Goal: Task Accomplishment & Management: Use online tool/utility

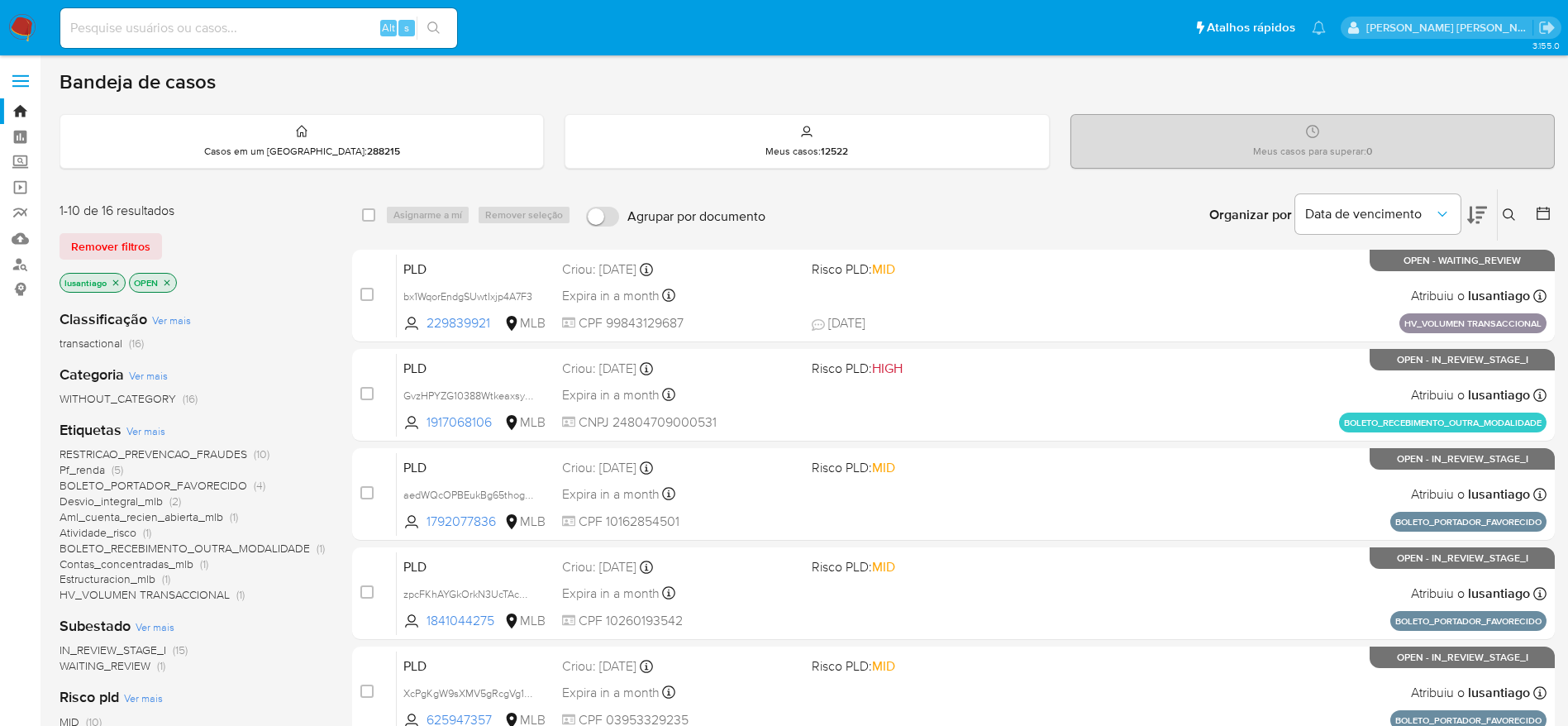
click at [225, 10] on div "Alt s" at bounding box center [259, 27] width 397 height 40
click at [226, 16] on div "Alt s" at bounding box center [259, 27] width 397 height 40
drag, startPoint x: 231, startPoint y: 18, endPoint x: 228, endPoint y: 28, distance: 10.4
click at [231, 21] on input at bounding box center [259, 28] width 397 height 21
paste input "2555919895"
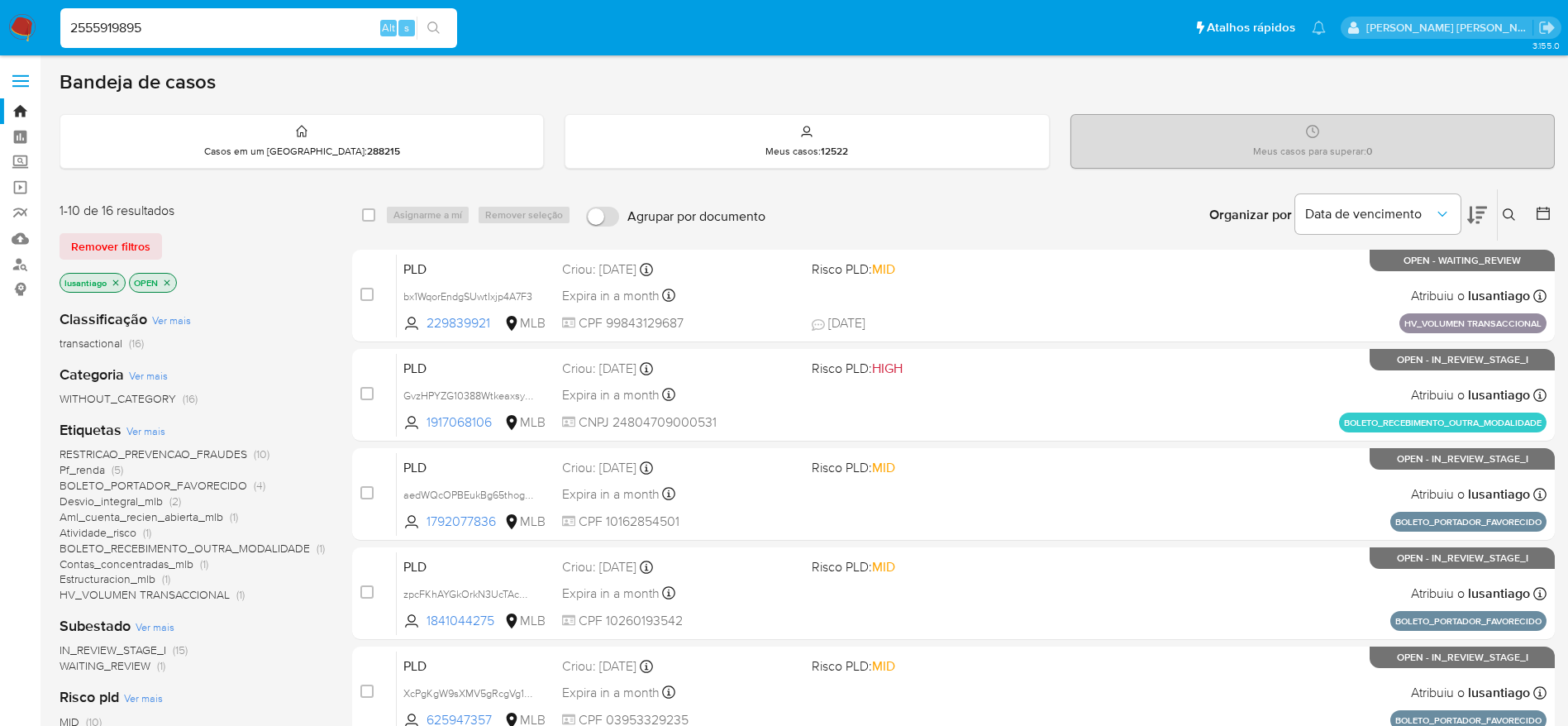
type input "2555919895"
click at [442, 24] on button "search-icon" at bounding box center [433, 28] width 34 height 23
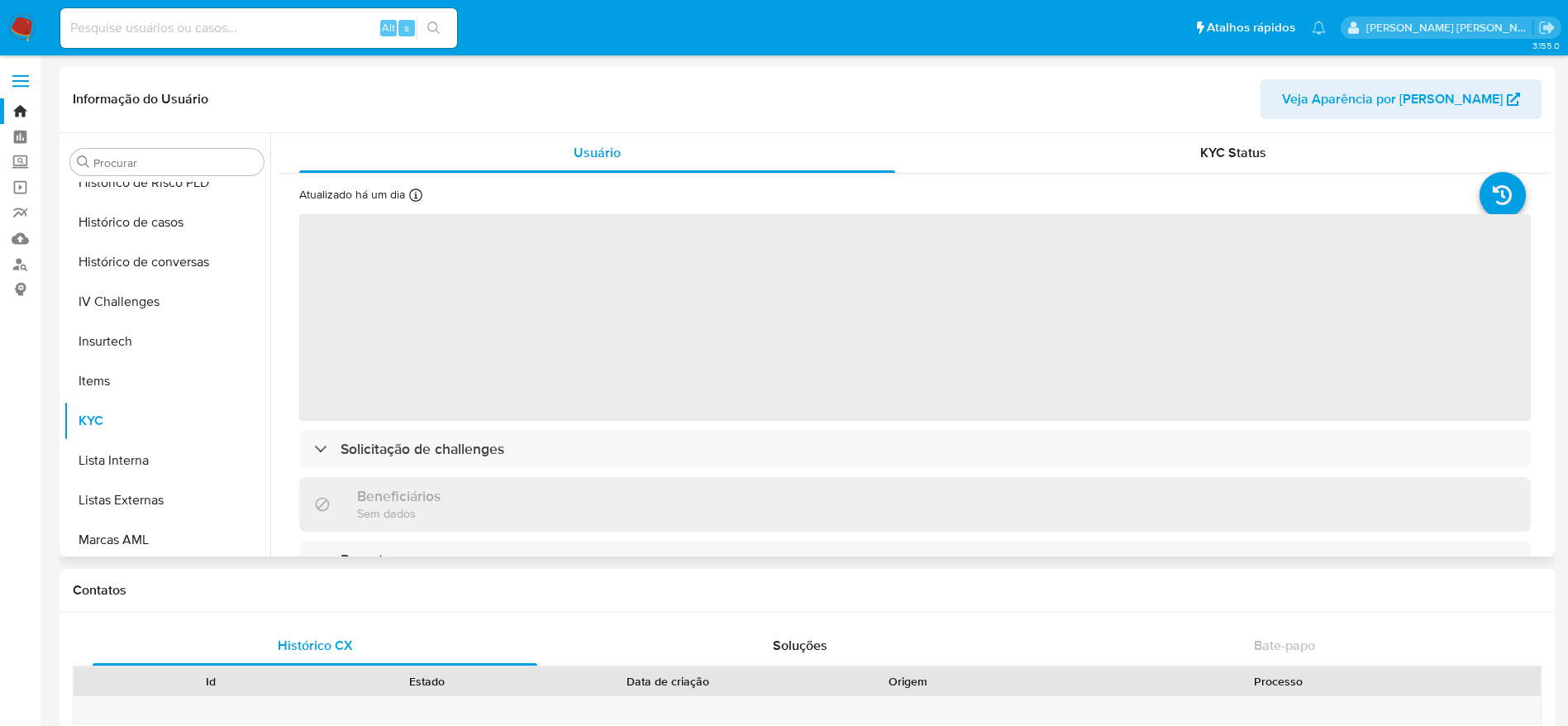
scroll to position [490, 0]
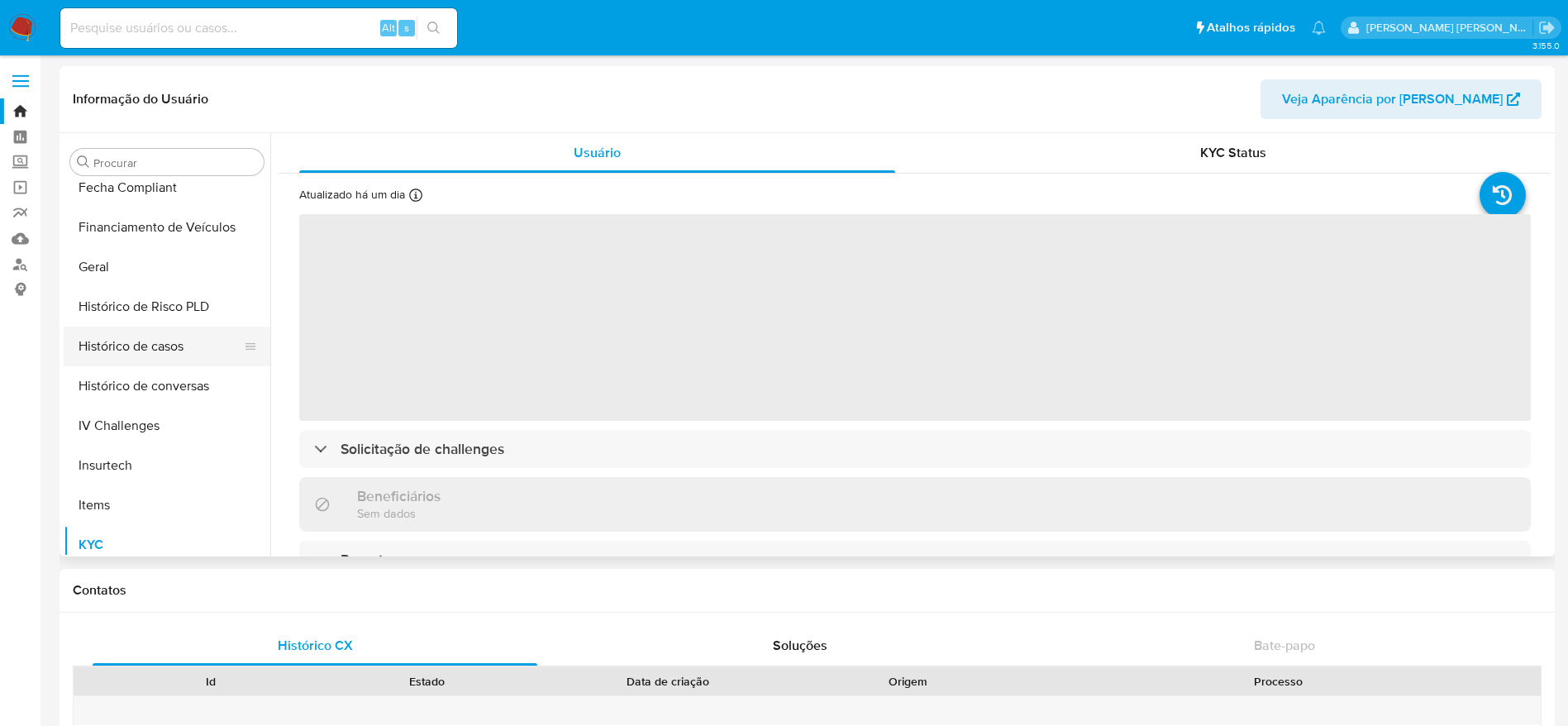
click at [140, 339] on button "Histórico de casos" at bounding box center [160, 346] width 193 height 40
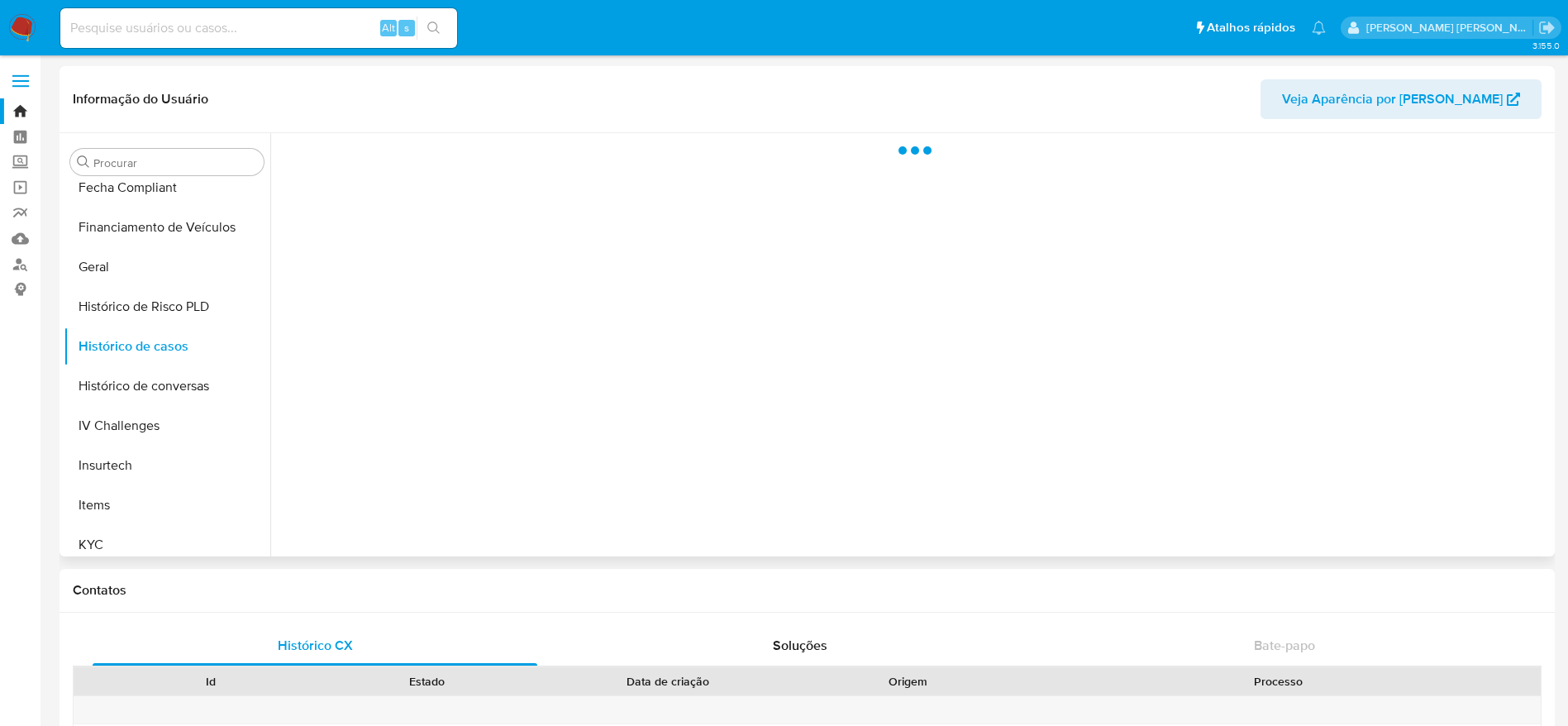
select select "10"
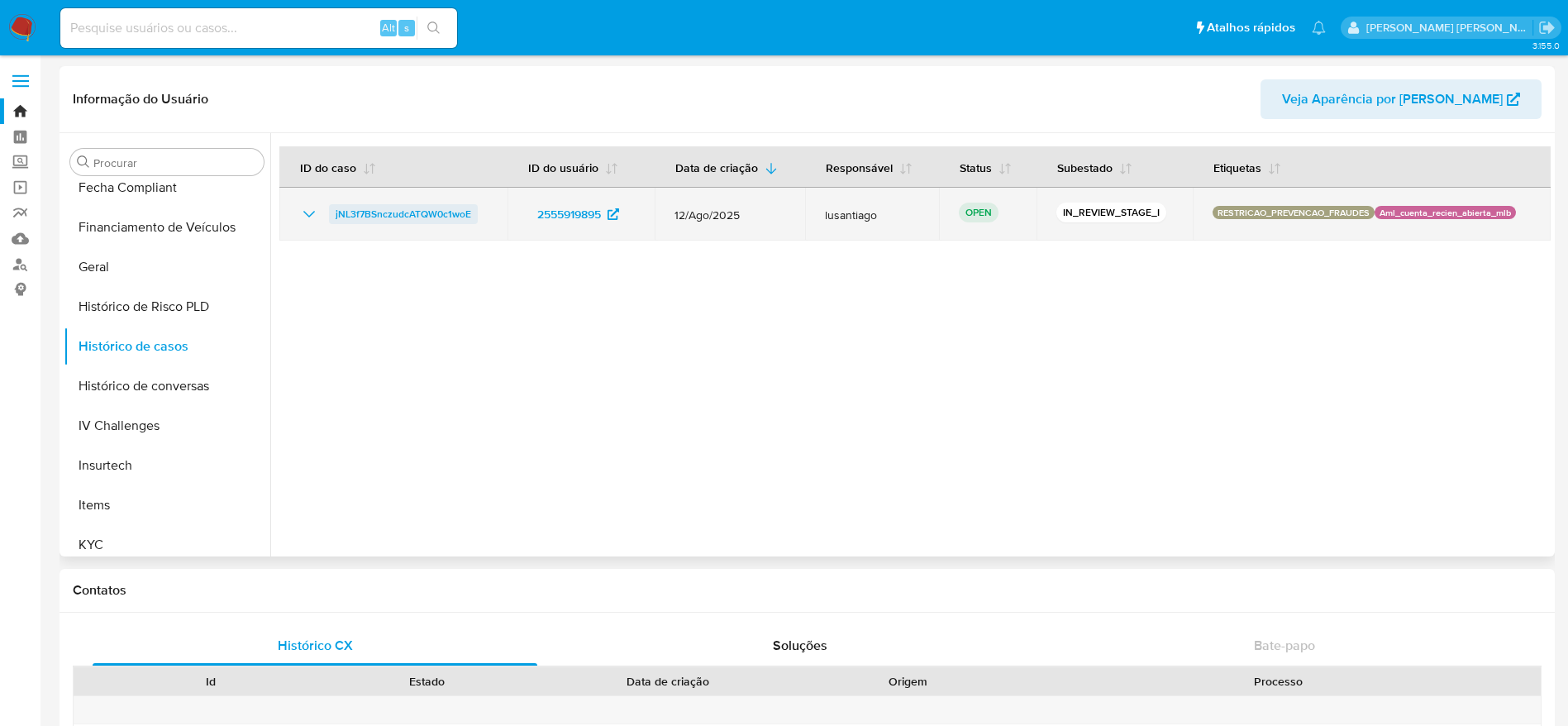
click span "jNL3f7BSnczudcATQW0c1woE"
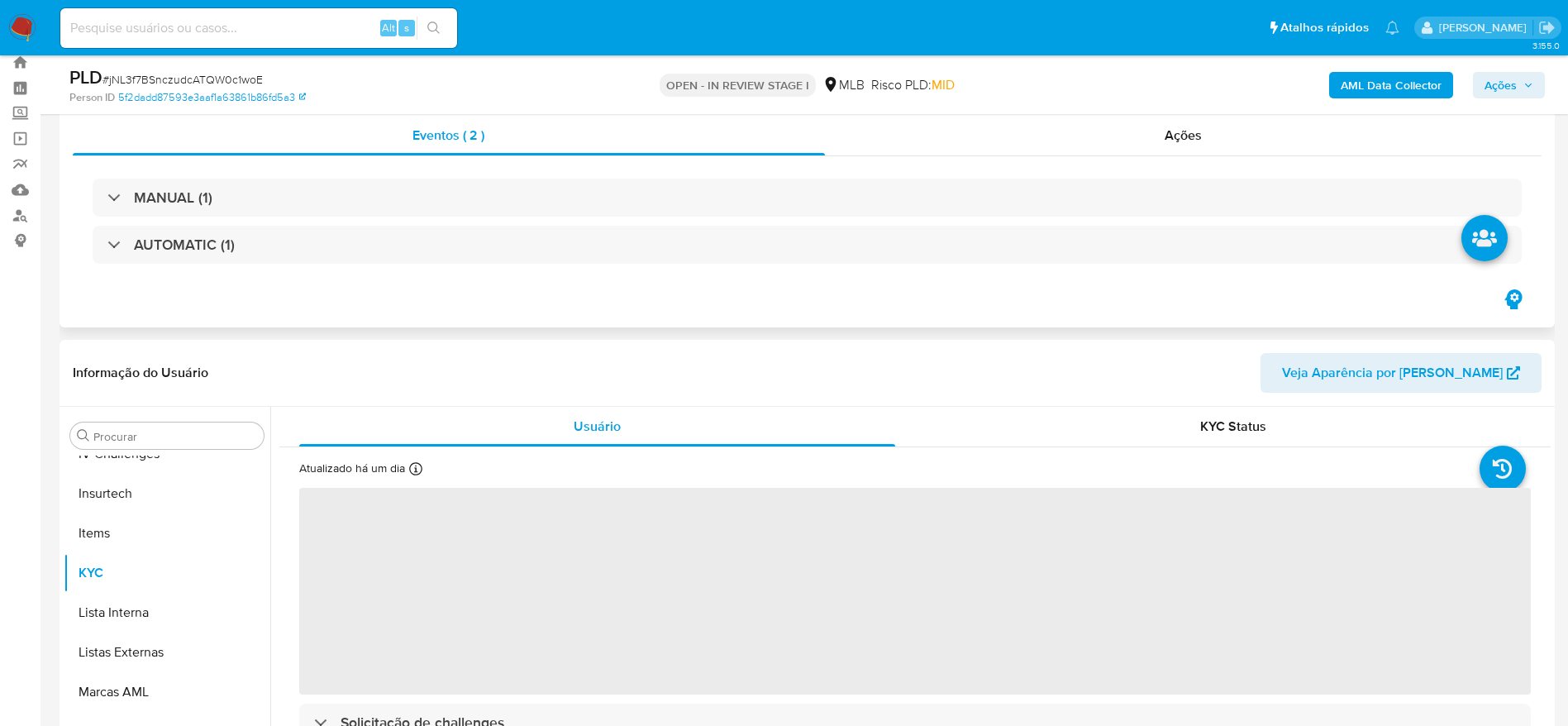
scroll to position [738, 0]
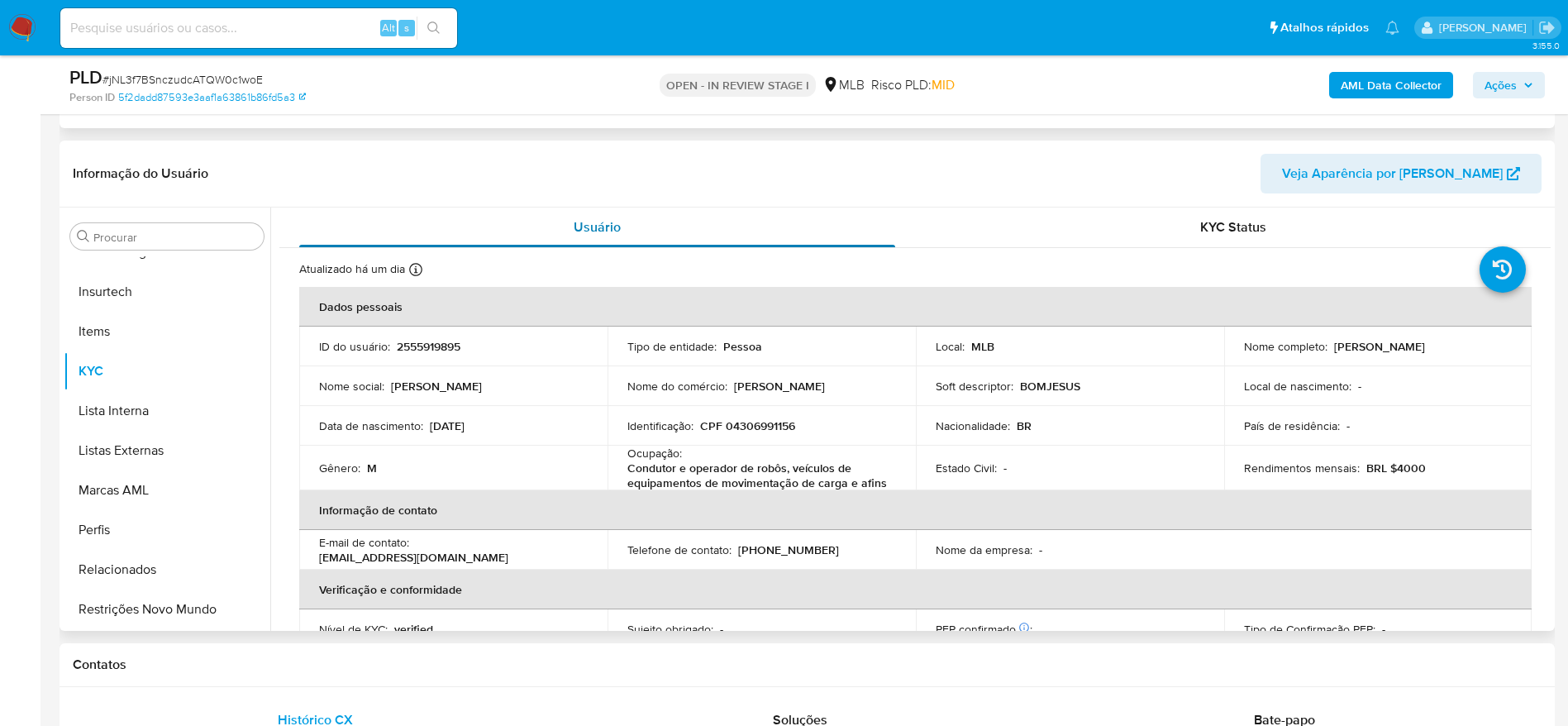
select select "10"
click at [748, 430] on p "CPF 04306991156" at bounding box center [748, 425] width 95 height 15
copy p "04306991156"
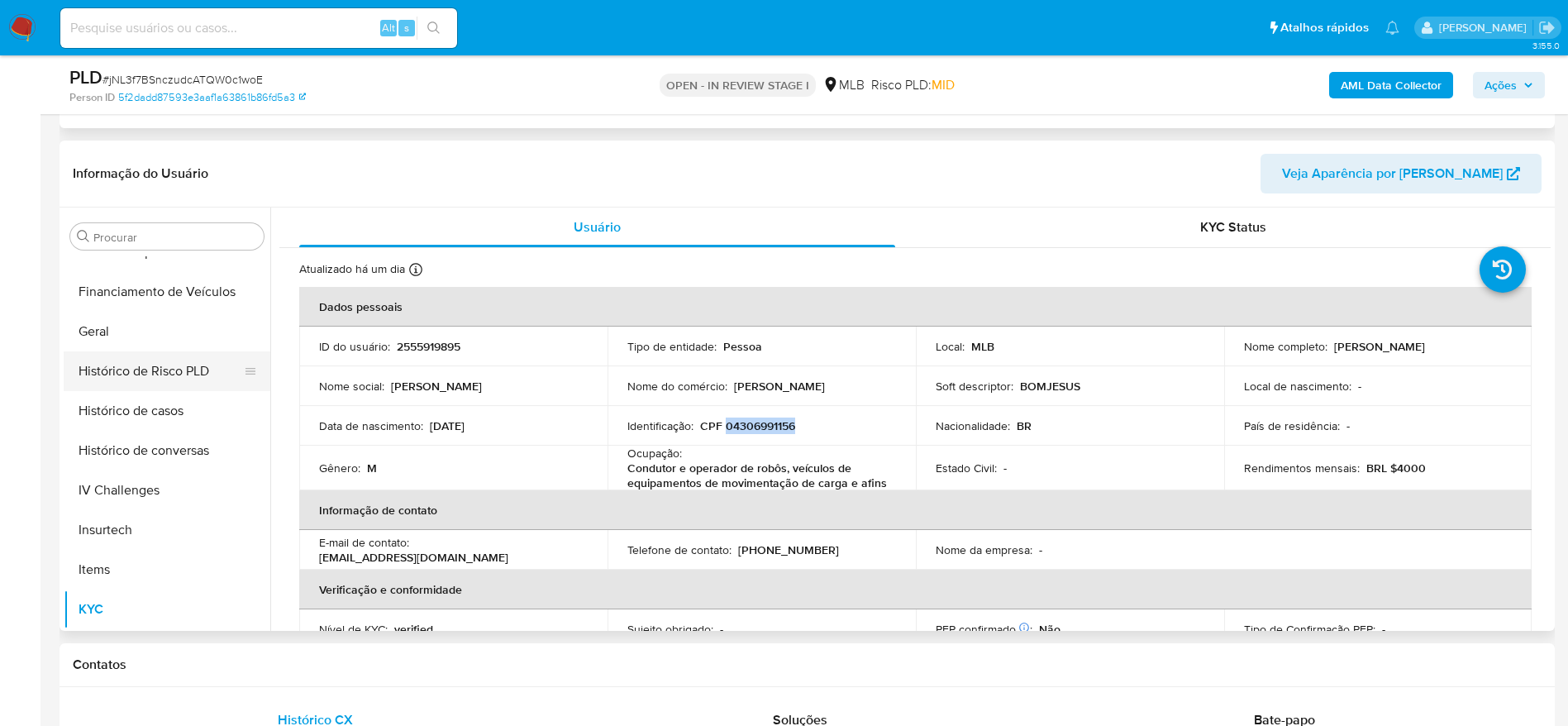
scroll to position [490, 0]
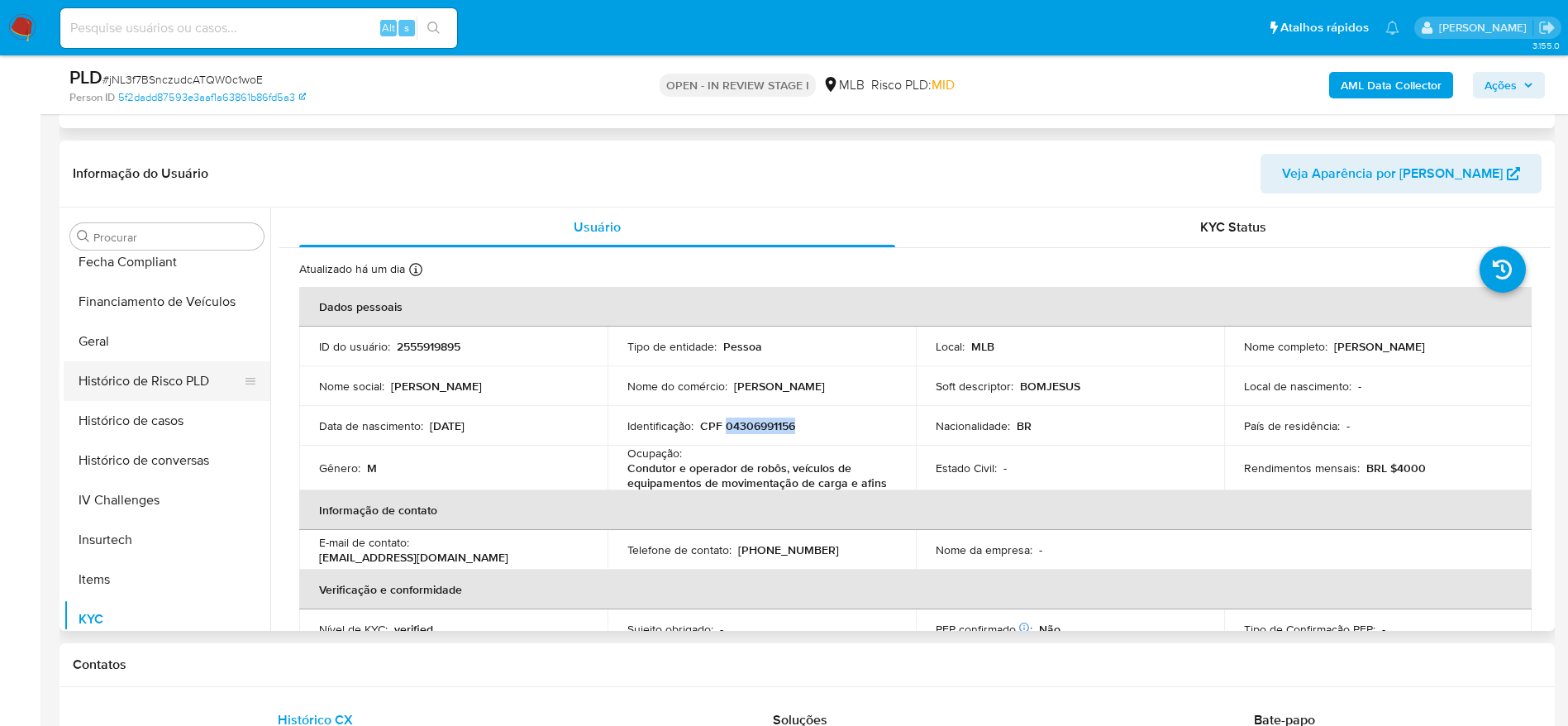
click at [111, 361] on button "Histórico de Risco PLD" at bounding box center [160, 381] width 193 height 40
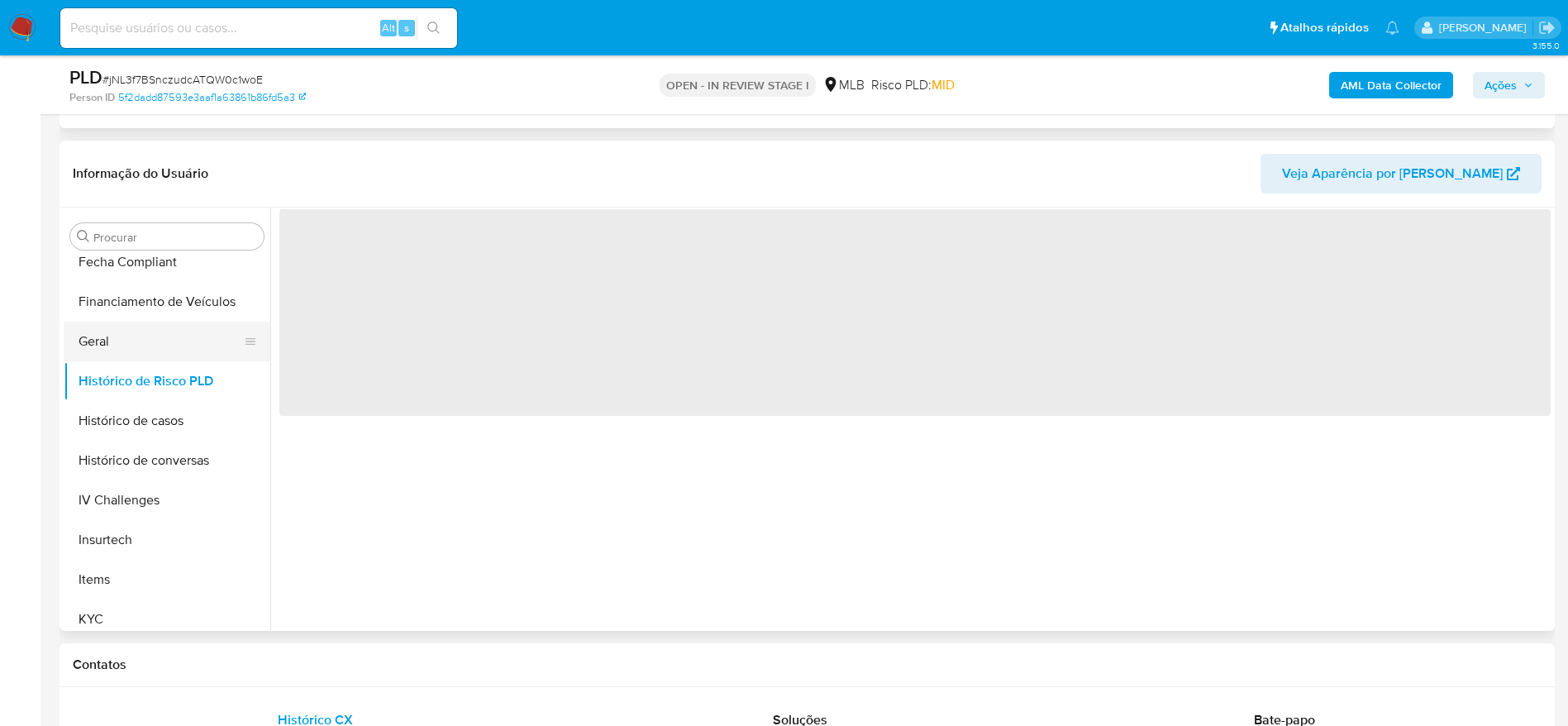
click at [115, 338] on button "Geral" at bounding box center [160, 341] width 193 height 40
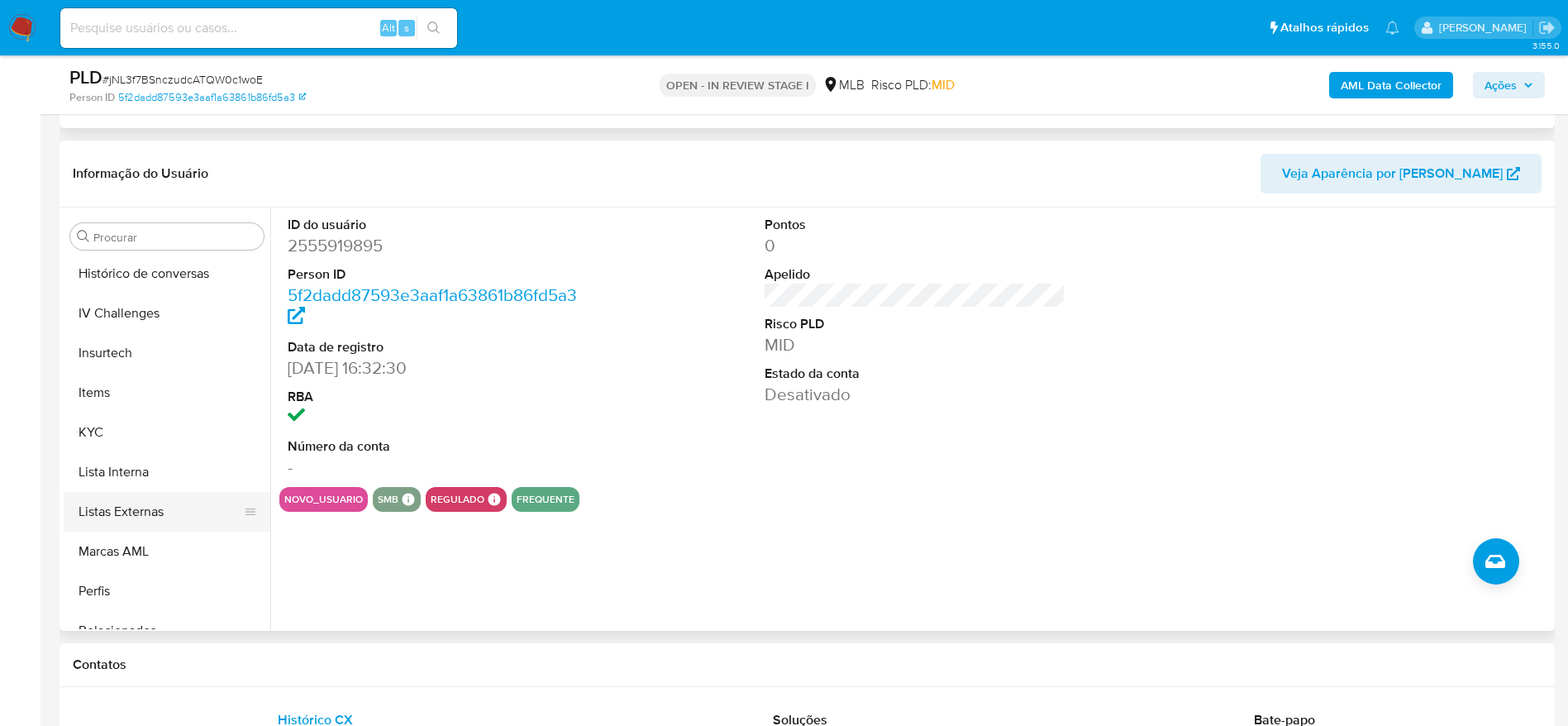
scroll to position [738, 0]
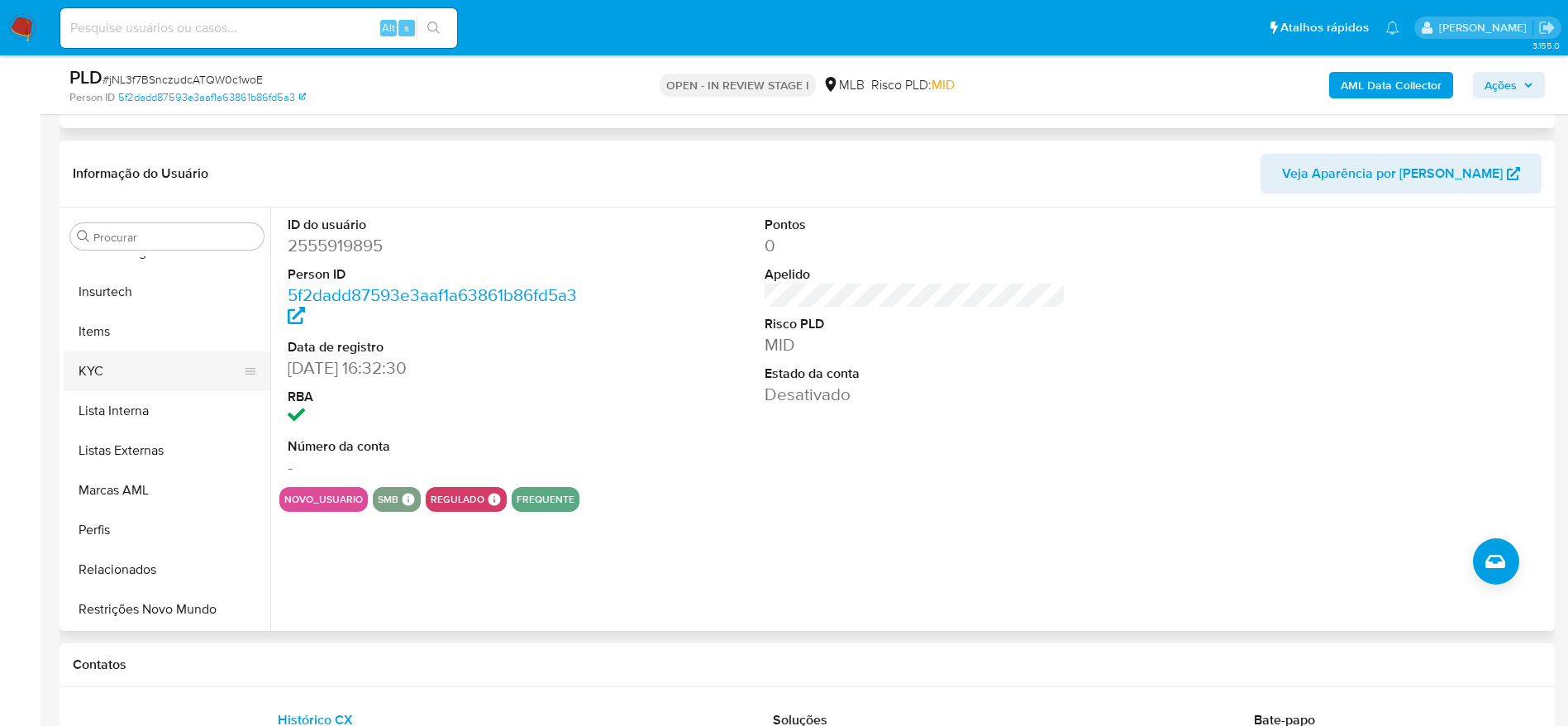
click at [131, 367] on button "KYC" at bounding box center [160, 371] width 193 height 40
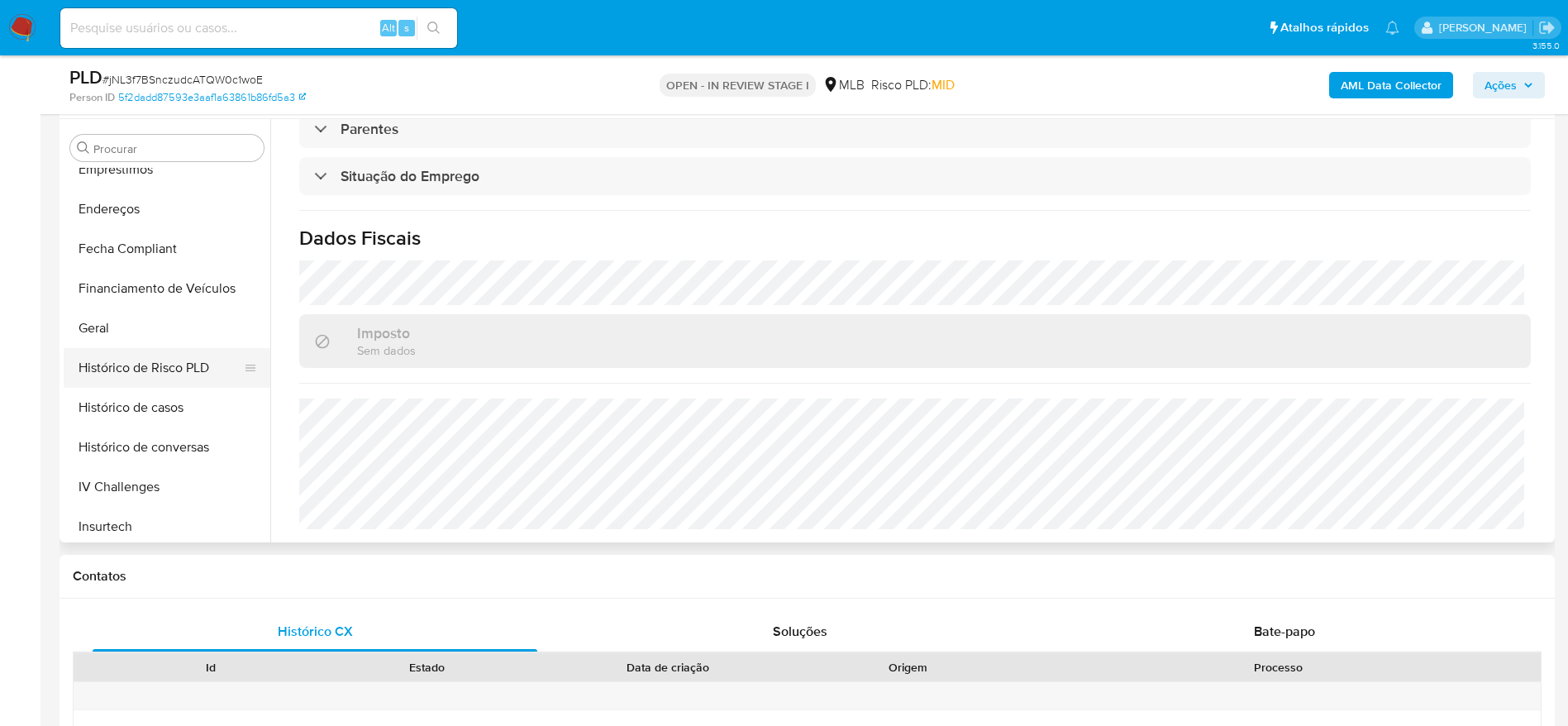
scroll to position [367, 0]
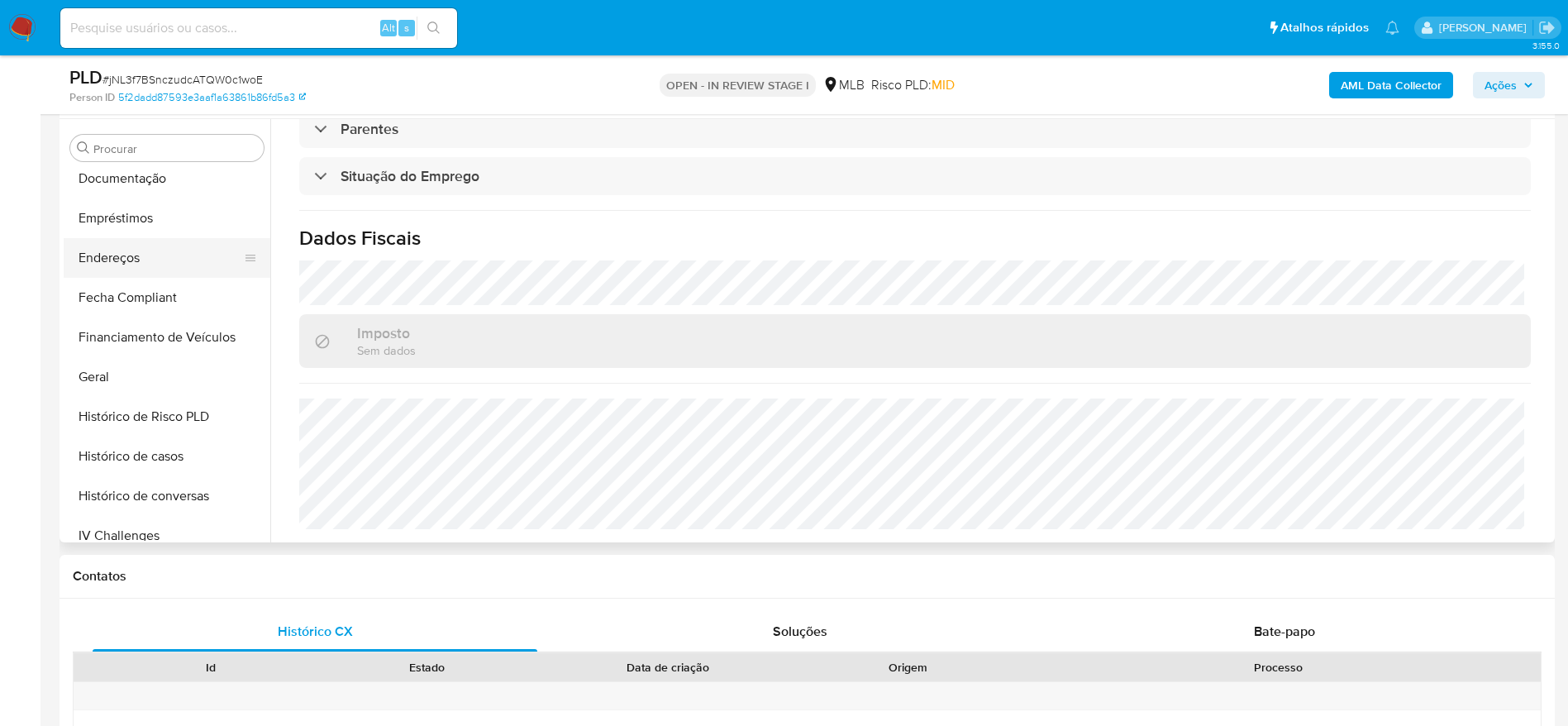
drag, startPoint x: 103, startPoint y: 272, endPoint x: 112, endPoint y: 273, distance: 9.1
click at [102, 272] on button "Endereços" at bounding box center [160, 258] width 193 height 40
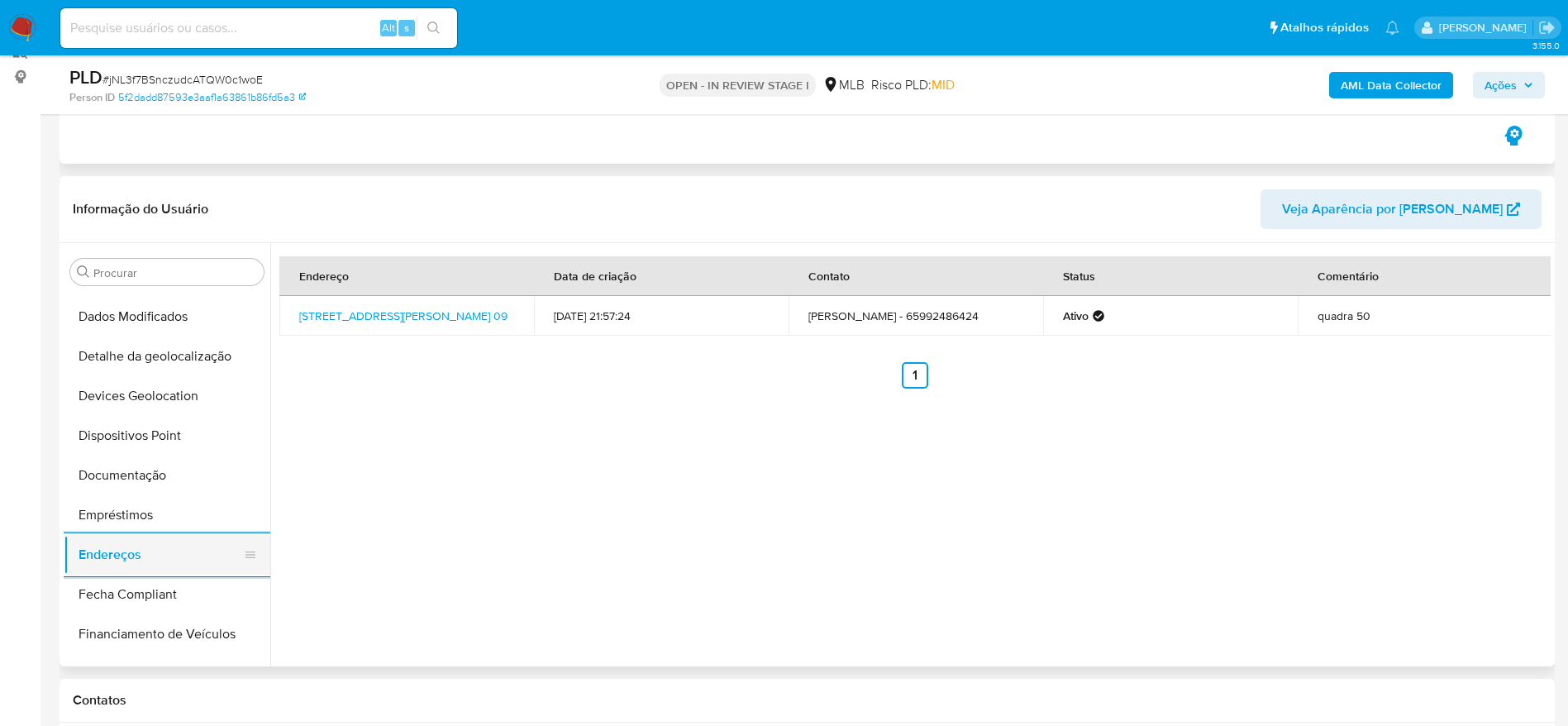
scroll to position [119, 0]
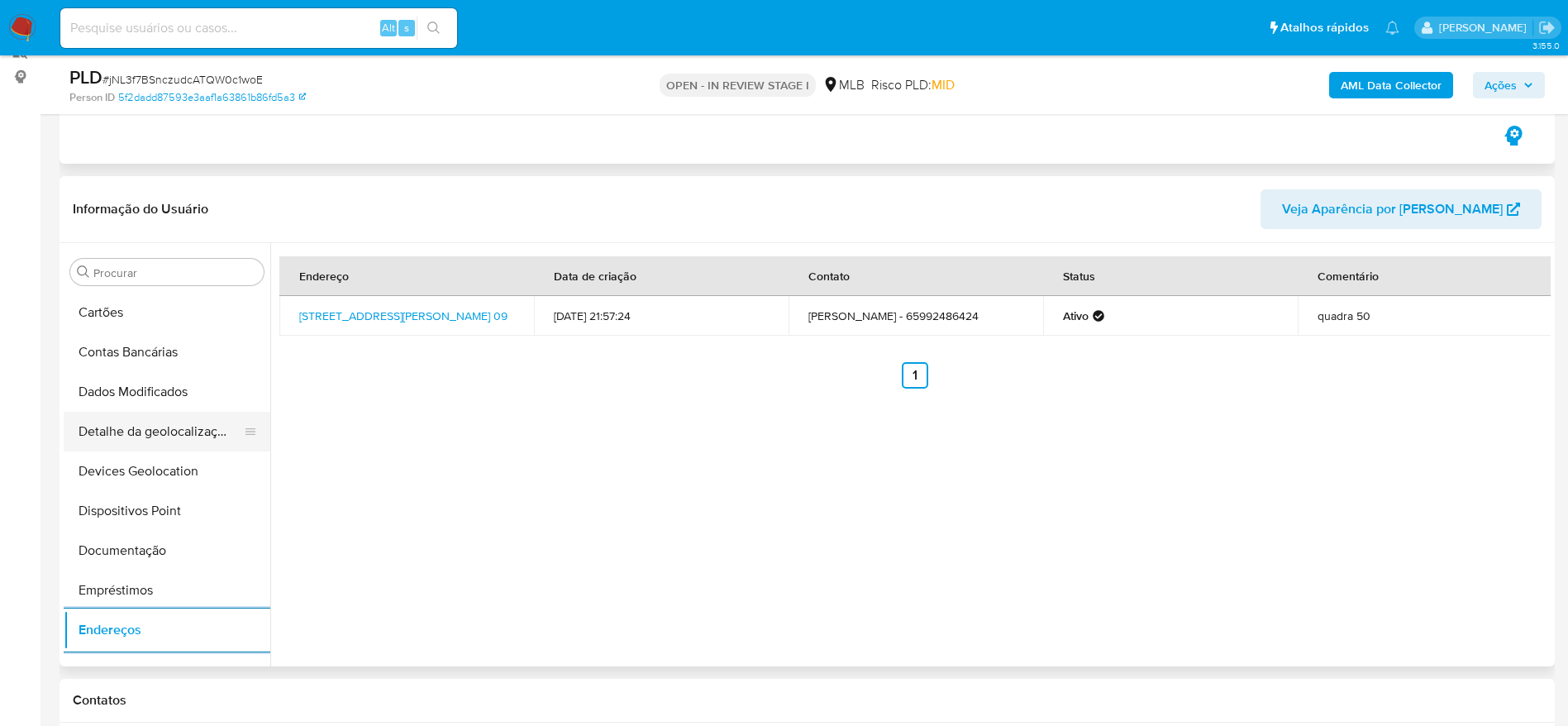
click at [173, 427] on button "Detalhe da geolocalização" at bounding box center [160, 432] width 193 height 40
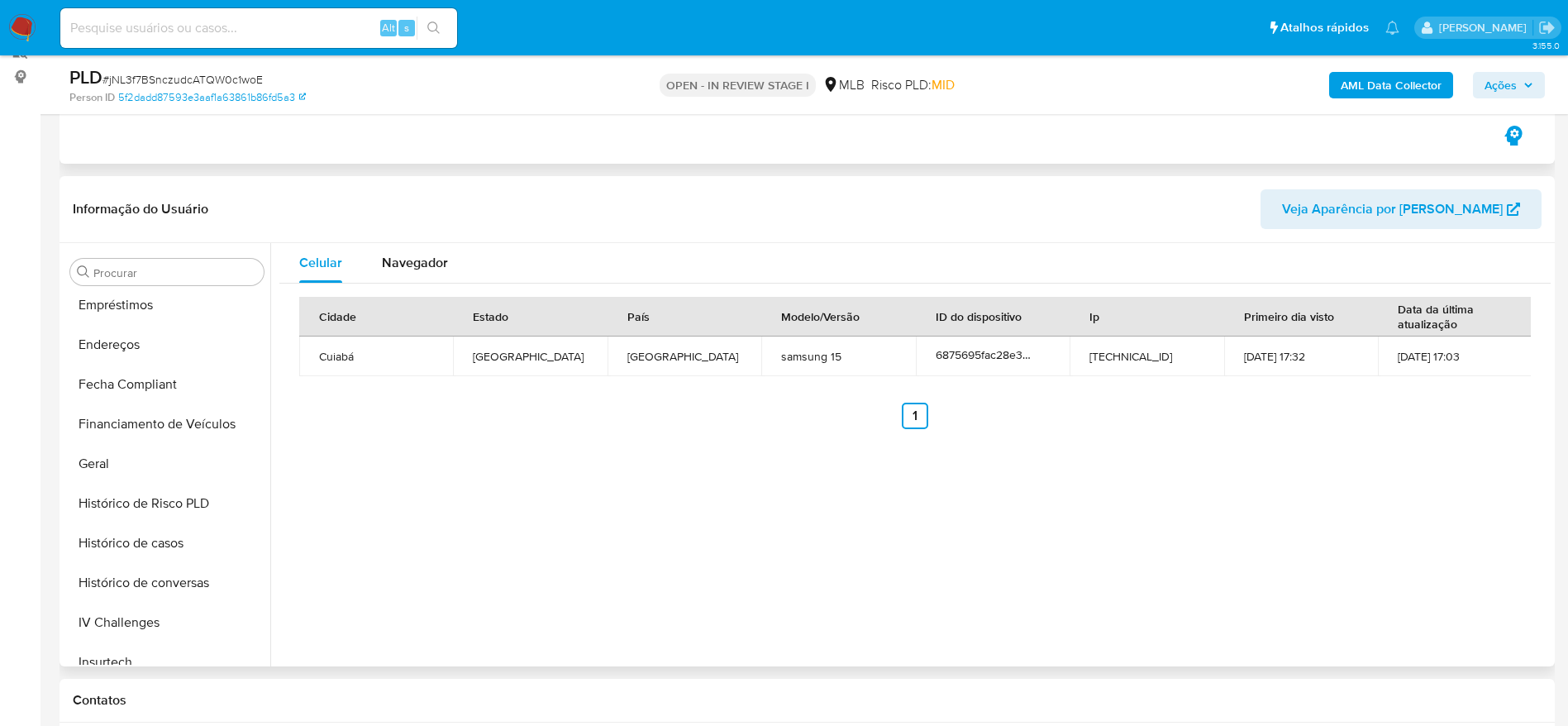
scroll to position [738, 0]
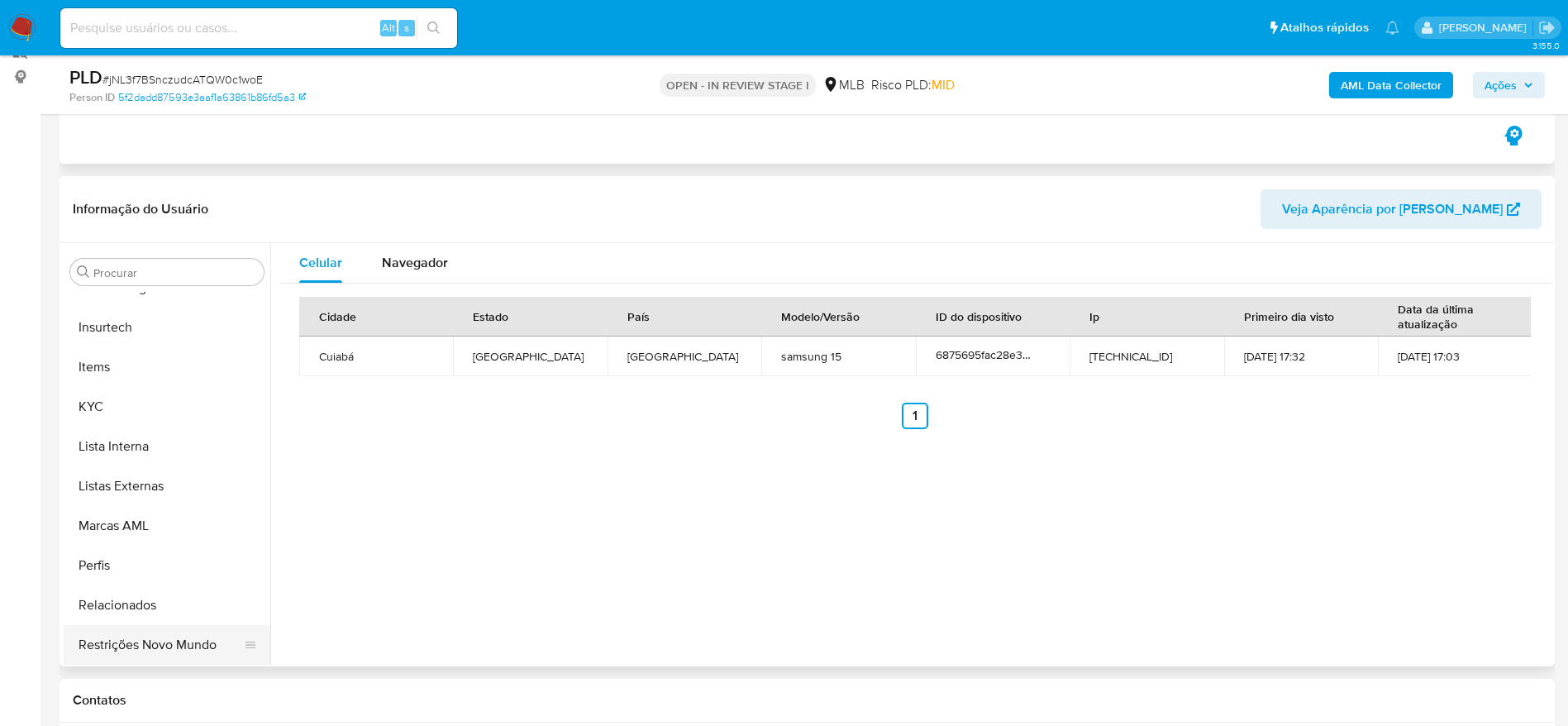
click at [129, 644] on button "Restrições Novo Mundo" at bounding box center [160, 644] width 193 height 40
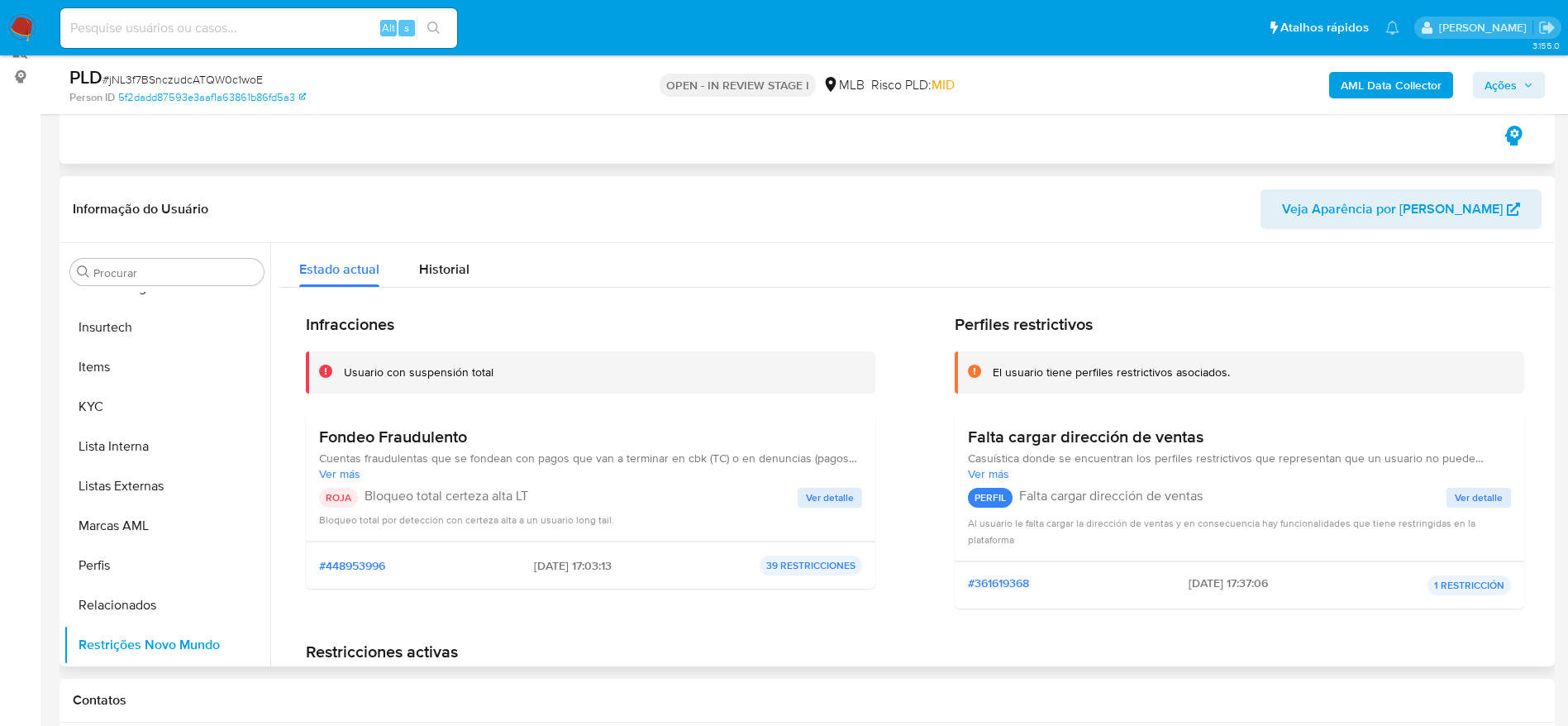
click at [827, 494] on span "Ver detalle" at bounding box center [830, 497] width 48 height 17
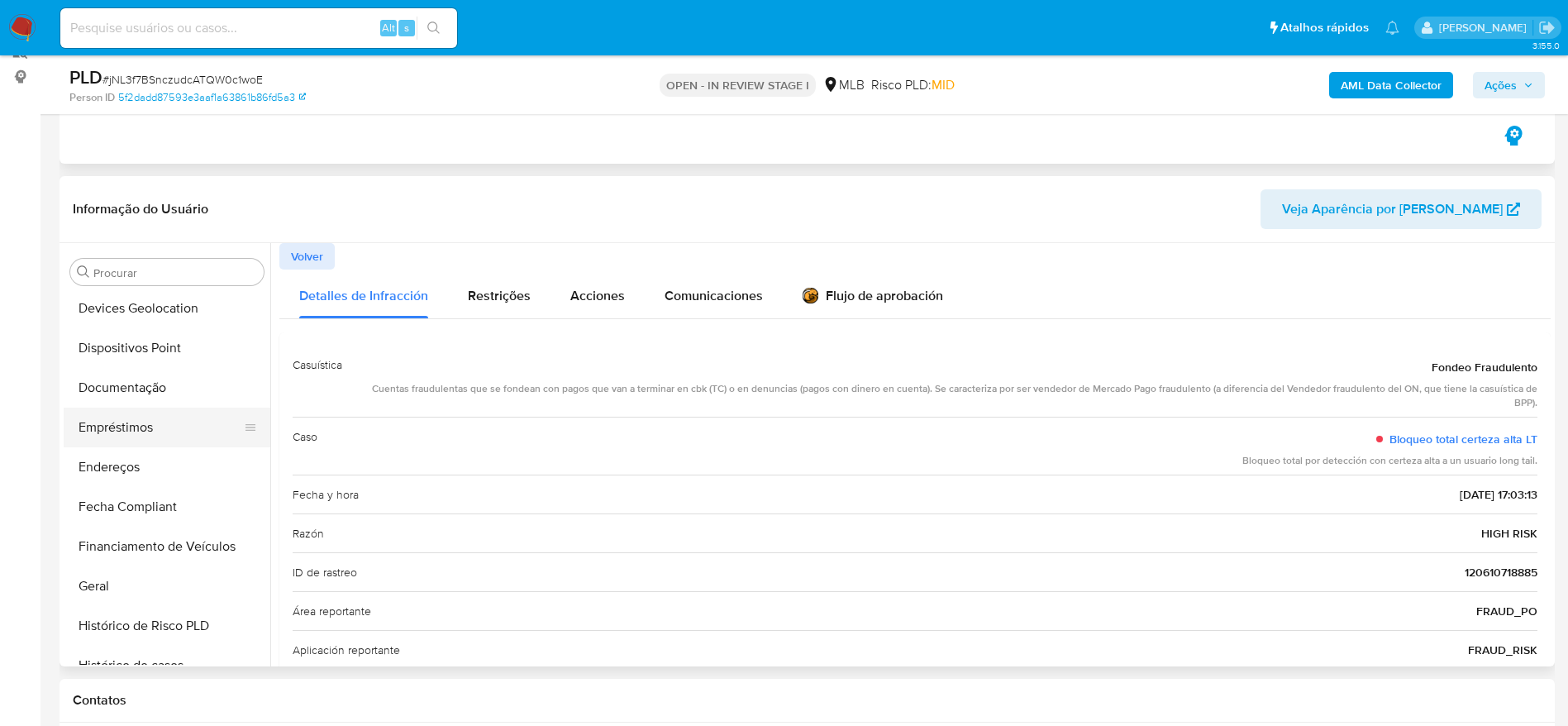
scroll to position [243, 0]
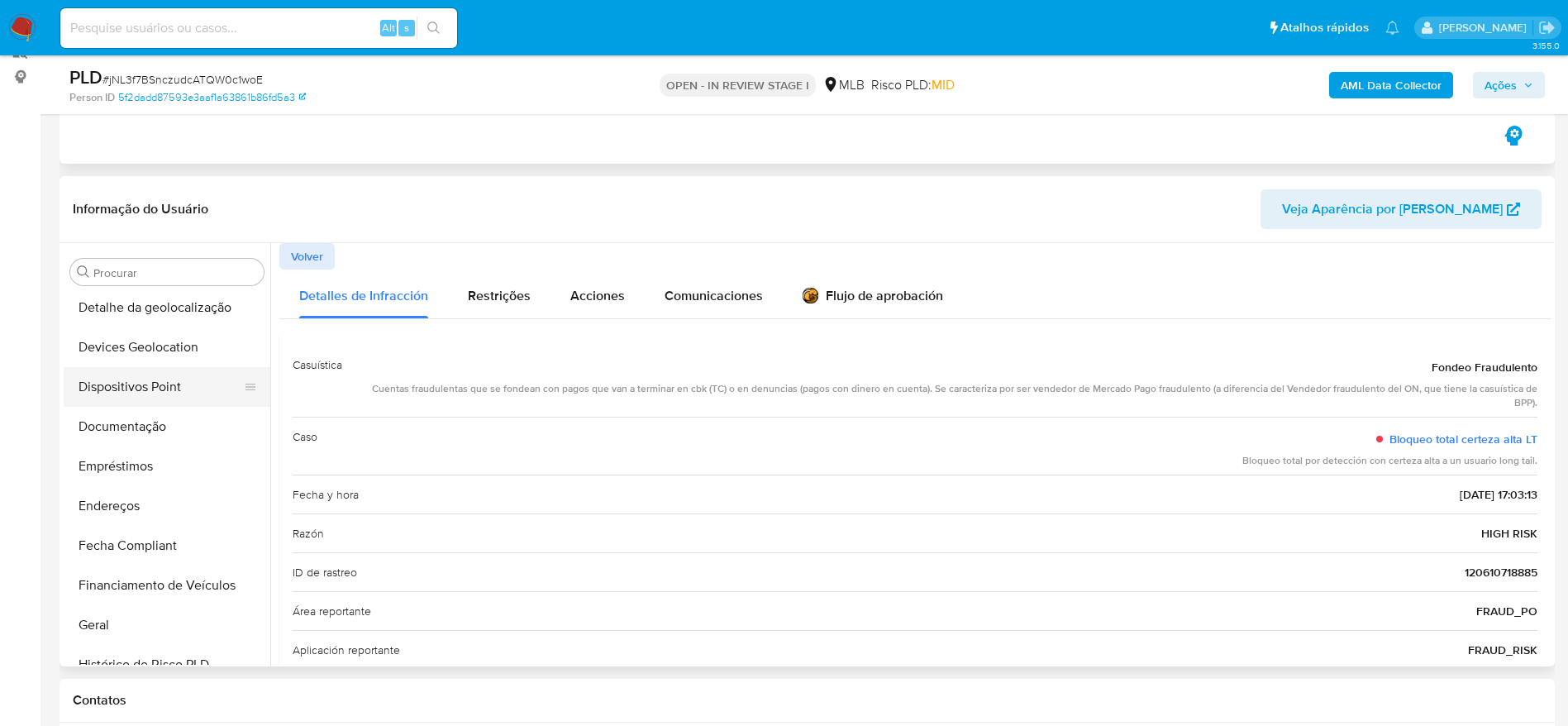
click at [131, 394] on button "Dispositivos Point" at bounding box center [160, 387] width 193 height 40
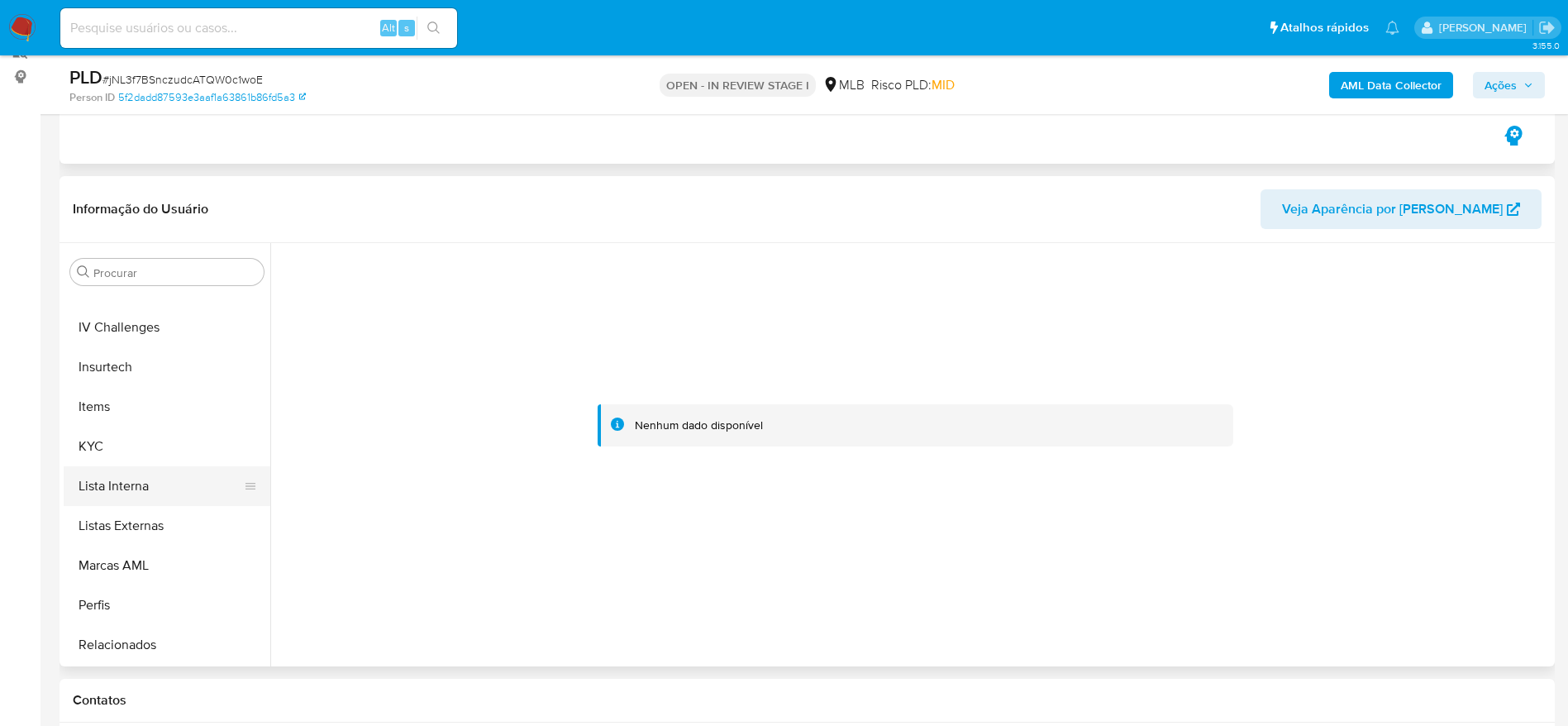
scroll to position [738, 0]
click at [123, 405] on button "KYC" at bounding box center [160, 406] width 193 height 40
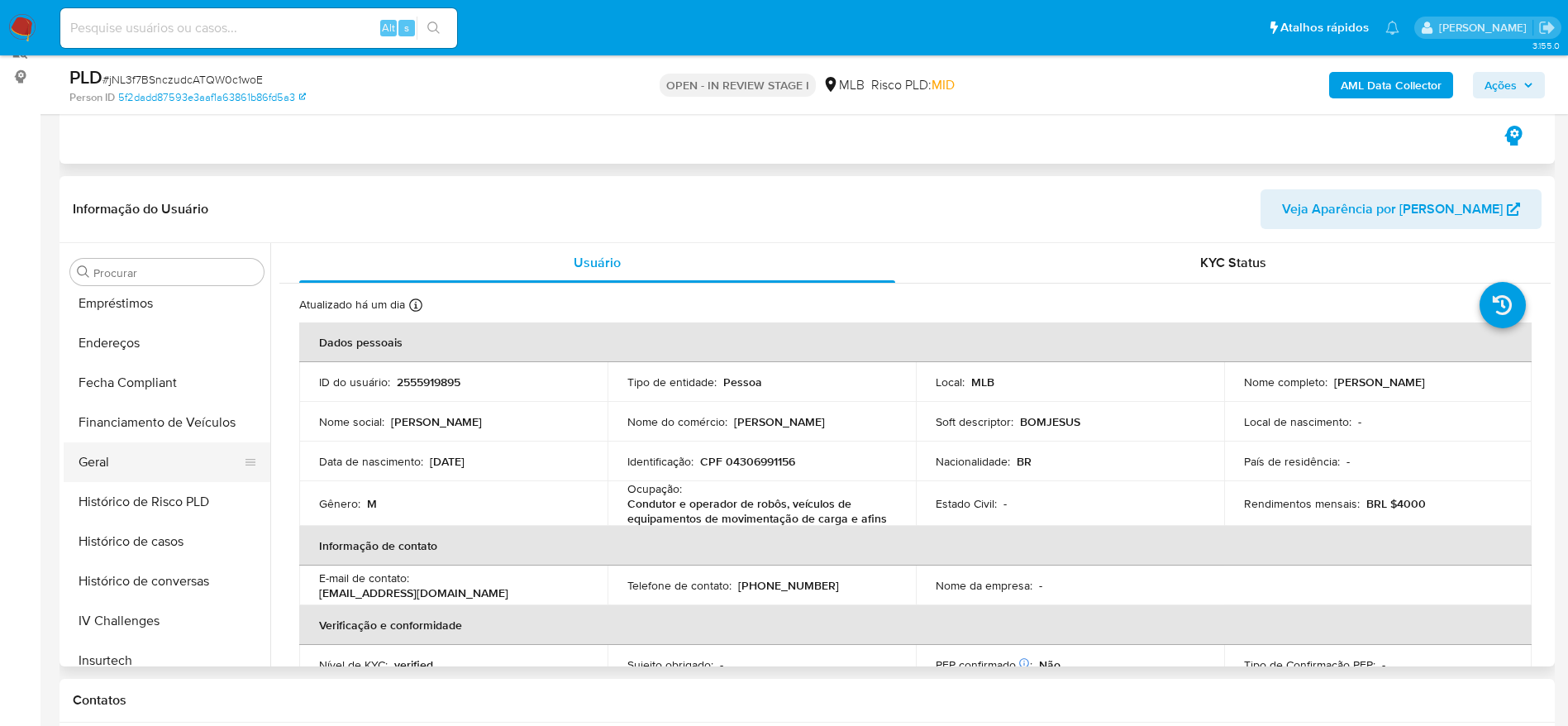
scroll to position [367, 0]
click at [133, 491] on button "Geral" at bounding box center [160, 501] width 193 height 40
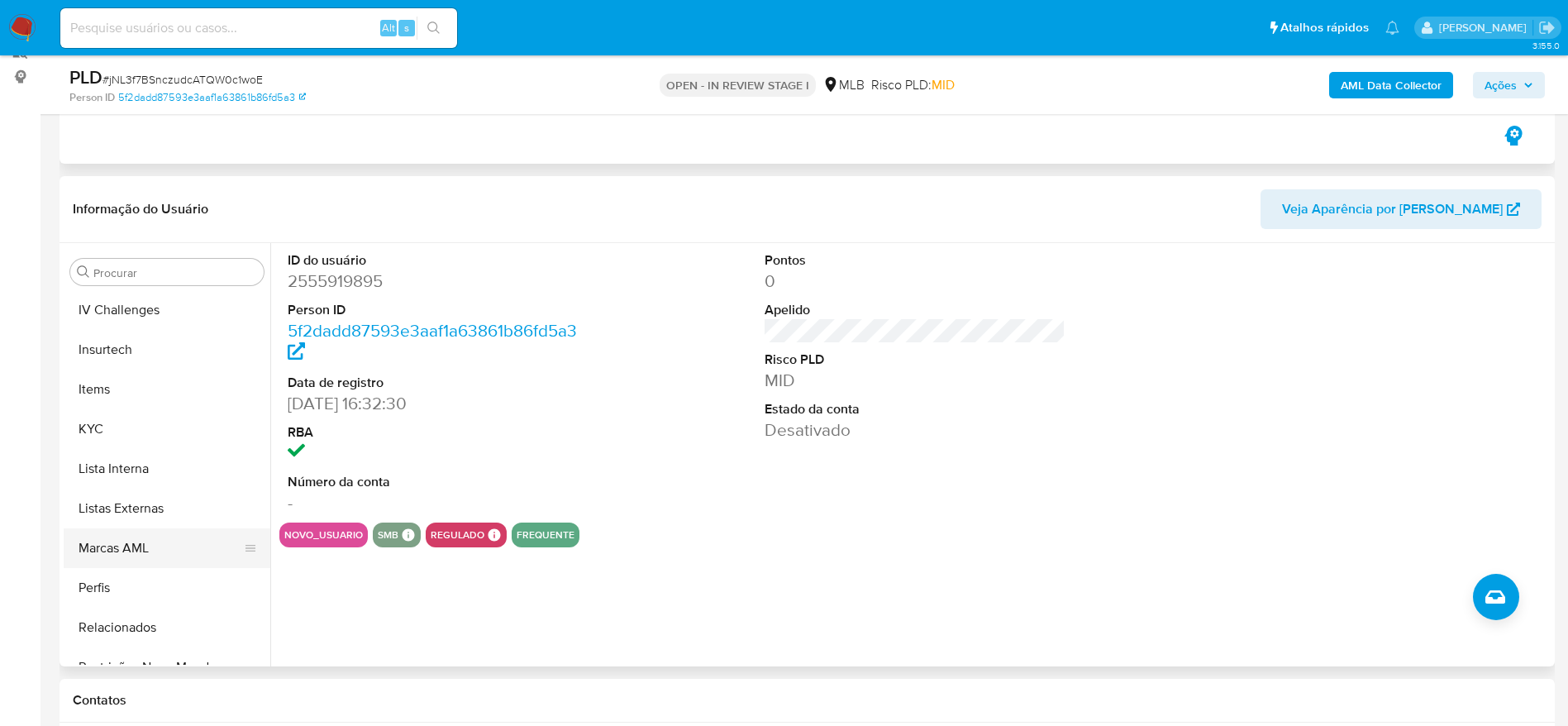
scroll to position [738, 0]
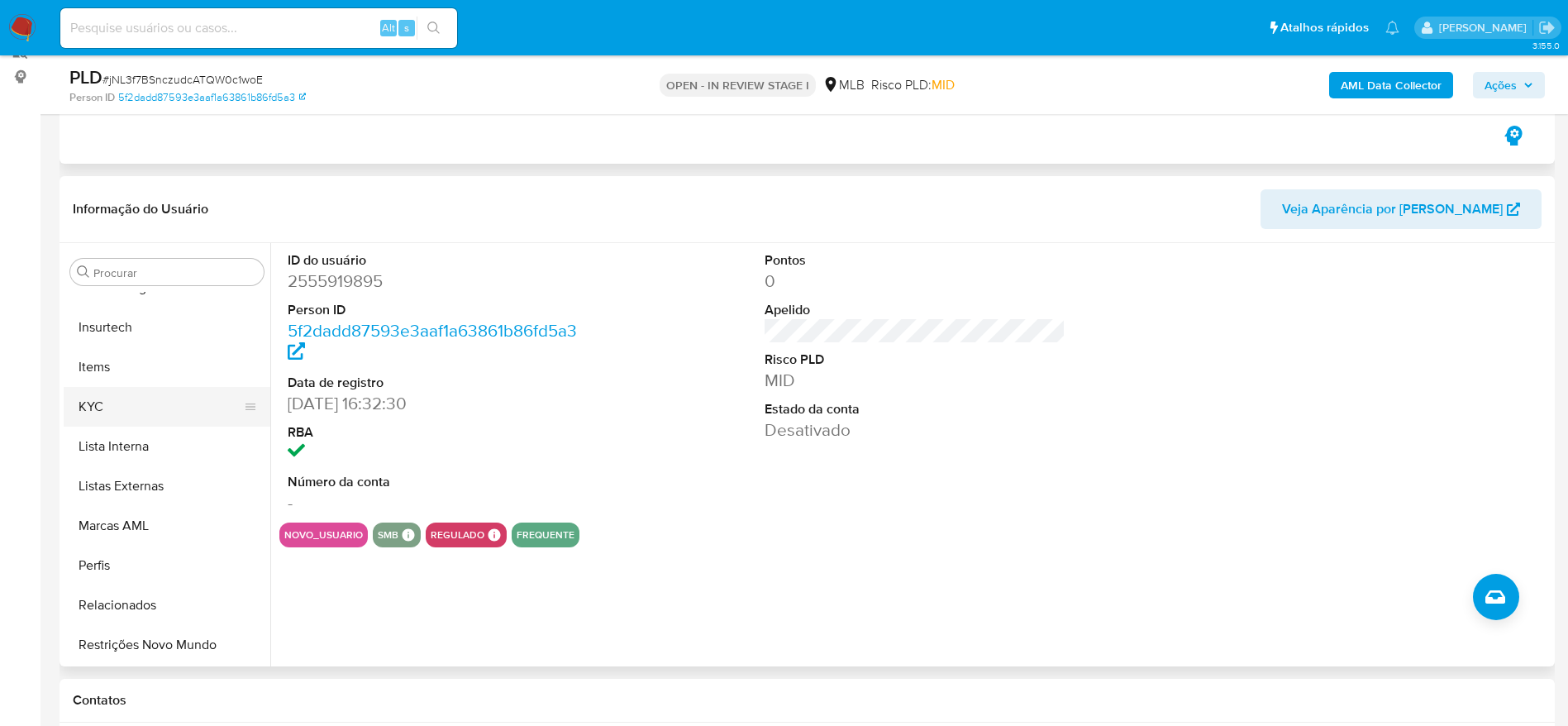
click at [83, 395] on button "KYC" at bounding box center [160, 406] width 193 height 40
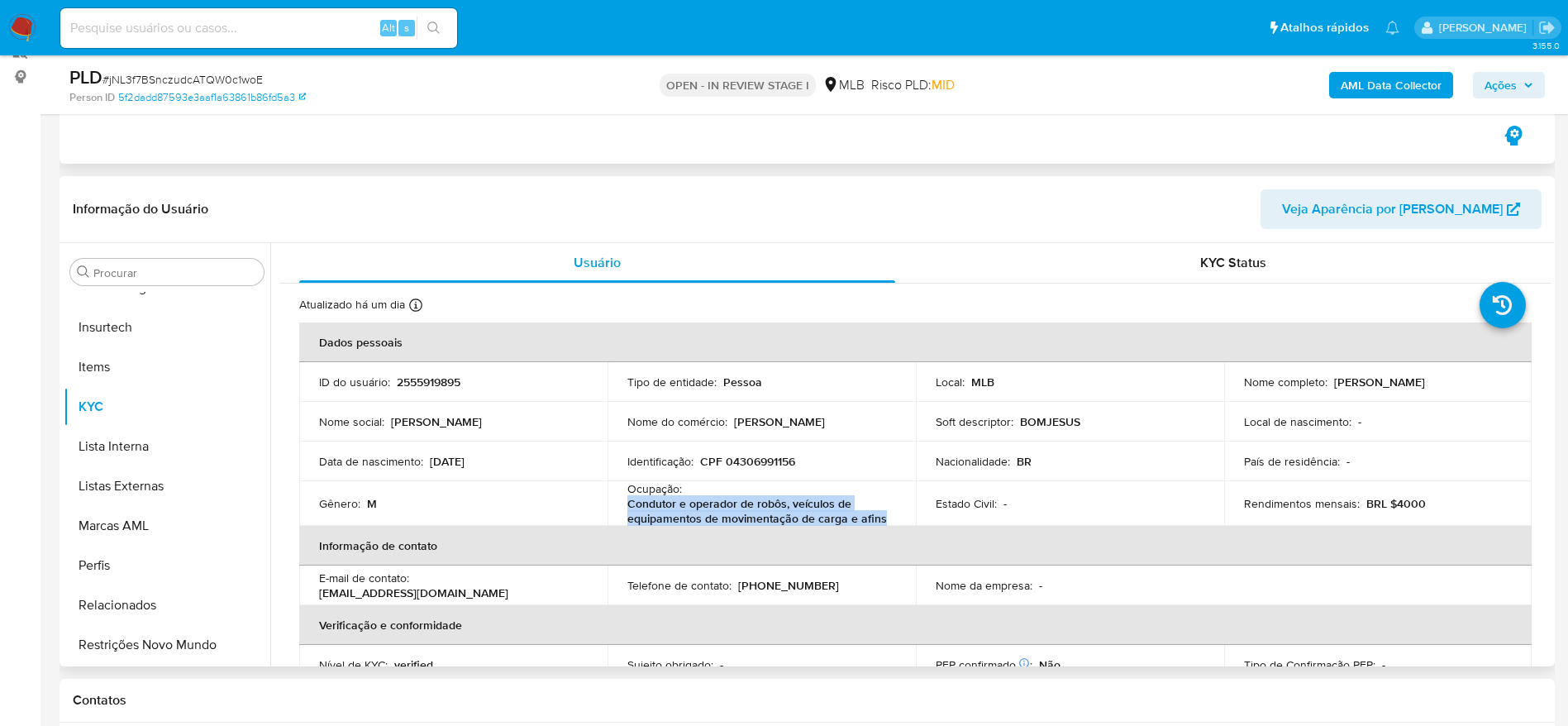
drag, startPoint x: 885, startPoint y: 520, endPoint x: 618, endPoint y: 512, distance: 267.1
click at [618, 512] on td "Ocupação : Condutor e operador de robôs, veículos de equipamentos de movimentaç…" at bounding box center [762, 504] width 308 height 45
copy p "Condutor e operador de robôs, veículos de equipamentos de movimentação de carga…"
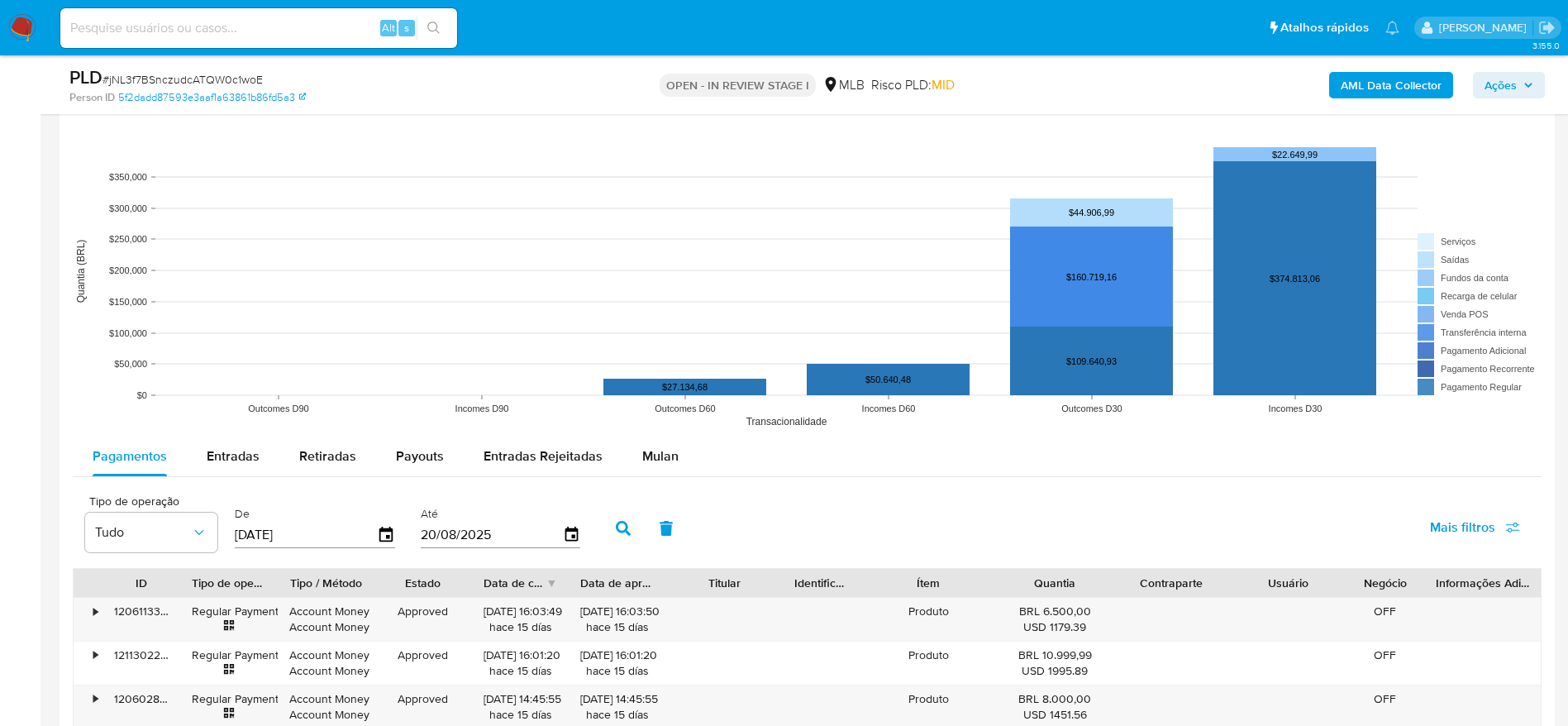
scroll to position [1826, 0]
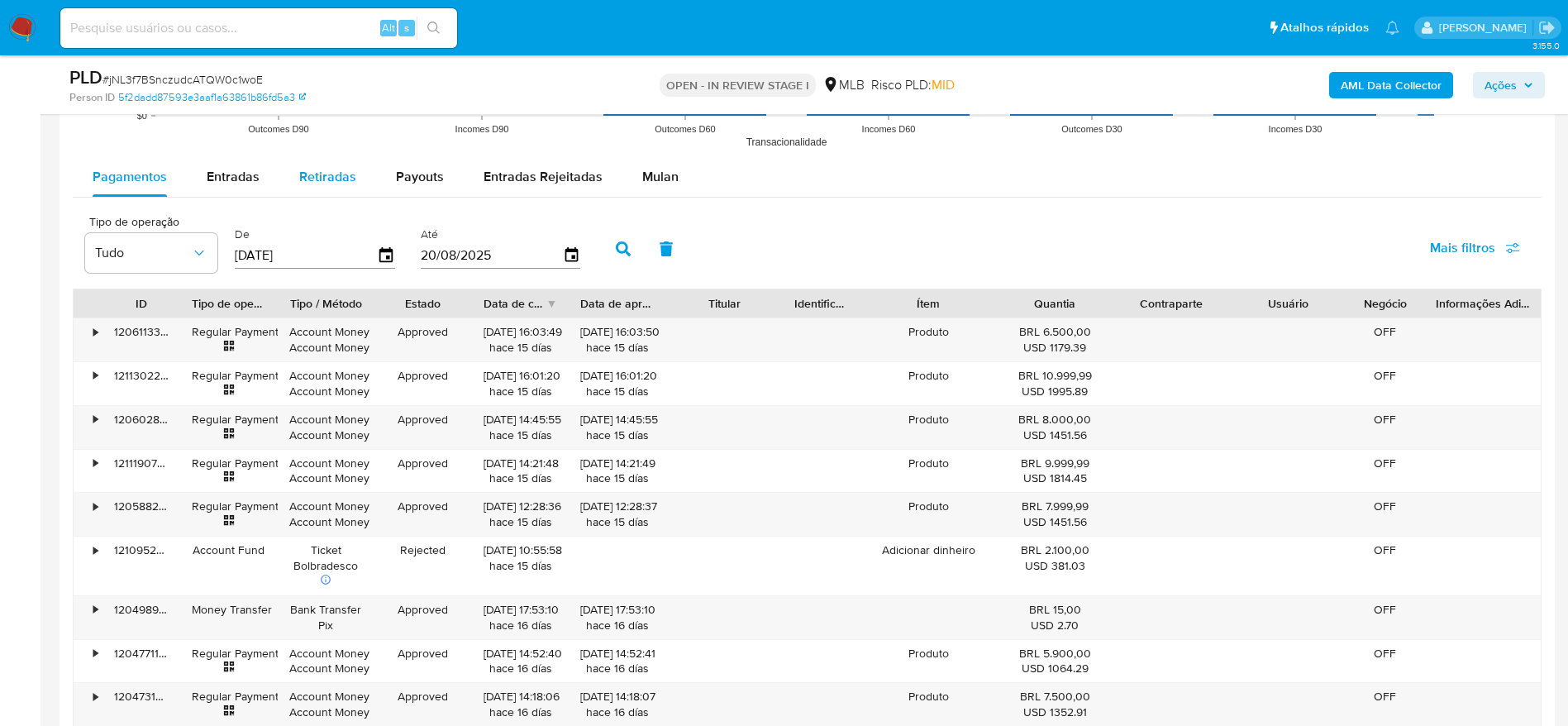
click at [314, 178] on span "Retiradas" at bounding box center [328, 177] width 57 height 19
select select "10"
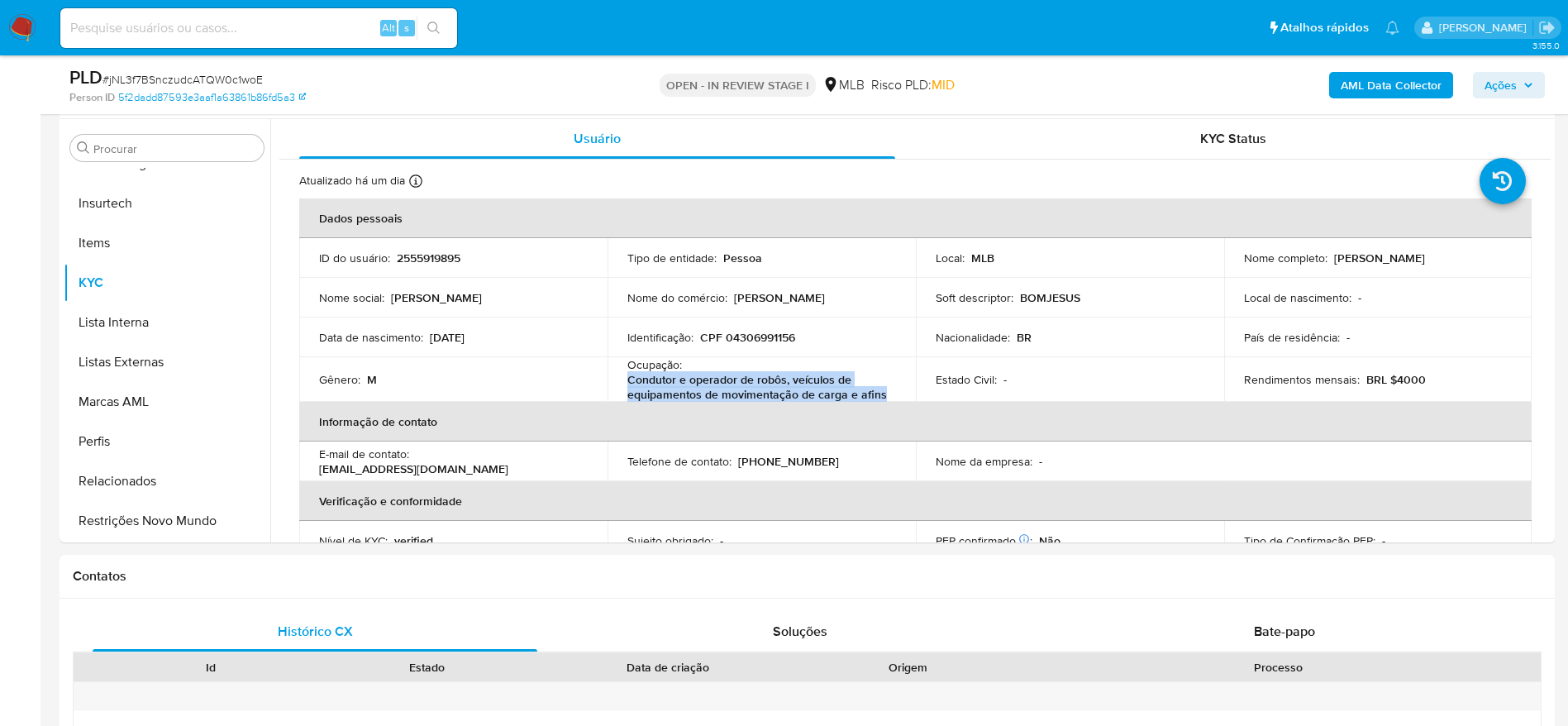
scroll to position [0, 0]
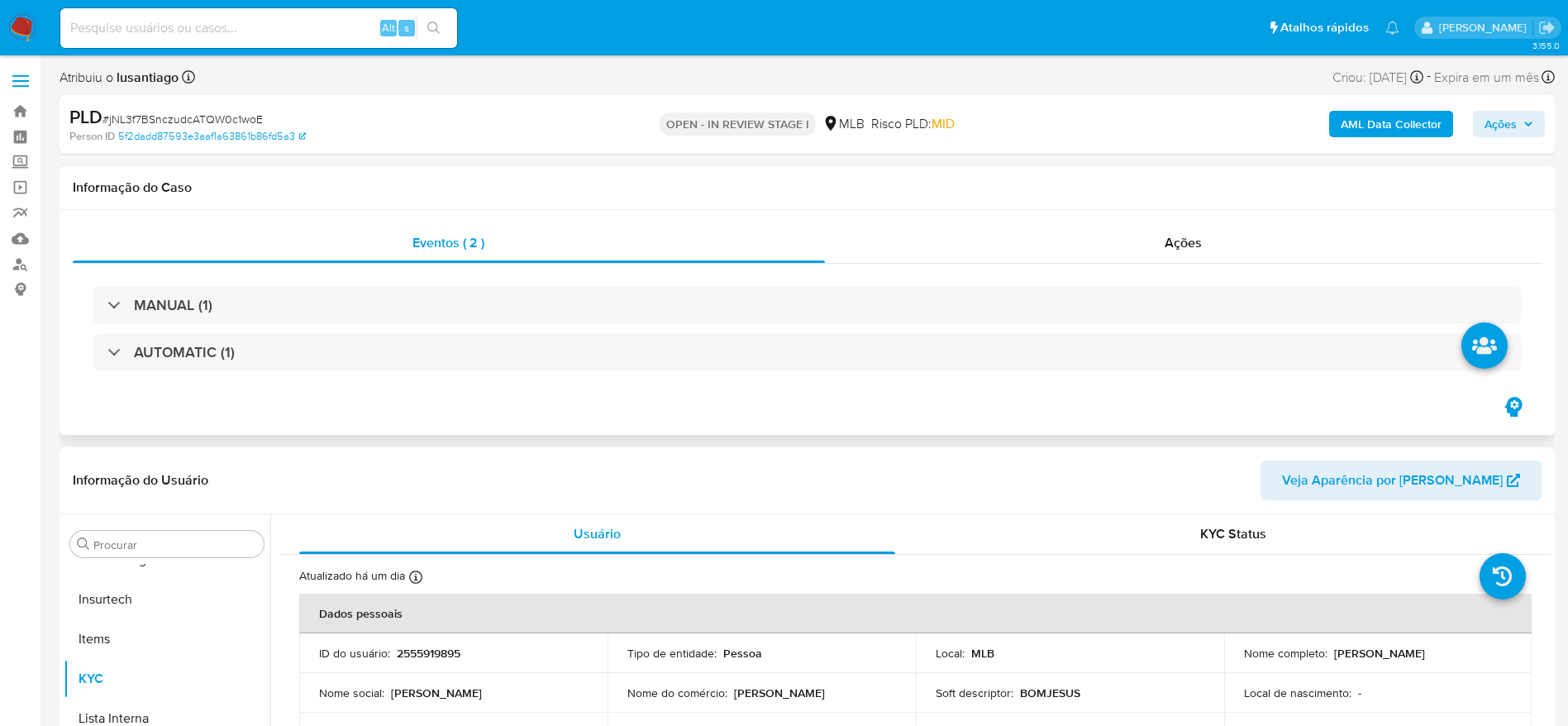
drag, startPoint x: 1511, startPoint y: 114, endPoint x: 1488, endPoint y: 120, distance: 23.8
click at [1508, 114] on span "Ações" at bounding box center [1500, 124] width 33 height 26
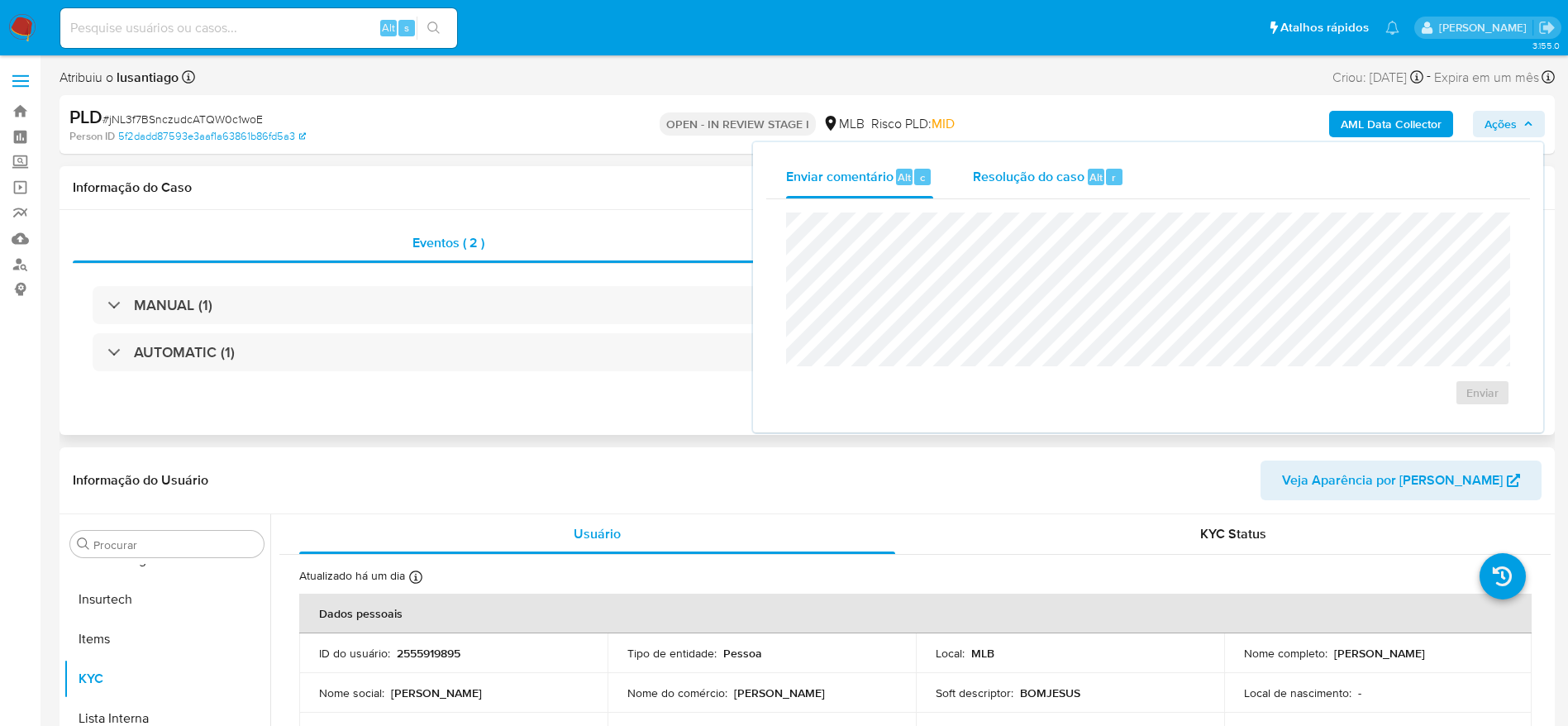
click at [1056, 168] on span "Resolução do caso" at bounding box center [1029, 177] width 112 height 19
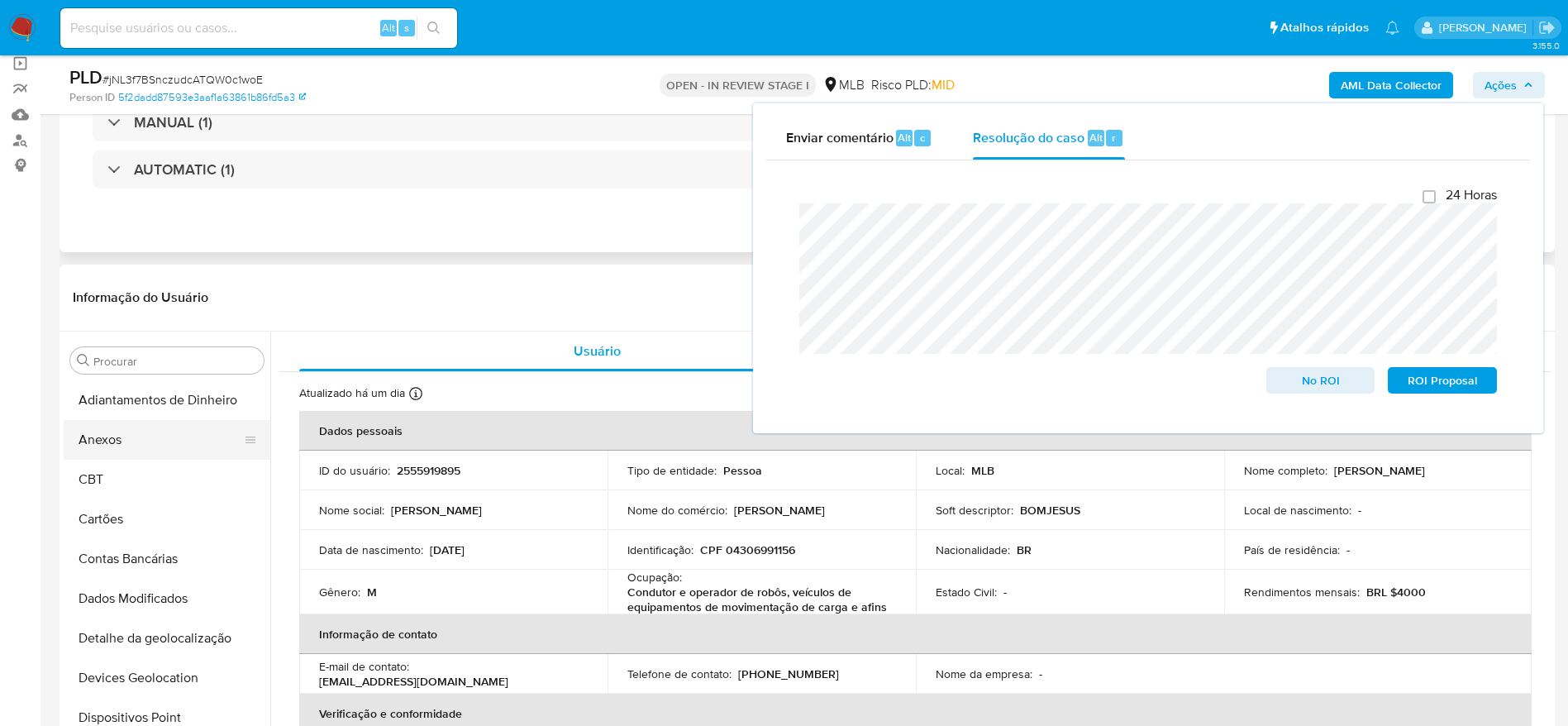
click at [125, 447] on button "Anexos" at bounding box center [160, 439] width 193 height 40
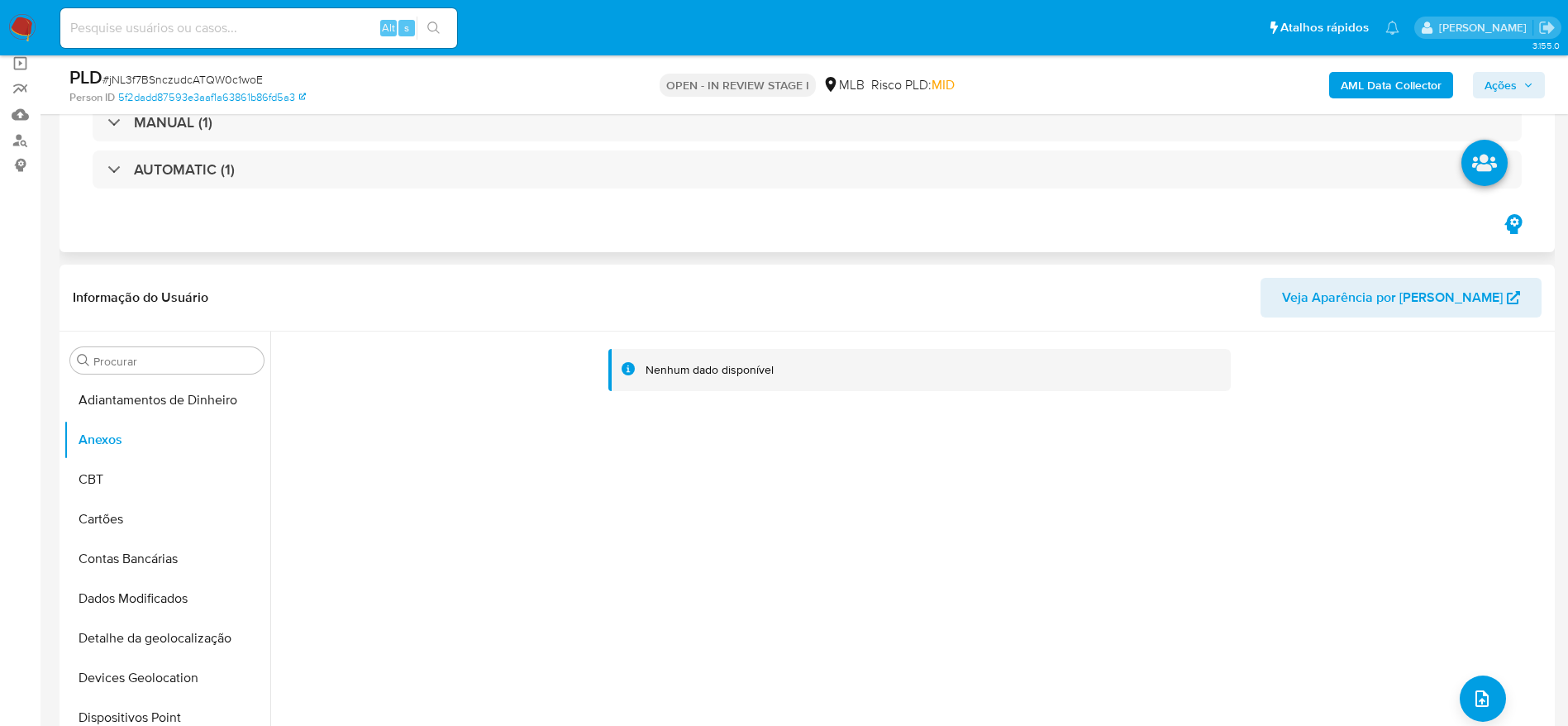
click at [1522, 83] on span "Ações" at bounding box center [1509, 85] width 49 height 23
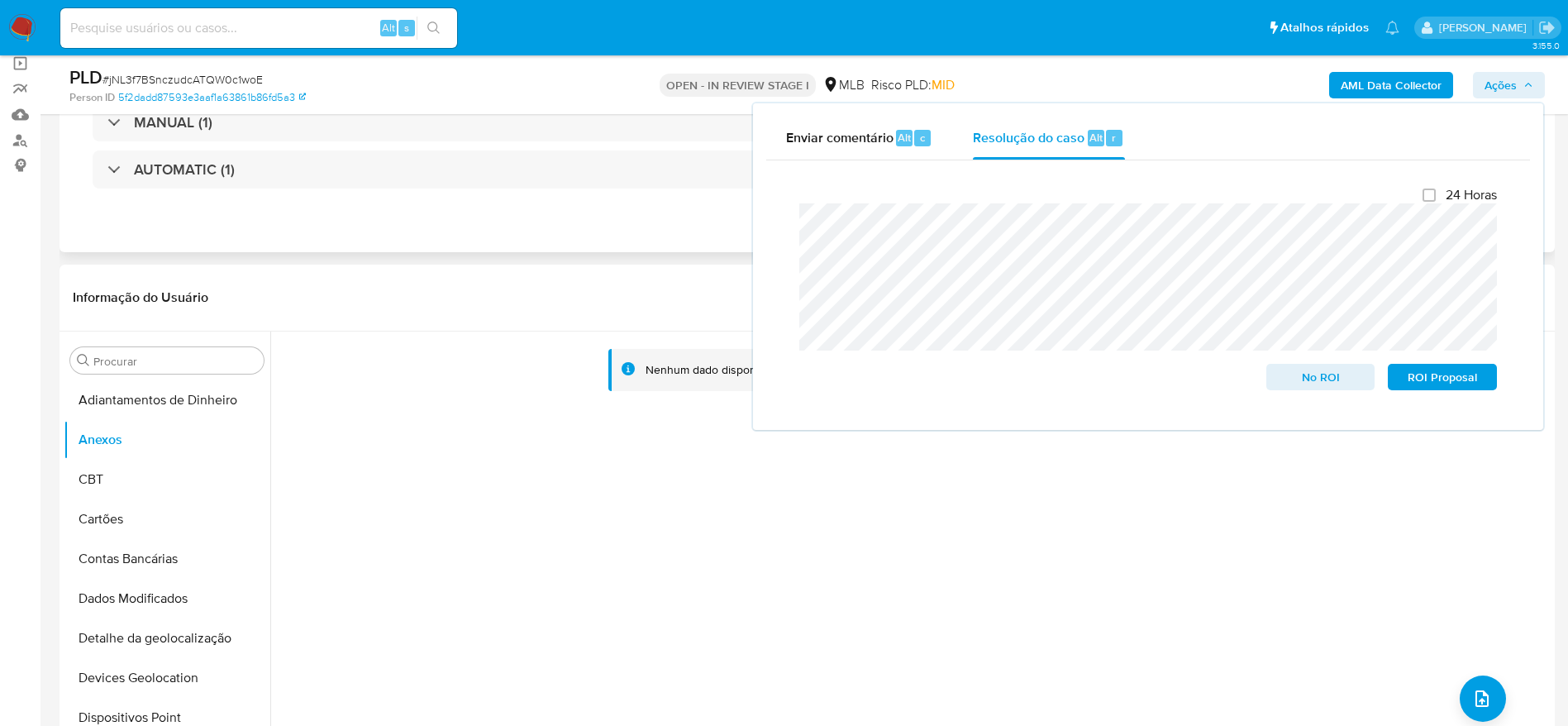
drag, startPoint x: 618, startPoint y: 499, endPoint x: 1572, endPoint y: 715, distance: 978.1
click at [620, 500] on div "Nenhum dado disponível" at bounding box center [911, 543] width 1281 height 424
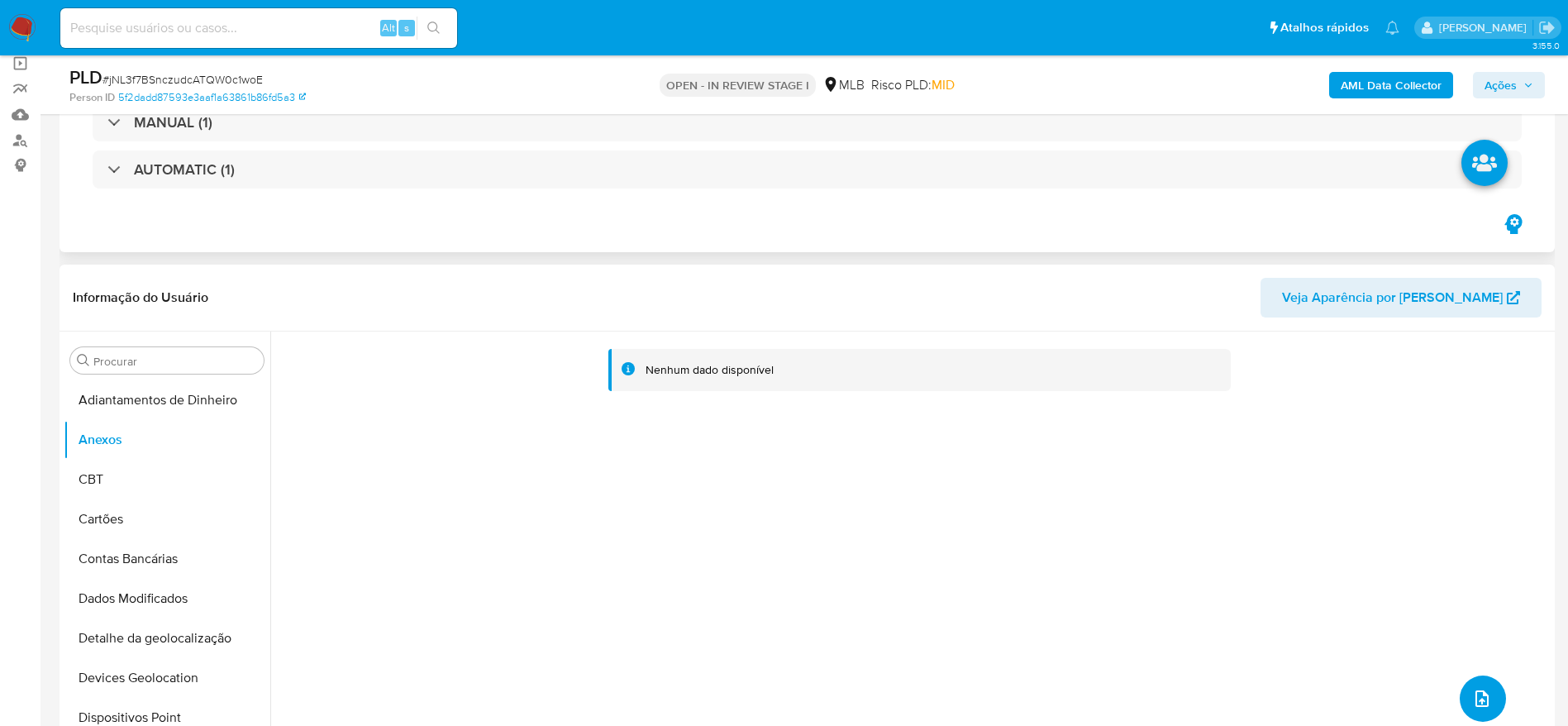
click at [1477, 693] on icon "upload-file" at bounding box center [1482, 699] width 20 height 20
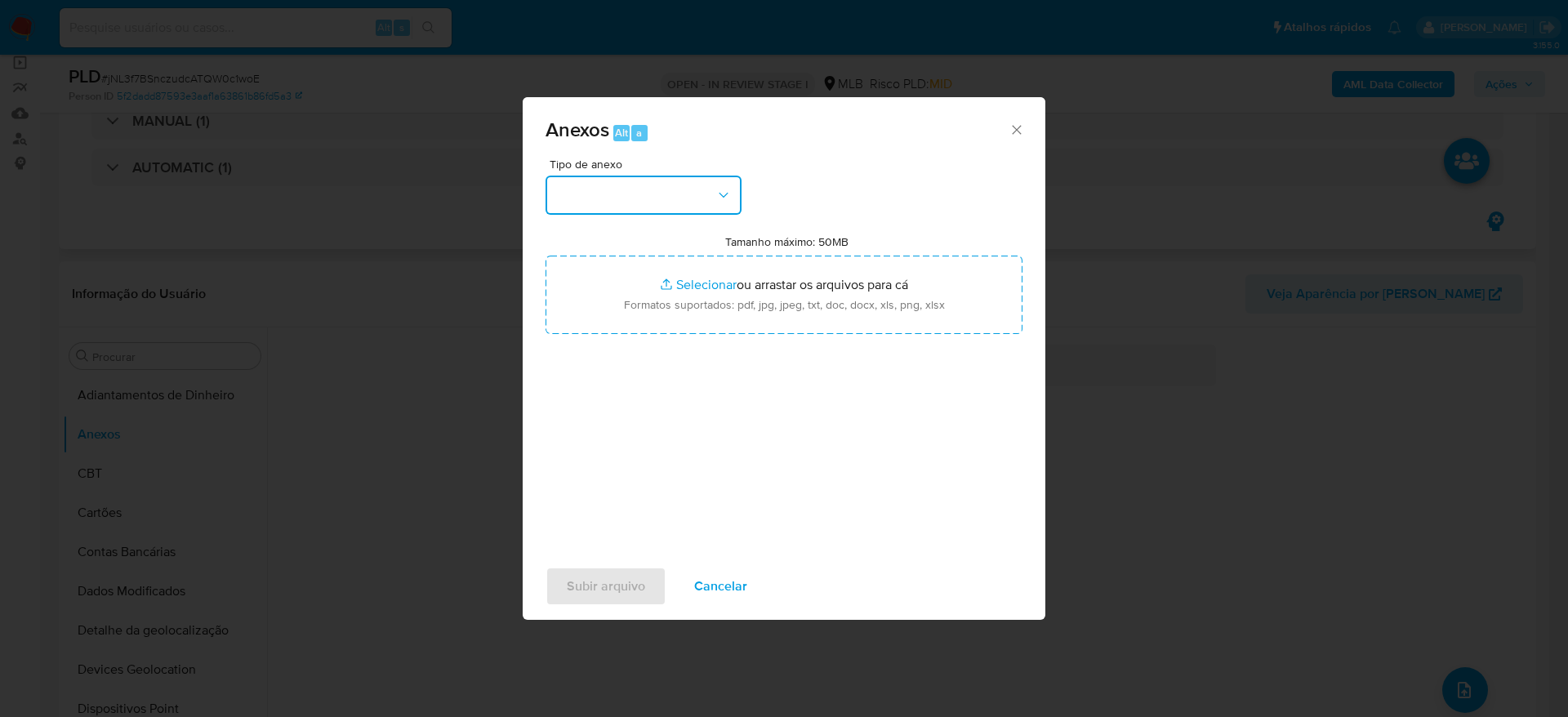
click at [643, 189] on button "button" at bounding box center [644, 194] width 196 height 39
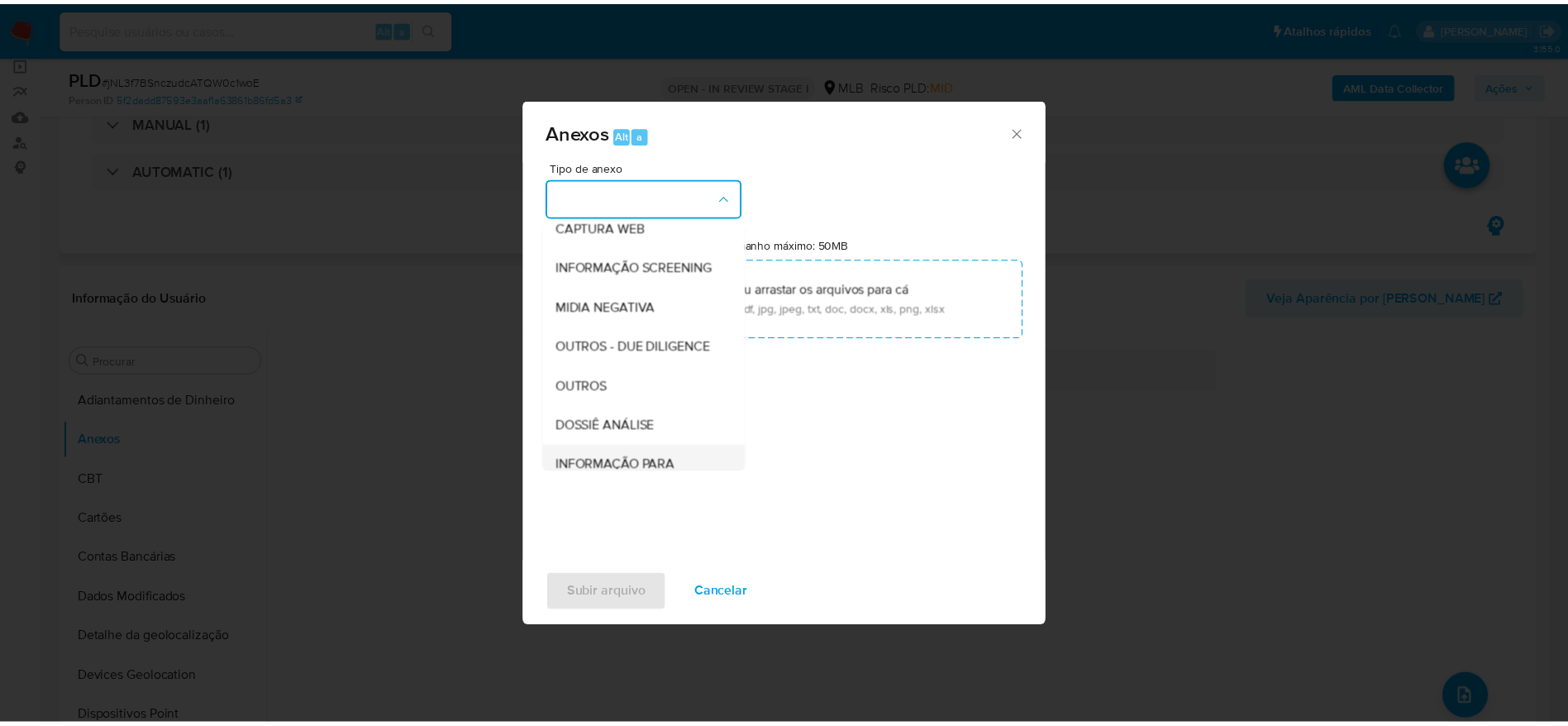
scroll to position [255, 0]
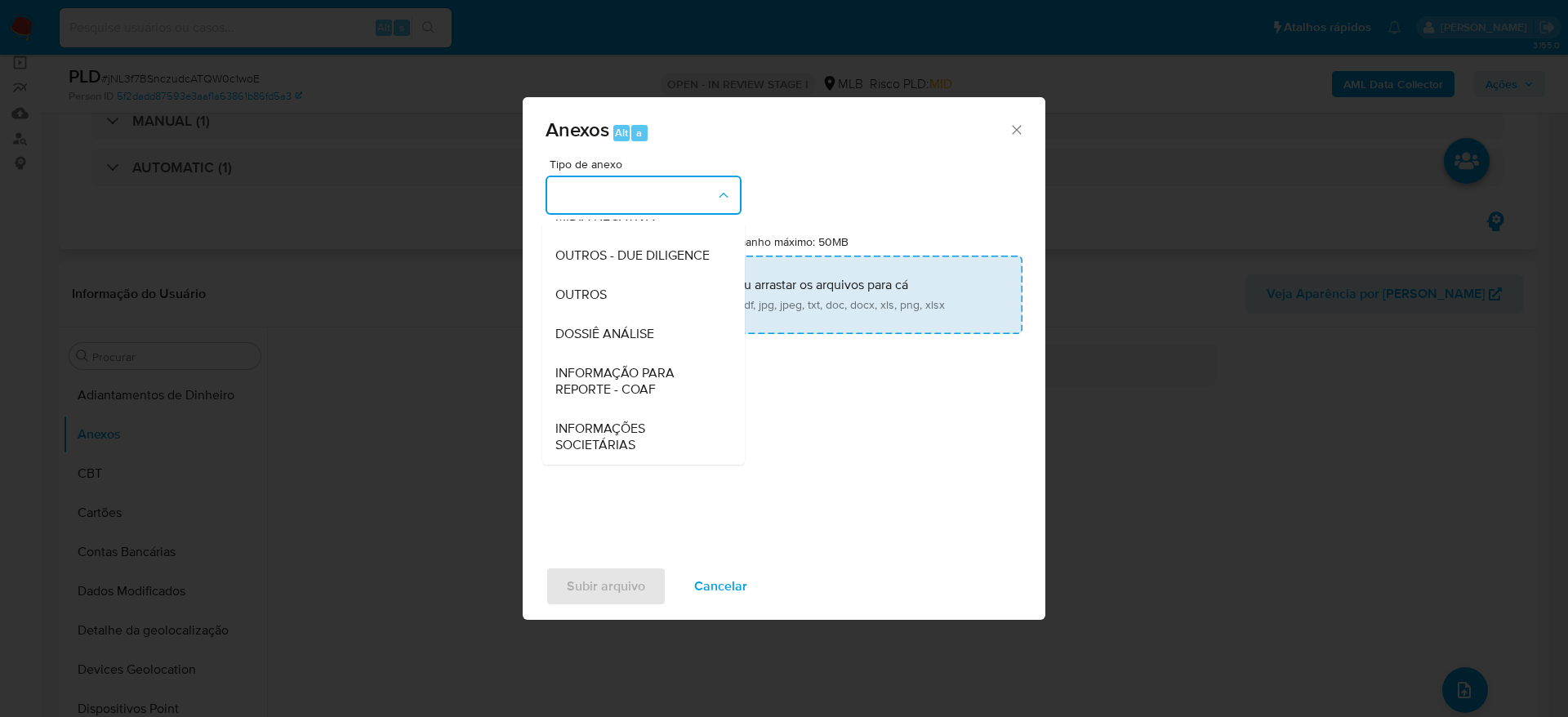
click at [624, 328] on span "DOSSIÊ ANÁLISE" at bounding box center [605, 334] width 99 height 16
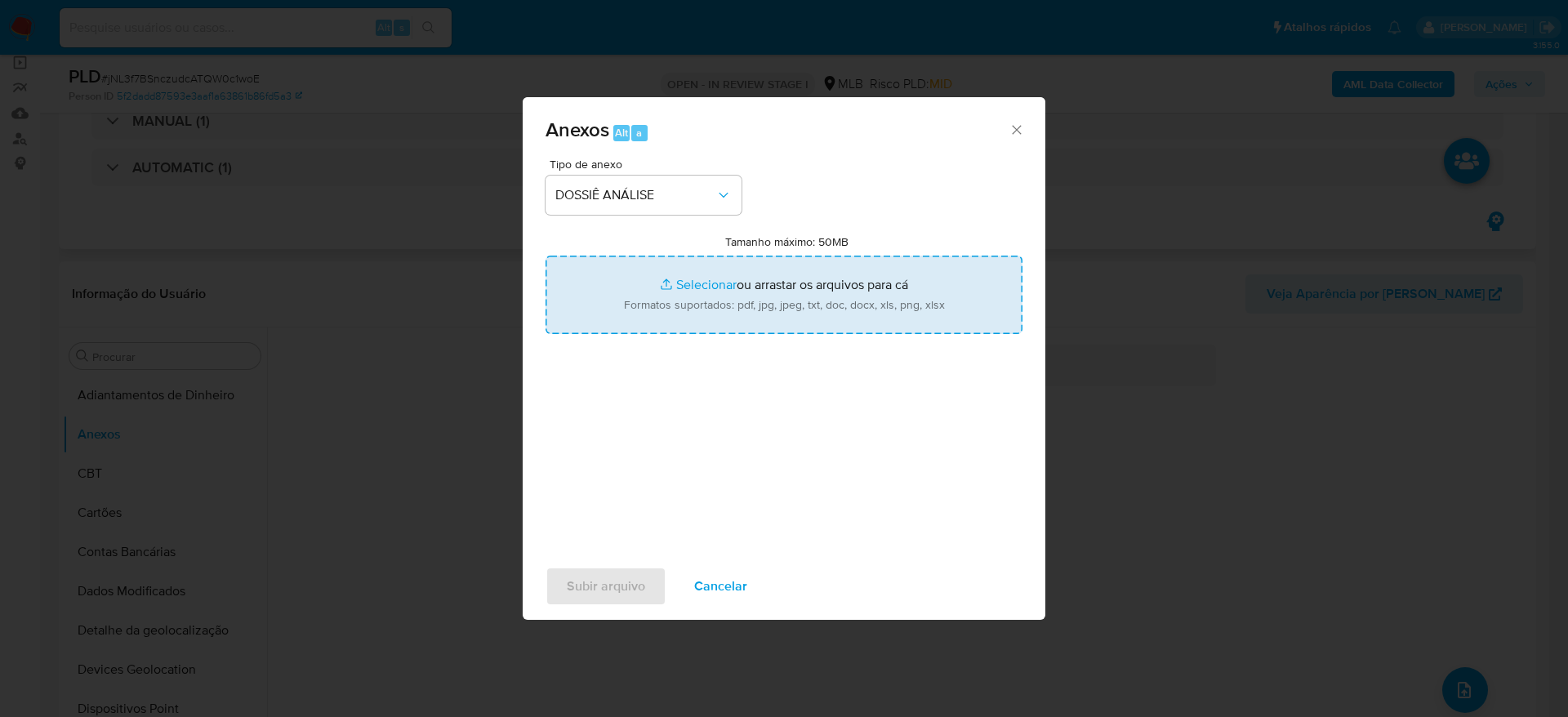
type input "C:\fakepath\Mulan 2555919895_2025_08_20_11_05_30.xlsx"
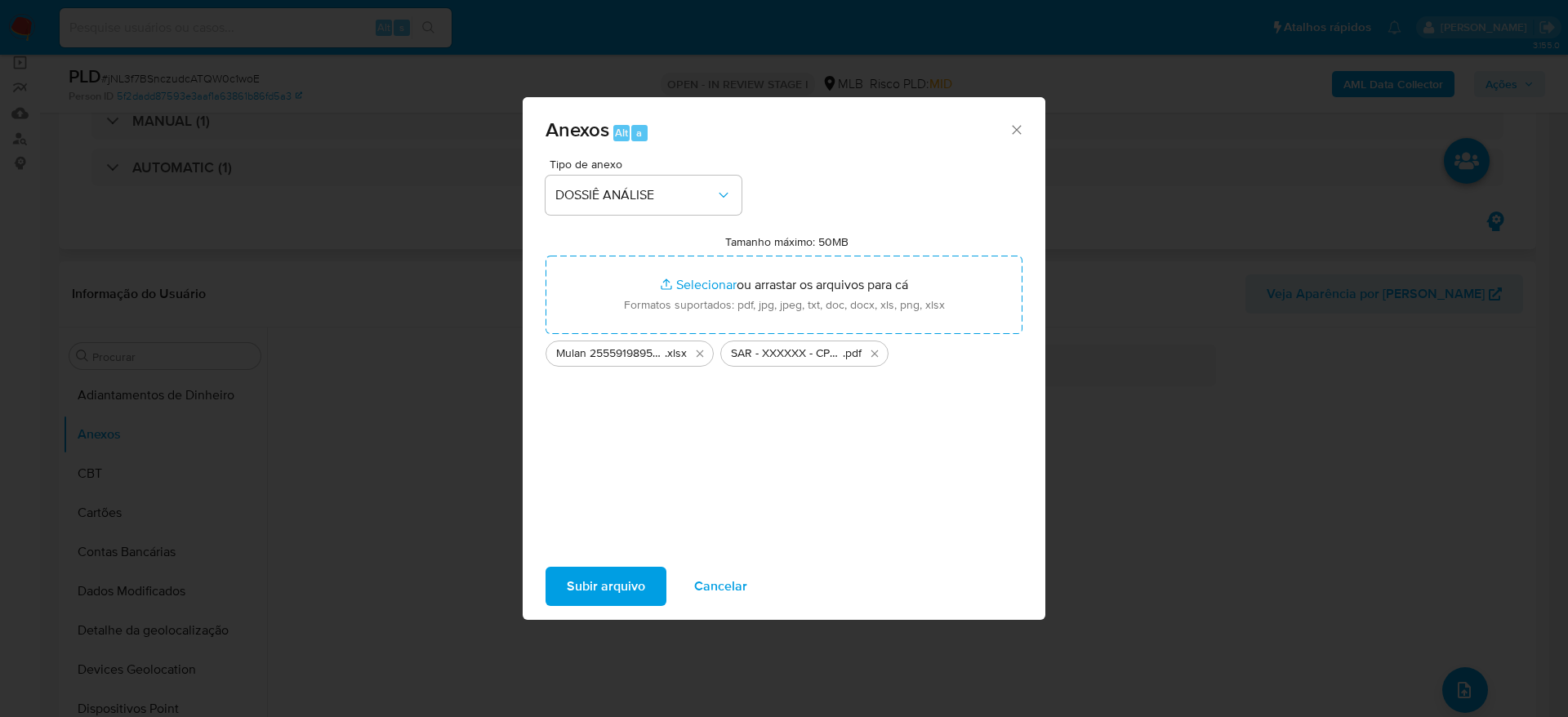
click at [603, 580] on span "Subir arquivo" at bounding box center [606, 586] width 78 height 36
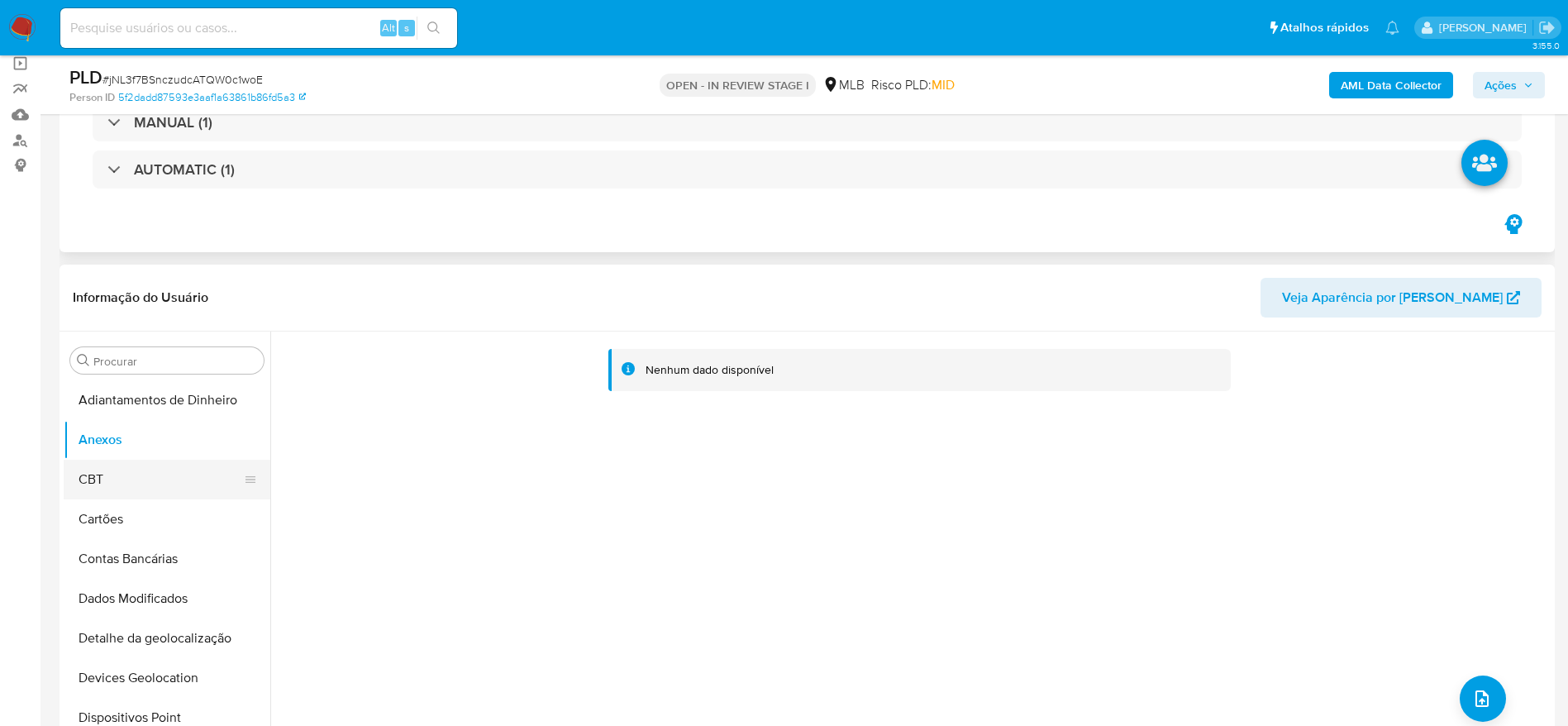
click at [103, 472] on button "CBT" at bounding box center [160, 479] width 193 height 40
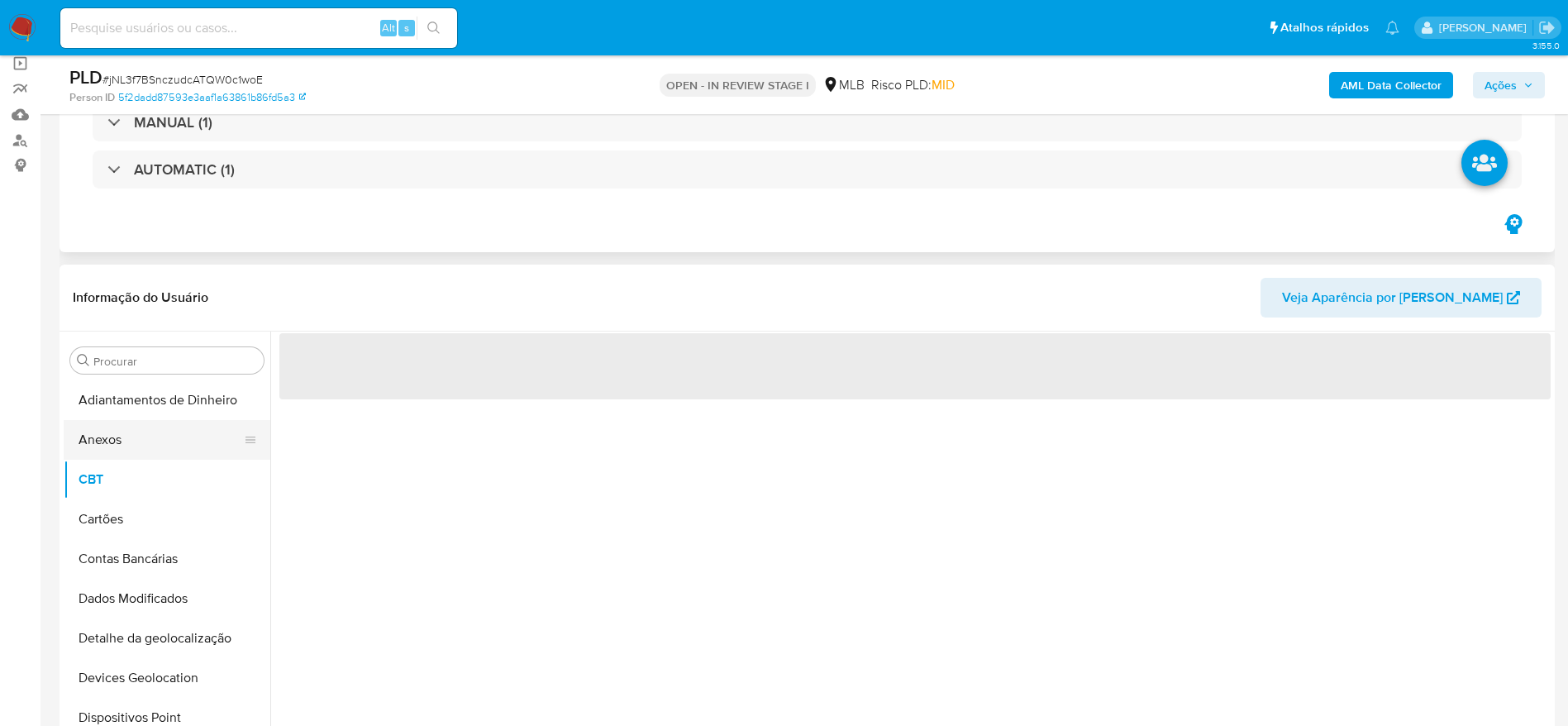
click at [116, 430] on button "Anexos" at bounding box center [160, 439] width 193 height 40
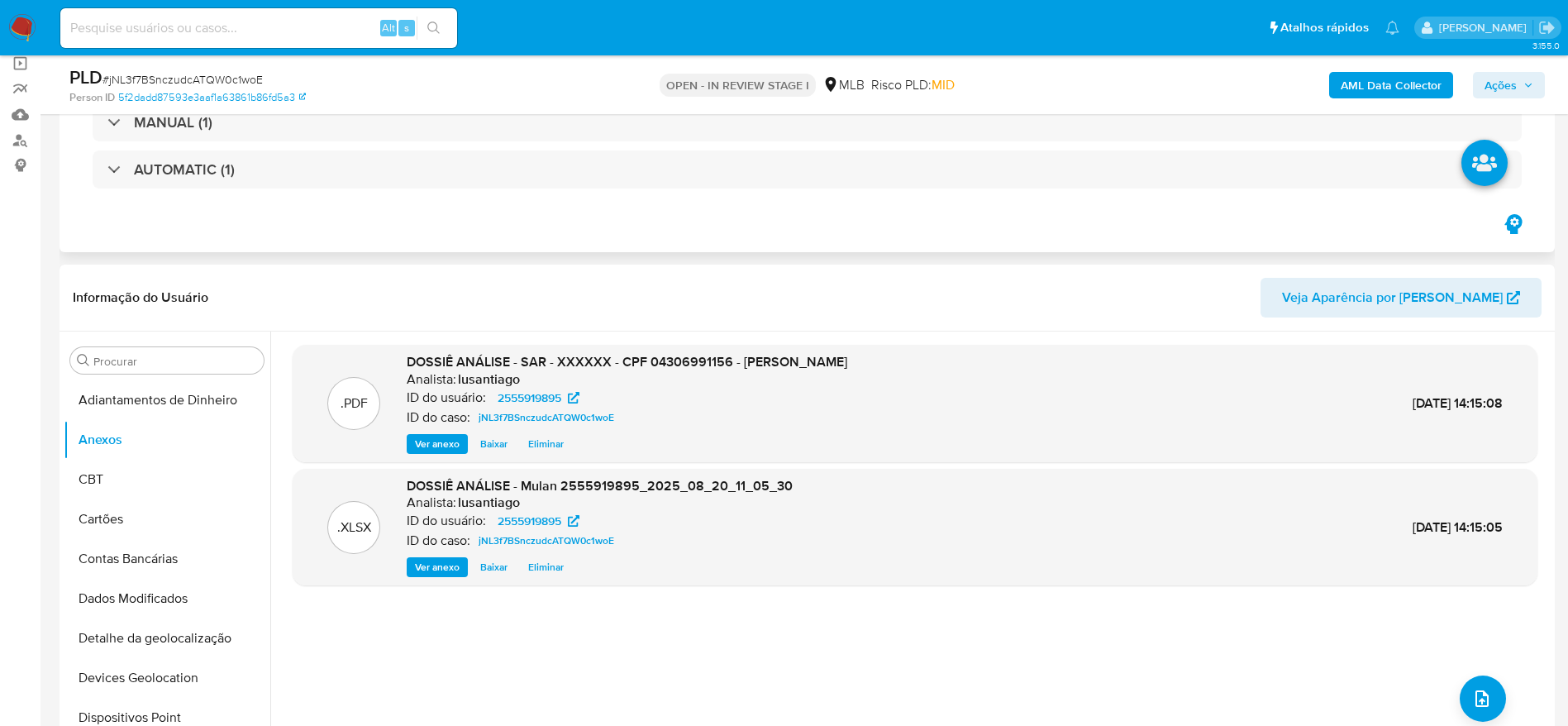
click at [1405, 83] on b "AML Data Collector" at bounding box center [1391, 85] width 101 height 26
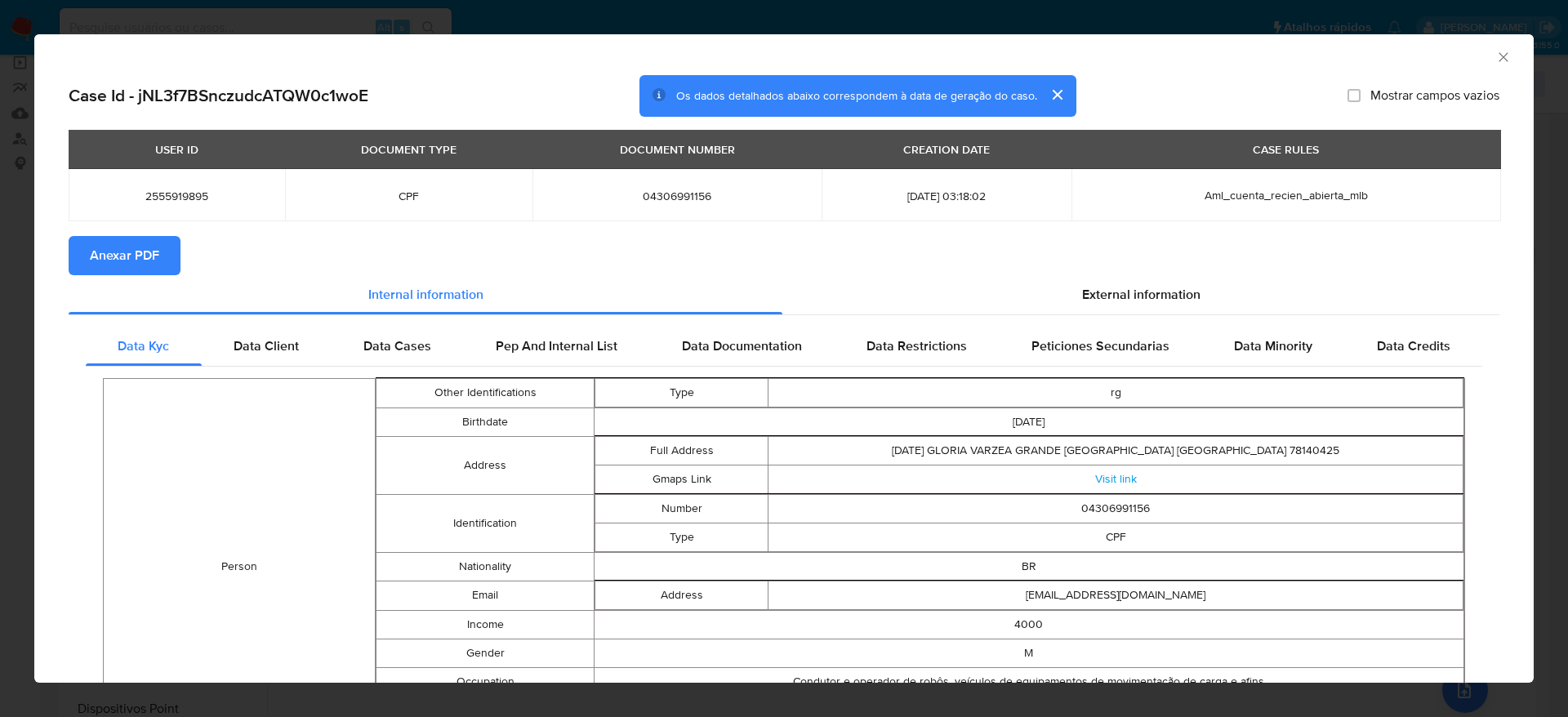
click at [1495, 53] on icon "Fechar a janela" at bounding box center [1503, 56] width 16 height 16
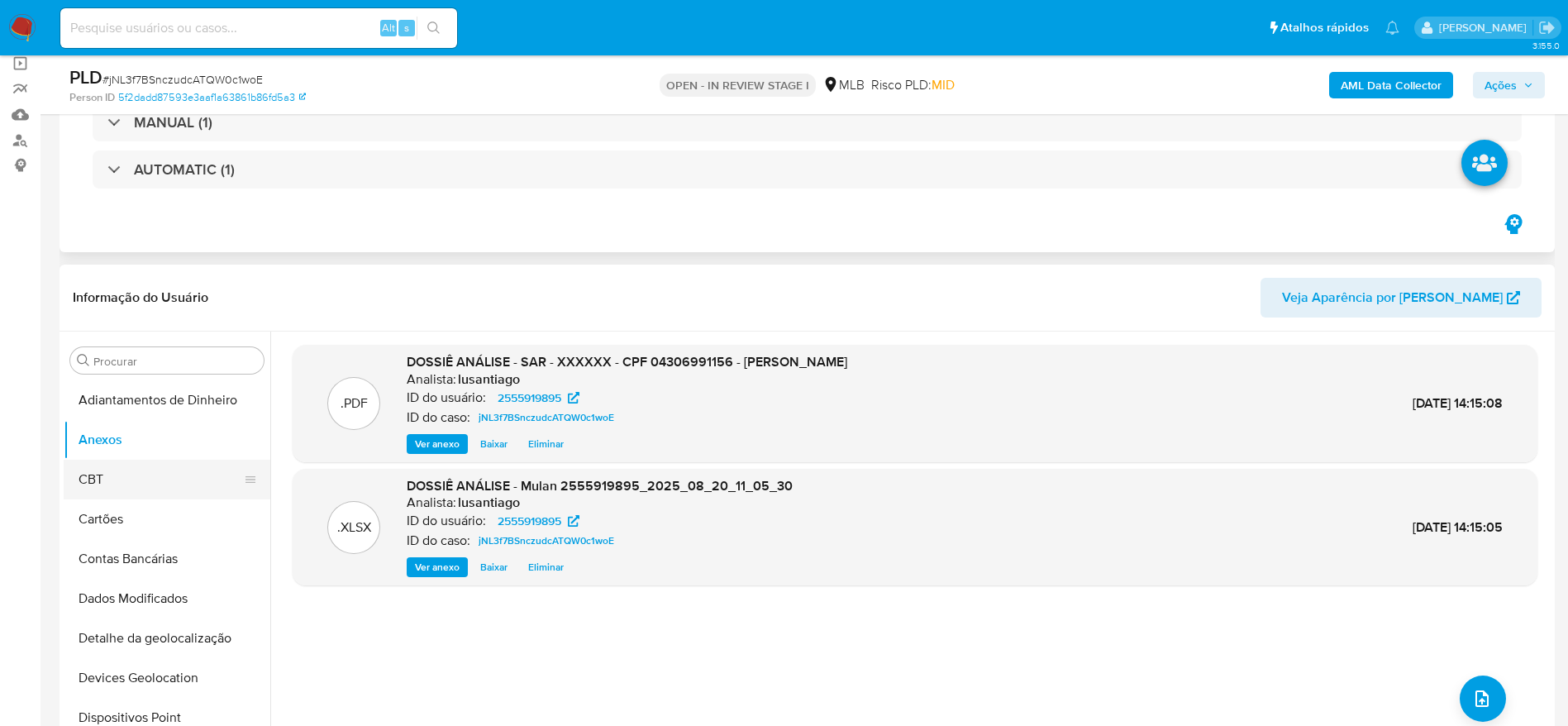
click at [116, 483] on button "CBT" at bounding box center [160, 479] width 193 height 40
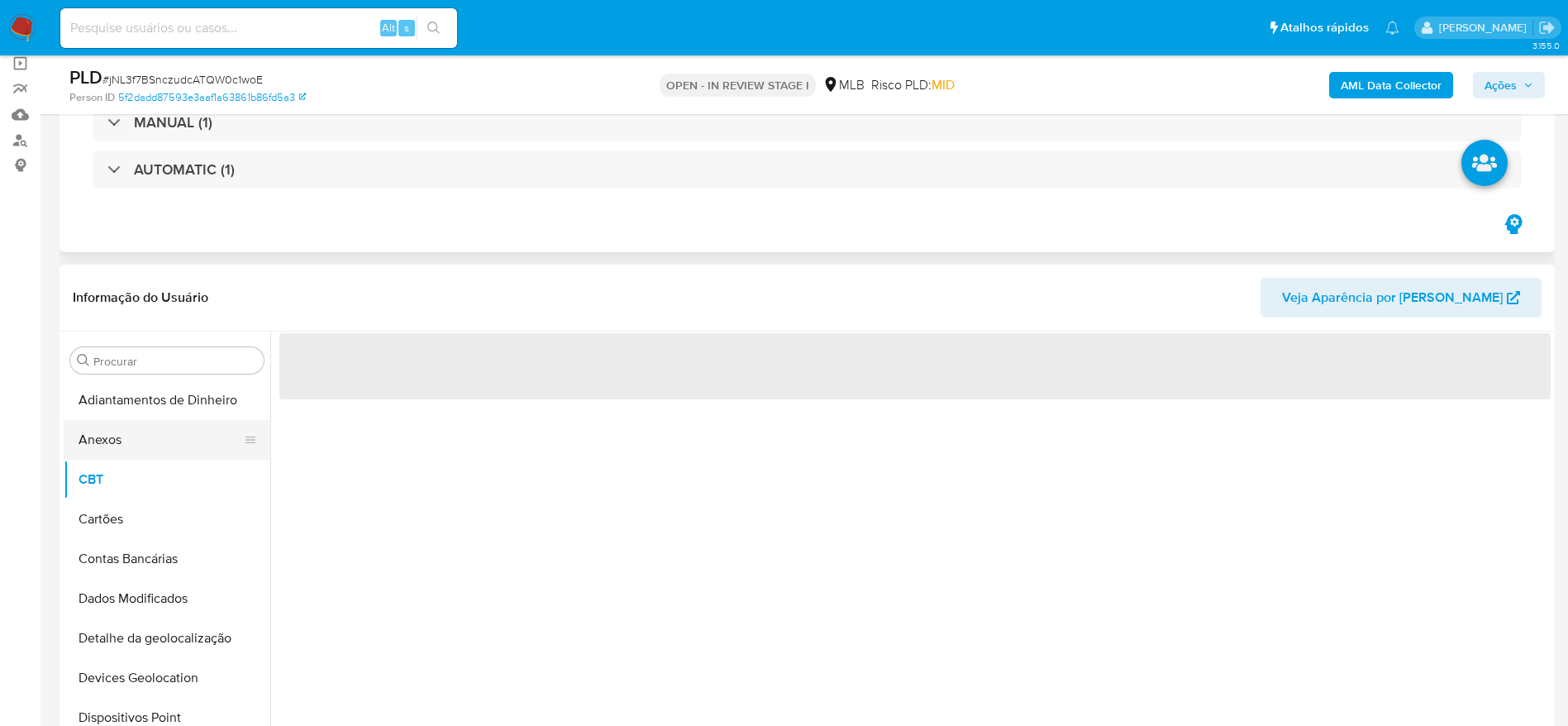
click at [119, 443] on button "Anexos" at bounding box center [160, 439] width 193 height 40
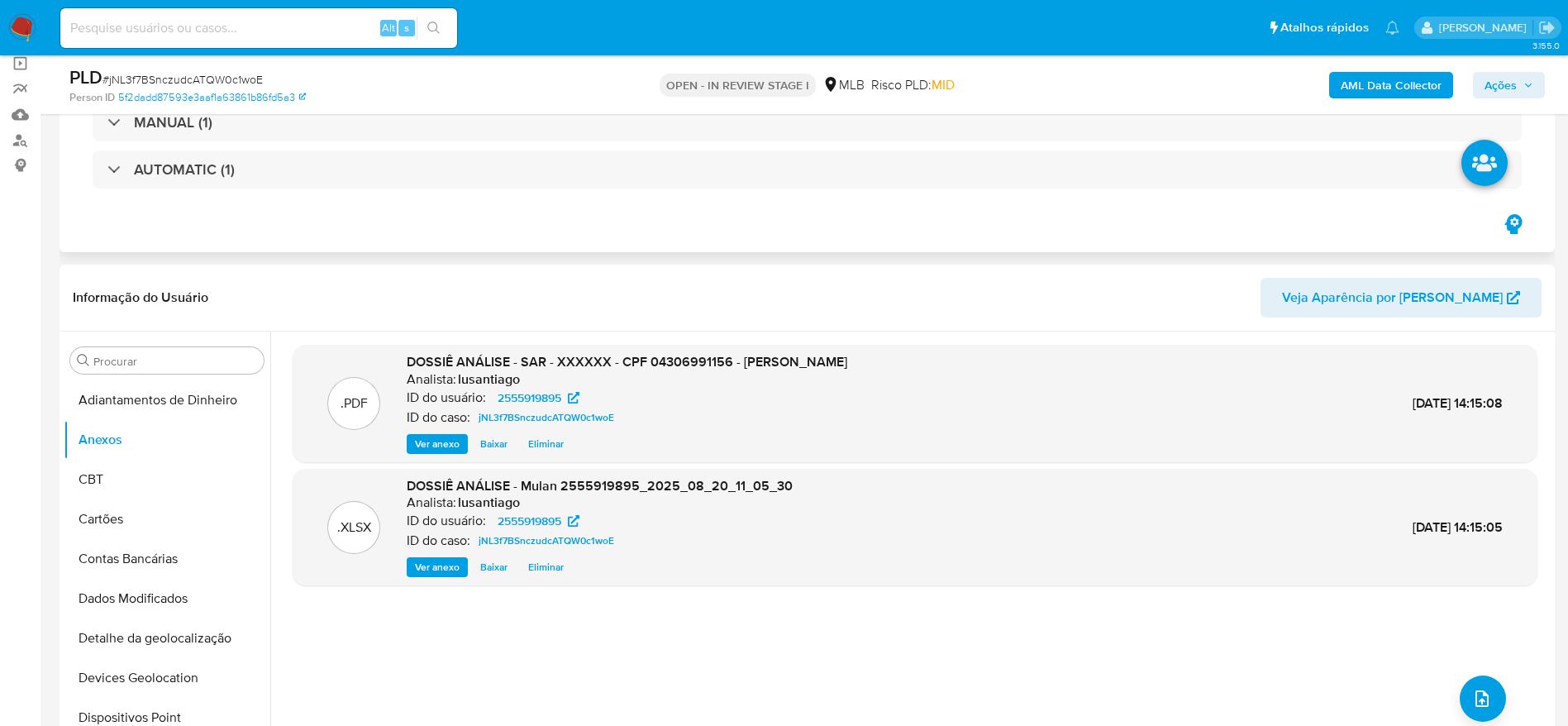
click at [1396, 81] on b "AML Data Collector" at bounding box center [1391, 85] width 101 height 26
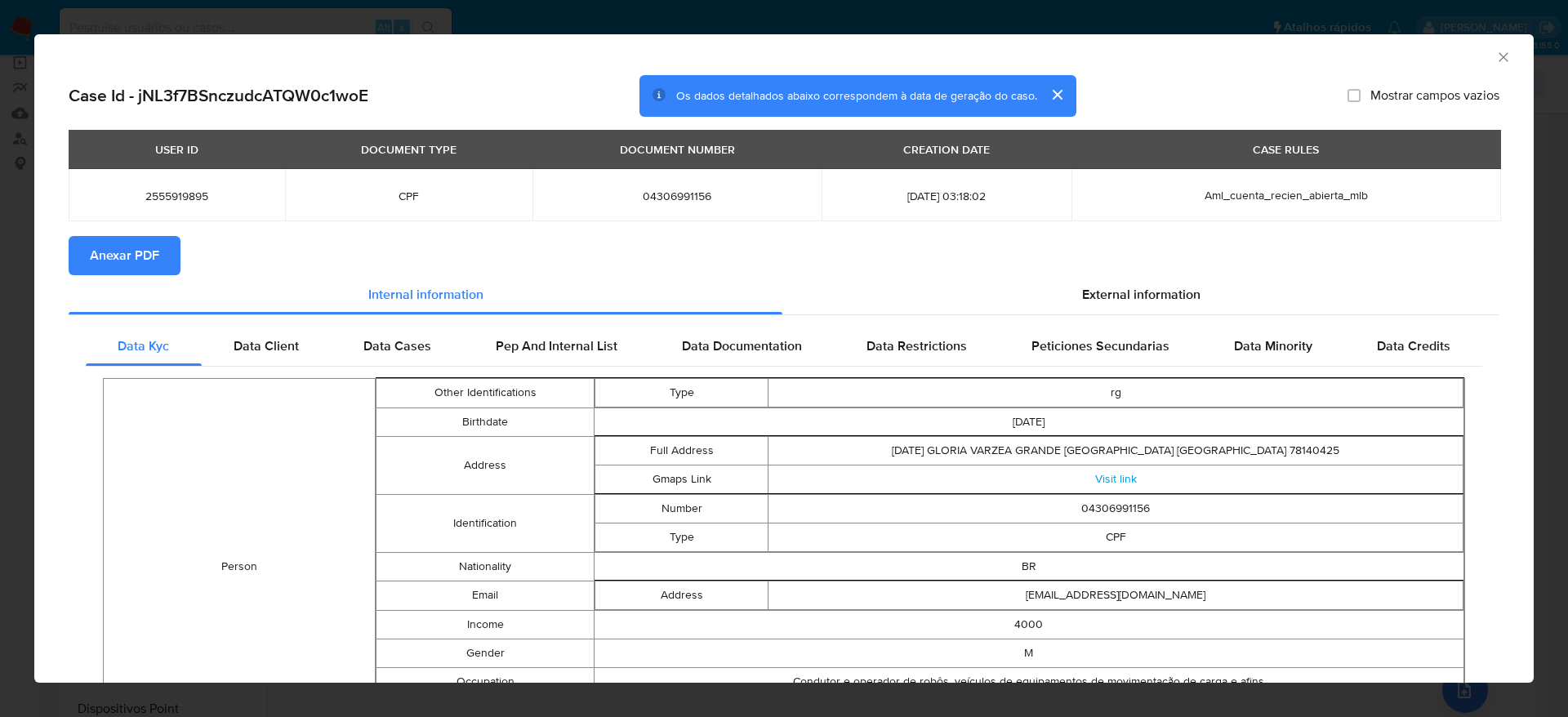
click at [104, 253] on span "Anexar PDF" at bounding box center [125, 255] width 69 height 36
click at [1495, 61] on icon "Fechar a janela" at bounding box center [1503, 56] width 16 height 16
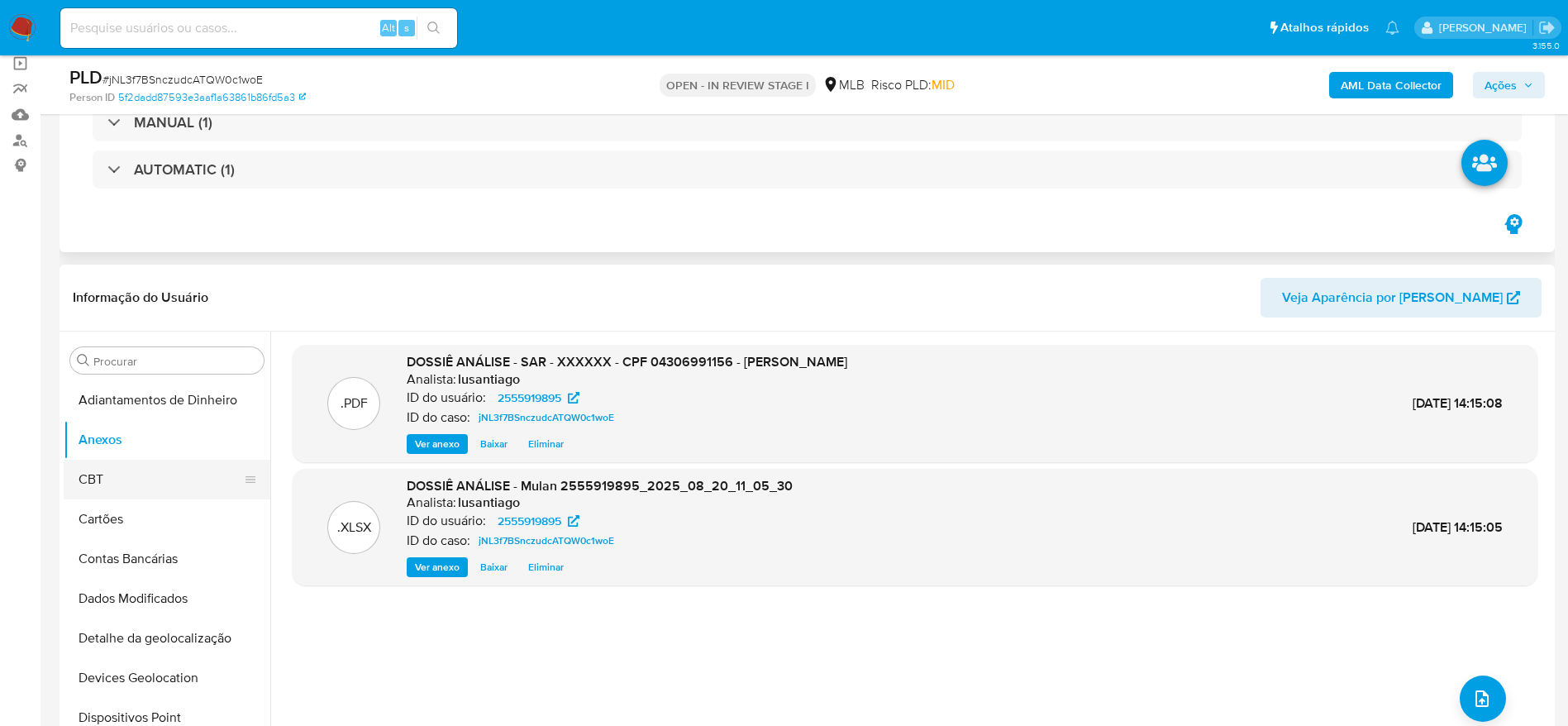
click at [137, 483] on button "CBT" at bounding box center [160, 479] width 193 height 40
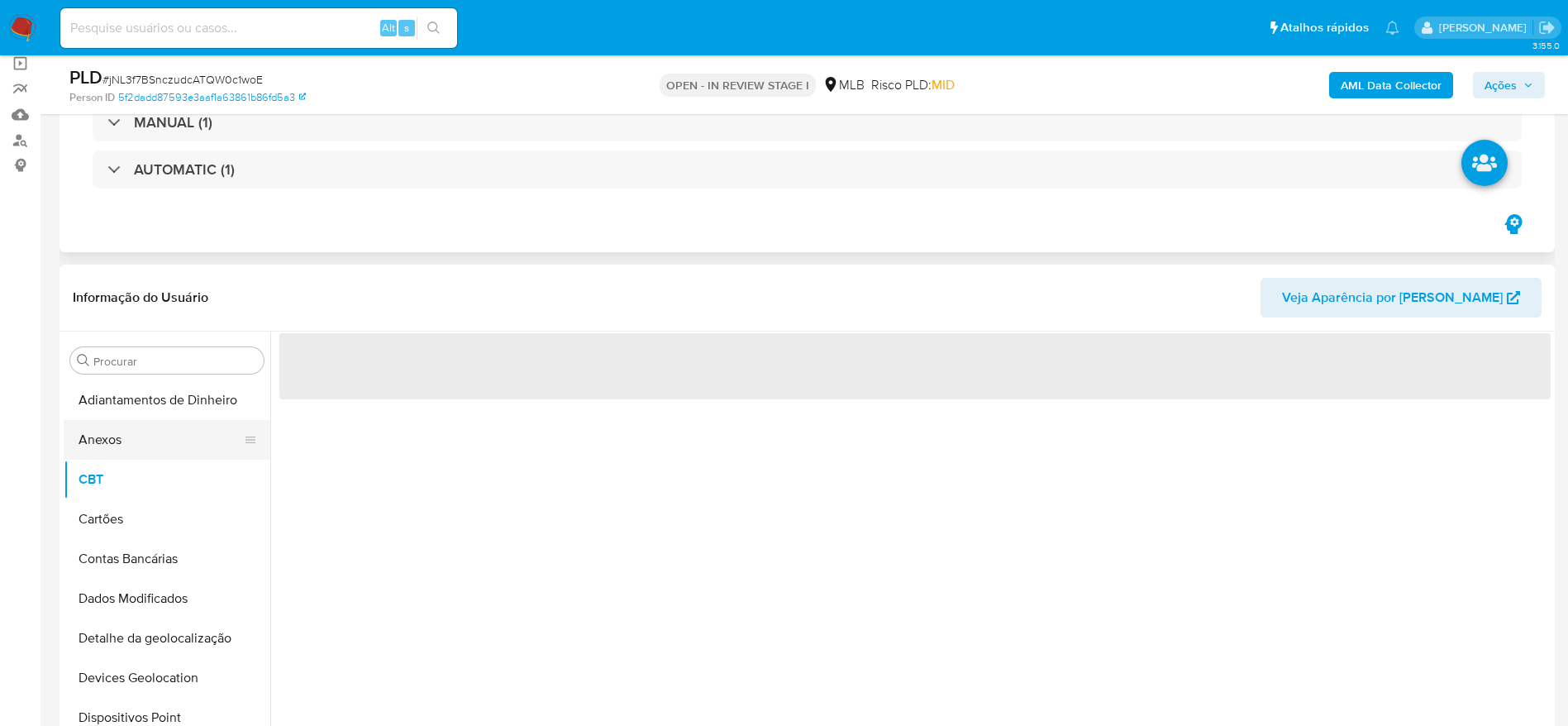
click at [133, 439] on button "Anexos" at bounding box center [160, 439] width 193 height 40
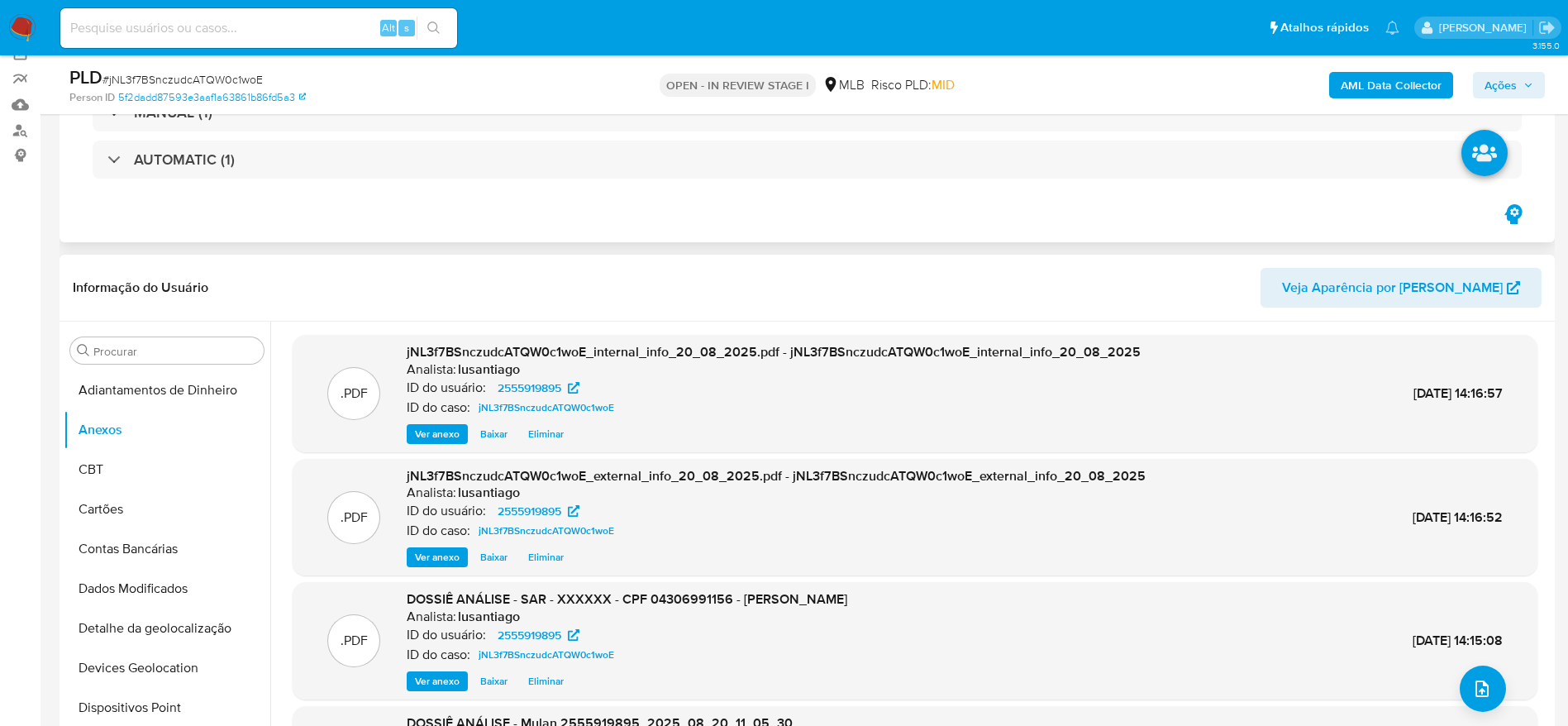
scroll to position [124, 0]
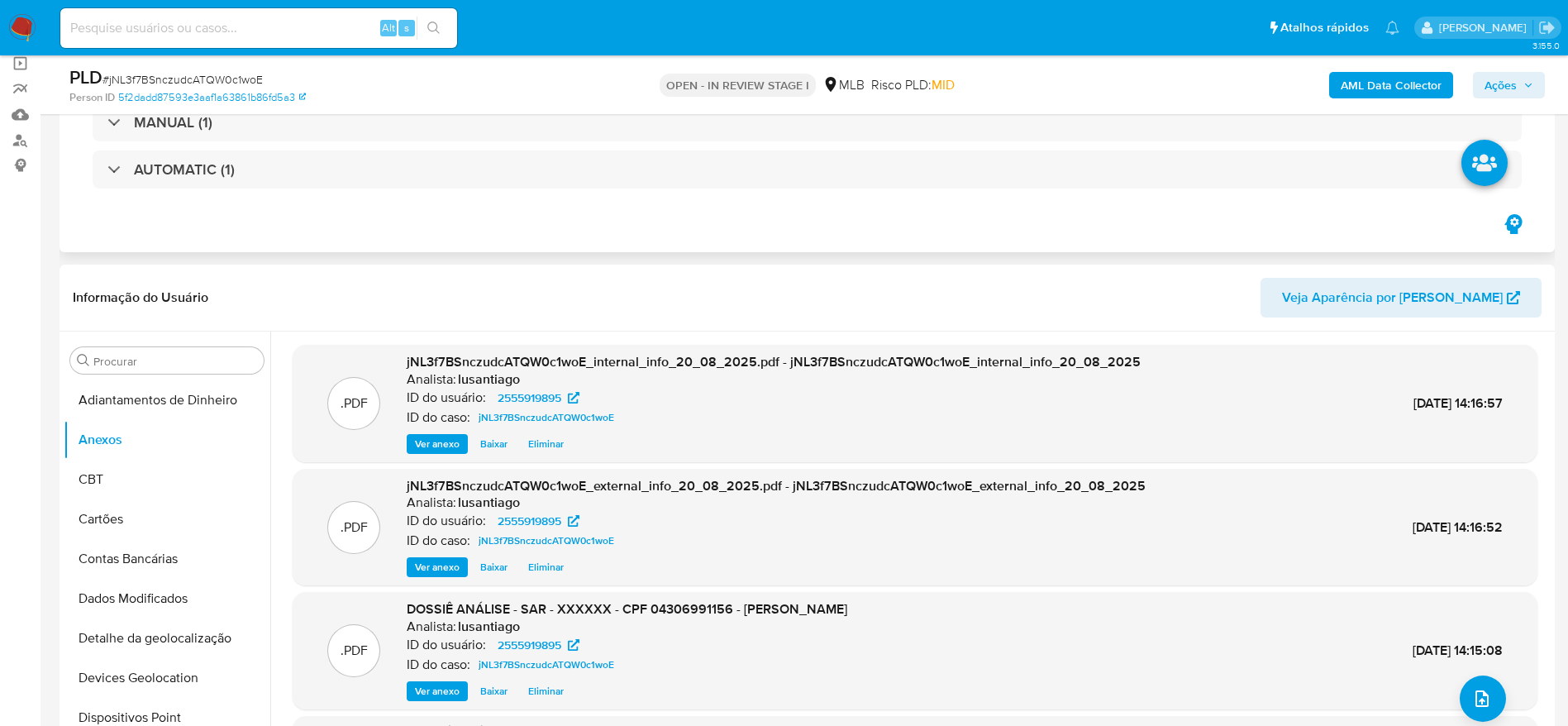
click at [1489, 91] on span "Ações" at bounding box center [1500, 85] width 33 height 26
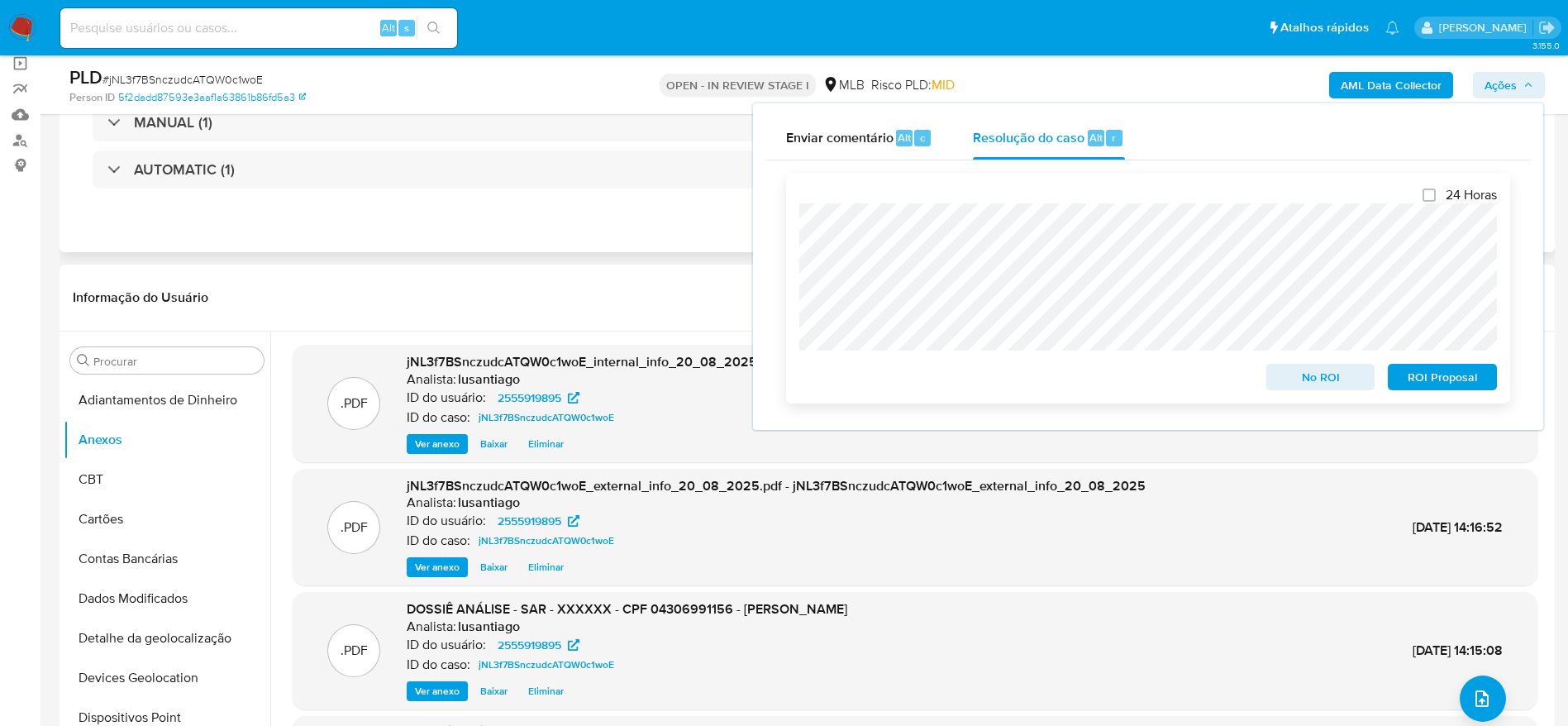
click at [1447, 387] on span "ROI Proposal" at bounding box center [1442, 377] width 86 height 23
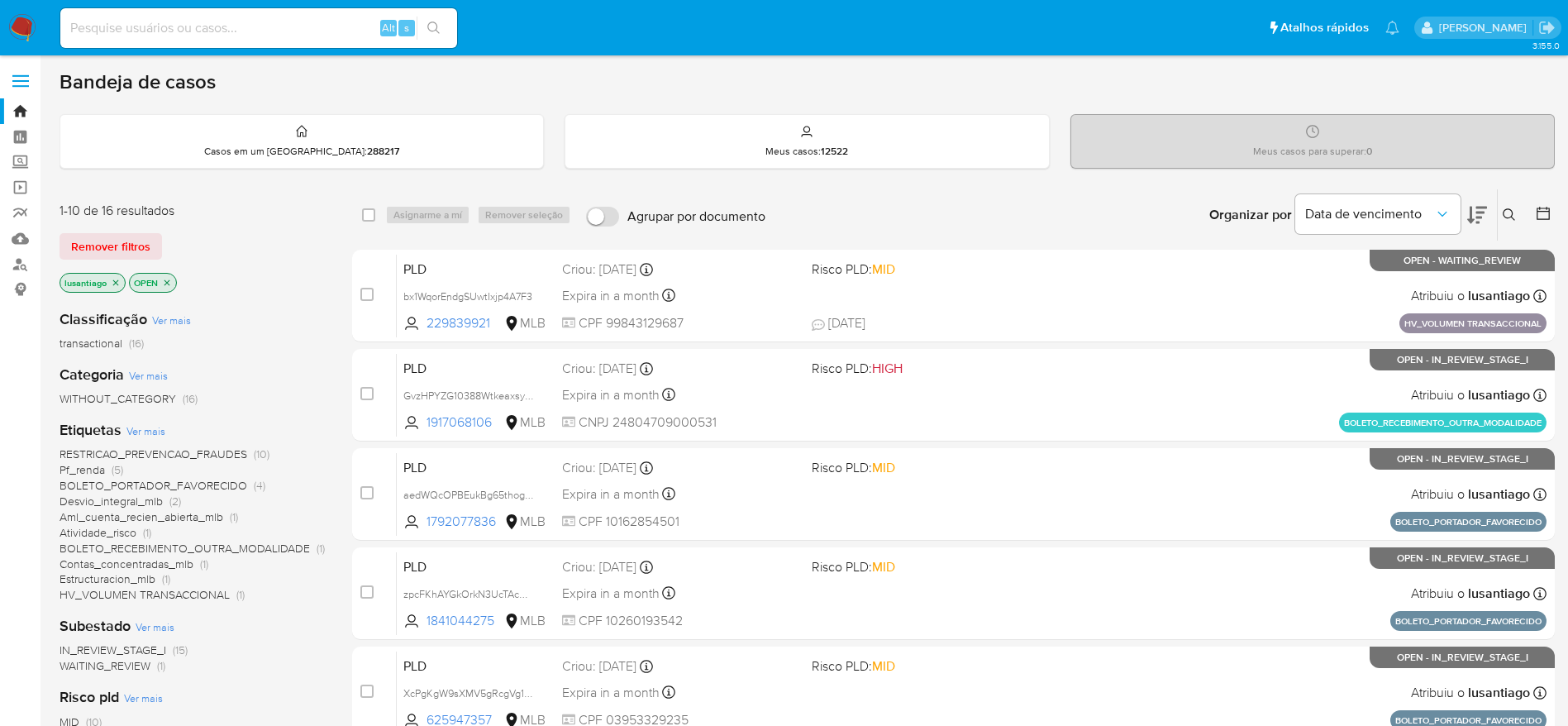
click at [177, 28] on input at bounding box center [259, 28] width 397 height 21
paste input "2021227587"
type input "2021227587"
click at [440, 29] on icon "search-icon" at bounding box center [434, 27] width 13 height 13
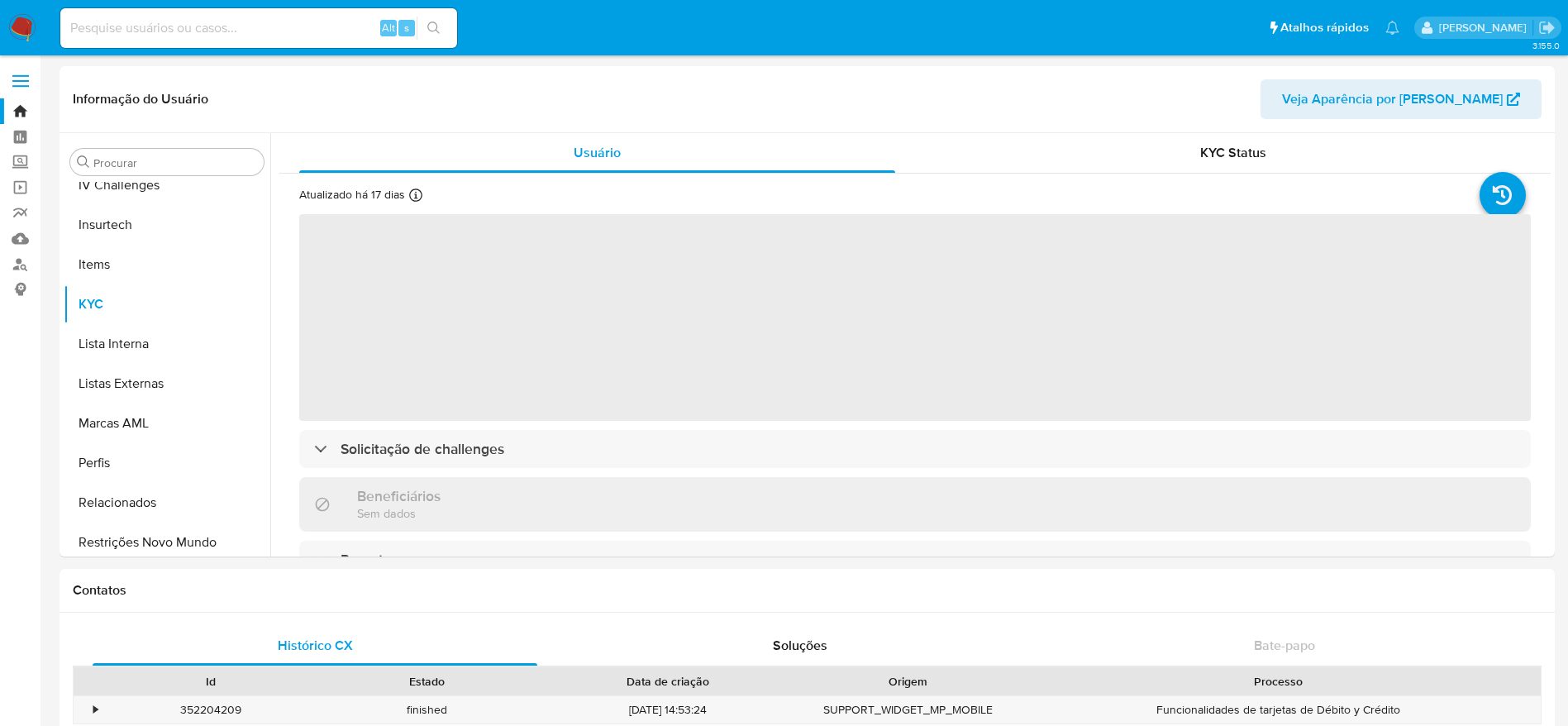
scroll to position [738, 0]
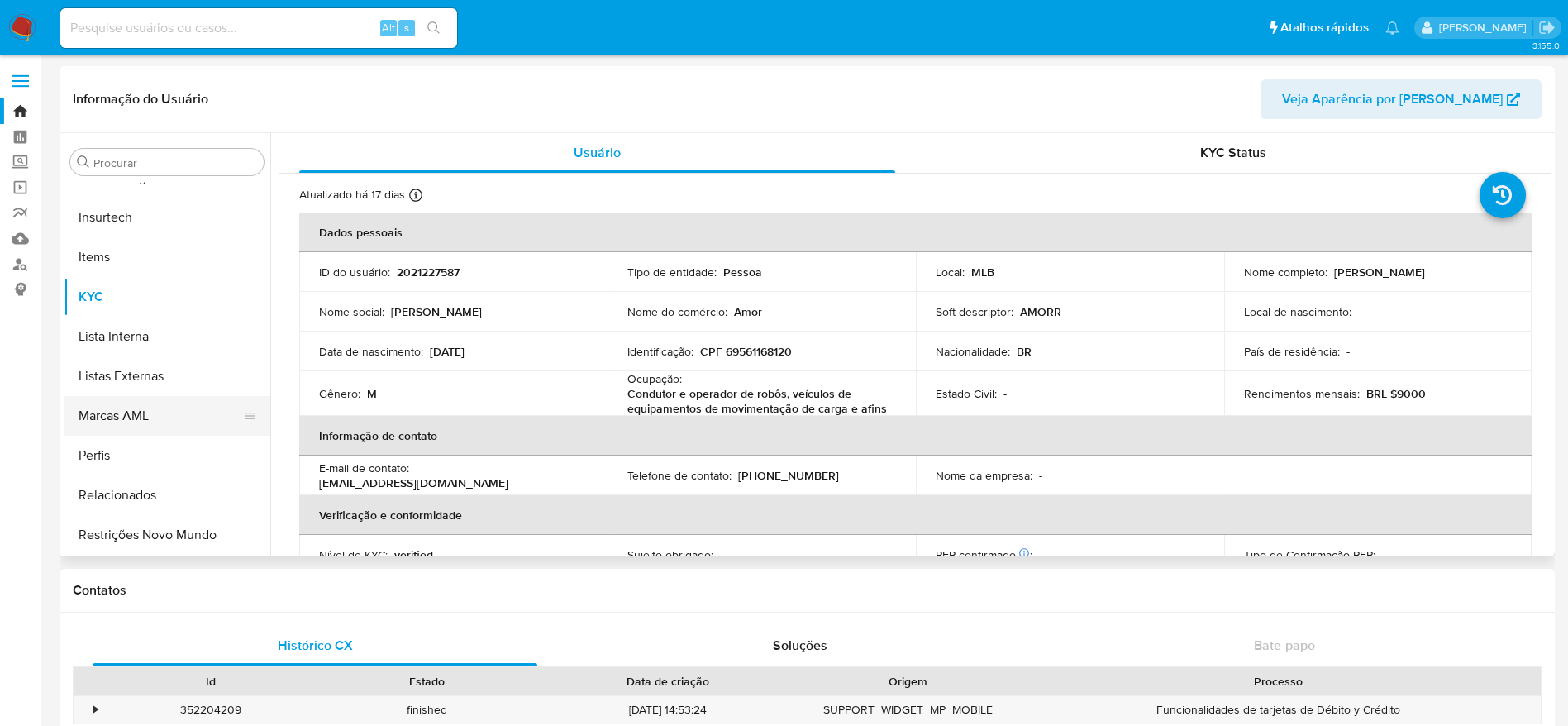
select select "10"
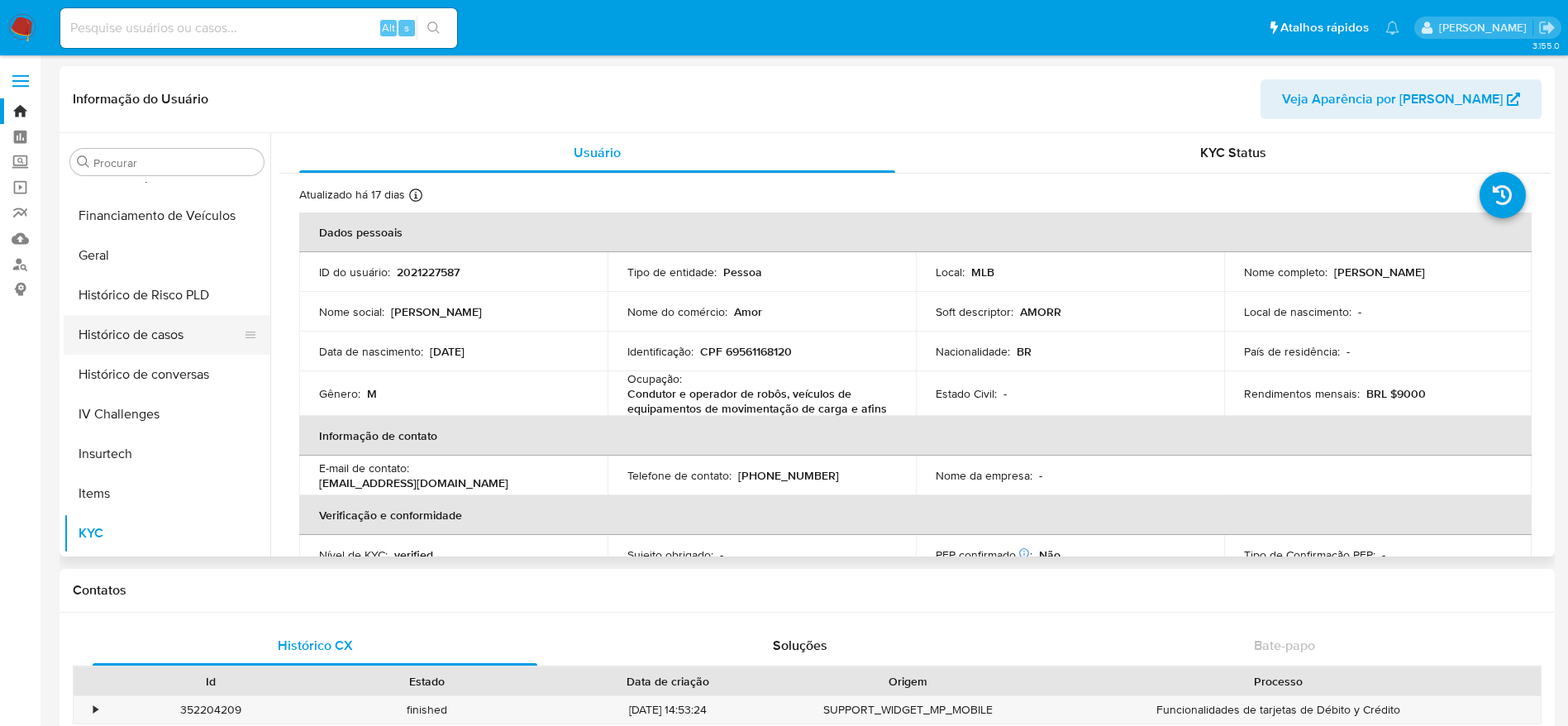
scroll to position [490, 0]
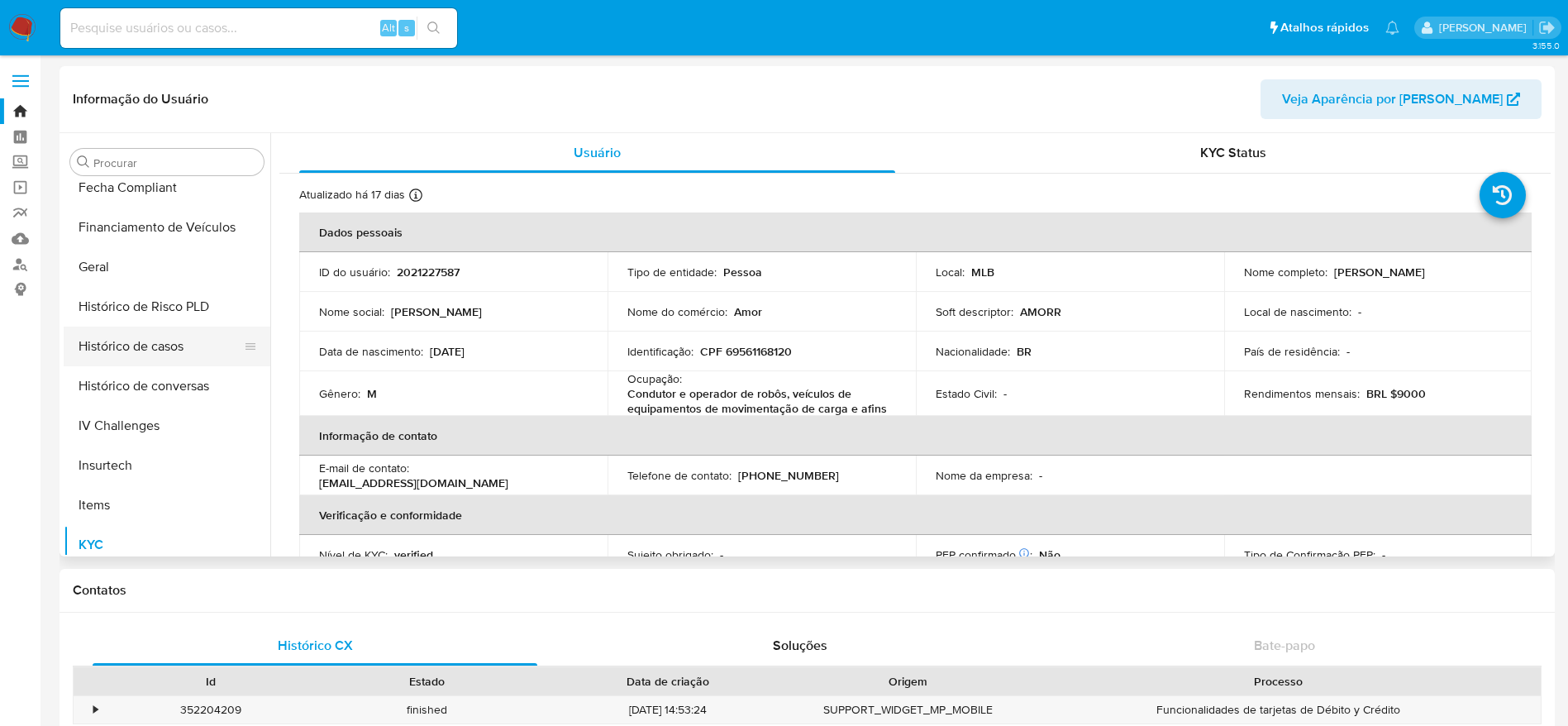
click at [181, 348] on button "Histórico de casos" at bounding box center [160, 346] width 193 height 40
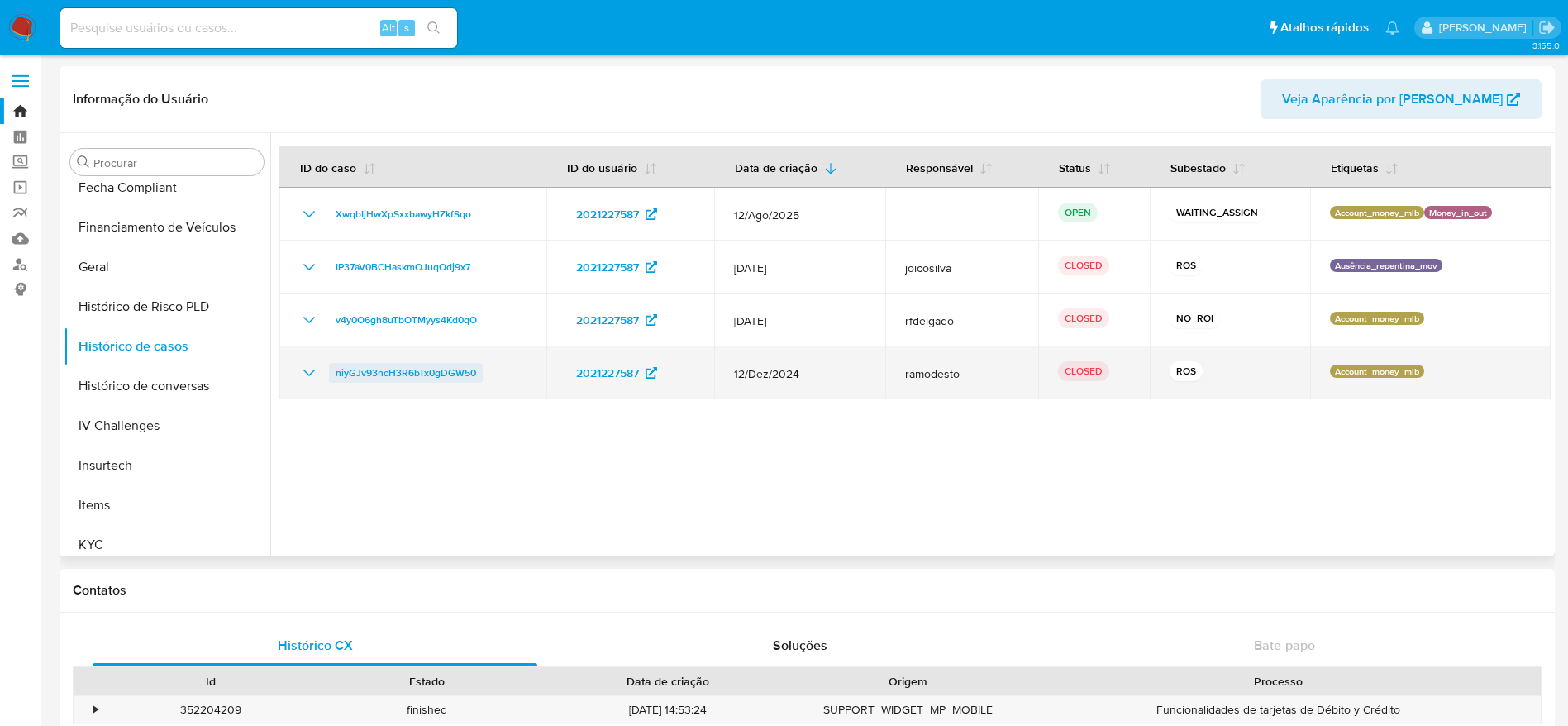
click at [395, 369] on span "niyGJv93ncH3R6bTx0gDGW50" at bounding box center [406, 373] width 141 height 20
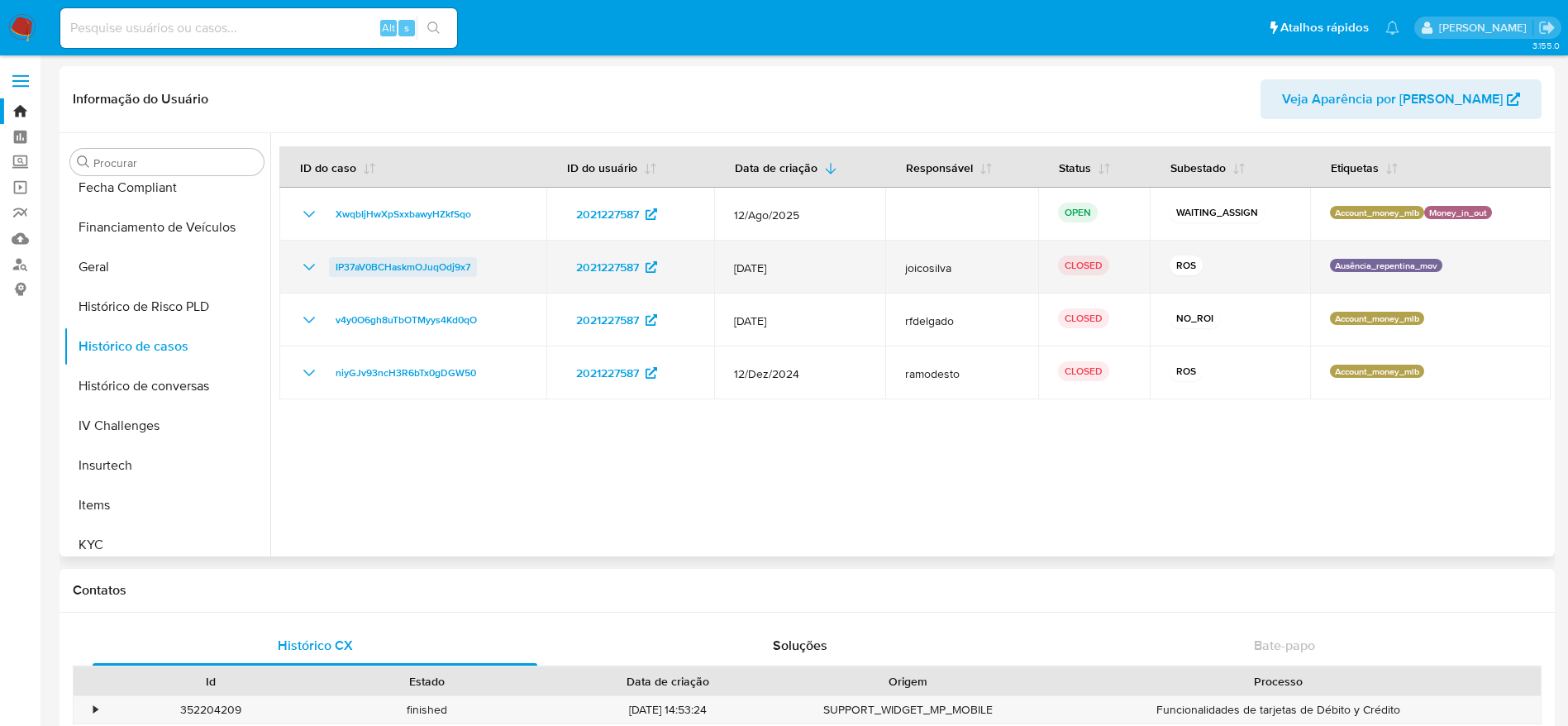
click at [392, 263] on span "IP37aV0BCHaskmOJuqOdj9x7" at bounding box center [402, 267] width 134 height 20
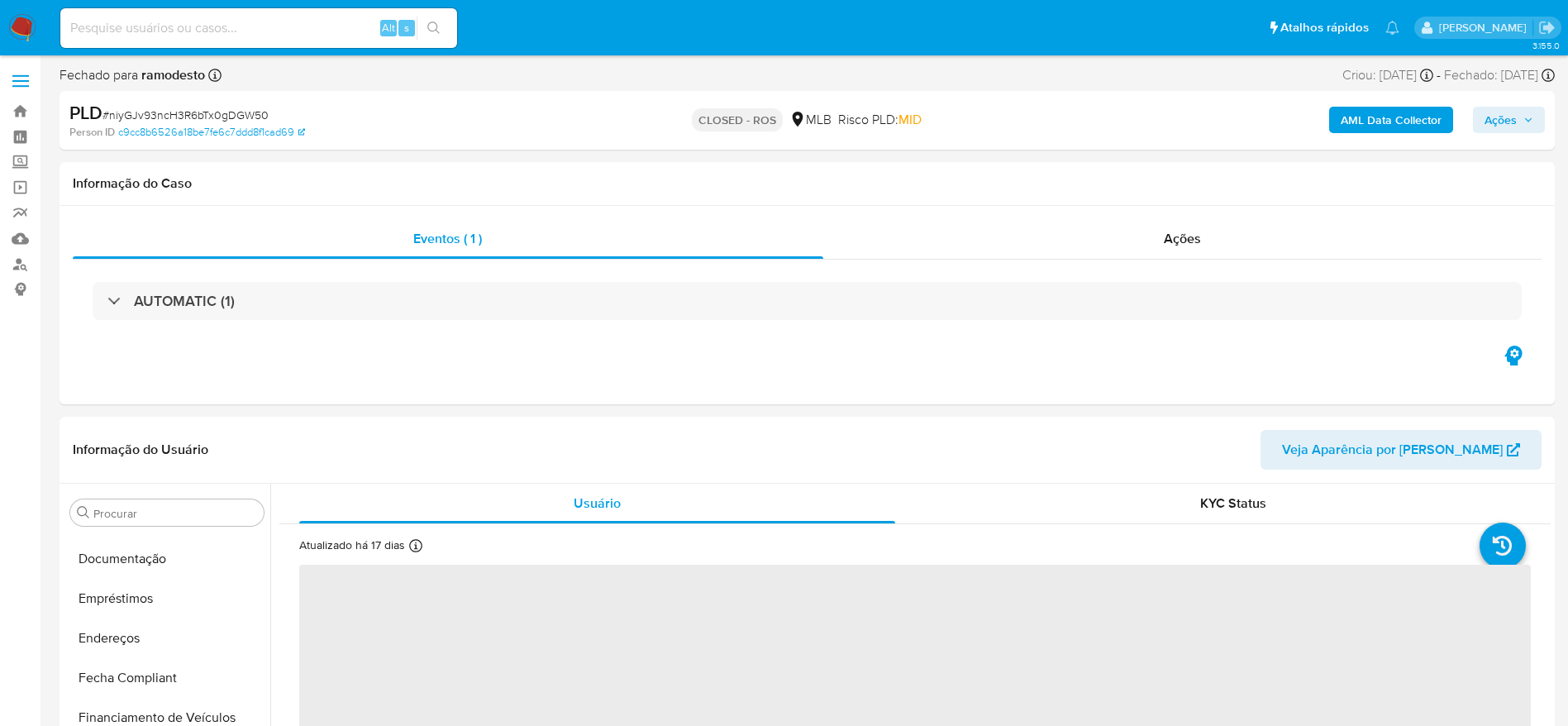
scroll to position [527, 0]
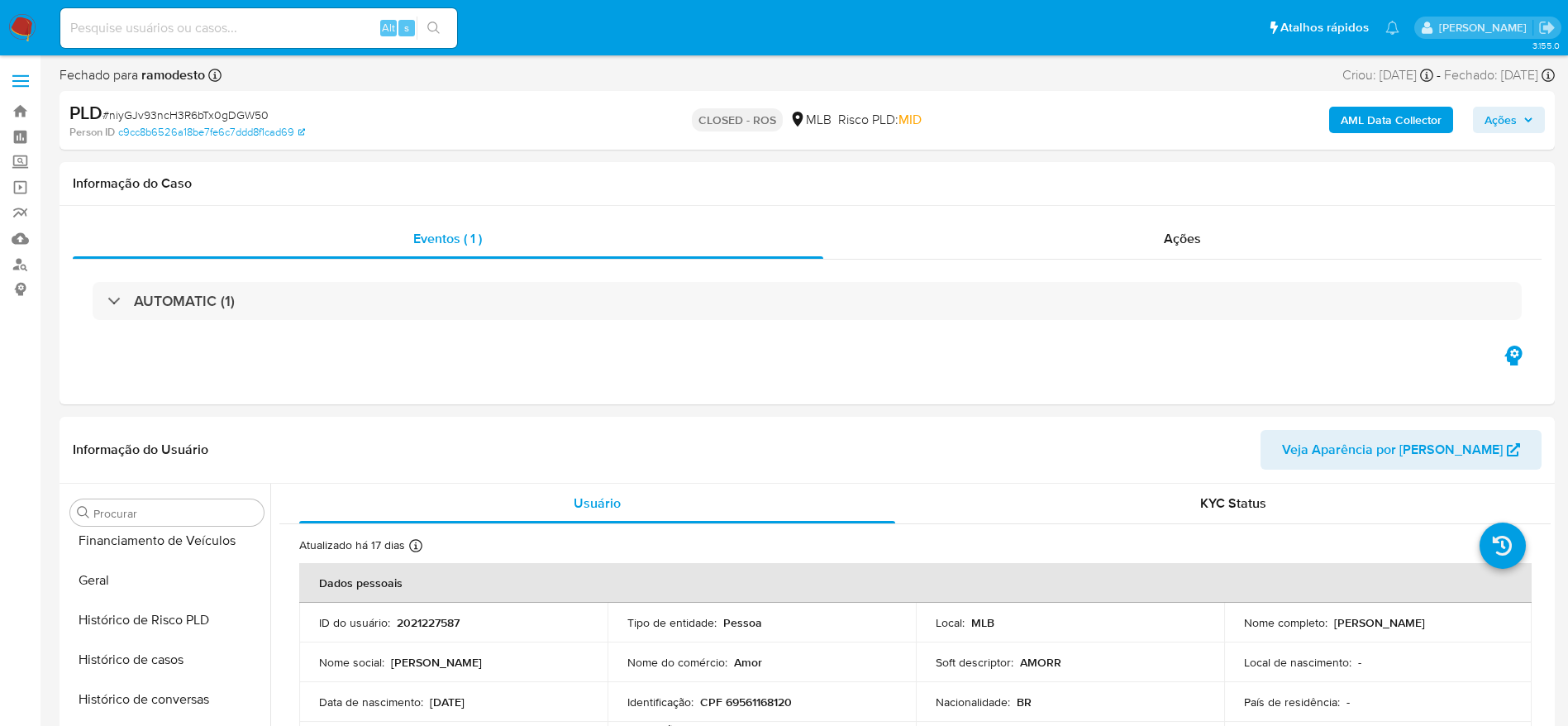
select select "10"
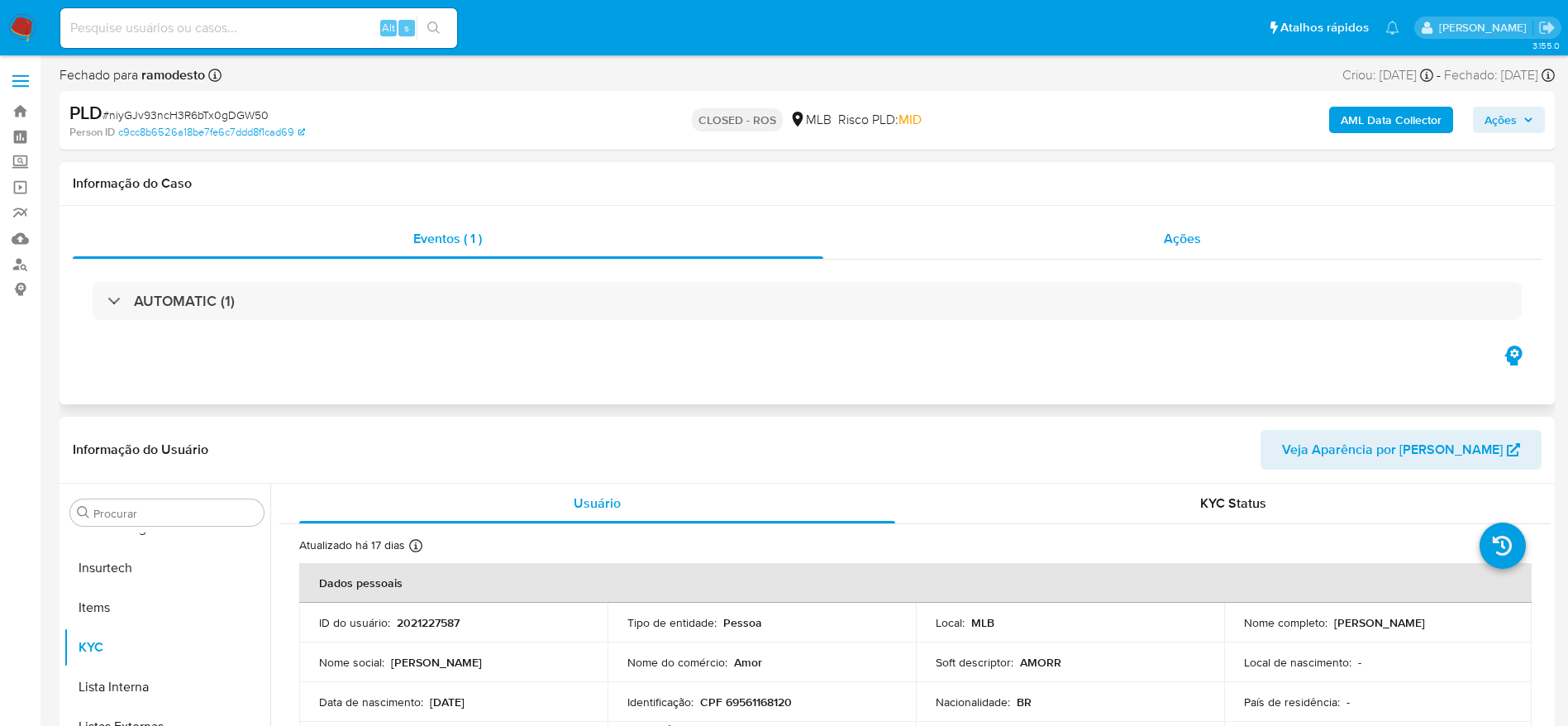
click at [1050, 235] on div "Ações" at bounding box center [1182, 238] width 719 height 40
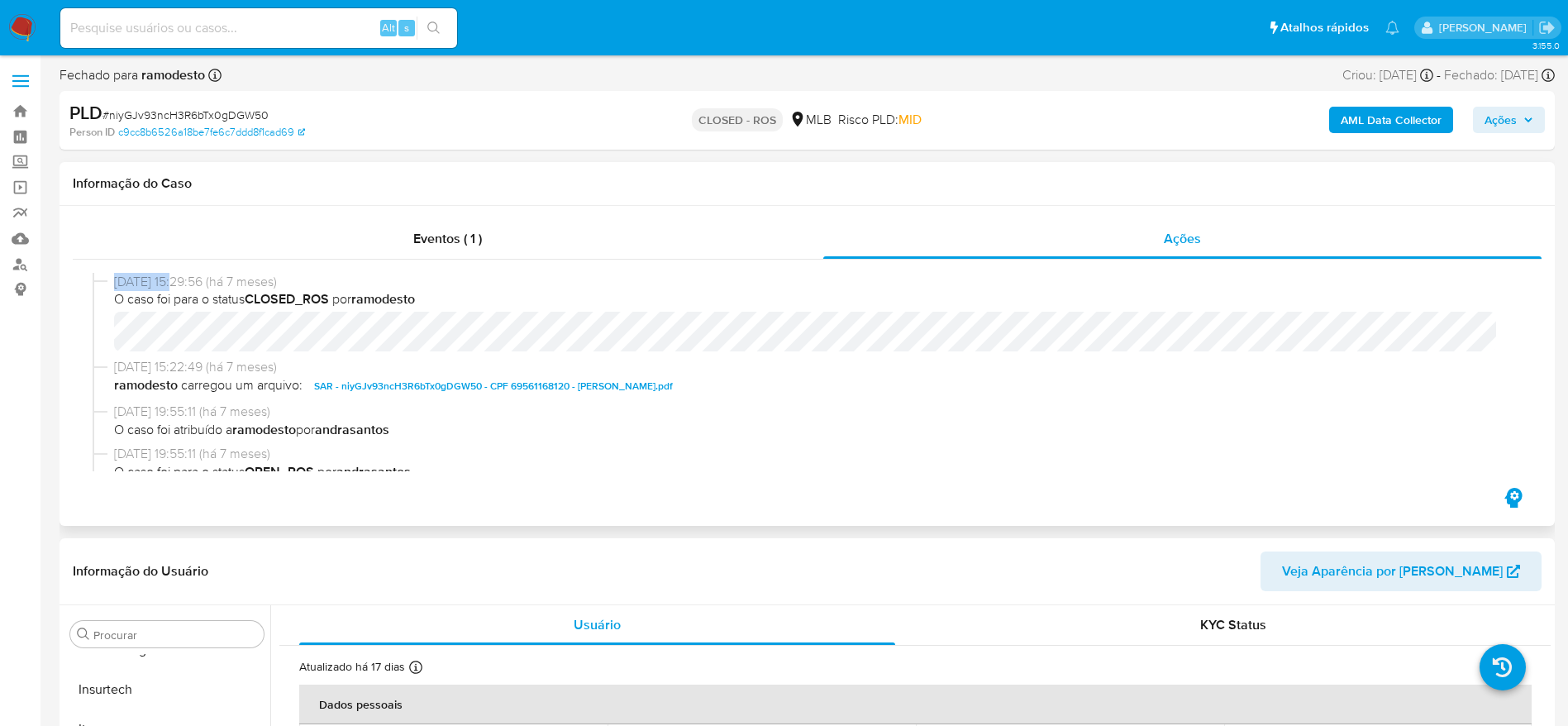
drag, startPoint x: 113, startPoint y: 280, endPoint x: 175, endPoint y: 286, distance: 62.3
click at [175, 286] on div "17/01/2025 15:29:56 (há 7 meses) O caso foi para o status CLOSED_ROS por ramode…" at bounding box center [806, 316] width 1429 height 86
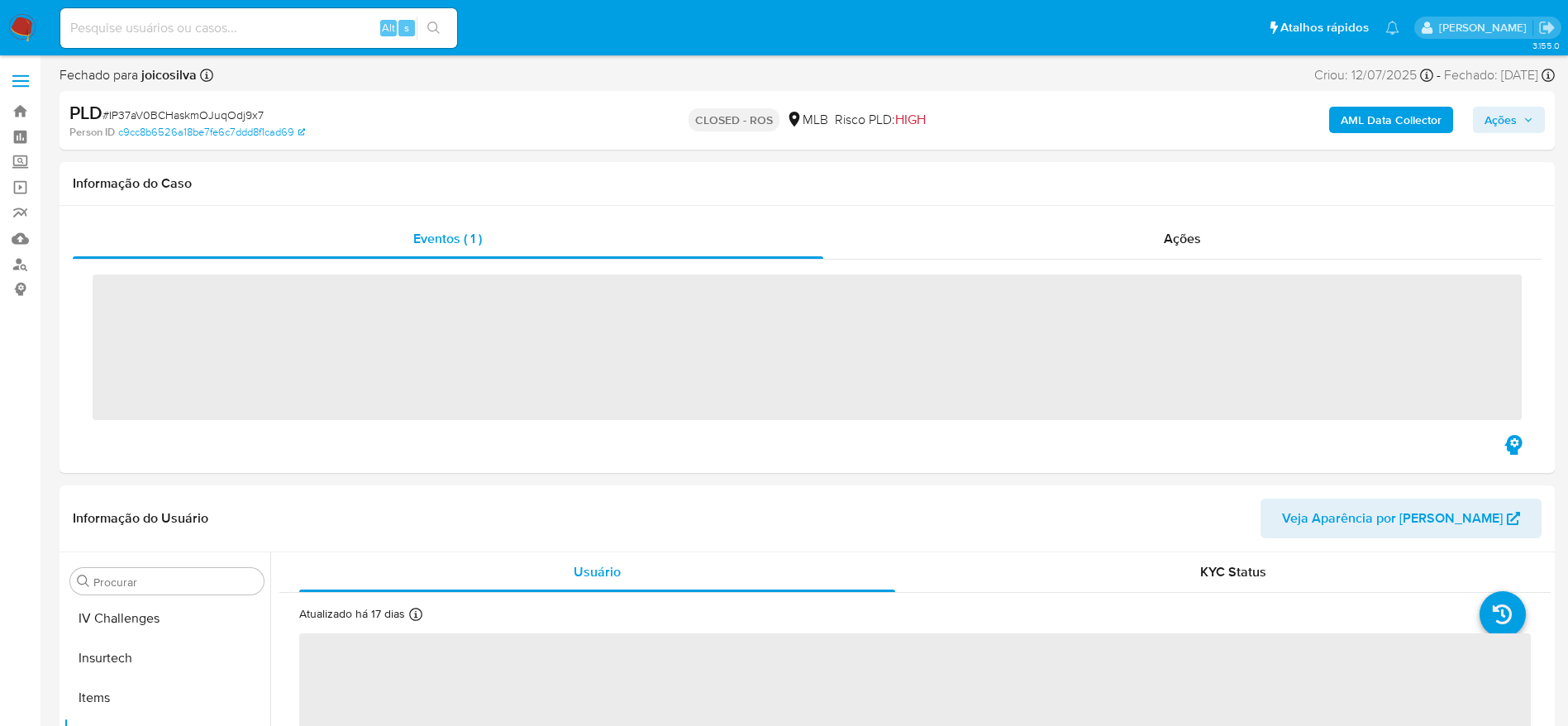
scroll to position [738, 0]
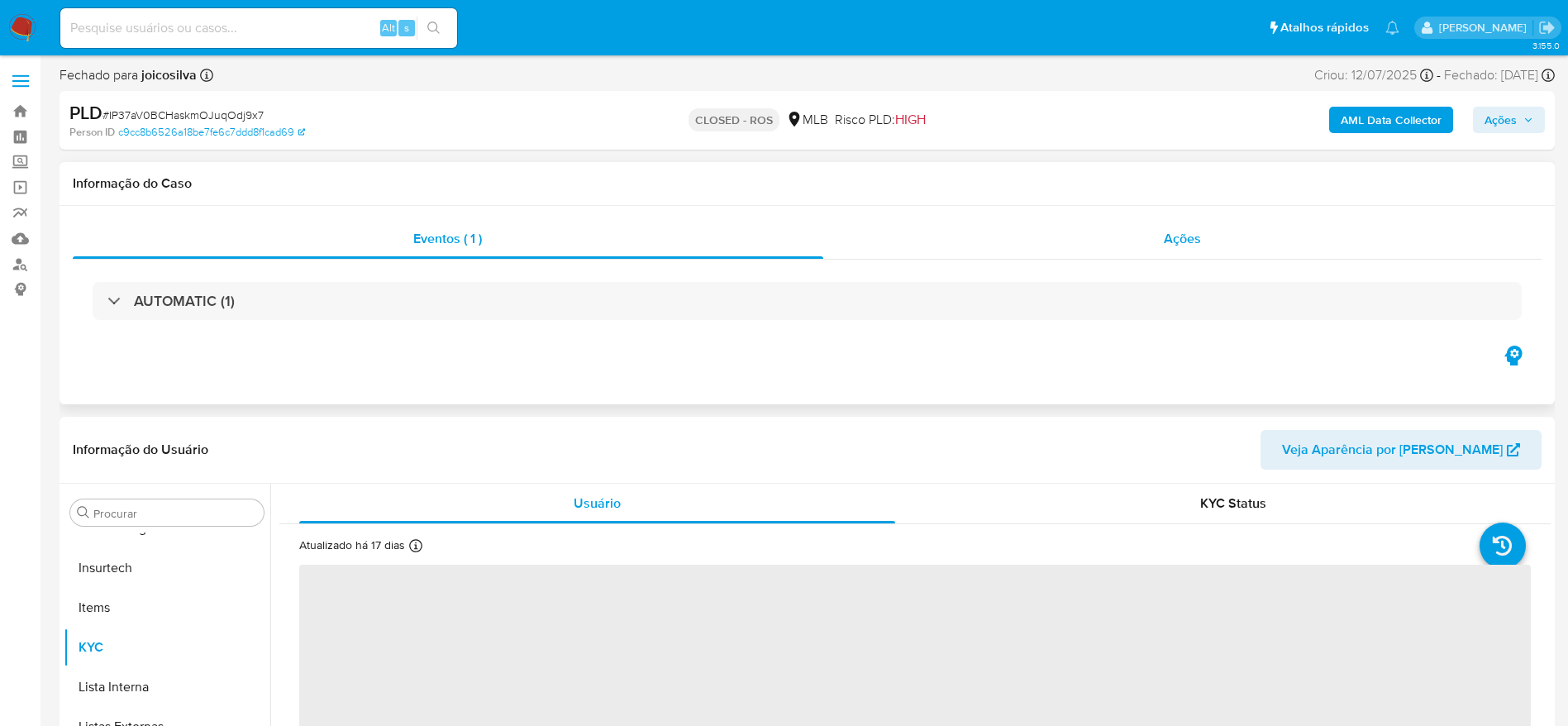
click at [1080, 232] on div "Ações" at bounding box center [1182, 238] width 719 height 40
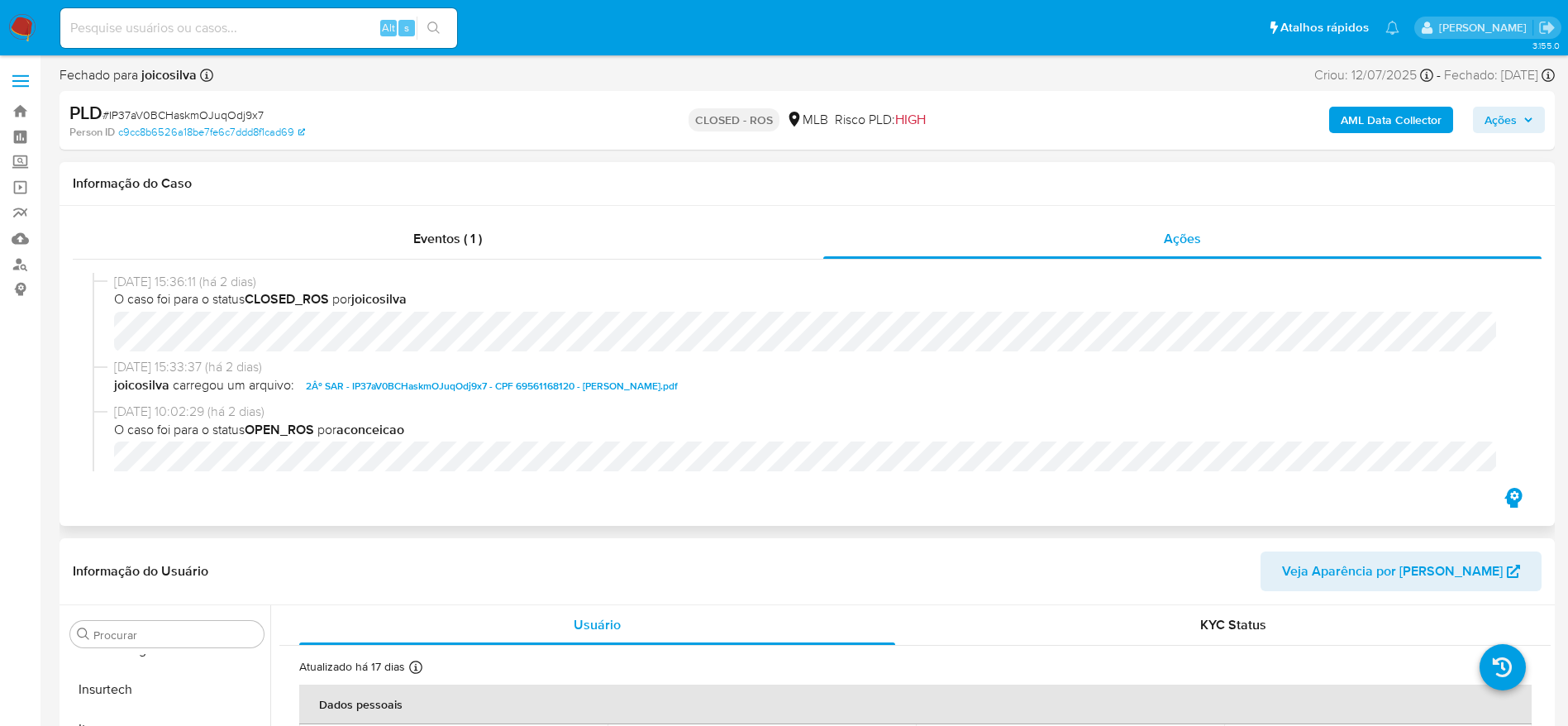
select select "10"
drag, startPoint x: 107, startPoint y: 275, endPoint x: 181, endPoint y: 277, distance: 74.0
click at [181, 277] on div "18/08/2025 15:36:11 (há 2 dias) O caso foi para o status CLOSED_ROS por joicosi…" at bounding box center [806, 316] width 1429 height 86
copy div "18/08/2025"
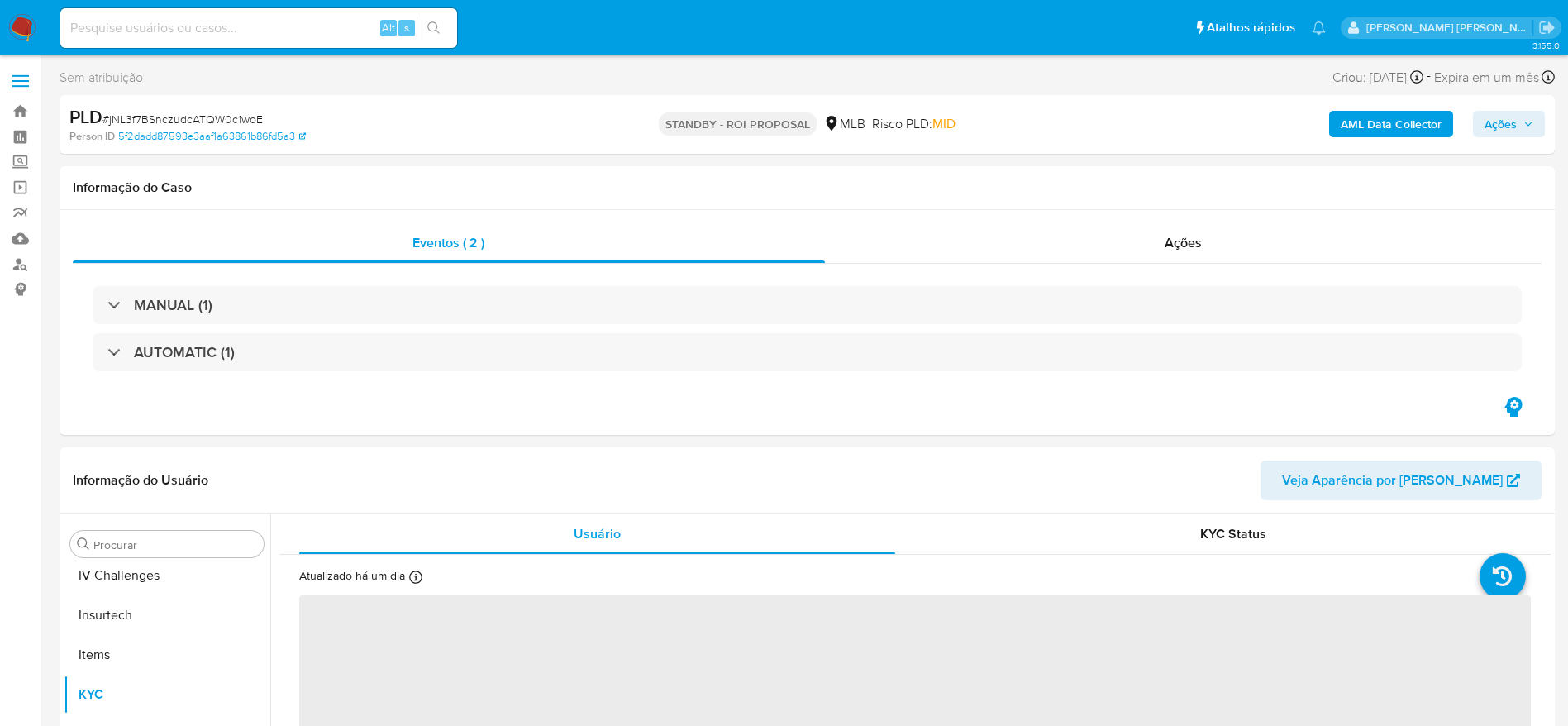
scroll to position [738, 0]
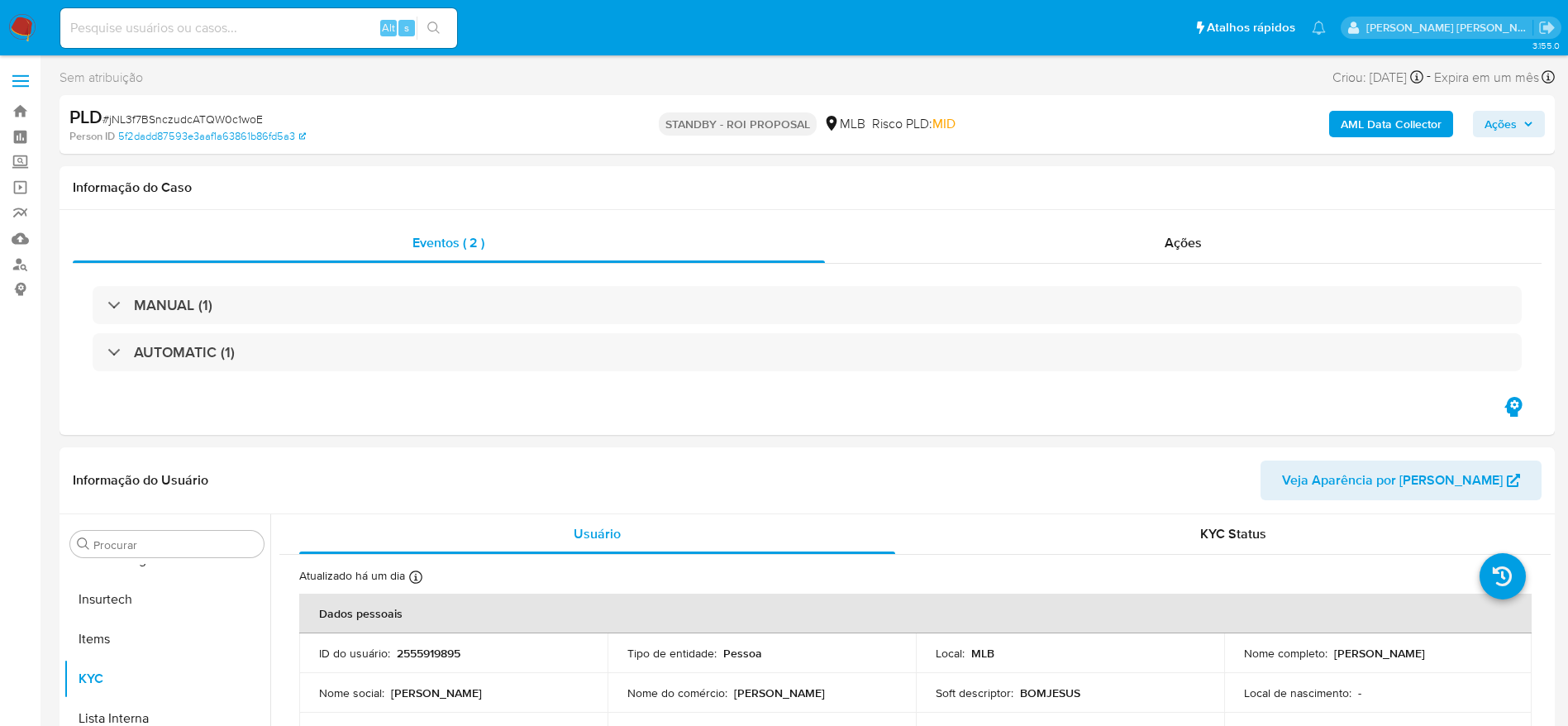
select select "10"
drag, startPoint x: 252, startPoint y: 18, endPoint x: 263, endPoint y: 31, distance: 17.0
click at [252, 20] on input at bounding box center [259, 28] width 397 height 21
paste input "1987429091"
type input "1987429091"
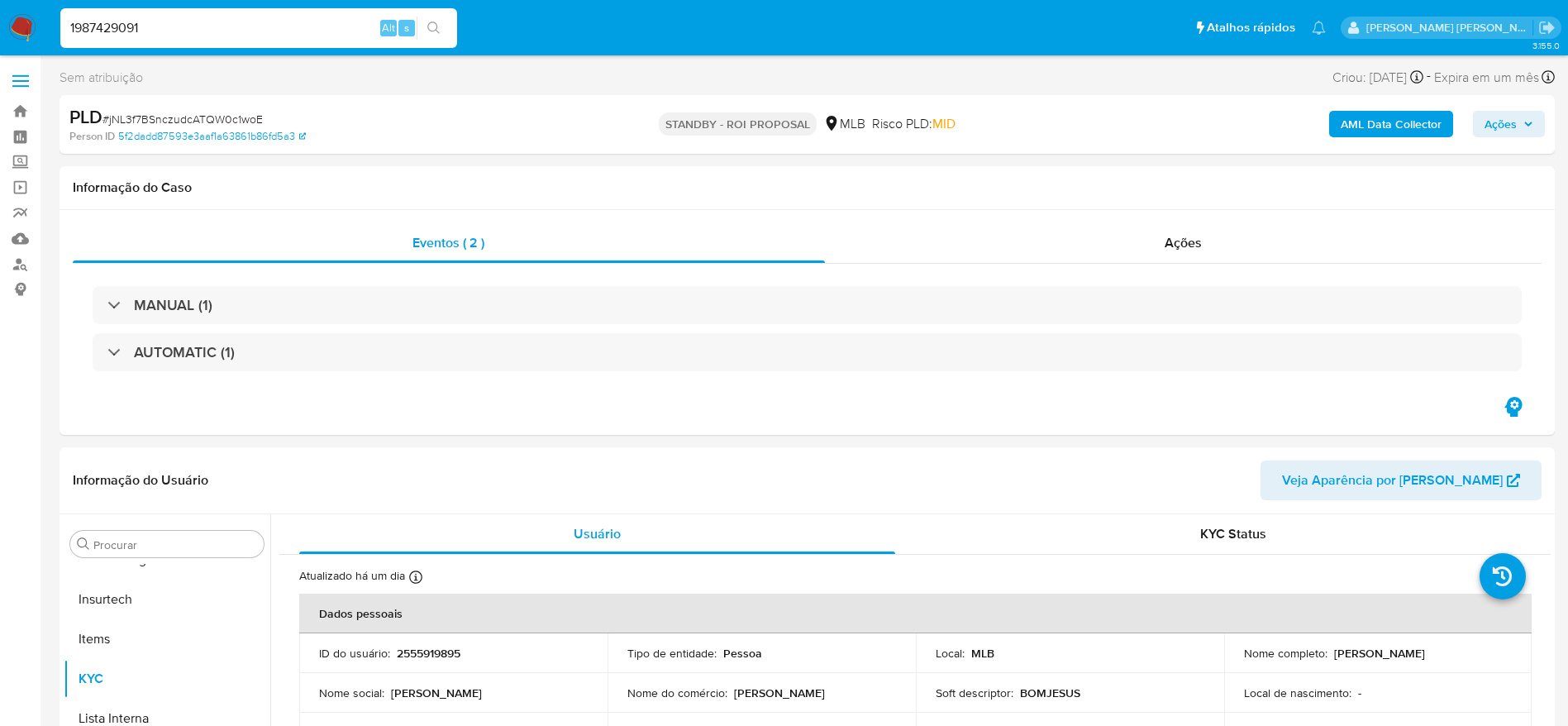
click at [443, 27] on button "search-icon" at bounding box center [433, 28] width 34 height 23
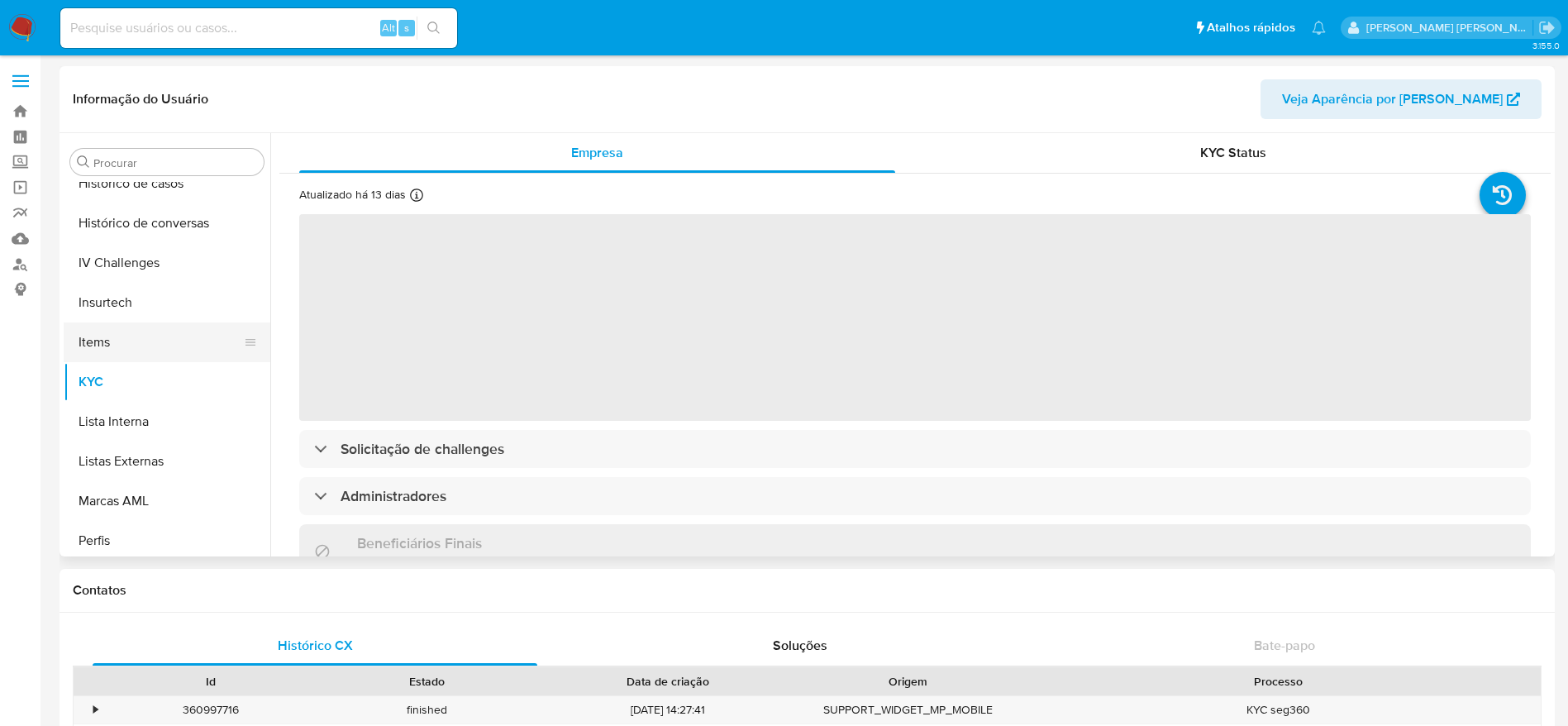
scroll to position [614, 0]
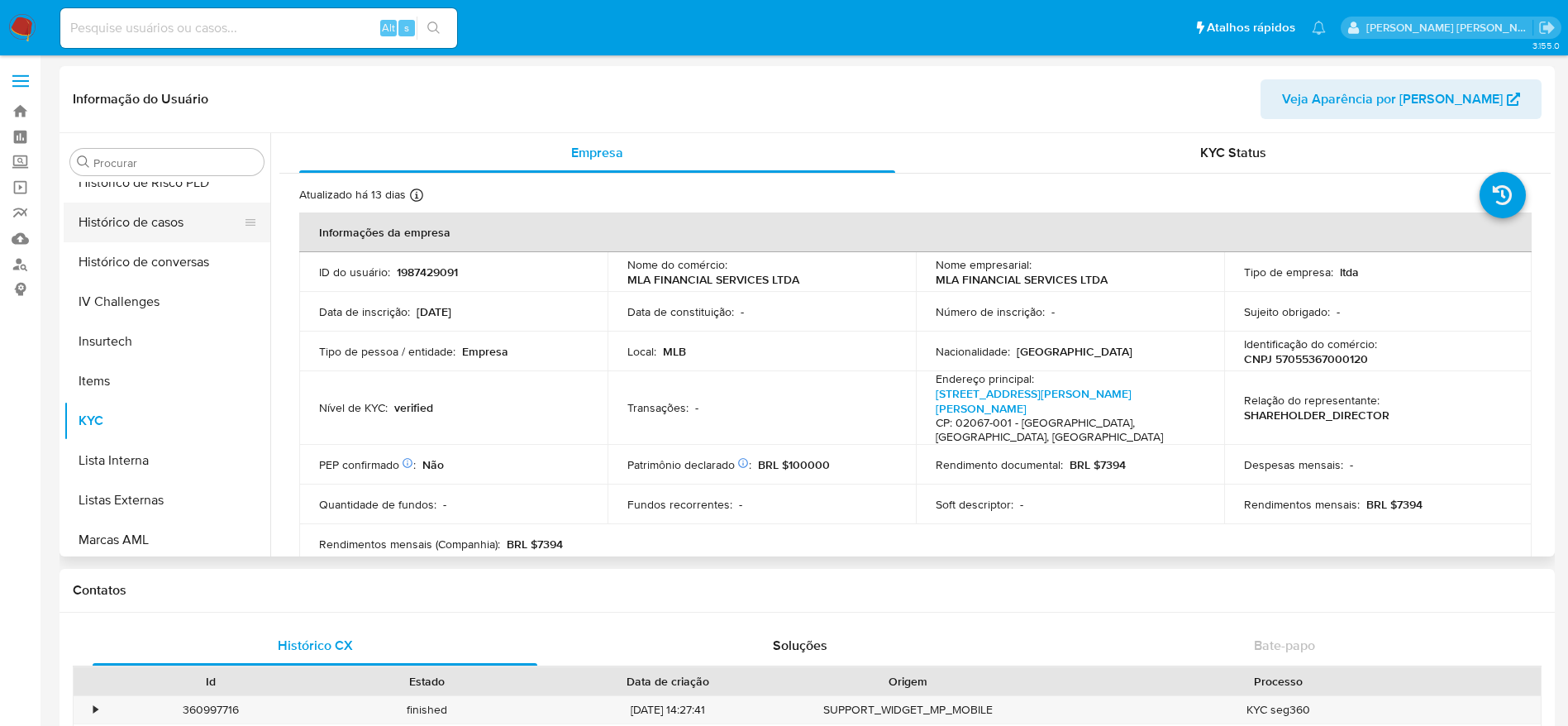
click at [147, 230] on button "Histórico de casos" at bounding box center [160, 222] width 193 height 40
select select "10"
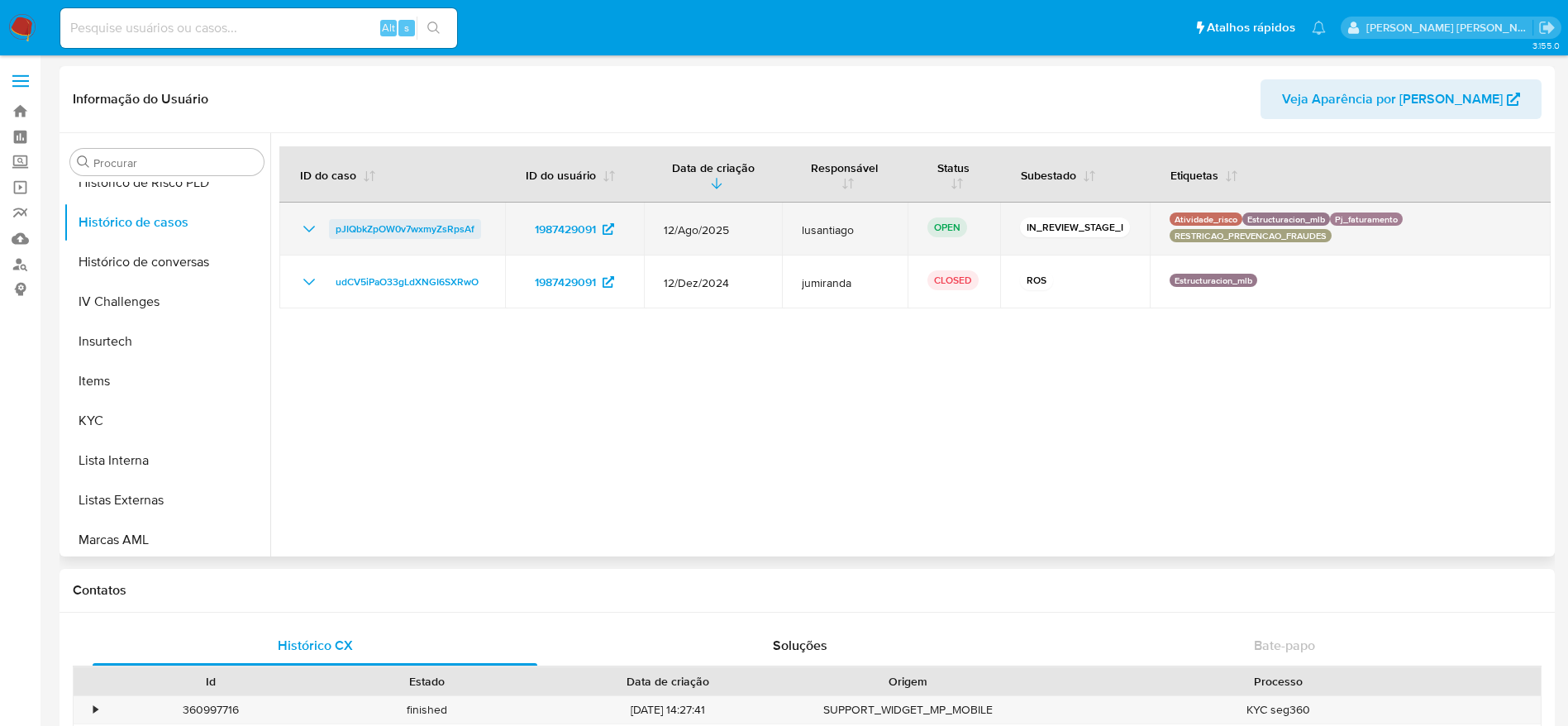
click at [379, 229] on span "pJIQbkZpOW0v7wxmyZsRpsAf" at bounding box center [405, 229] width 139 height 20
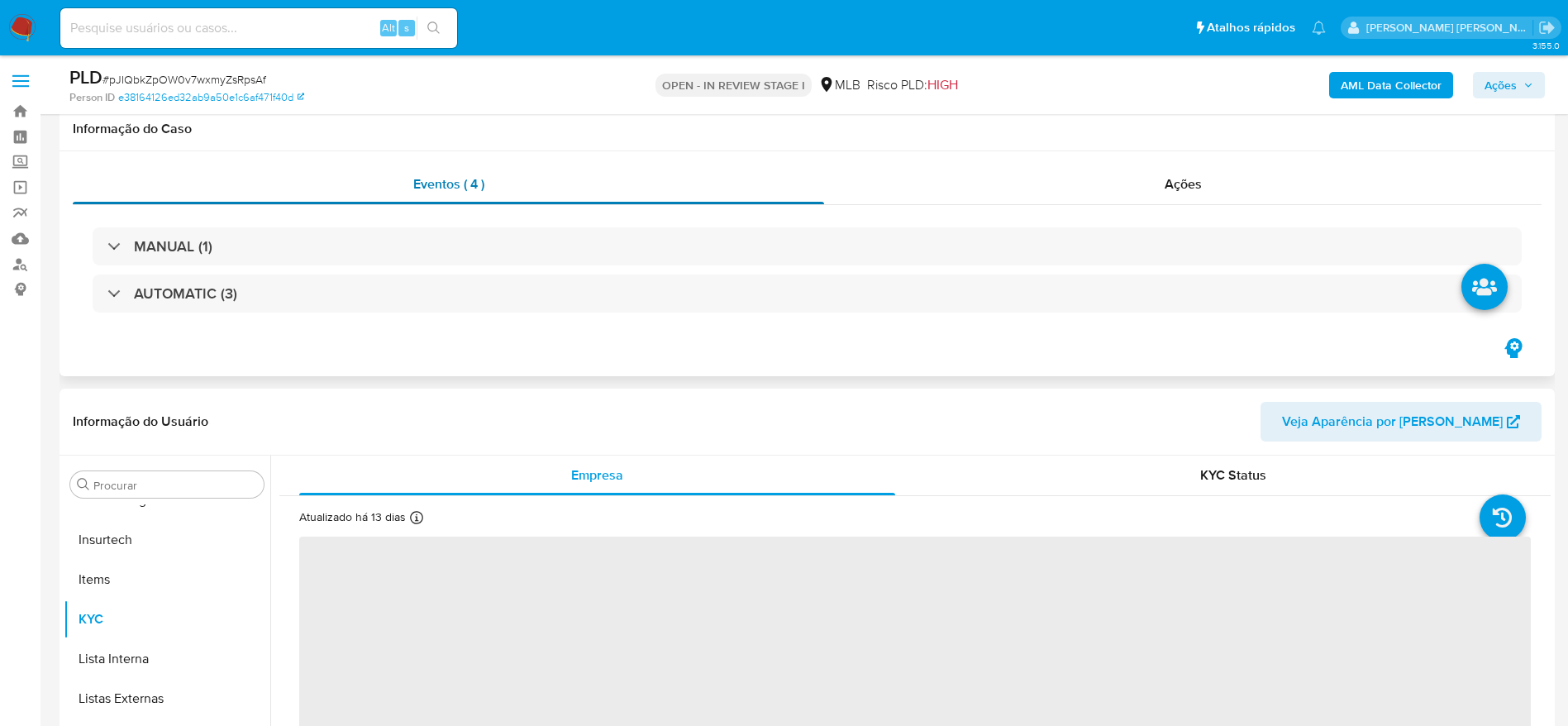
scroll to position [248, 0]
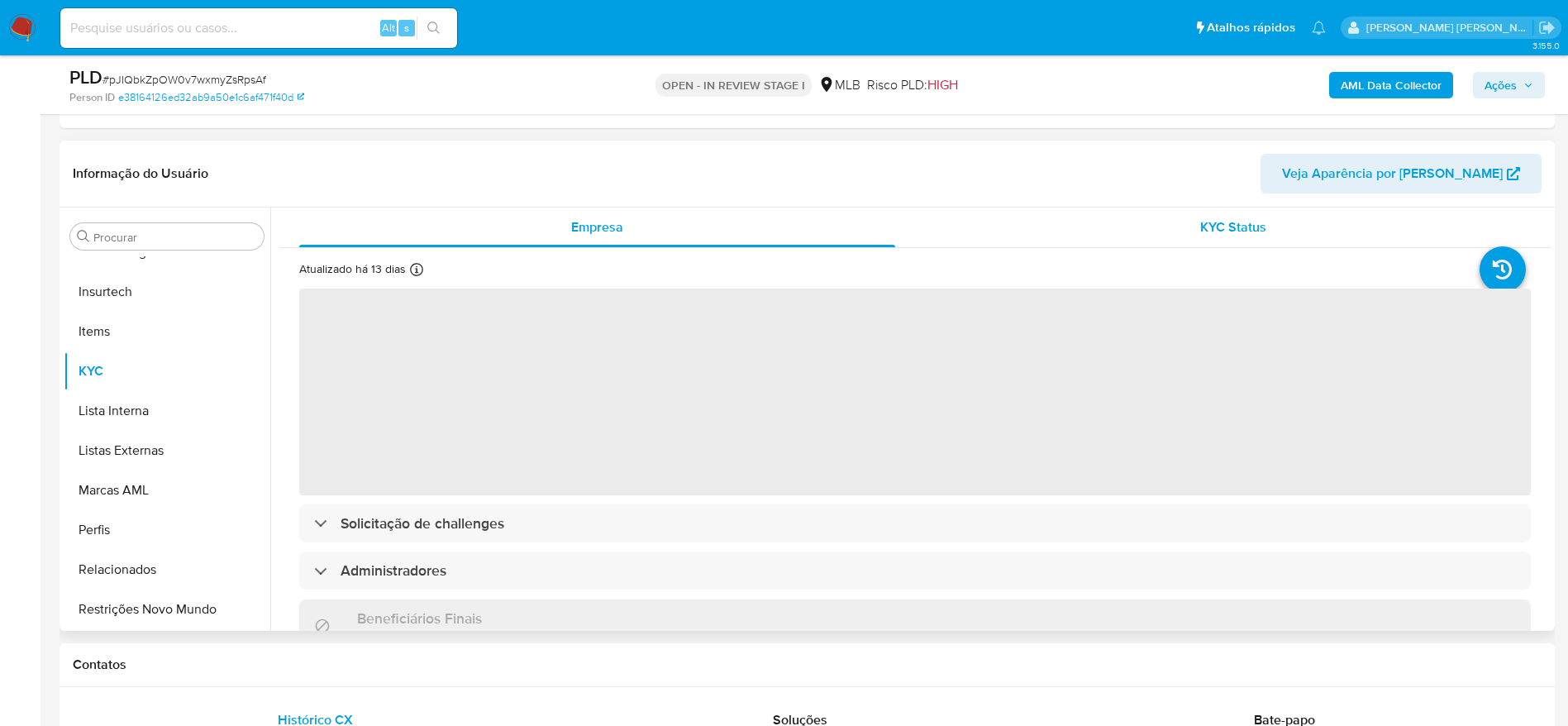
select select "10"
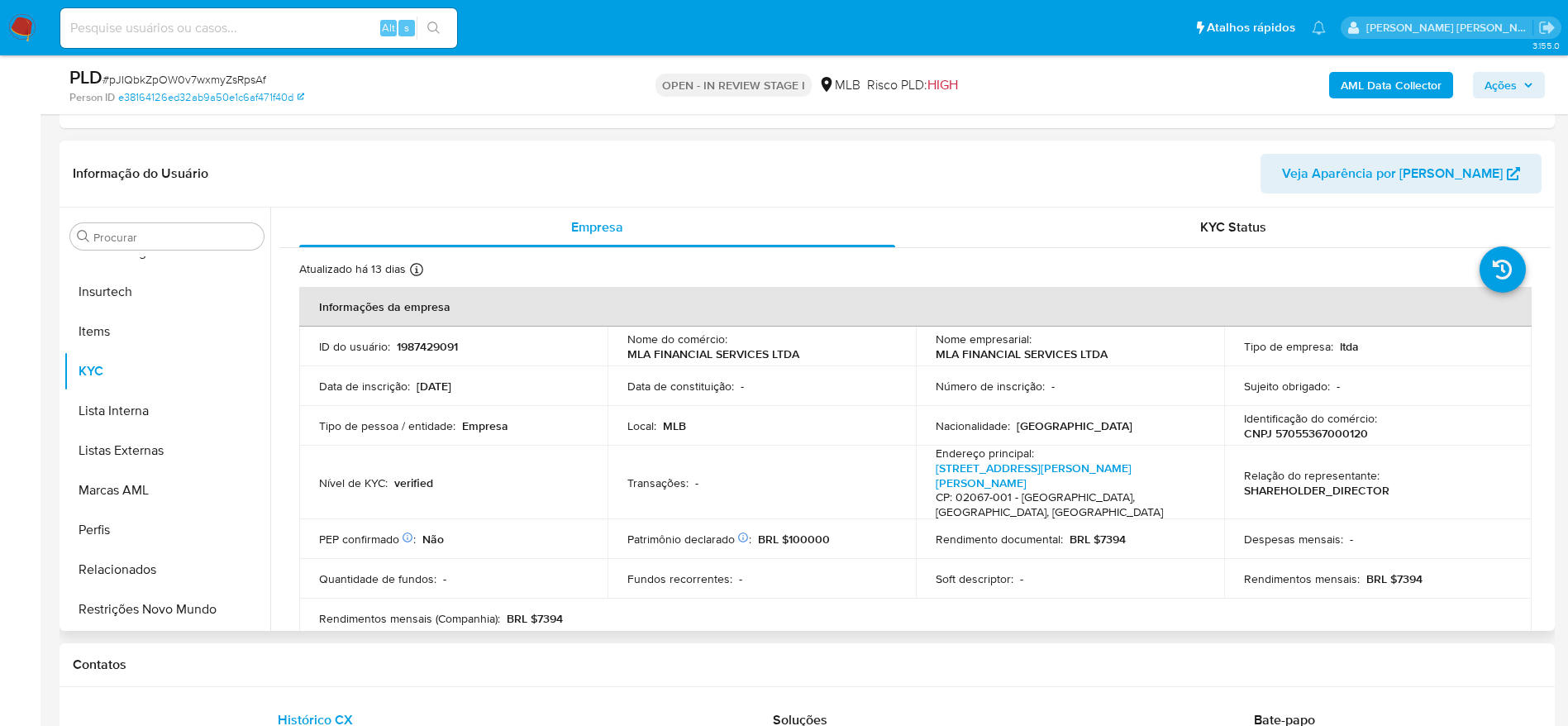
click at [1306, 435] on p "CNPJ 57055367000120" at bounding box center [1305, 433] width 124 height 15
copy p "57055367000120"
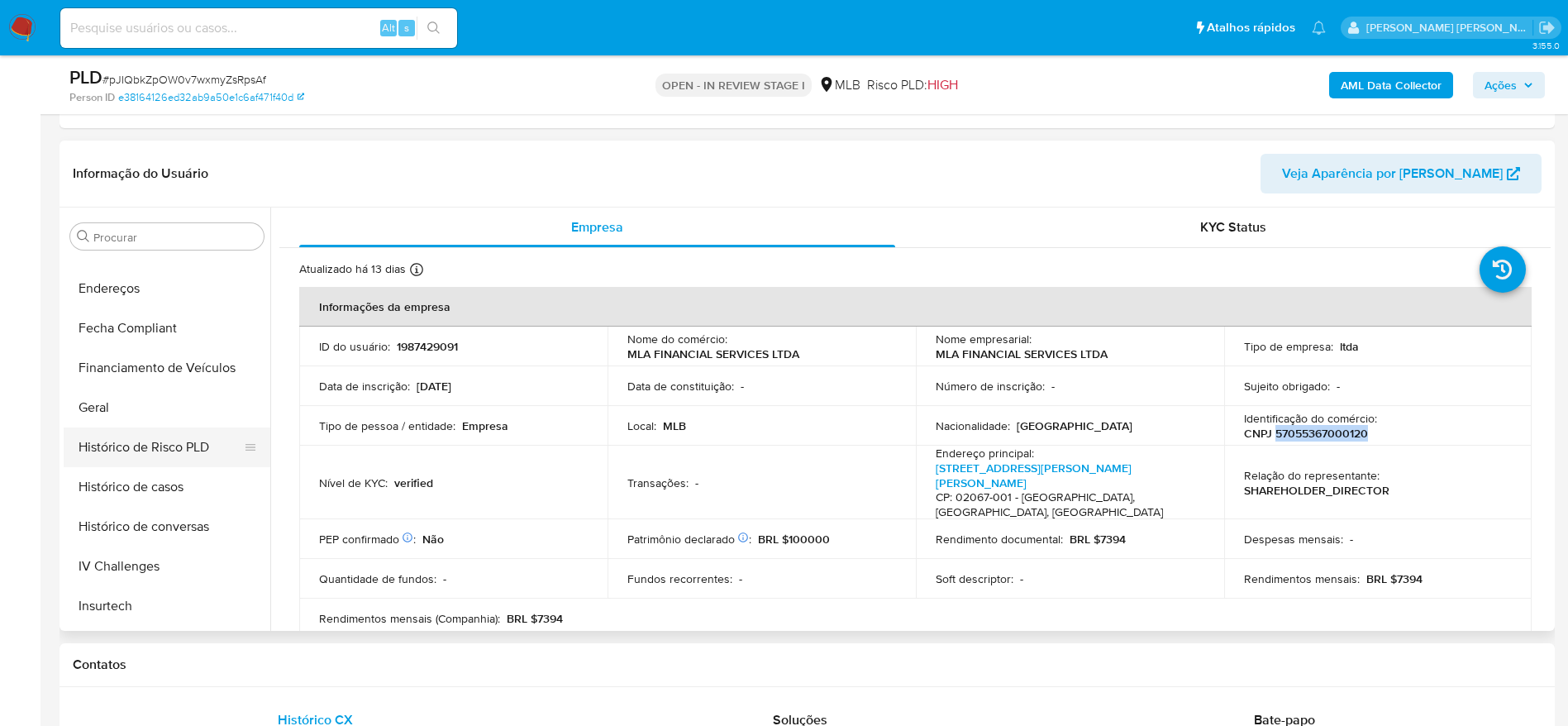
scroll to position [367, 0]
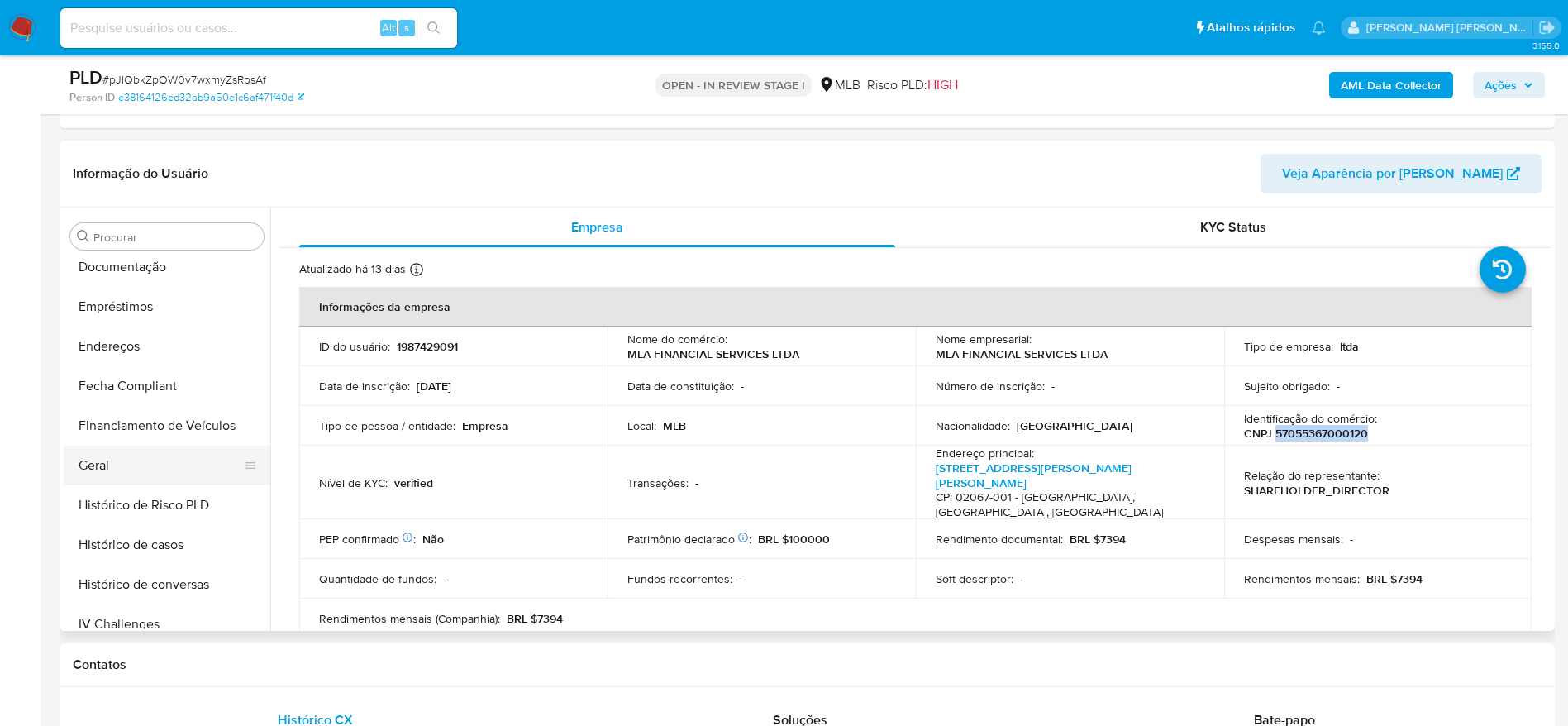
click at [148, 446] on button "Geral" at bounding box center [160, 465] width 193 height 40
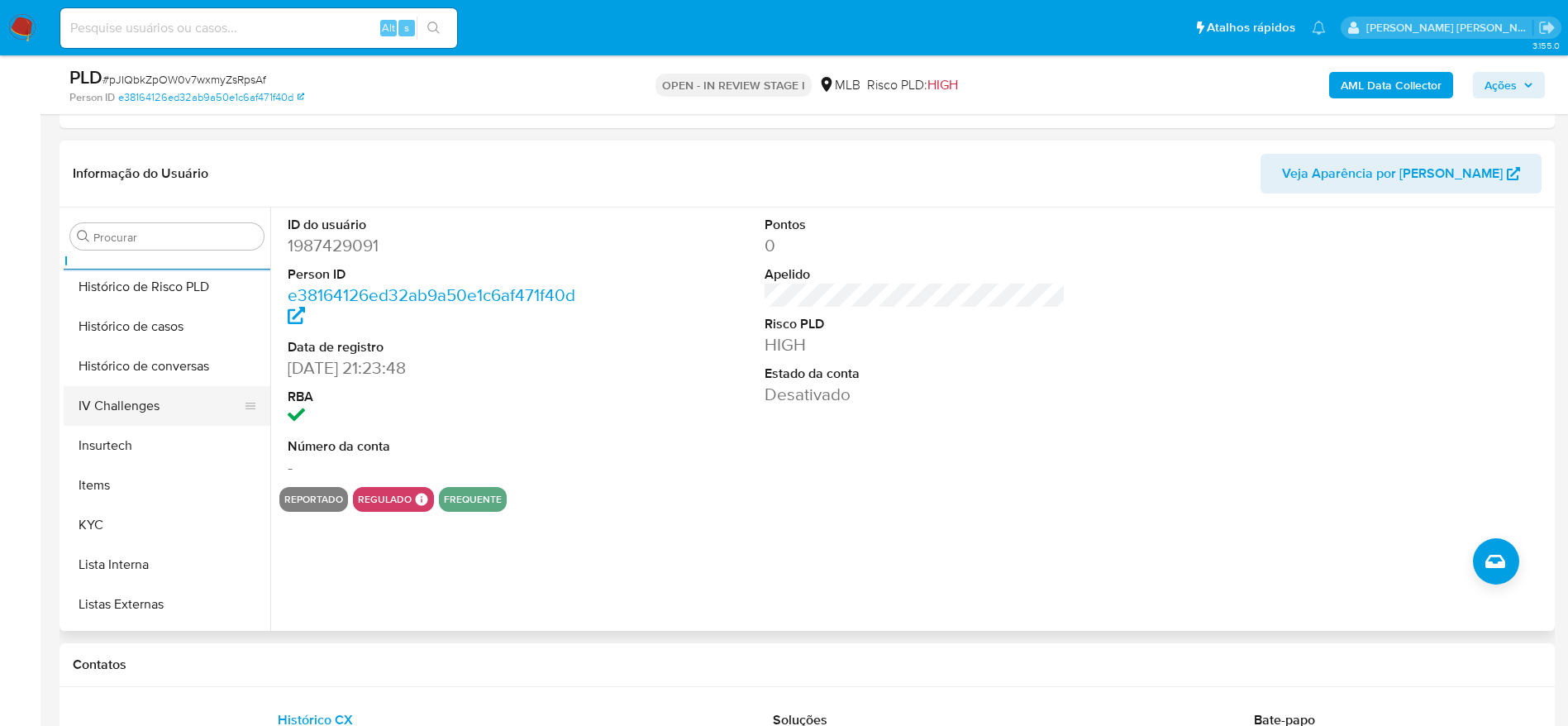
scroll to position [614, 0]
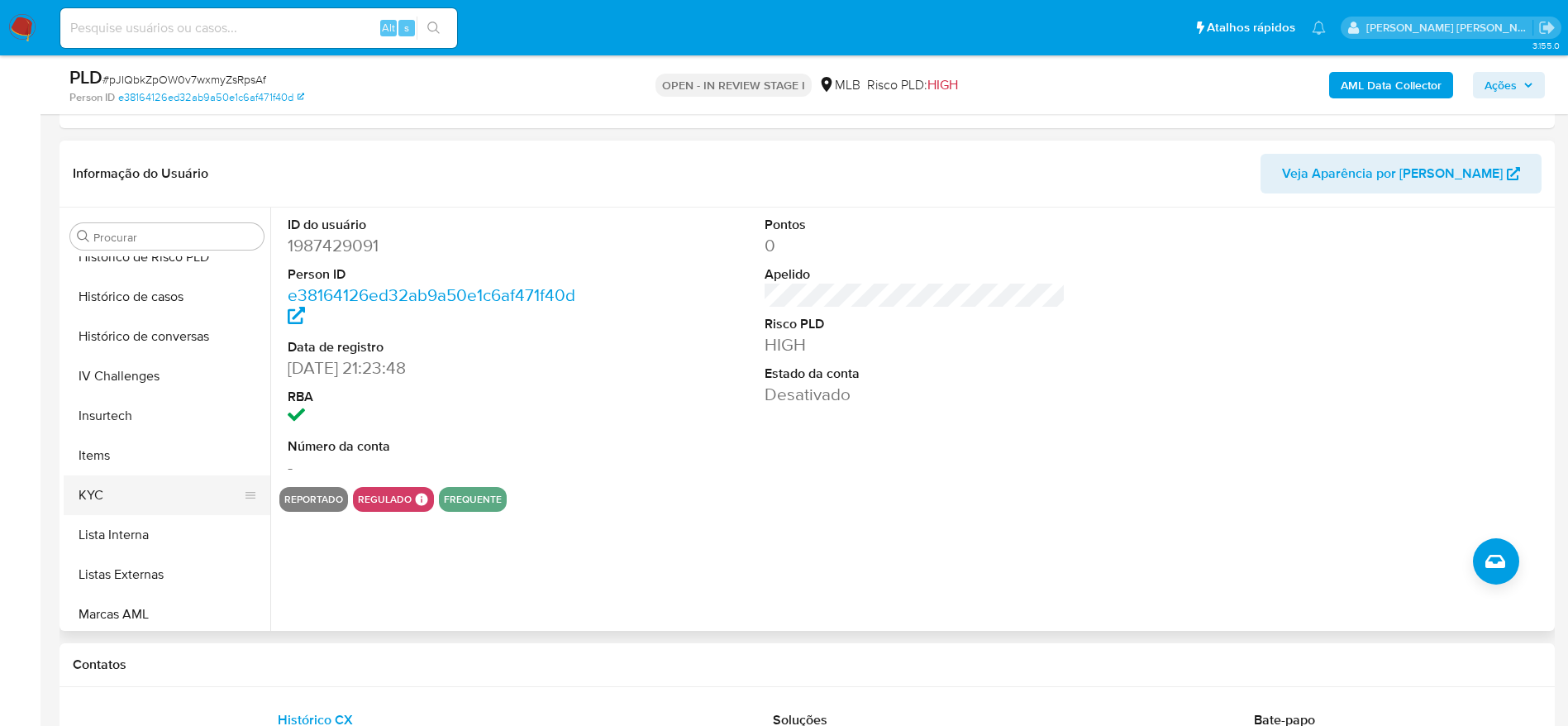
click at [104, 496] on button "KYC" at bounding box center [160, 495] width 193 height 40
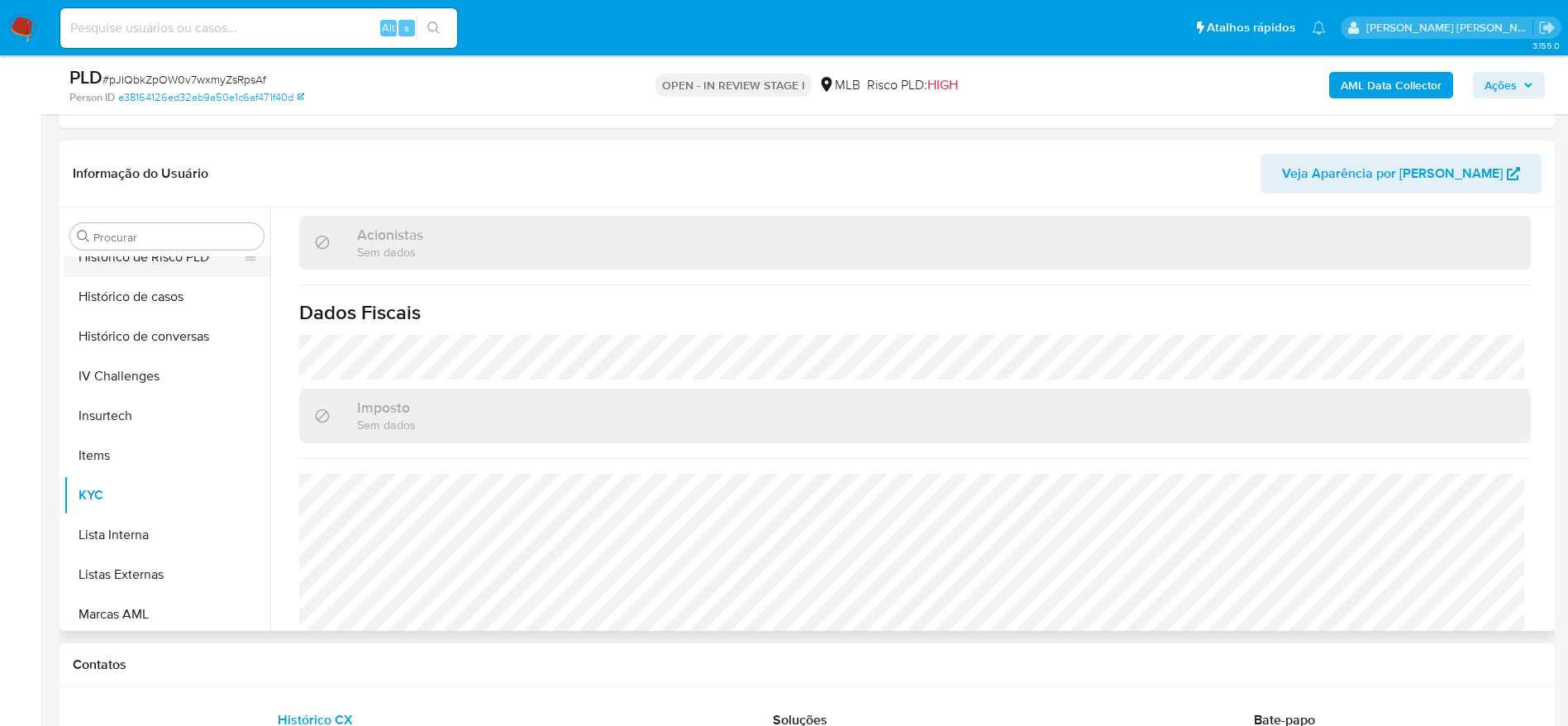
scroll to position [367, 0]
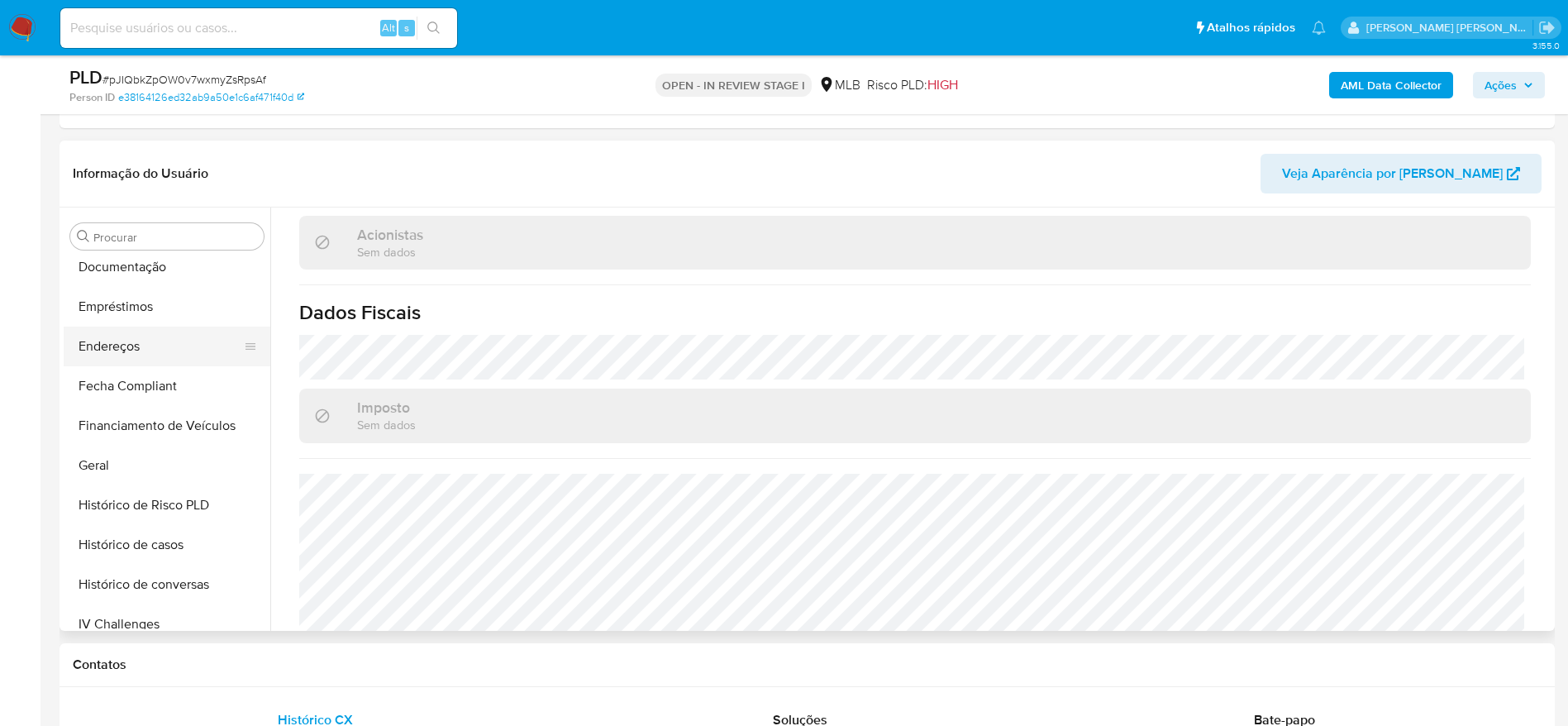
click at [126, 360] on button "Endereços" at bounding box center [160, 346] width 193 height 40
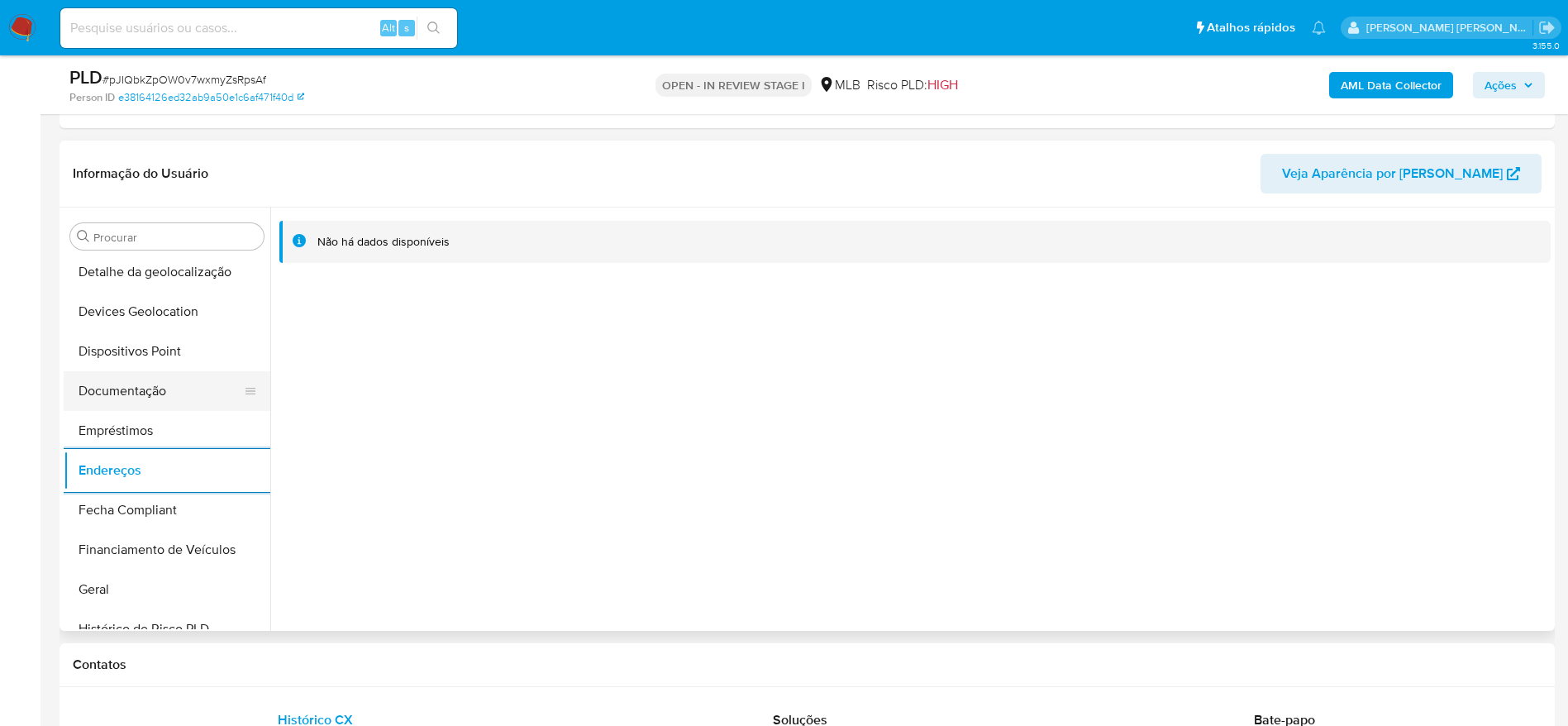
scroll to position [119, 0]
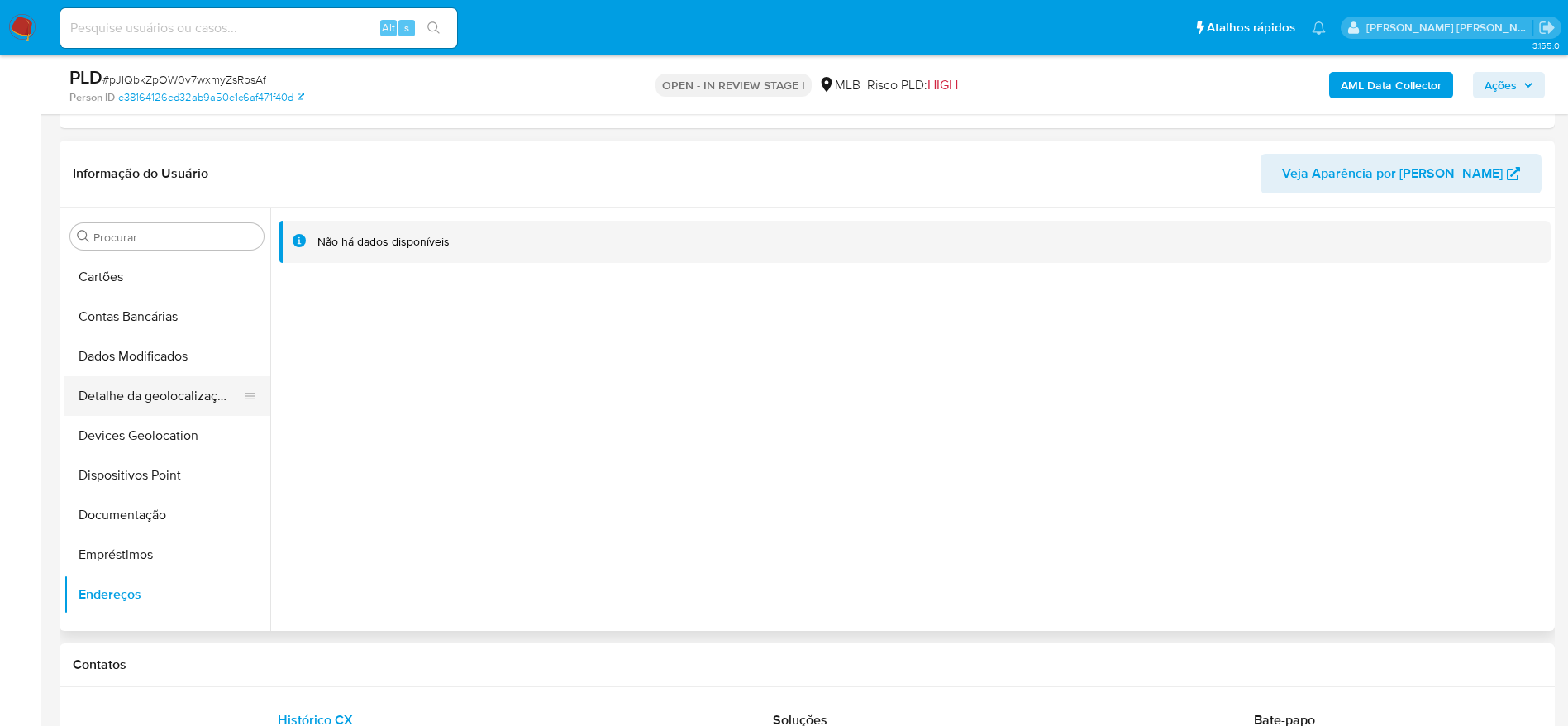
click at [151, 396] on button "Detalhe da geolocalização" at bounding box center [160, 396] width 193 height 40
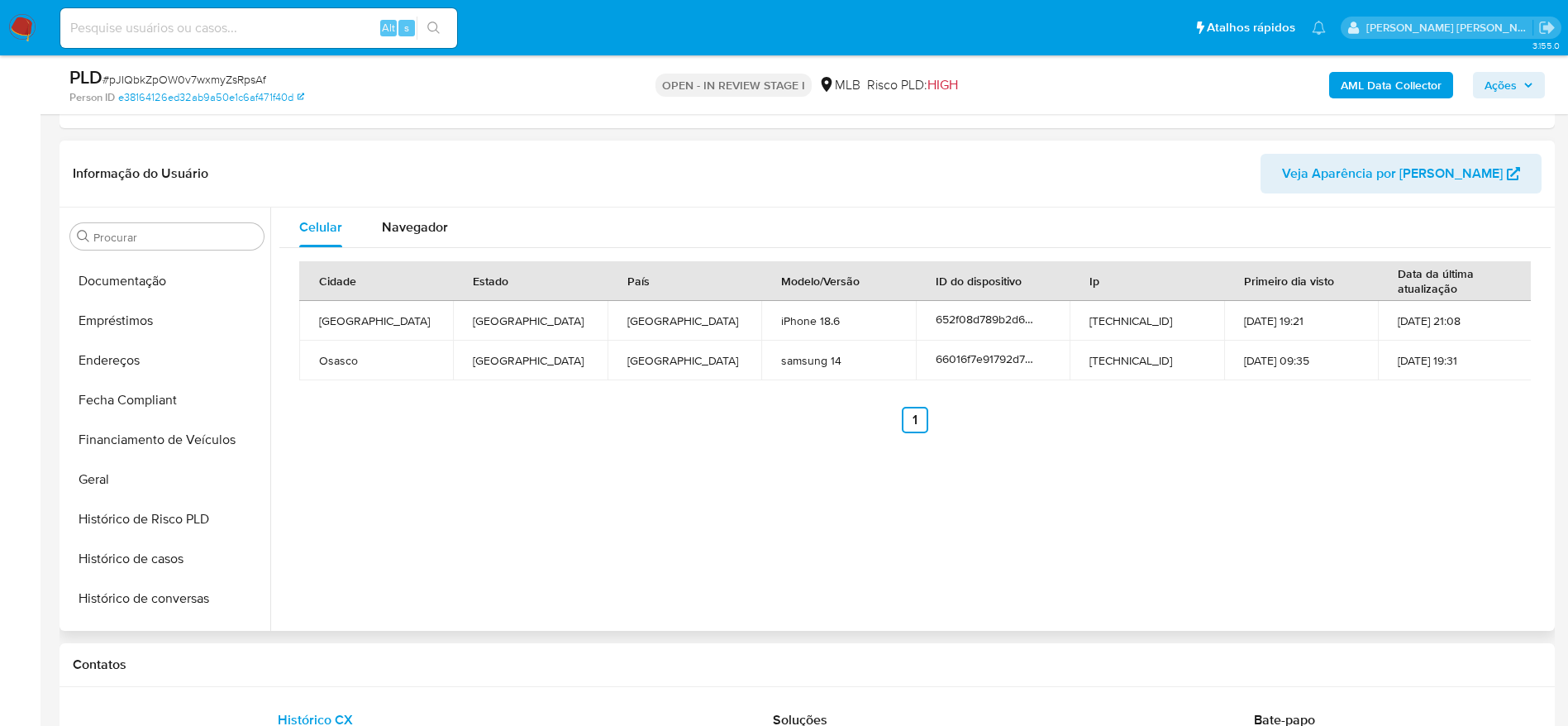
scroll to position [738, 0]
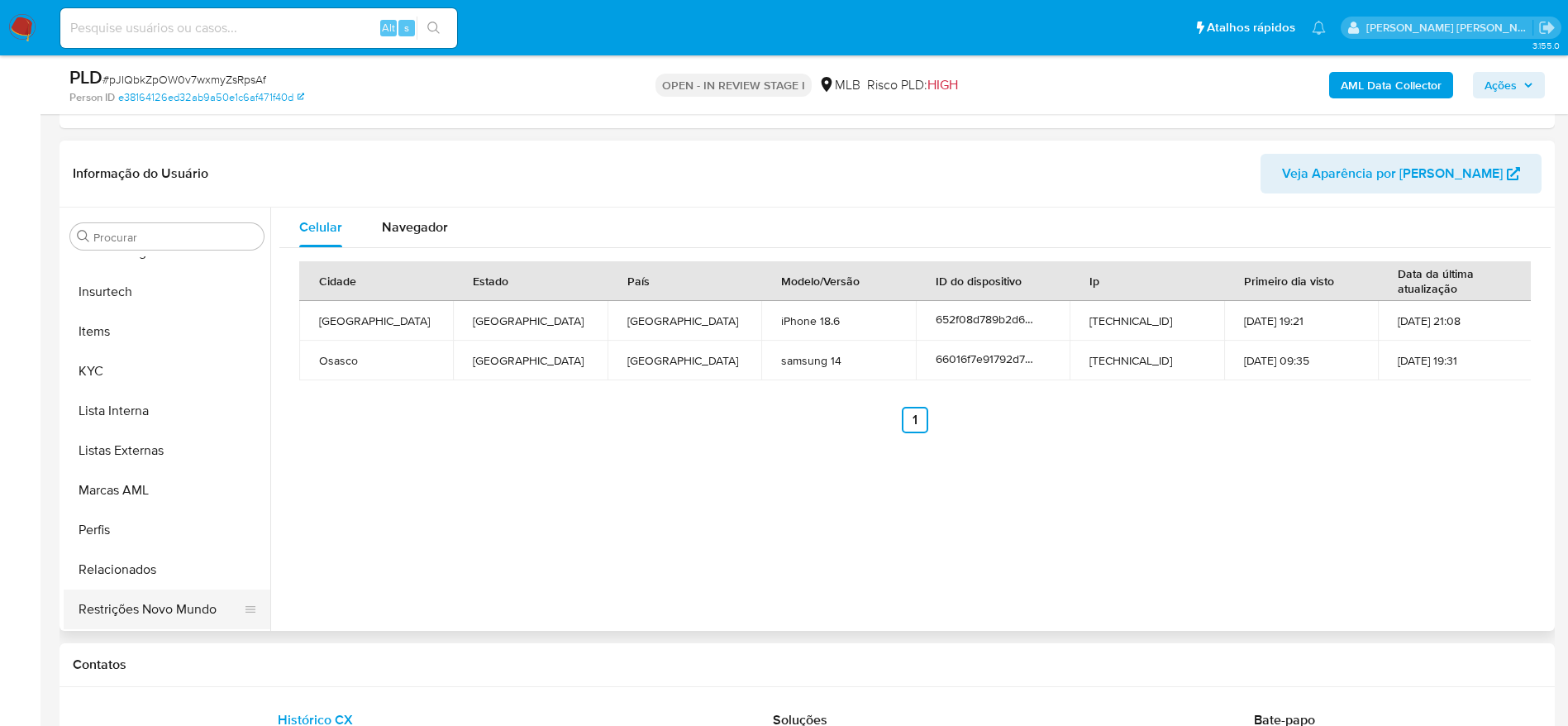
click at [145, 615] on button "Restrições Novo Mundo" at bounding box center [160, 609] width 193 height 40
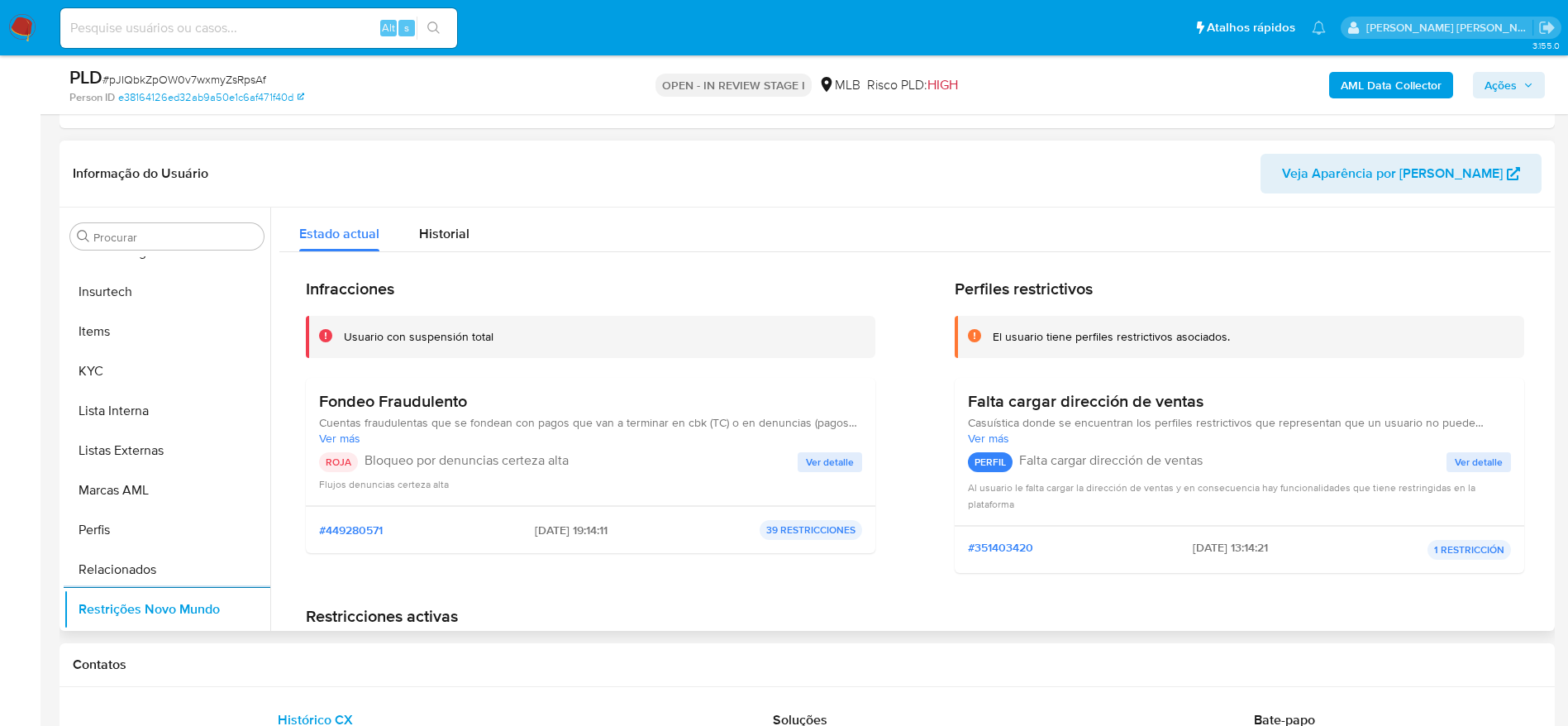
click at [824, 465] on span "Ver detalle" at bounding box center [830, 462] width 48 height 17
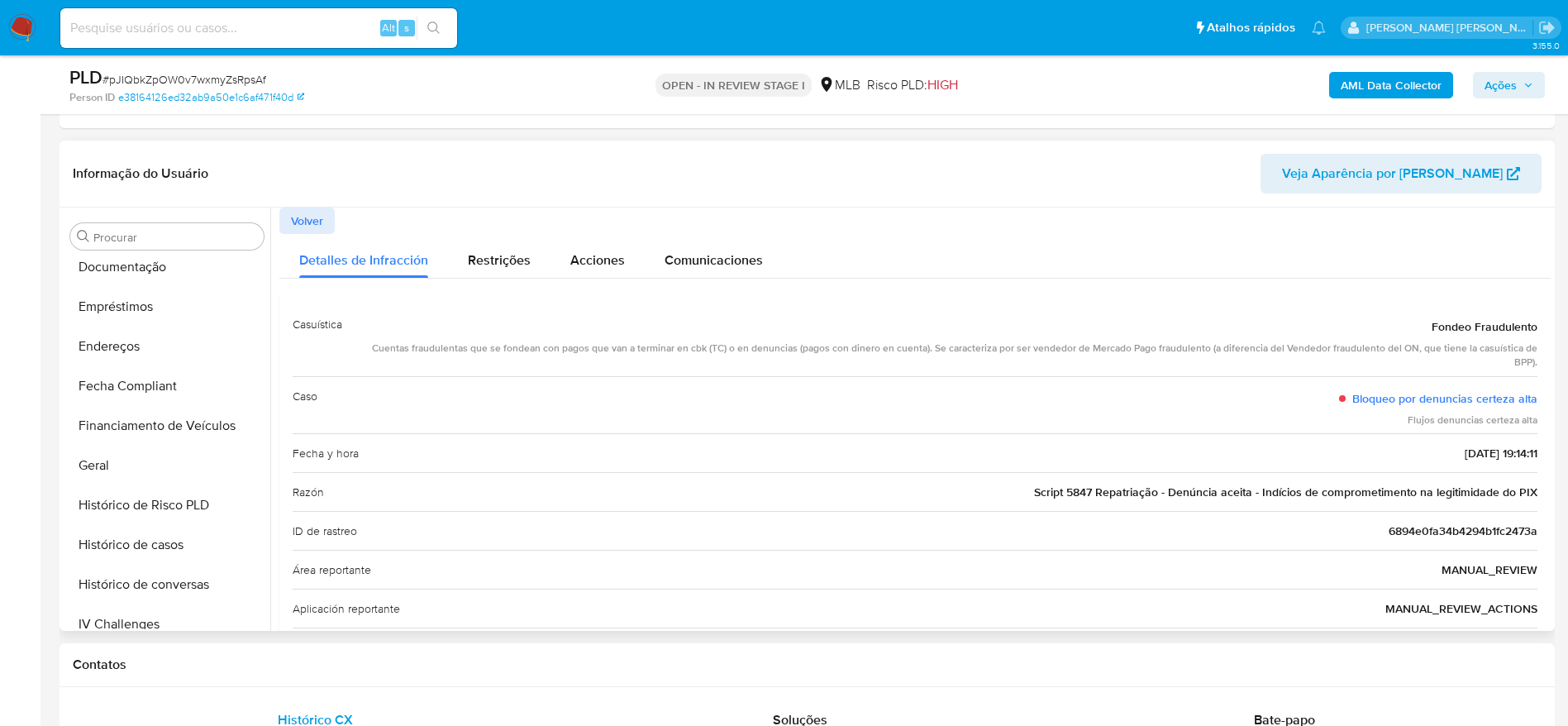
scroll to position [243, 0]
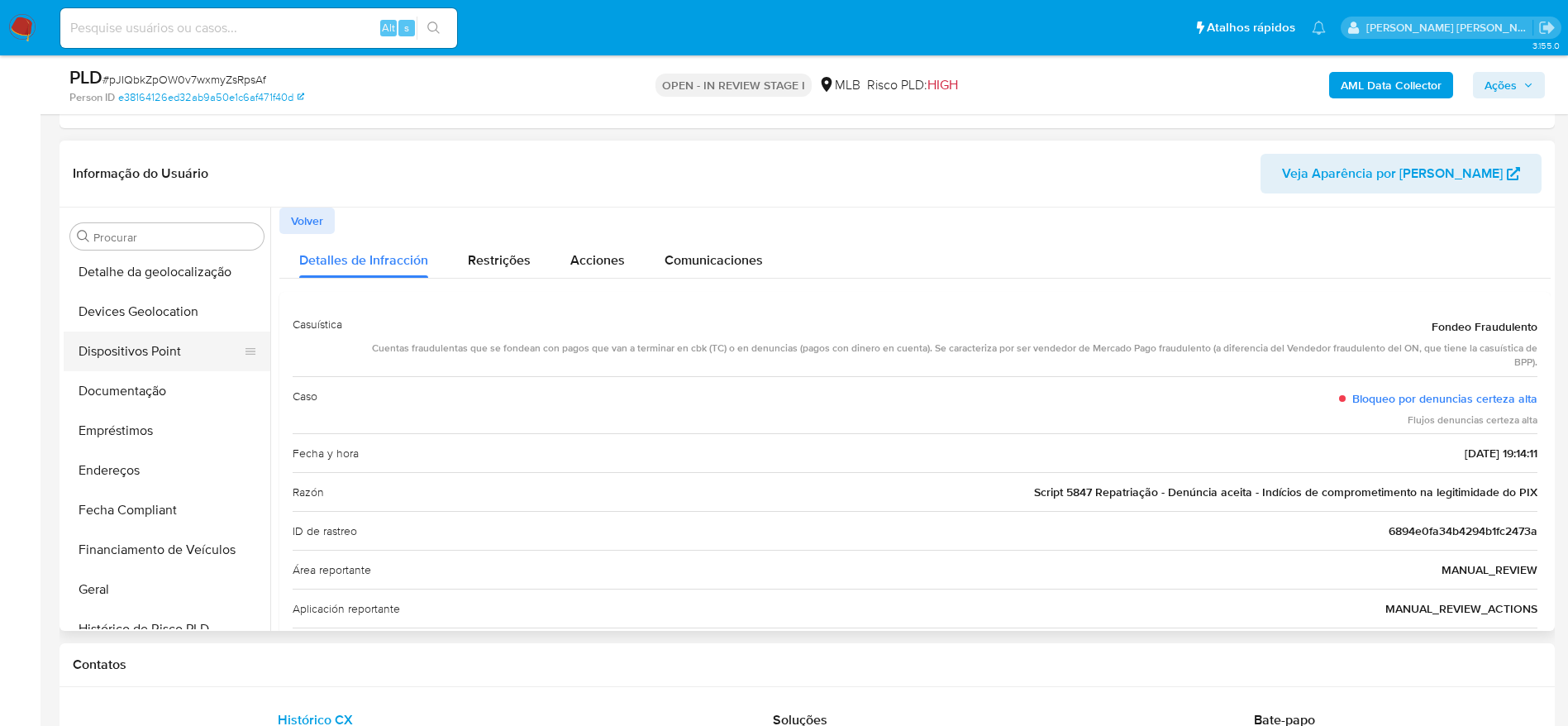
click at [134, 352] on button "Dispositivos Point" at bounding box center [160, 351] width 193 height 40
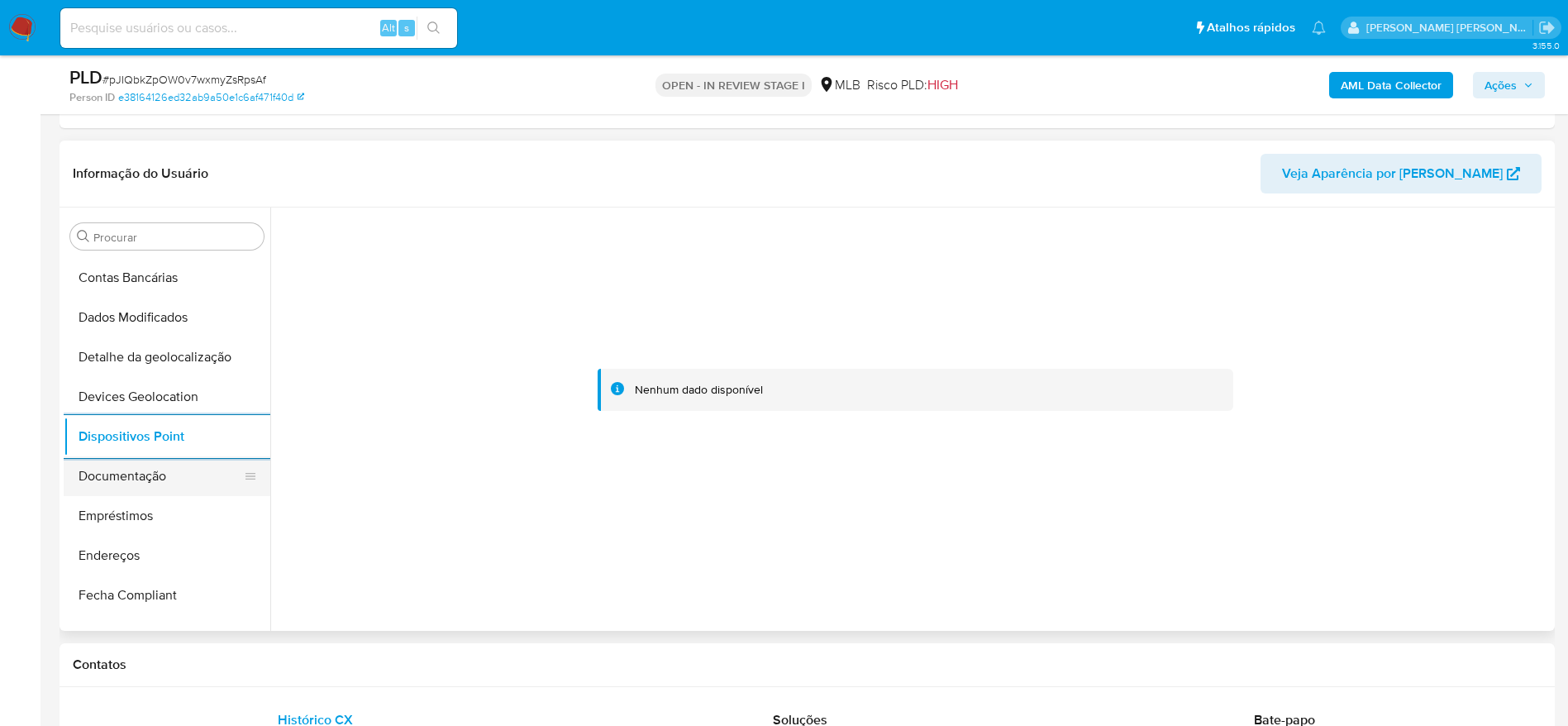
scroll to position [119, 0]
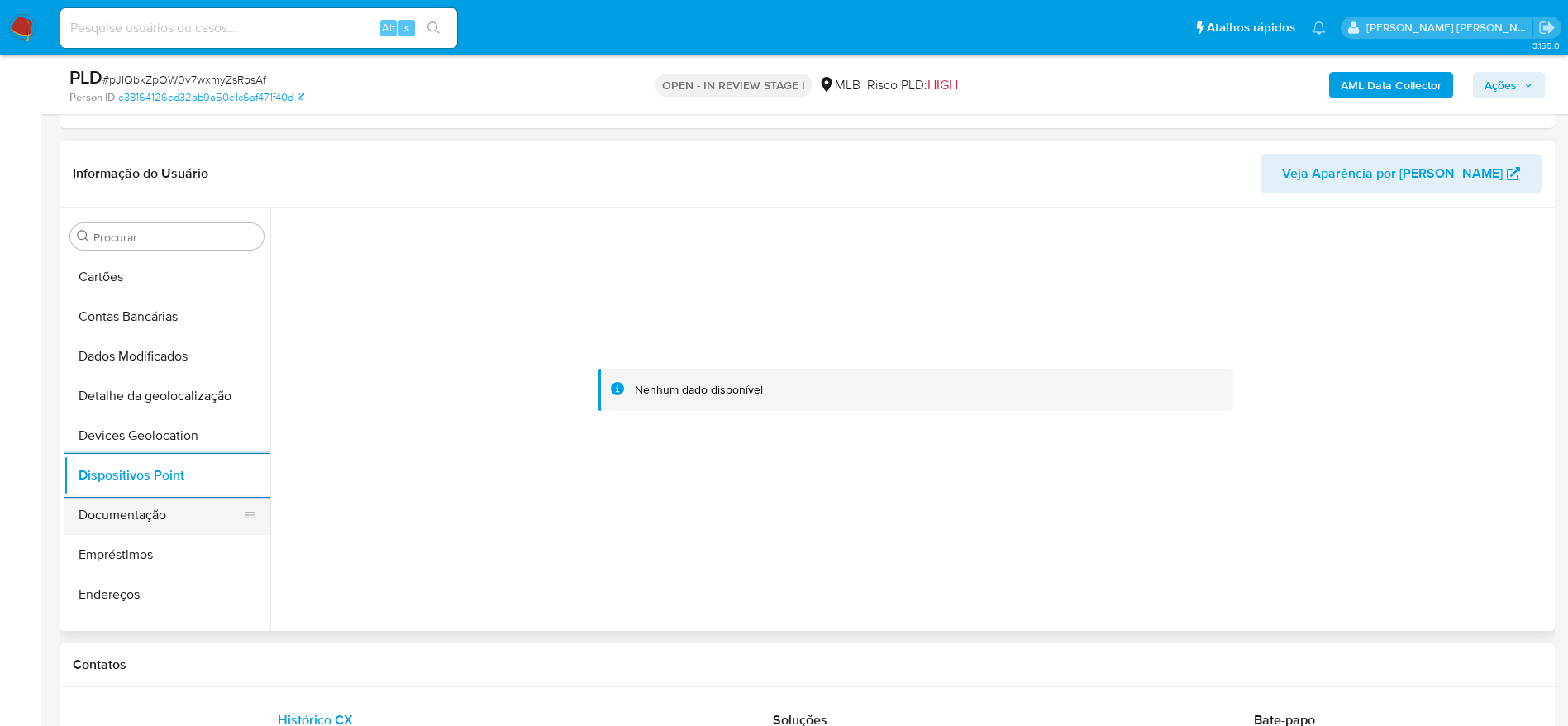
click at [130, 515] on button "Documentação" at bounding box center [160, 515] width 193 height 40
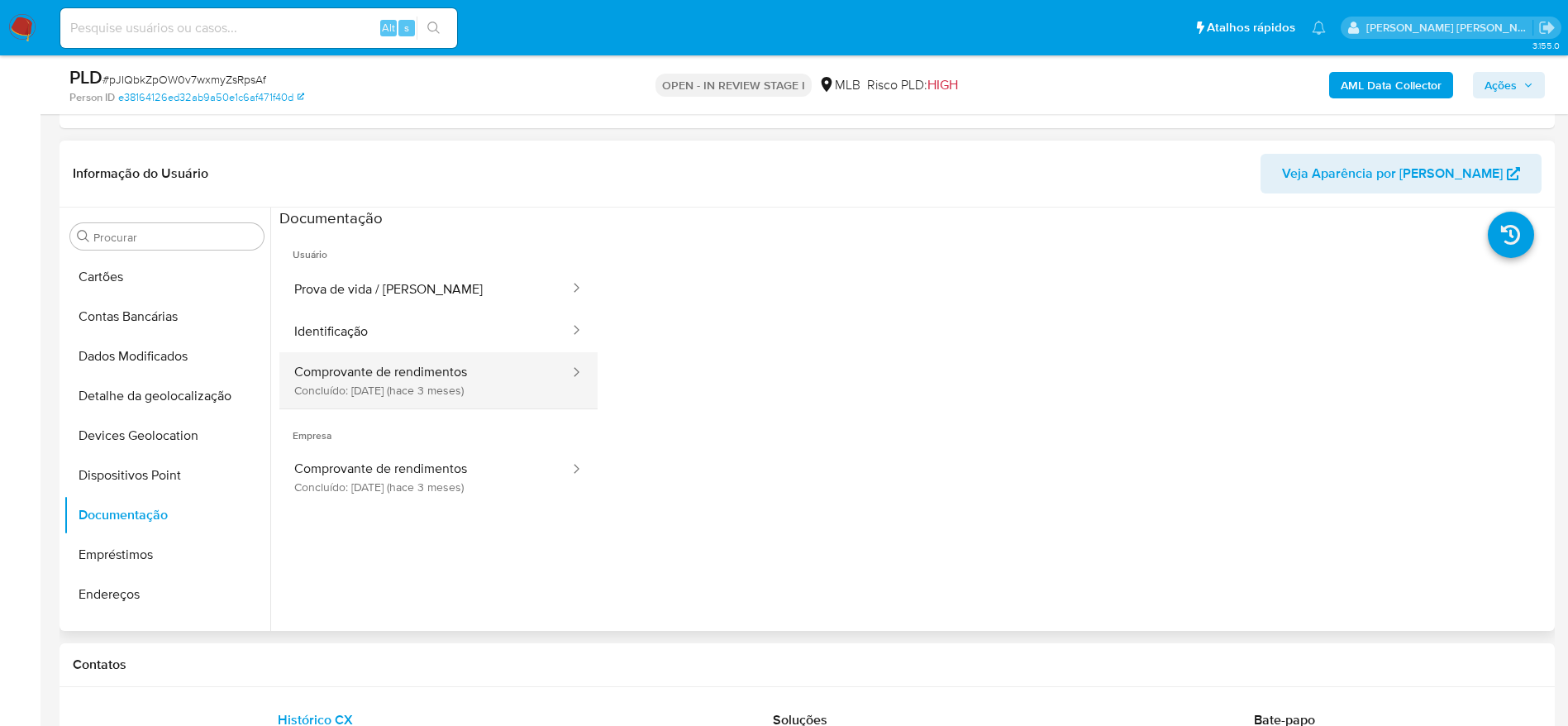
click at [407, 373] on button "Comprovante de rendimentos Concluído: [DATE] (hace 3 meses)" at bounding box center [425, 381] width 292 height 56
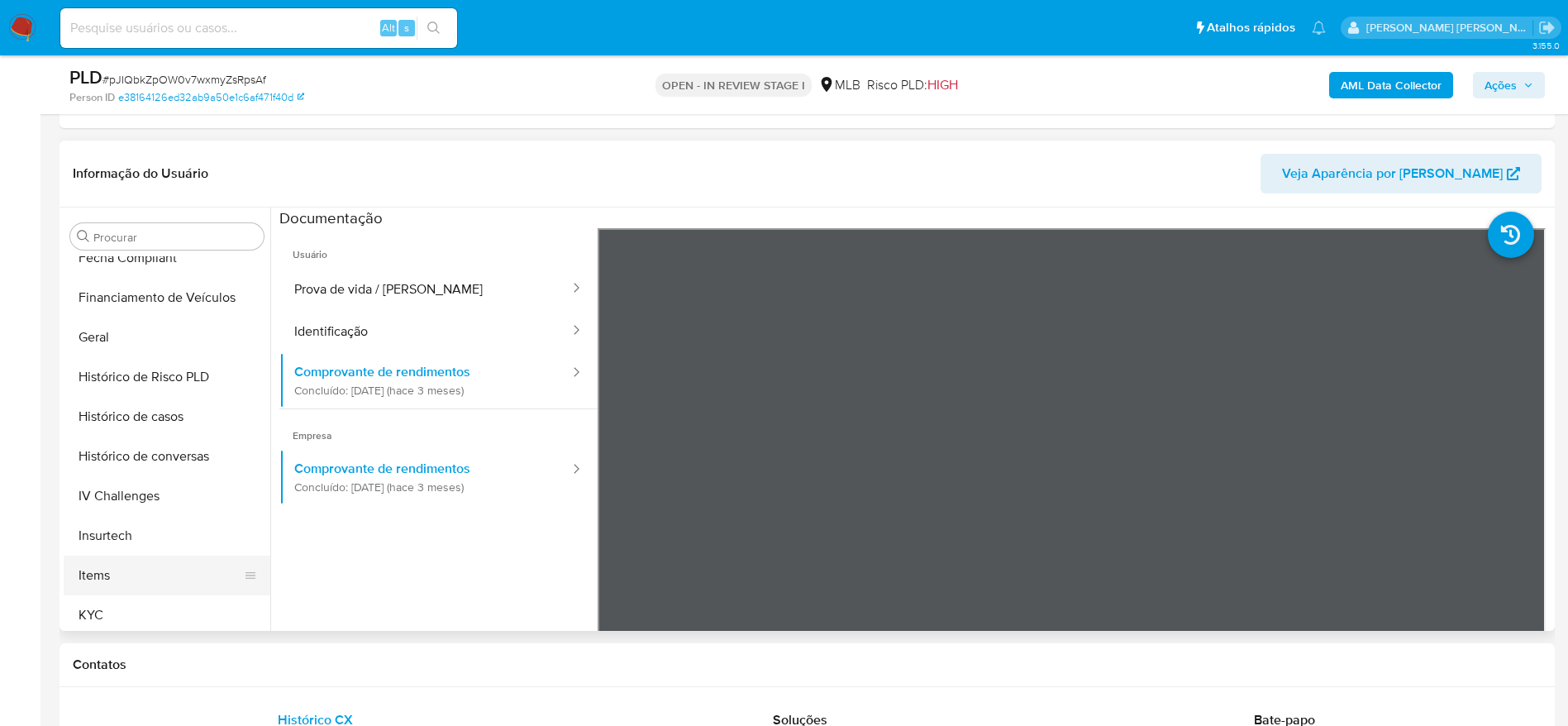
scroll to position [614, 0]
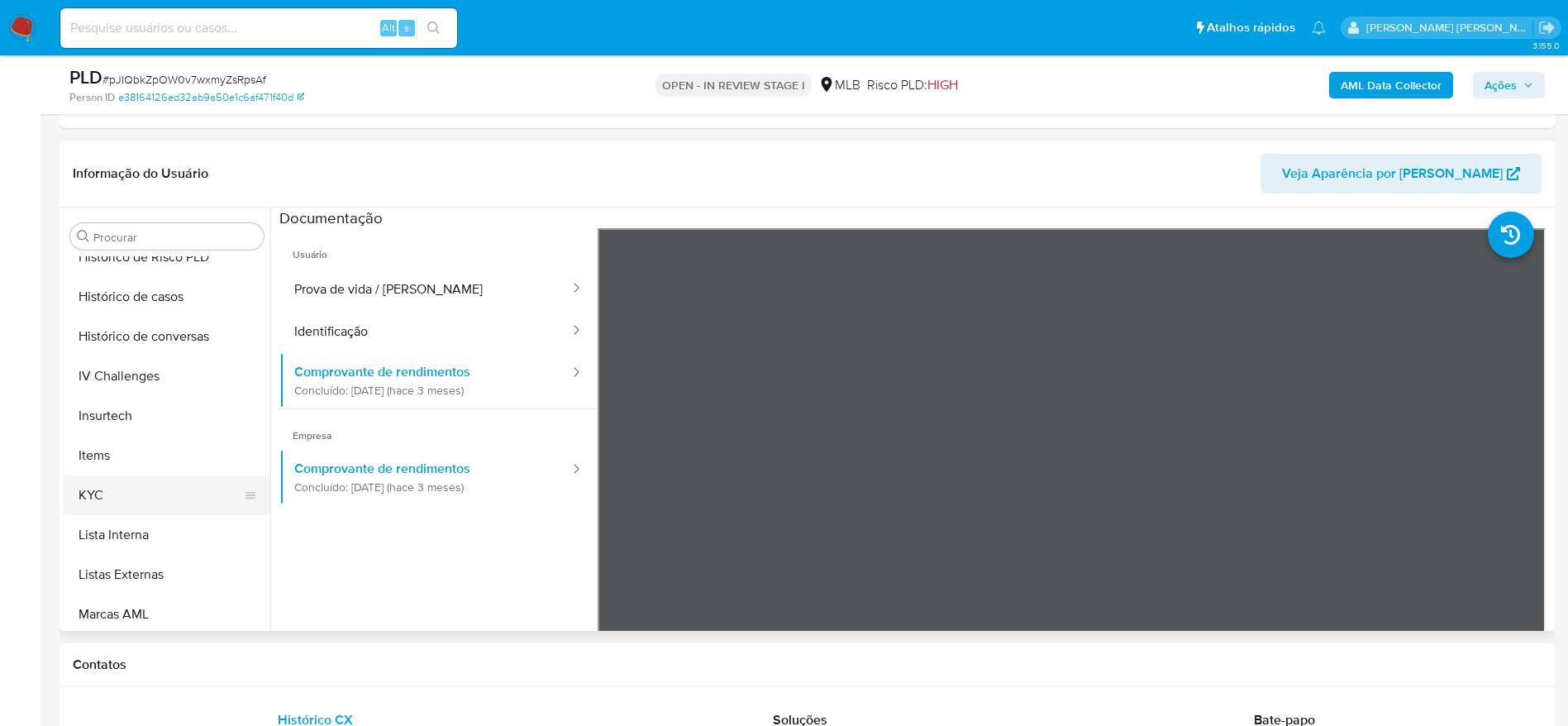
drag, startPoint x: 111, startPoint y: 516, endPoint x: 109, endPoint y: 508, distance: 8.2
click at [110, 516] on button "Lista Interna" at bounding box center [166, 534] width 206 height 40
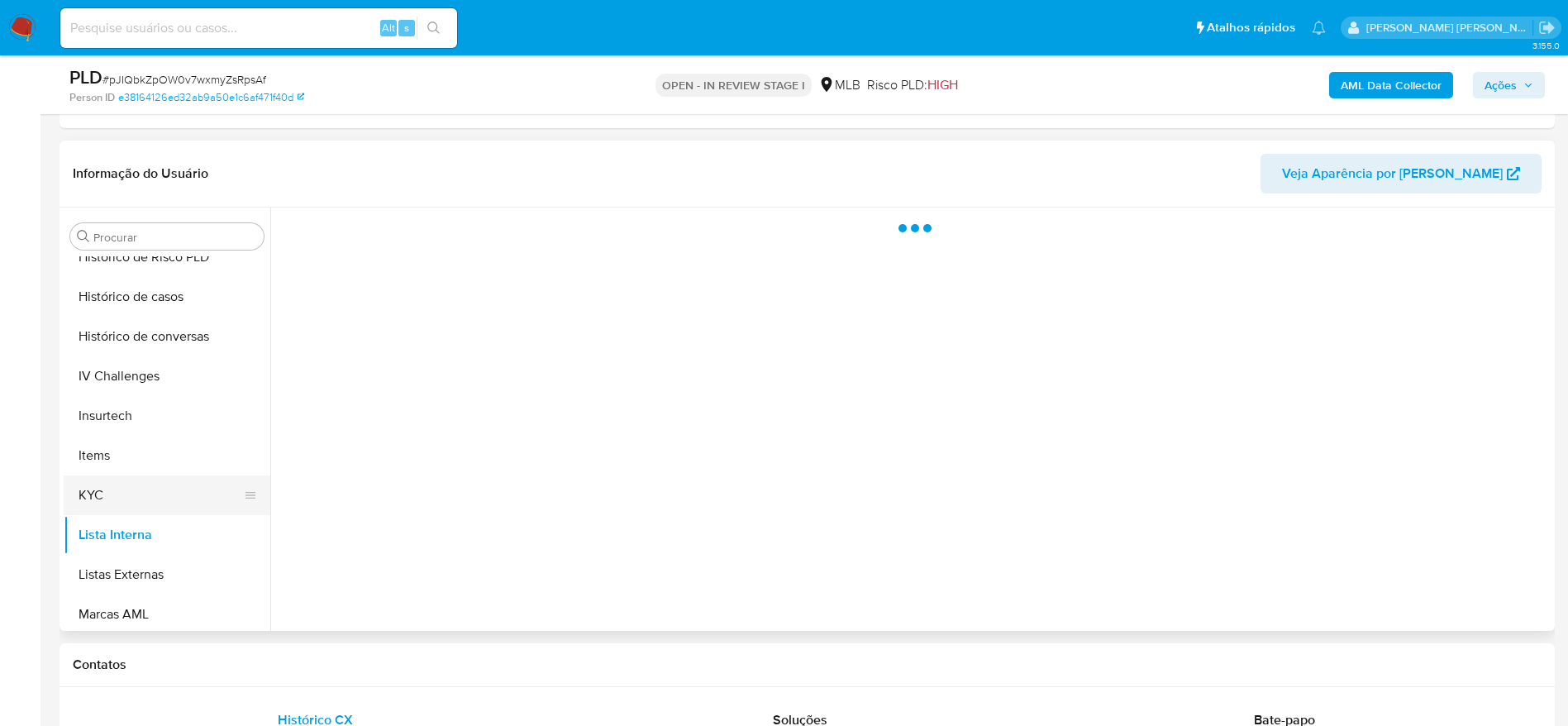
click at [112, 496] on button "KYC" at bounding box center [160, 495] width 193 height 40
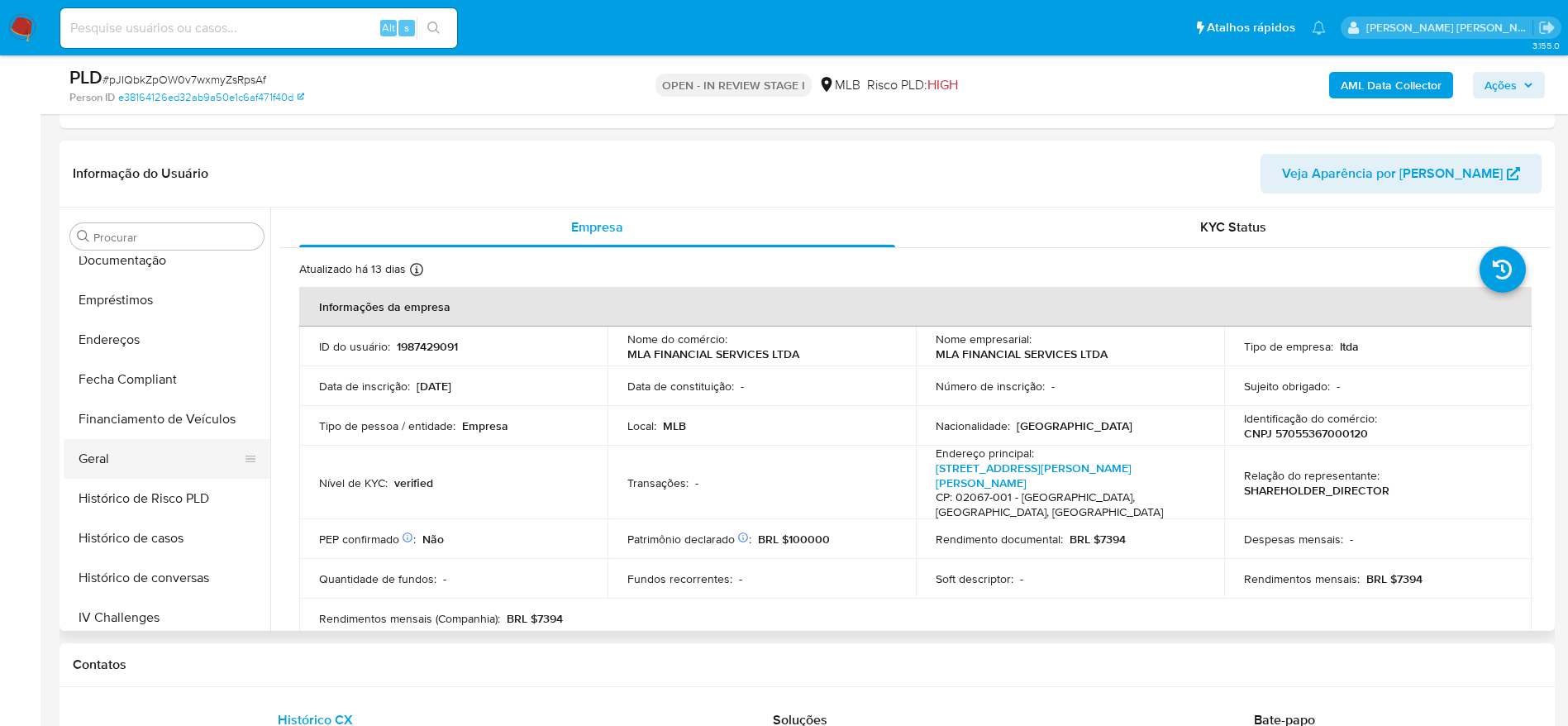
scroll to position [367, 0]
click at [117, 470] on button "Geral" at bounding box center [160, 465] width 193 height 40
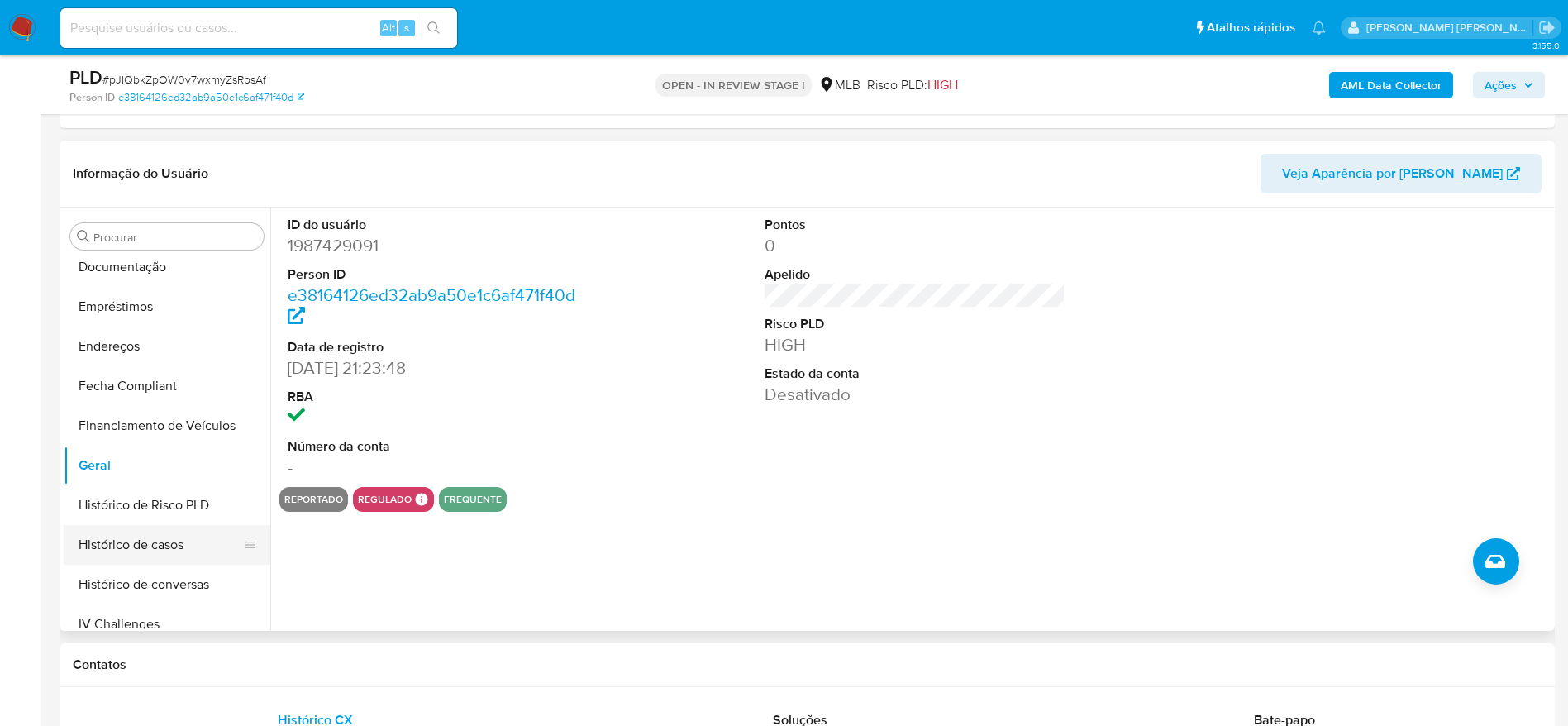
click at [167, 541] on button "Histórico de casos" at bounding box center [160, 545] width 193 height 40
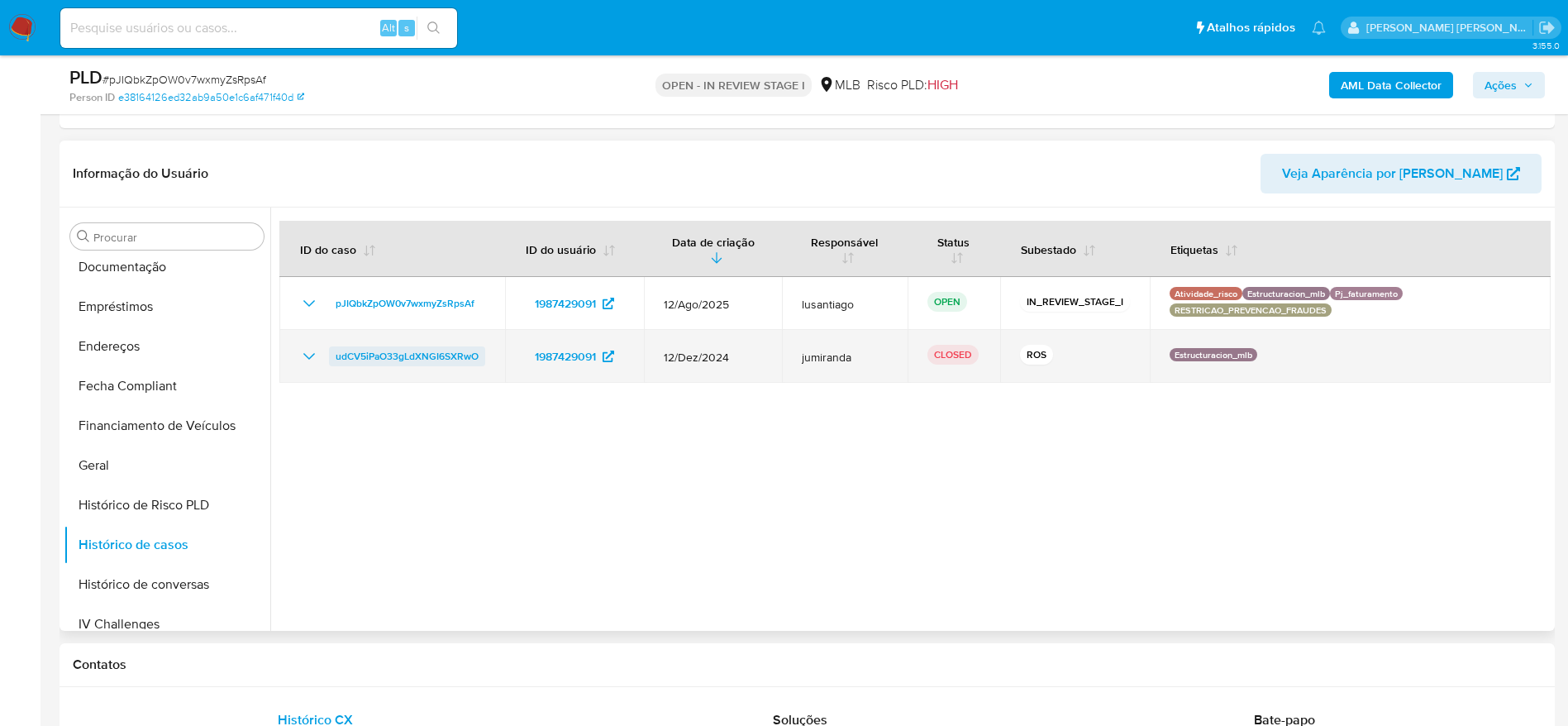
click at [459, 360] on span "udCV5iPaO33gLdXNGI6SXRwO" at bounding box center [407, 356] width 143 height 20
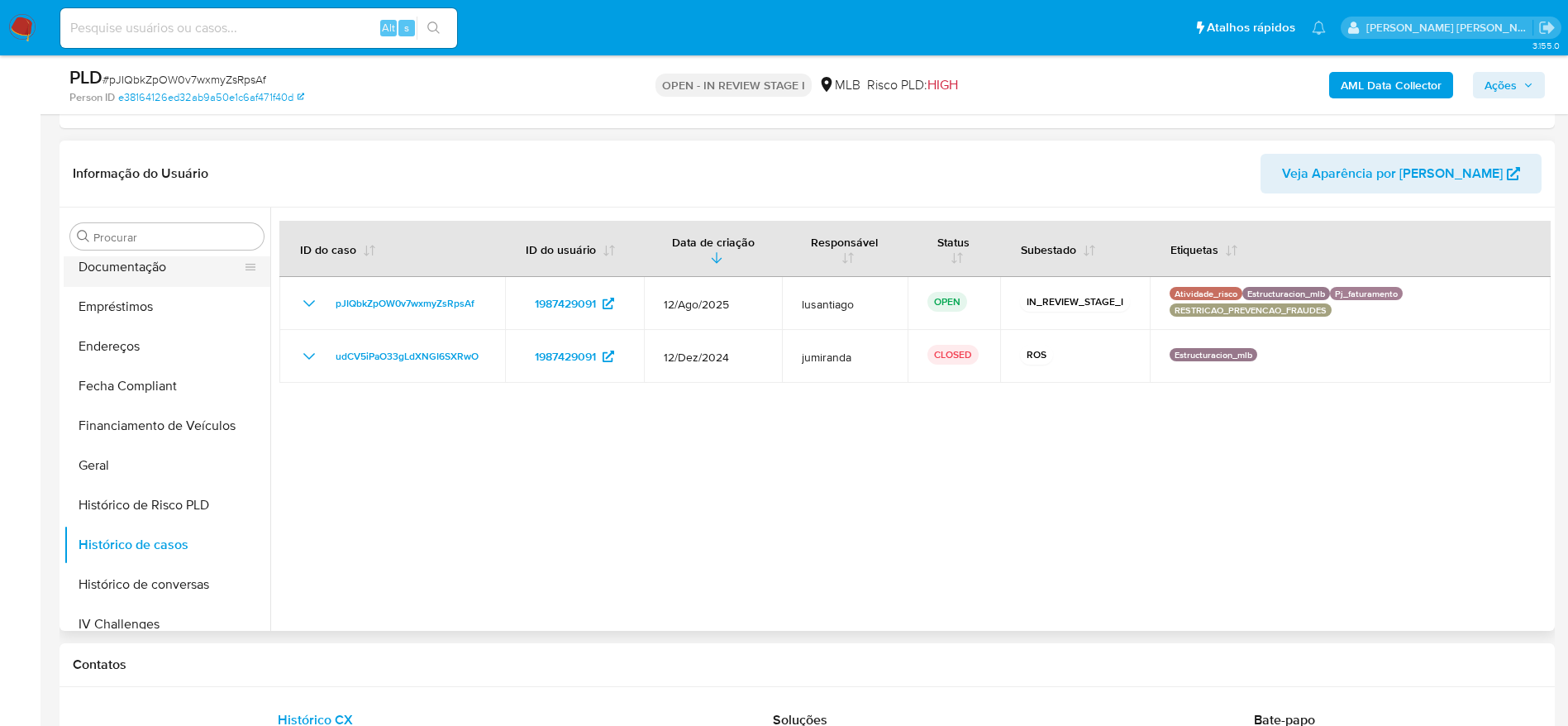
click at [118, 259] on button "Documentação" at bounding box center [160, 266] width 193 height 40
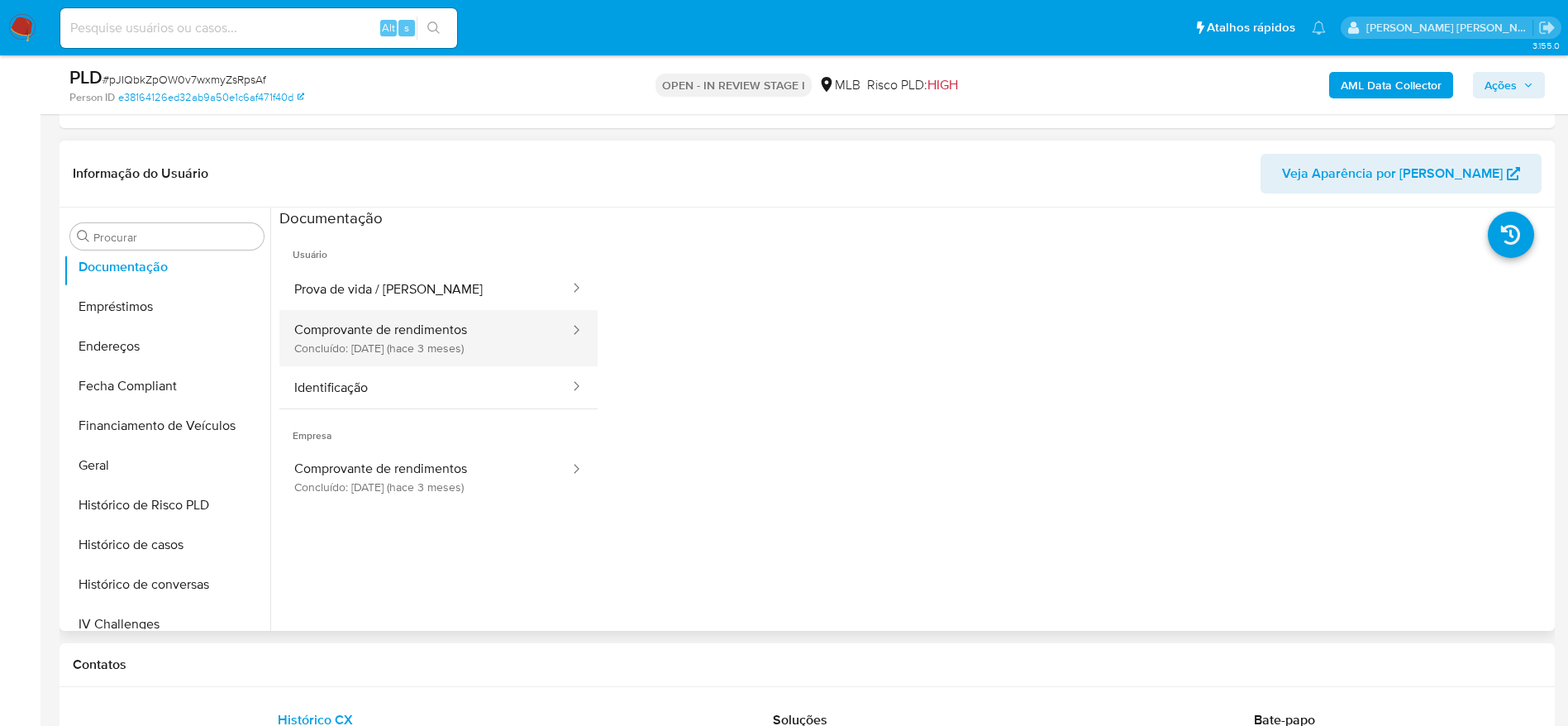
click at [398, 318] on button "Comprovante de rendimentos Concluído: 15/05/2025 (hace 3 meses)" at bounding box center [425, 338] width 292 height 56
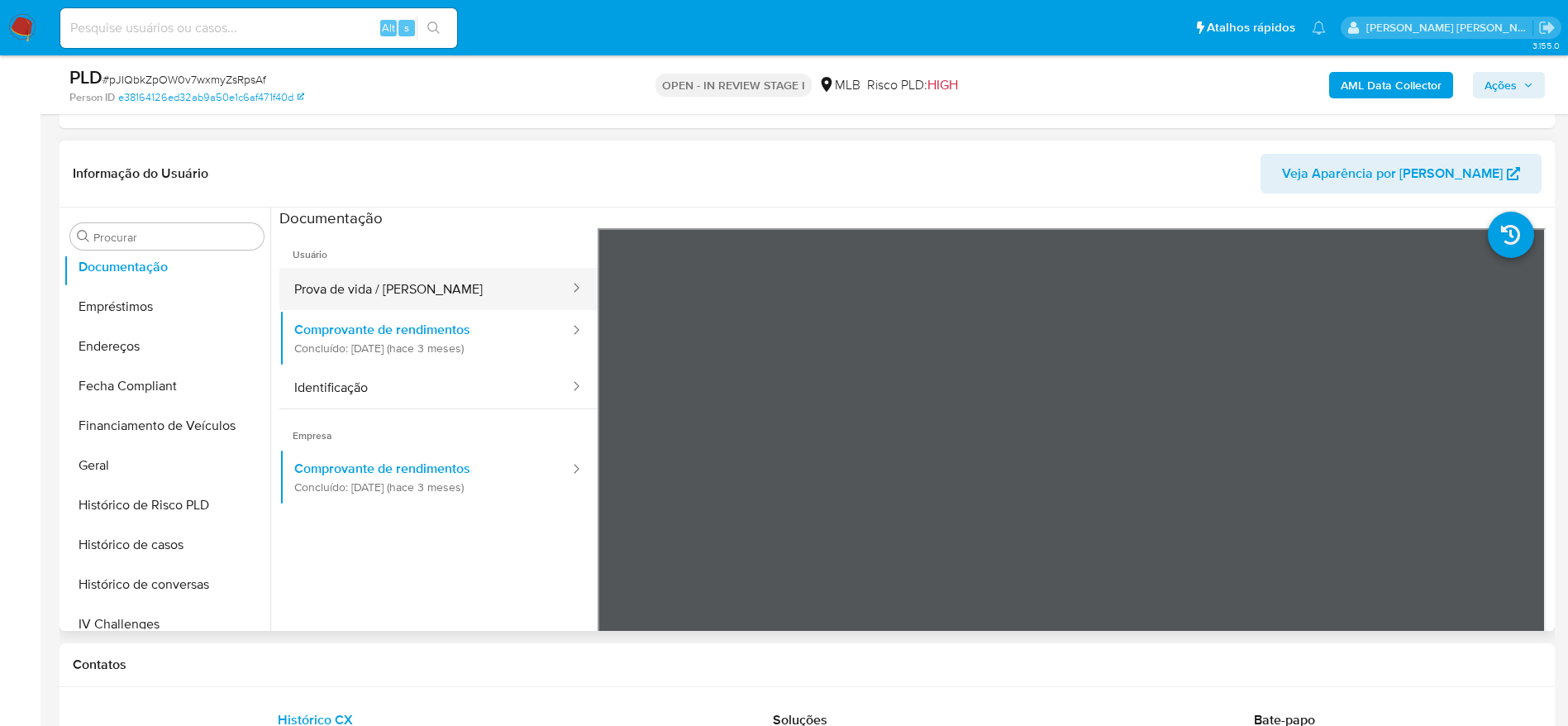
click at [401, 294] on button "Prova de vida / Selfie" at bounding box center [425, 289] width 292 height 42
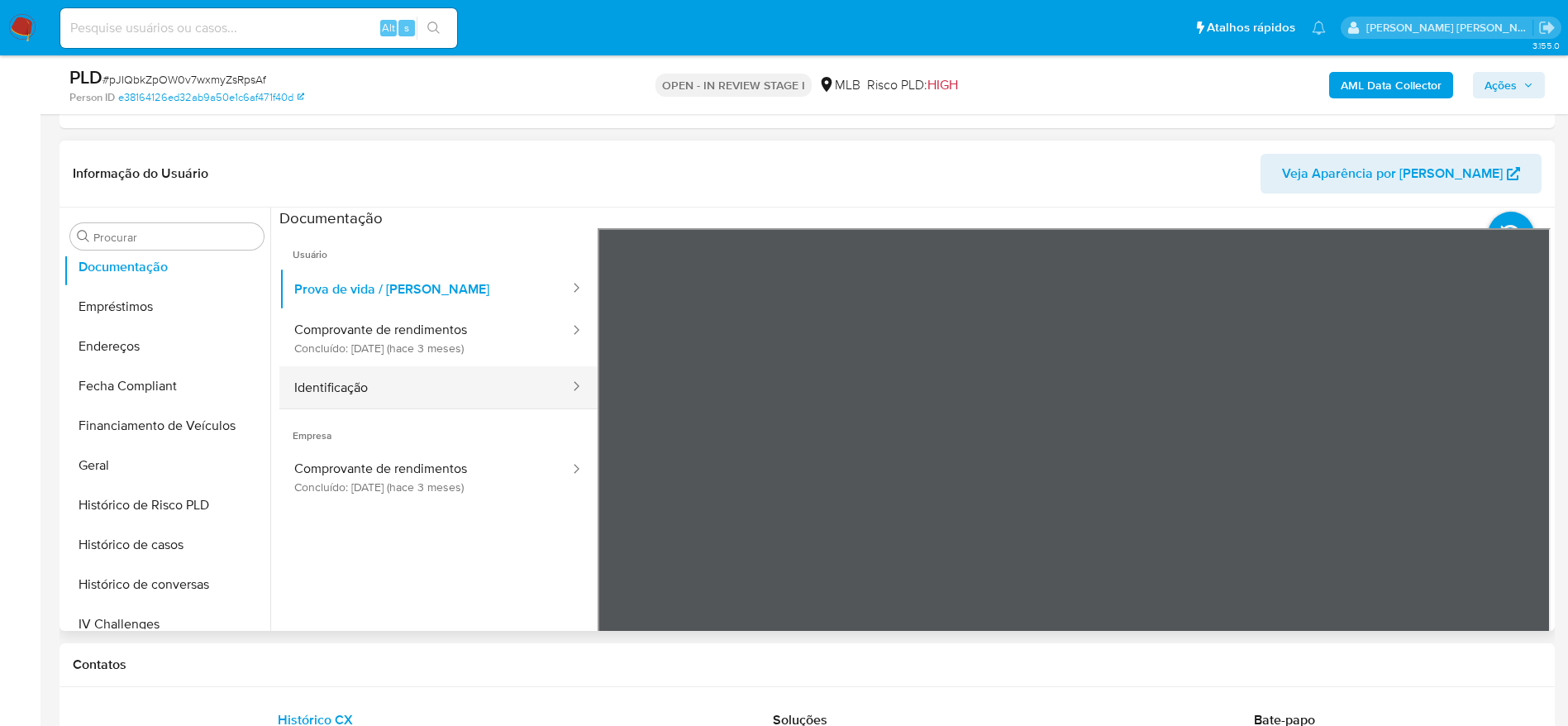
click at [403, 386] on button "Identificação" at bounding box center [425, 388] width 292 height 42
click at [1509, 88] on span "Ações" at bounding box center [1500, 85] width 33 height 26
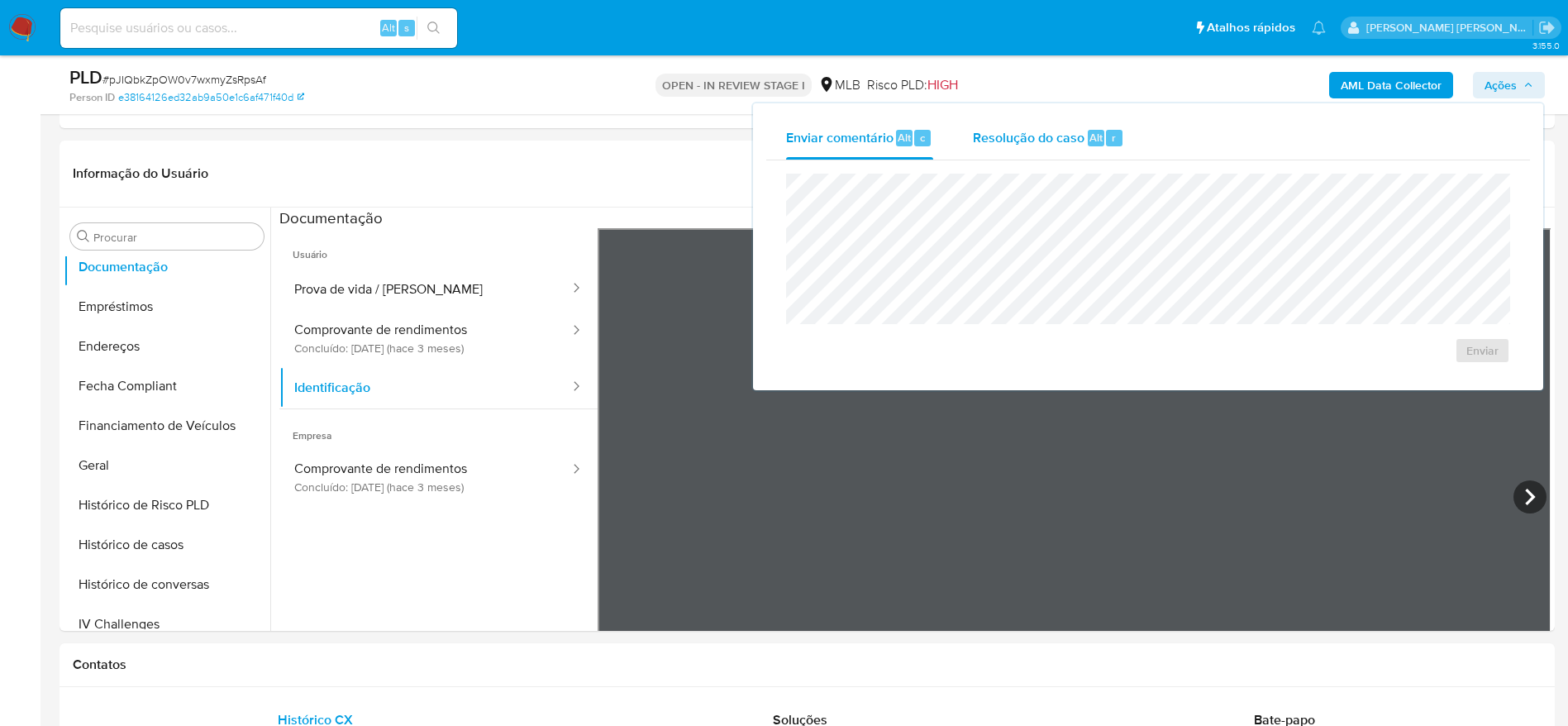
click at [1022, 142] on span "Resolução do caso" at bounding box center [1029, 137] width 112 height 19
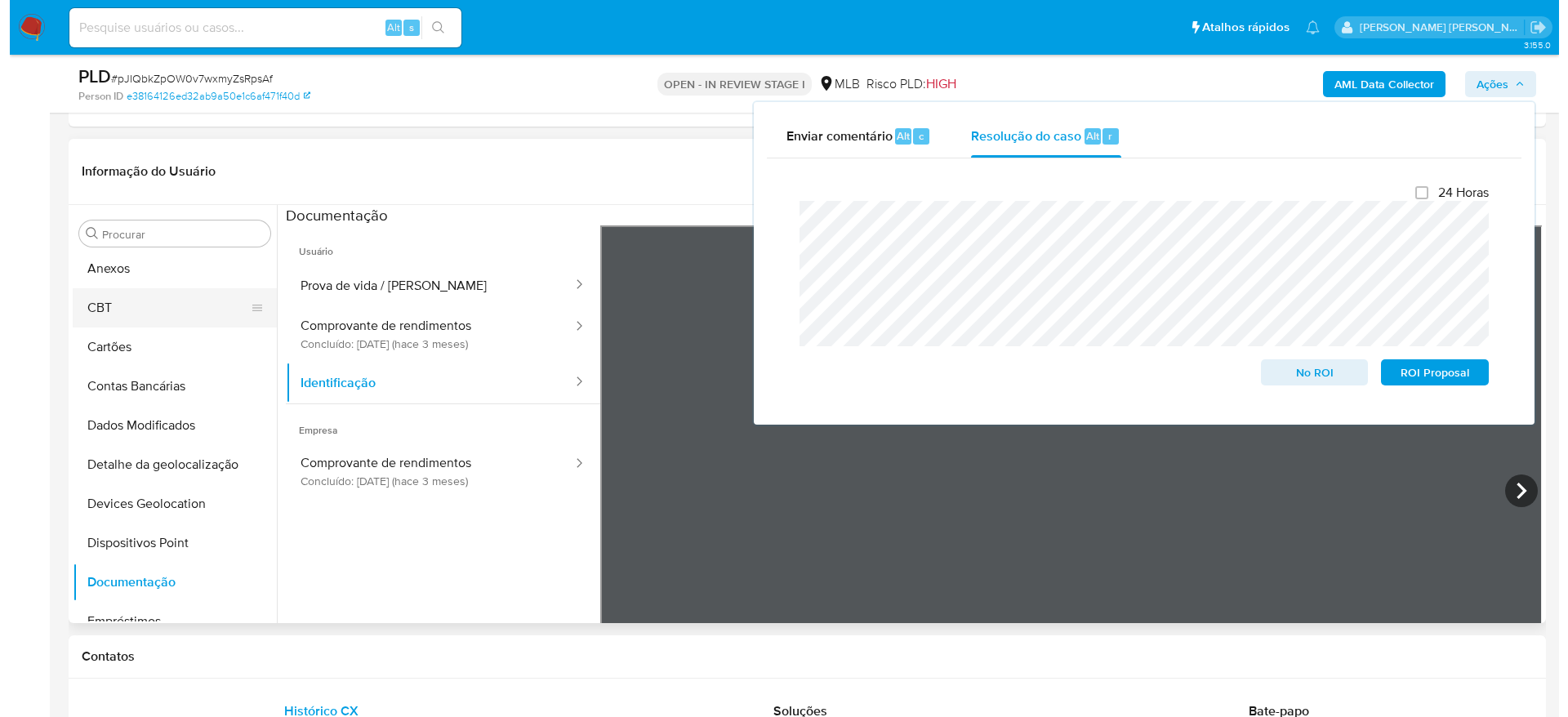
scroll to position [0, 0]
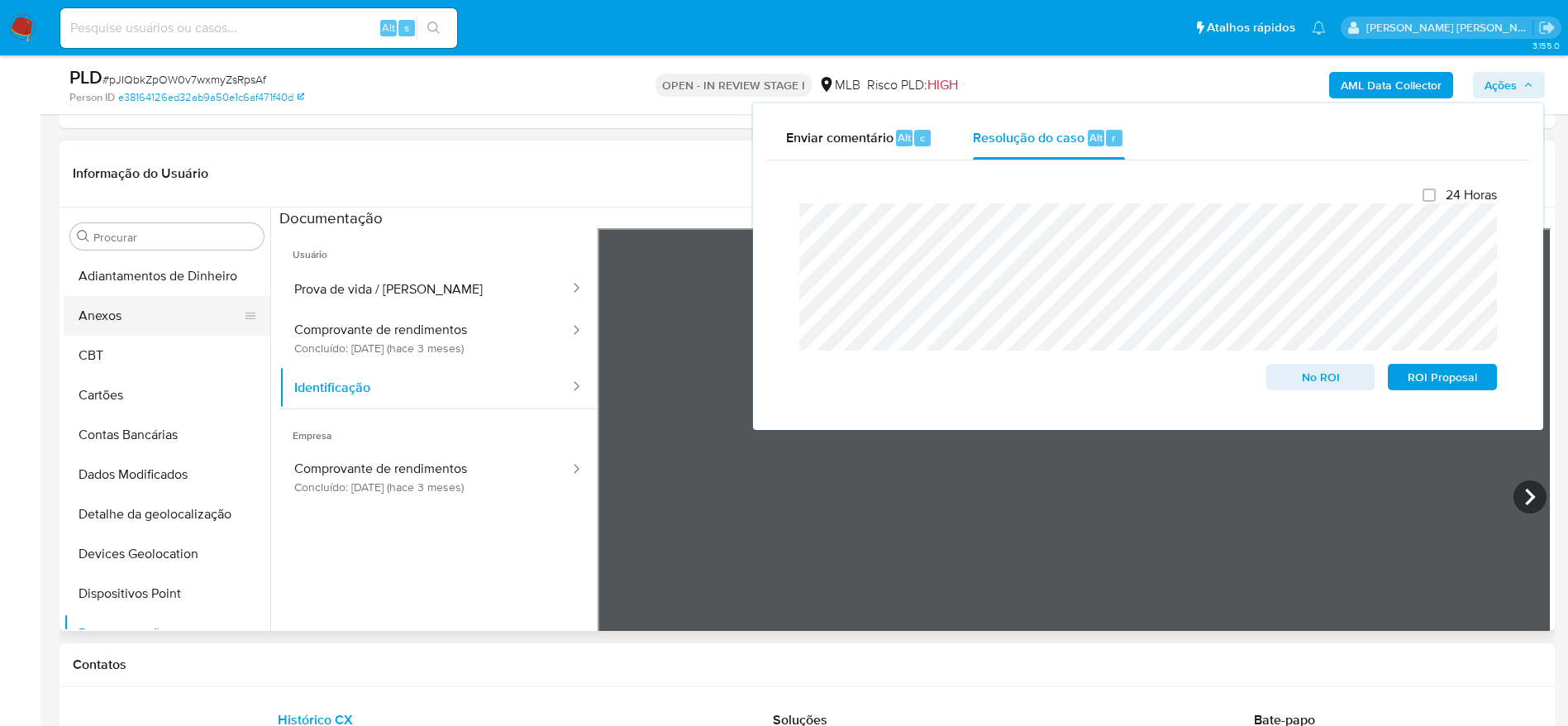
click at [146, 316] on button "Anexos" at bounding box center [160, 316] width 193 height 40
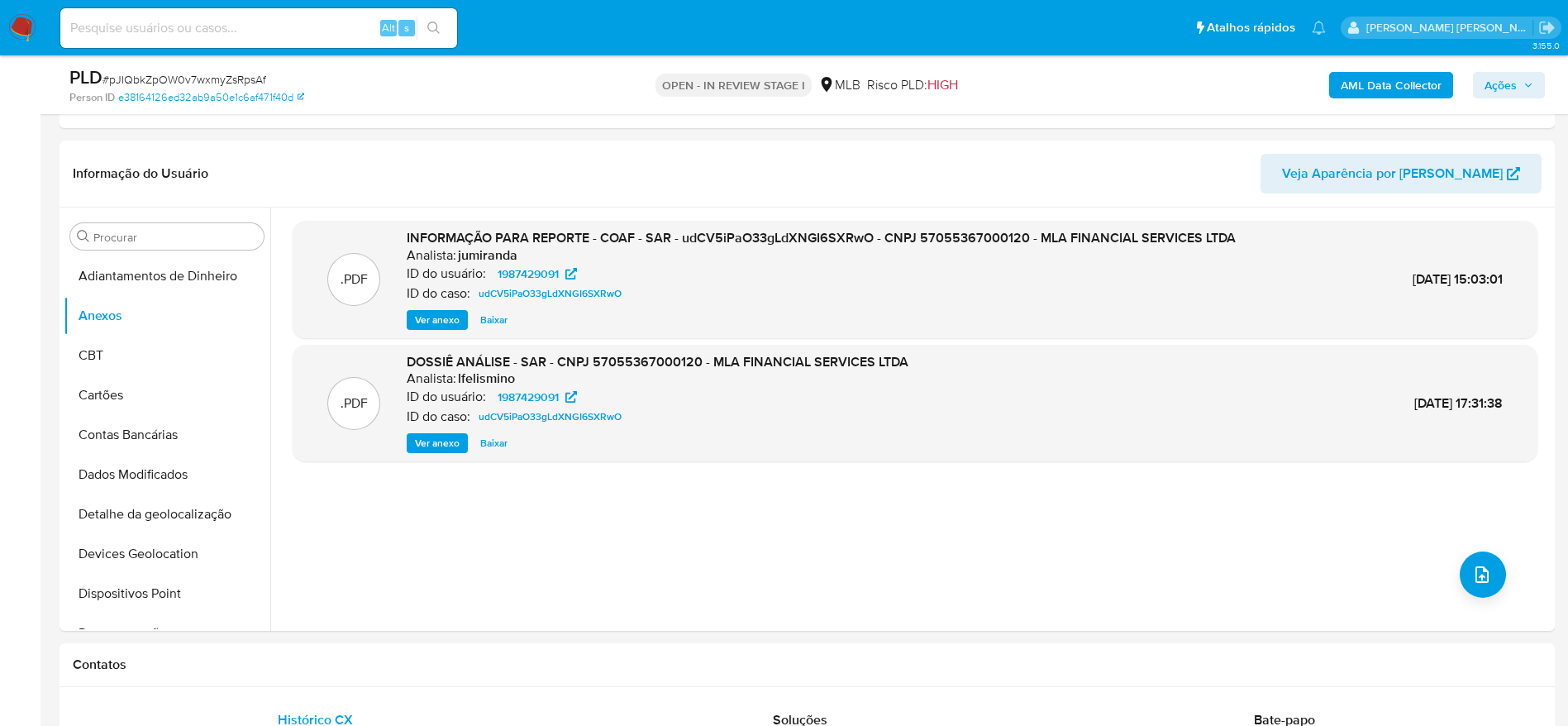
click at [1532, 86] on icon "button" at bounding box center [1528, 84] width 10 height 10
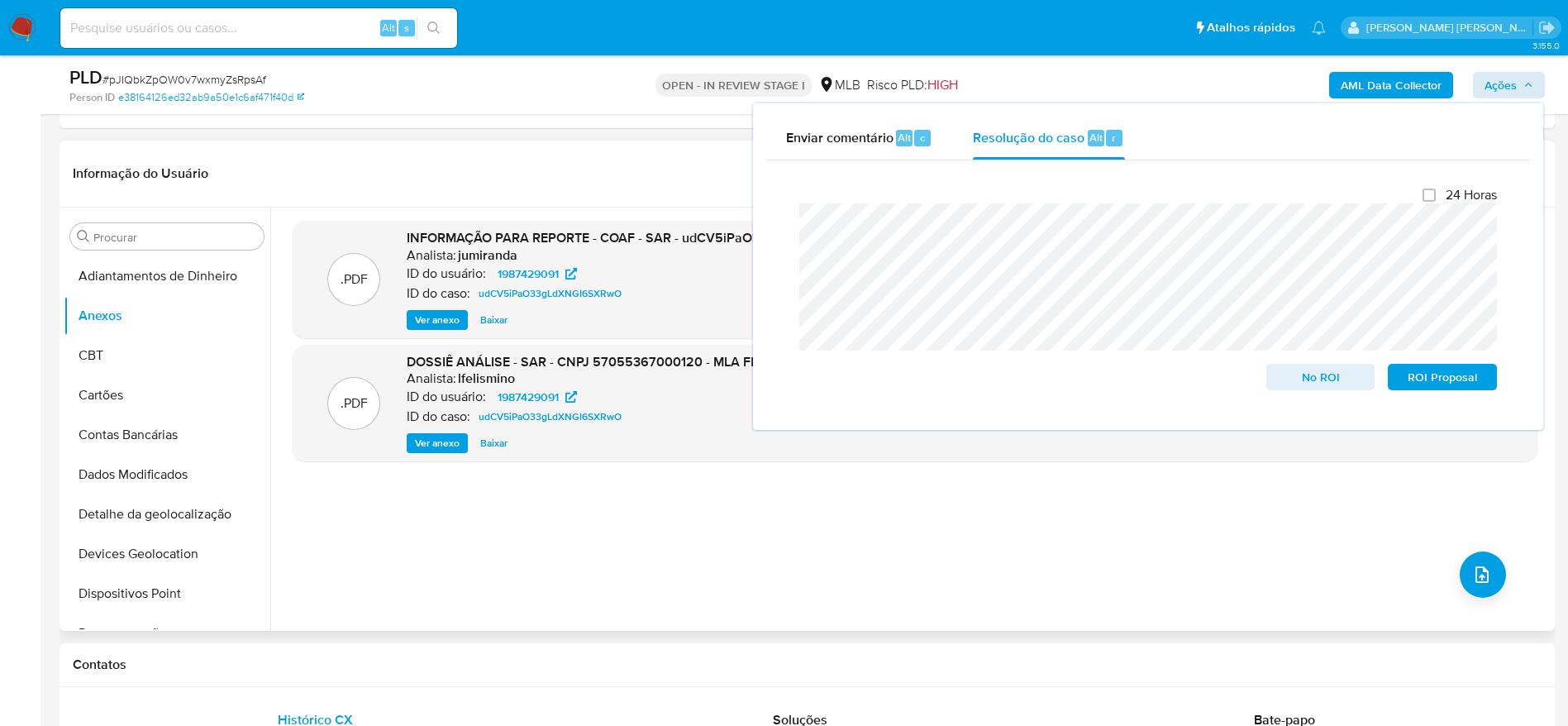
click at [803, 541] on div ".PDF INFORMAÇÃO PARA REPORTE - COAF - SAR - udCV5iPaO33gLdXNGI6SXRwO - CNPJ 570…" at bounding box center [914, 419] width 1245 height 397
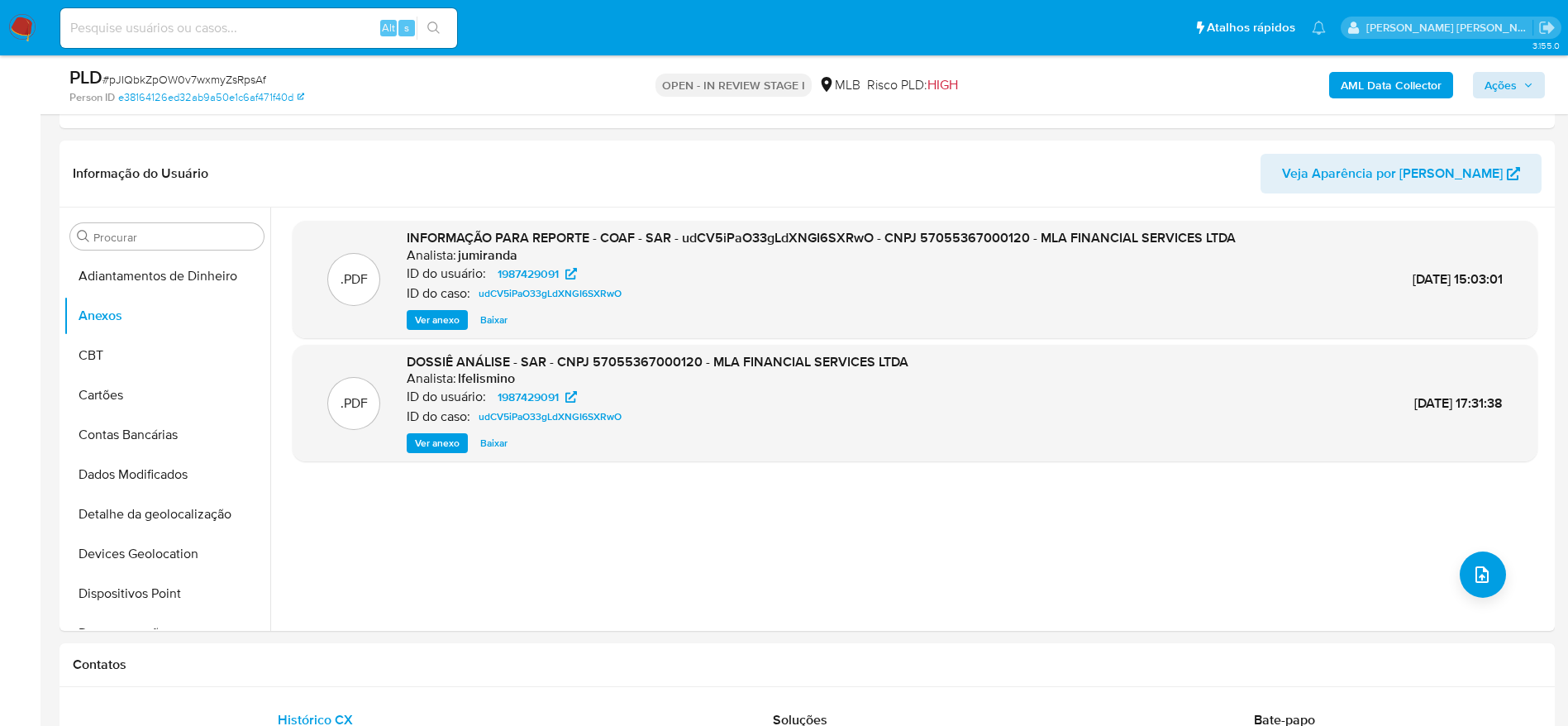
click at [1392, 84] on b "AML Data Collector" at bounding box center [1391, 85] width 101 height 26
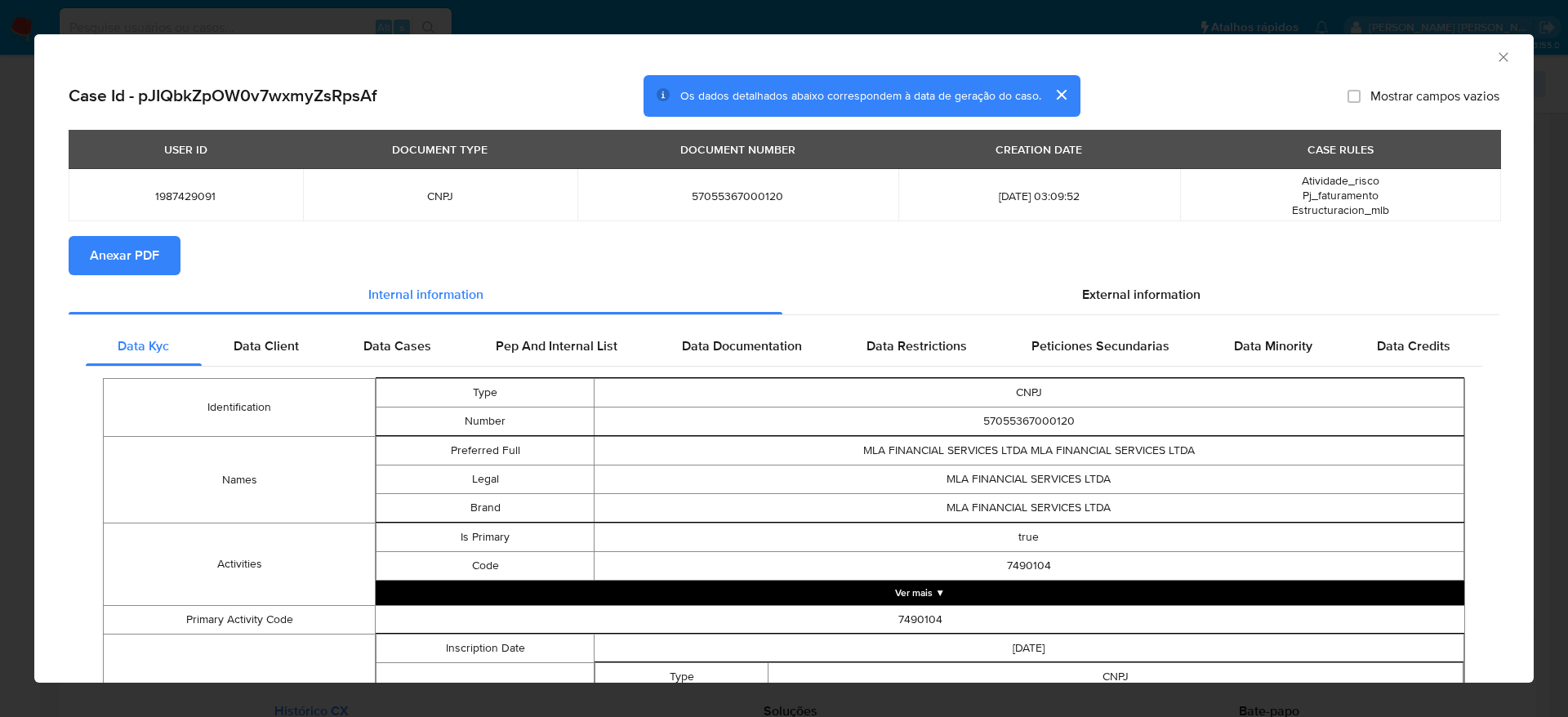
click at [148, 253] on span "Anexar PDF" at bounding box center [125, 255] width 69 height 36
click at [1495, 60] on icon "Fechar a janela" at bounding box center [1503, 56] width 16 height 16
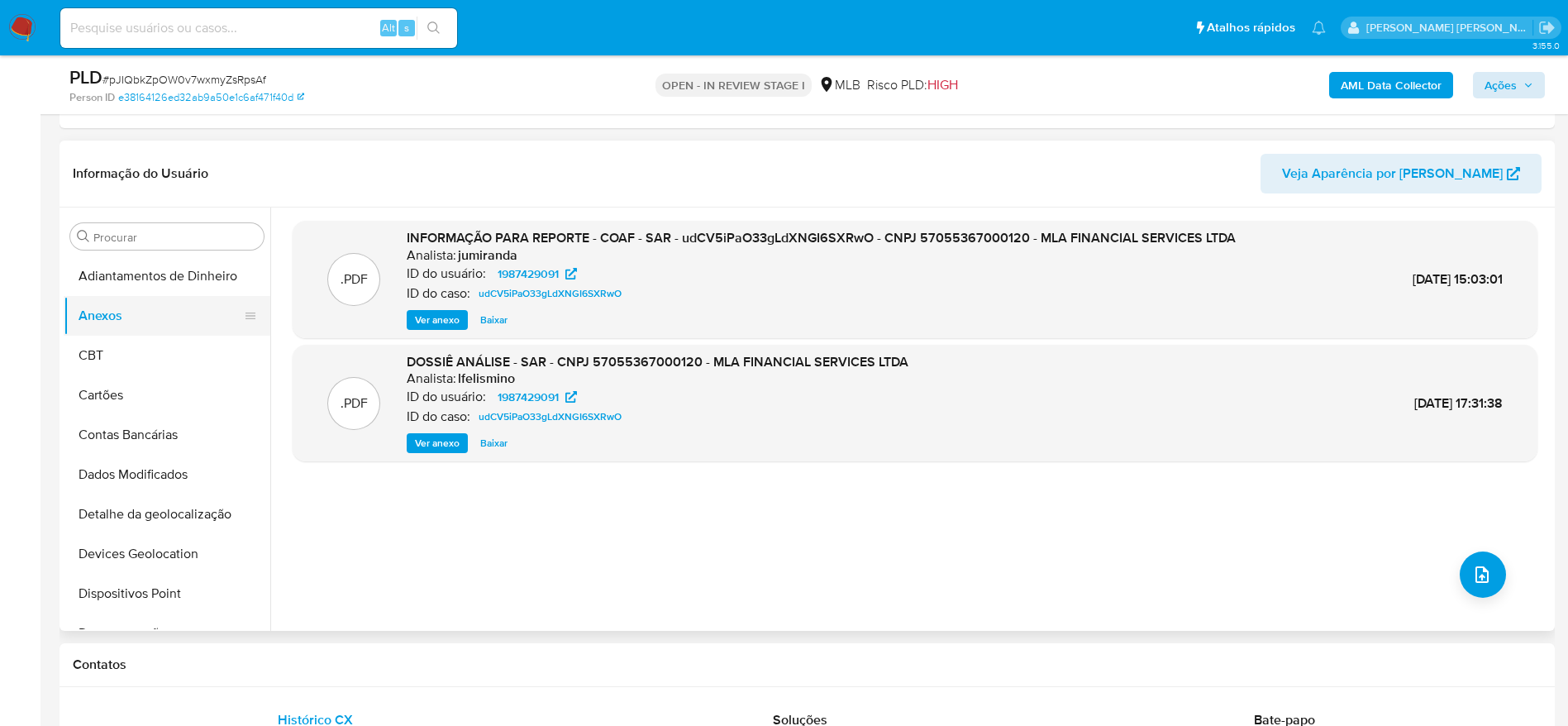
drag, startPoint x: 124, startPoint y: 361, endPoint x: 128, endPoint y: 334, distance: 27.3
click at [124, 359] on button "CBT" at bounding box center [166, 355] width 206 height 40
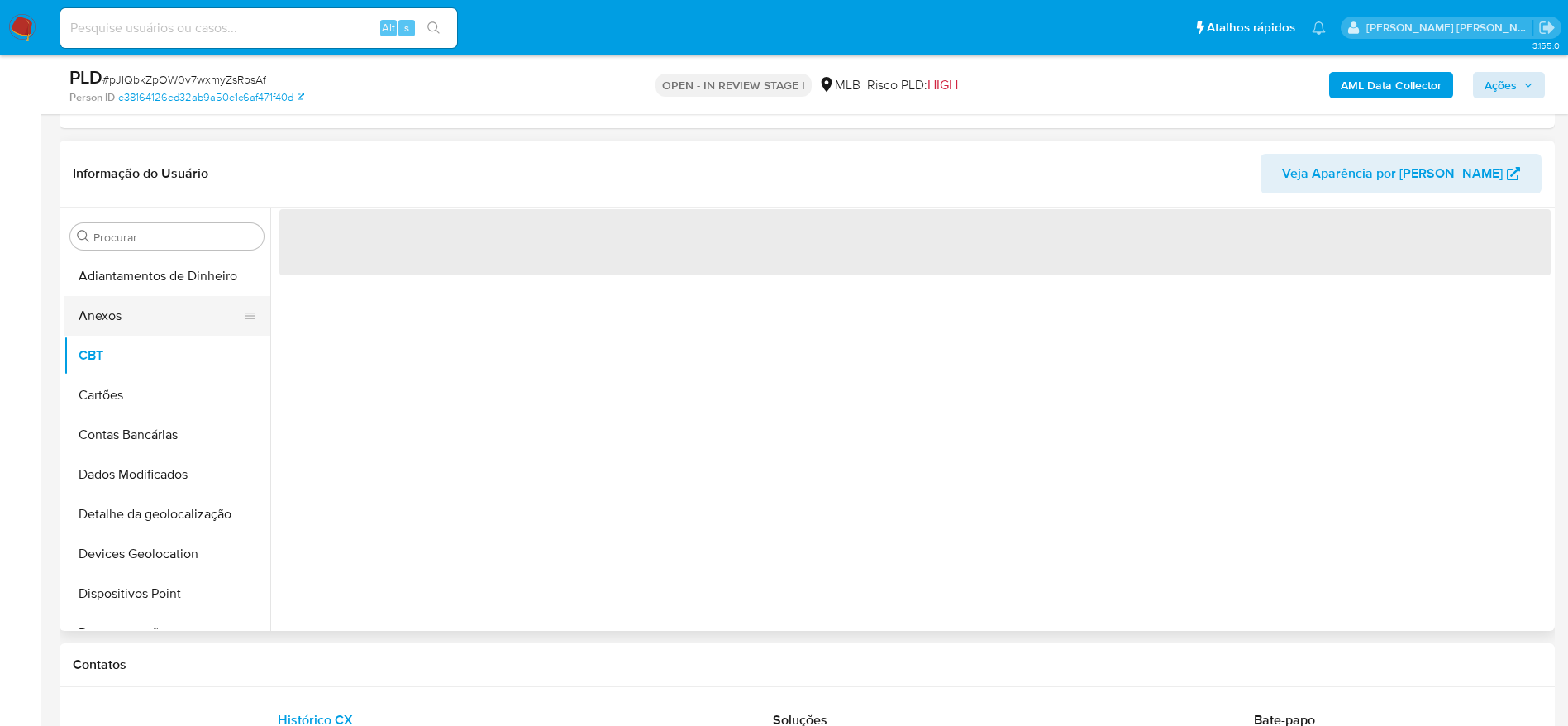
click at [130, 327] on button "Anexos" at bounding box center [160, 316] width 193 height 40
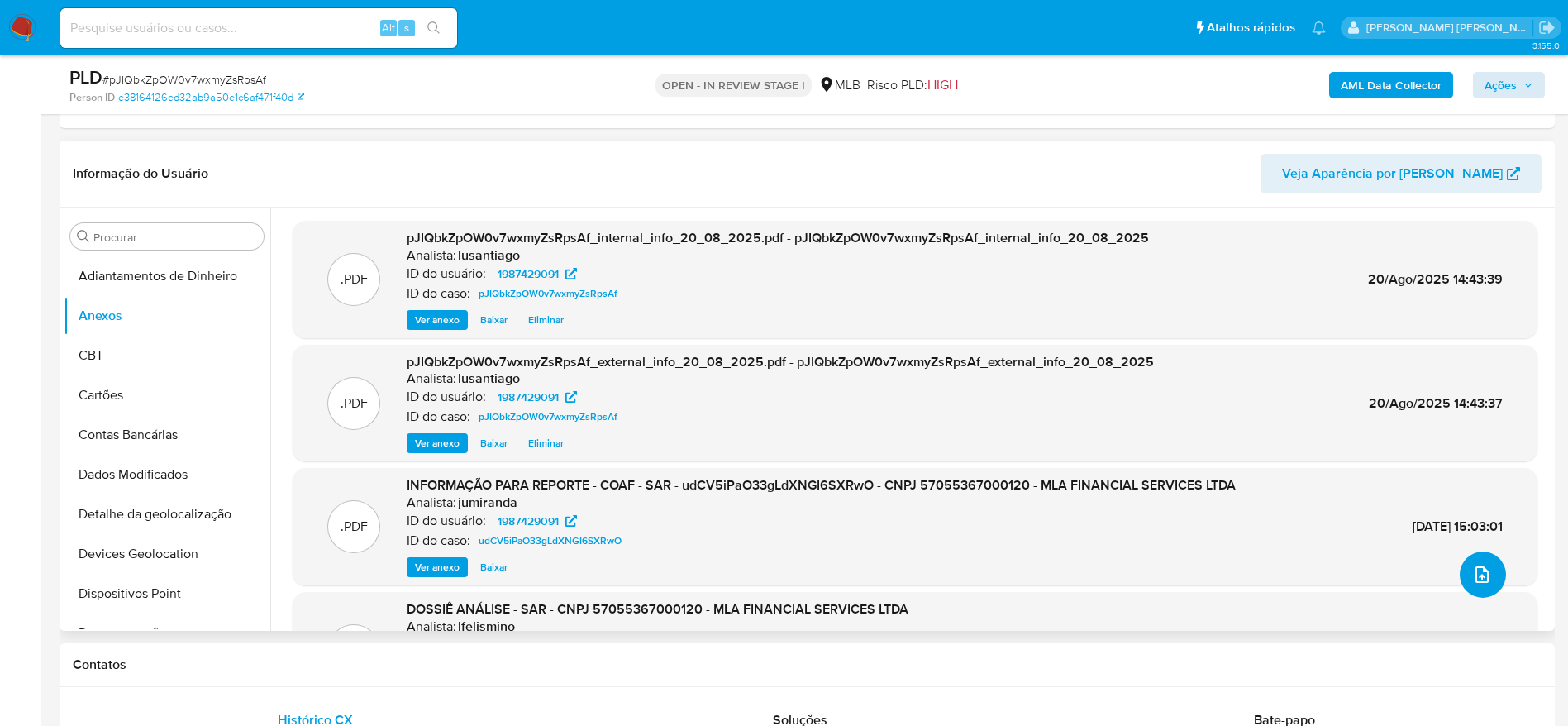
click at [1479, 568] on icon "upload-file" at bounding box center [1482, 575] width 13 height 17
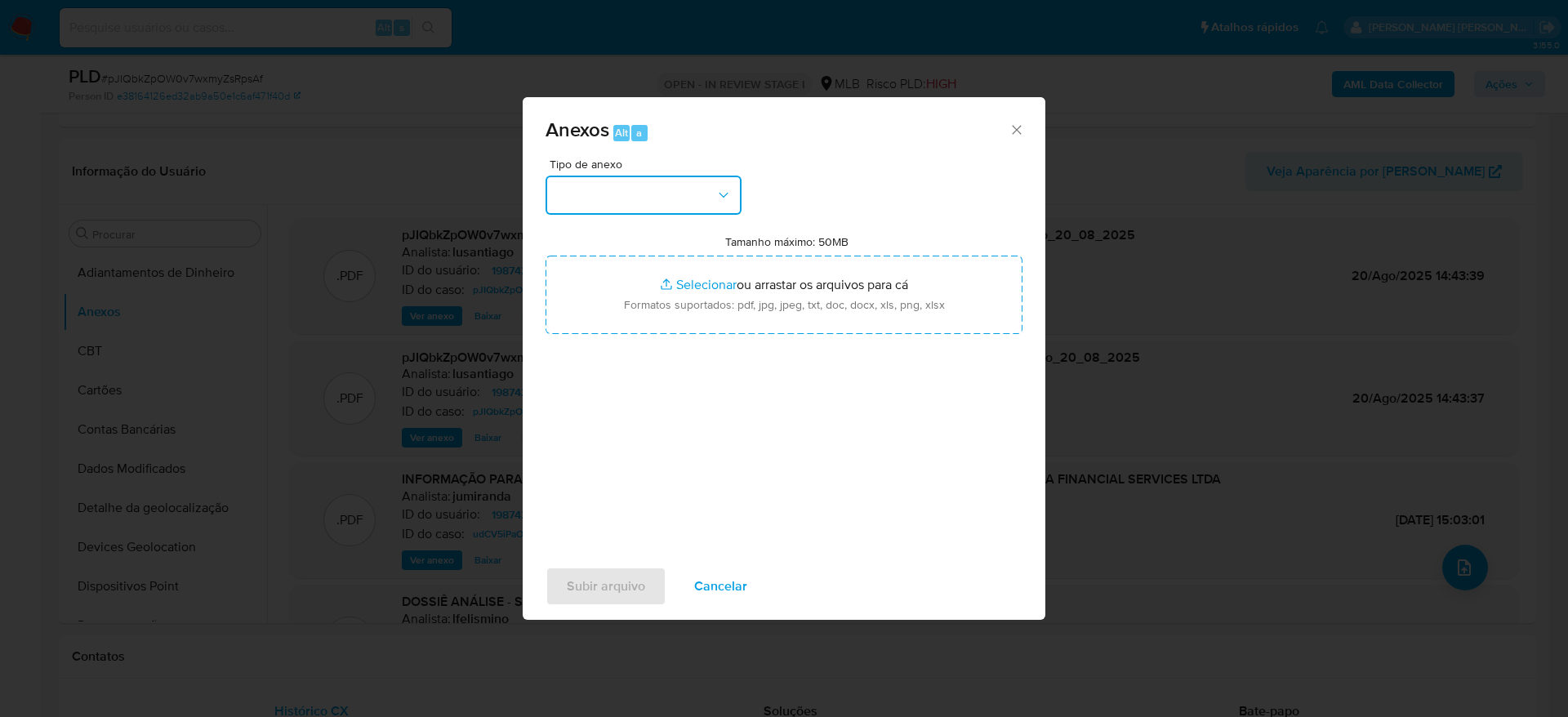
click at [626, 197] on button "button" at bounding box center [644, 194] width 196 height 39
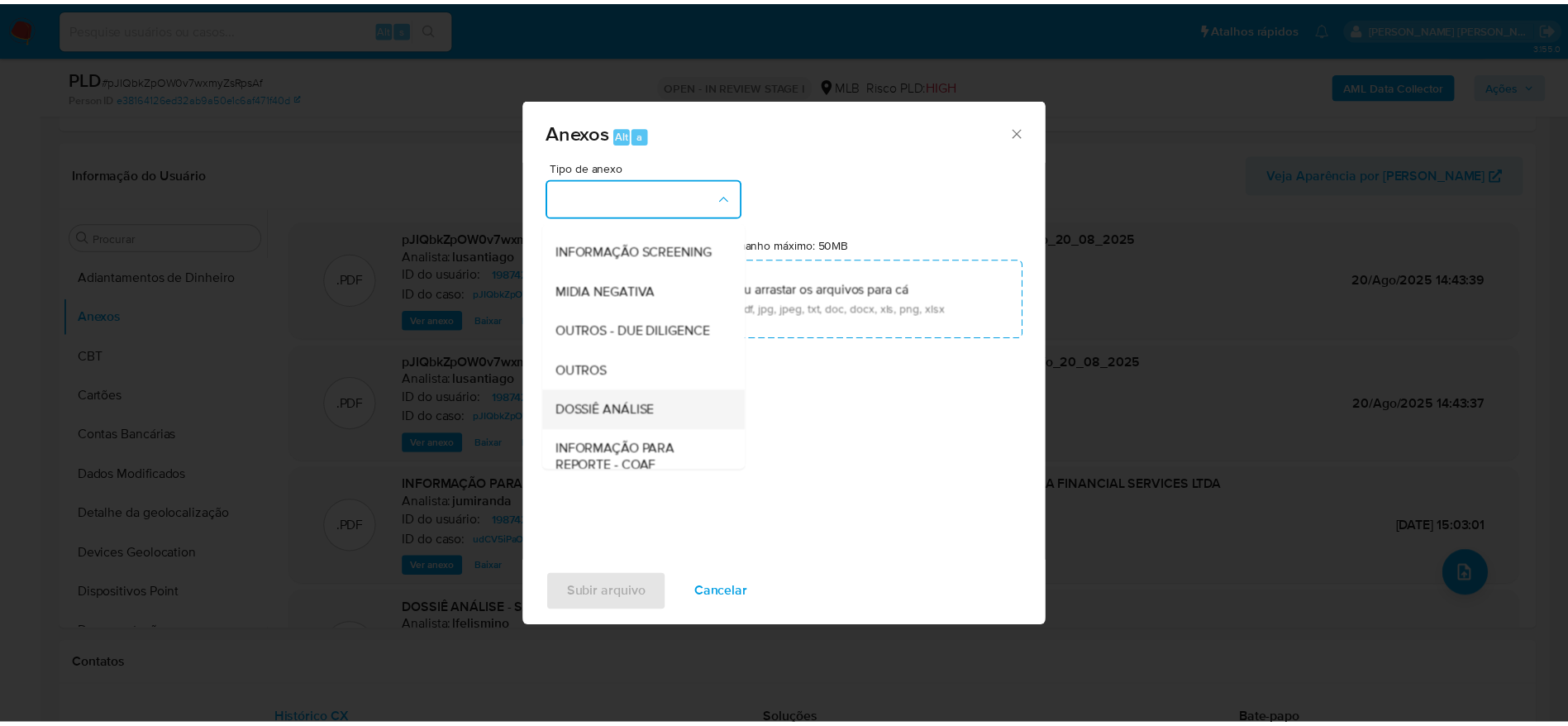
scroll to position [255, 0]
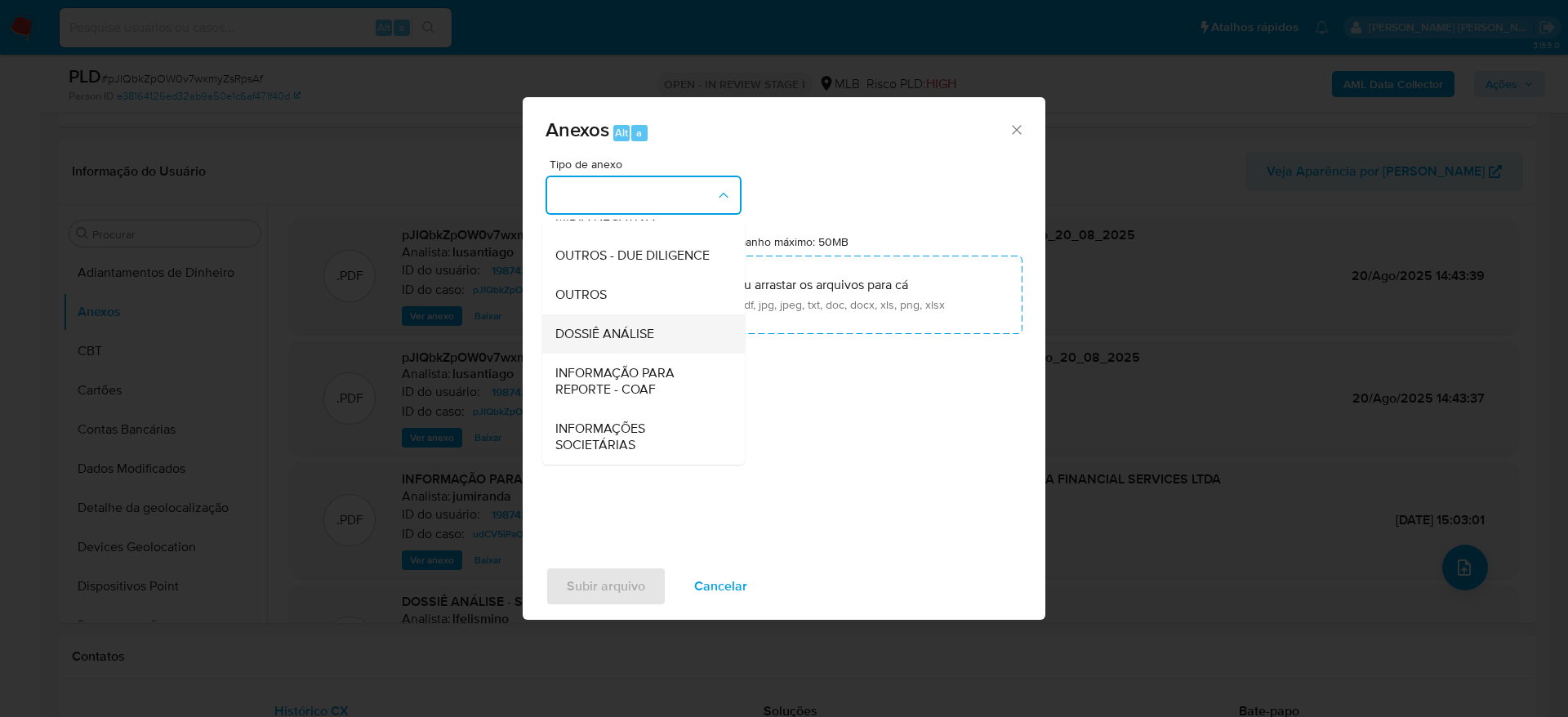
click at [610, 332] on span "DOSSIÊ ANÁLISE" at bounding box center [605, 334] width 99 height 16
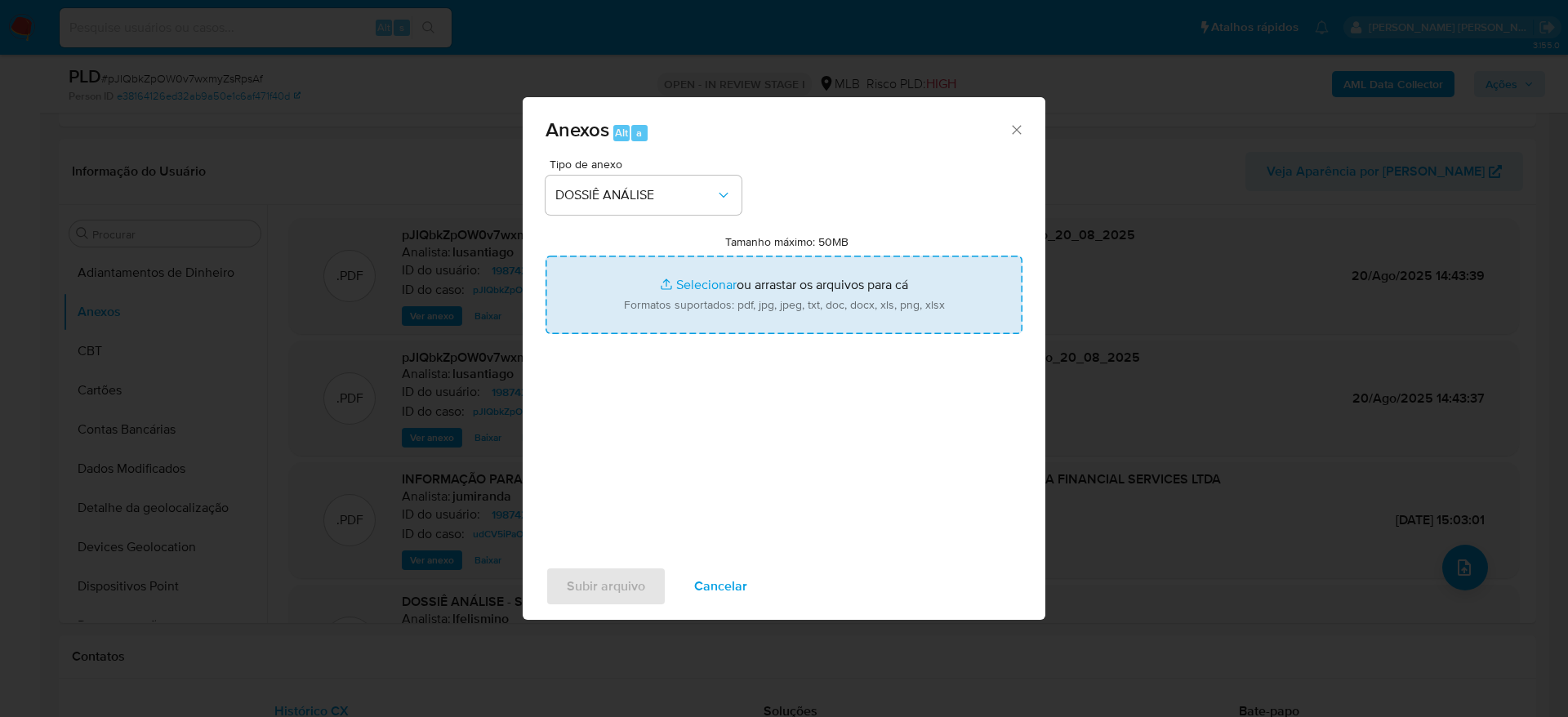
type input "C:\fakepath\Mulan 1987429091_2025_08_20_11_05_48.xlsx"
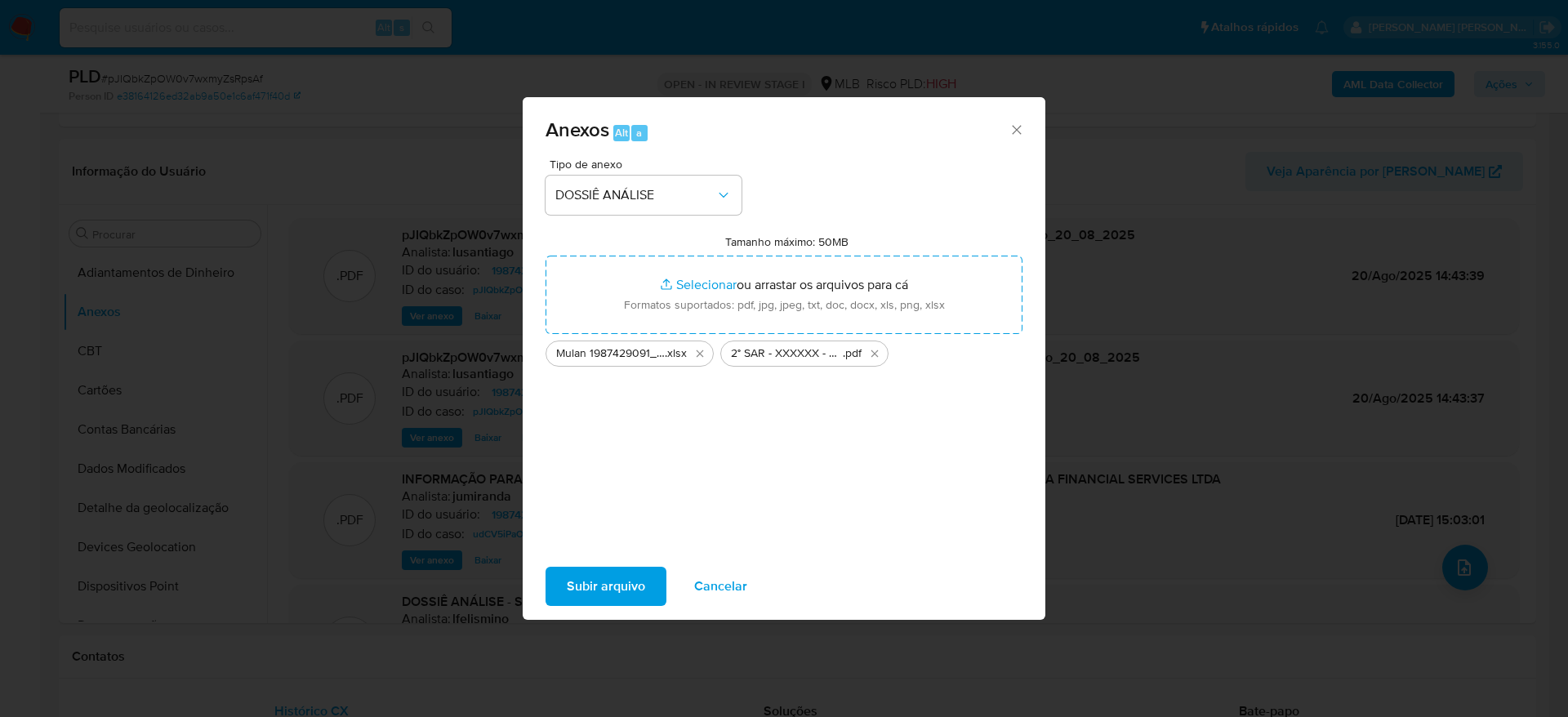
click at [612, 600] on span "Subir arquivo" at bounding box center [606, 586] width 78 height 36
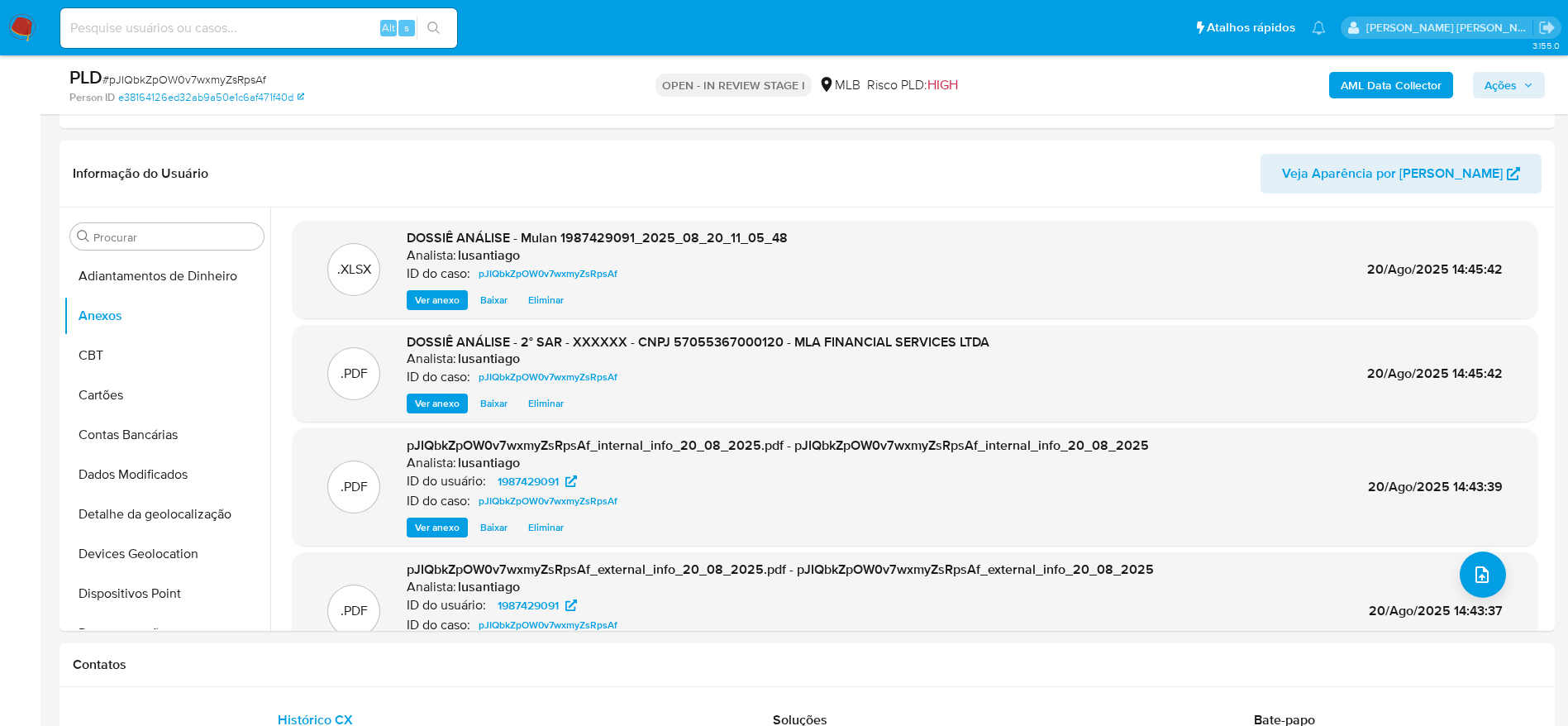
click at [1517, 82] on span "Ações" at bounding box center [1509, 85] width 49 height 23
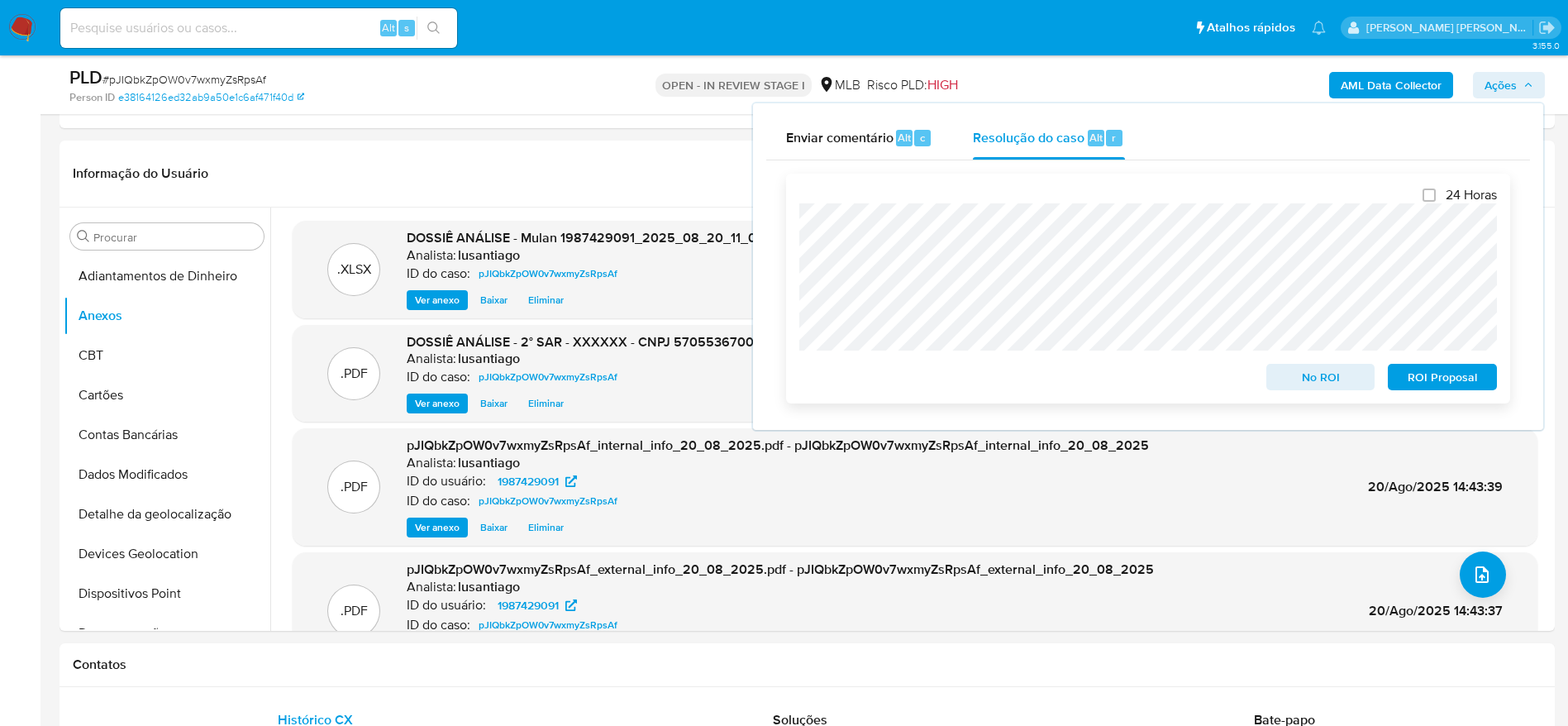
click at [1420, 377] on span "ROI Proposal" at bounding box center [1442, 377] width 86 height 23
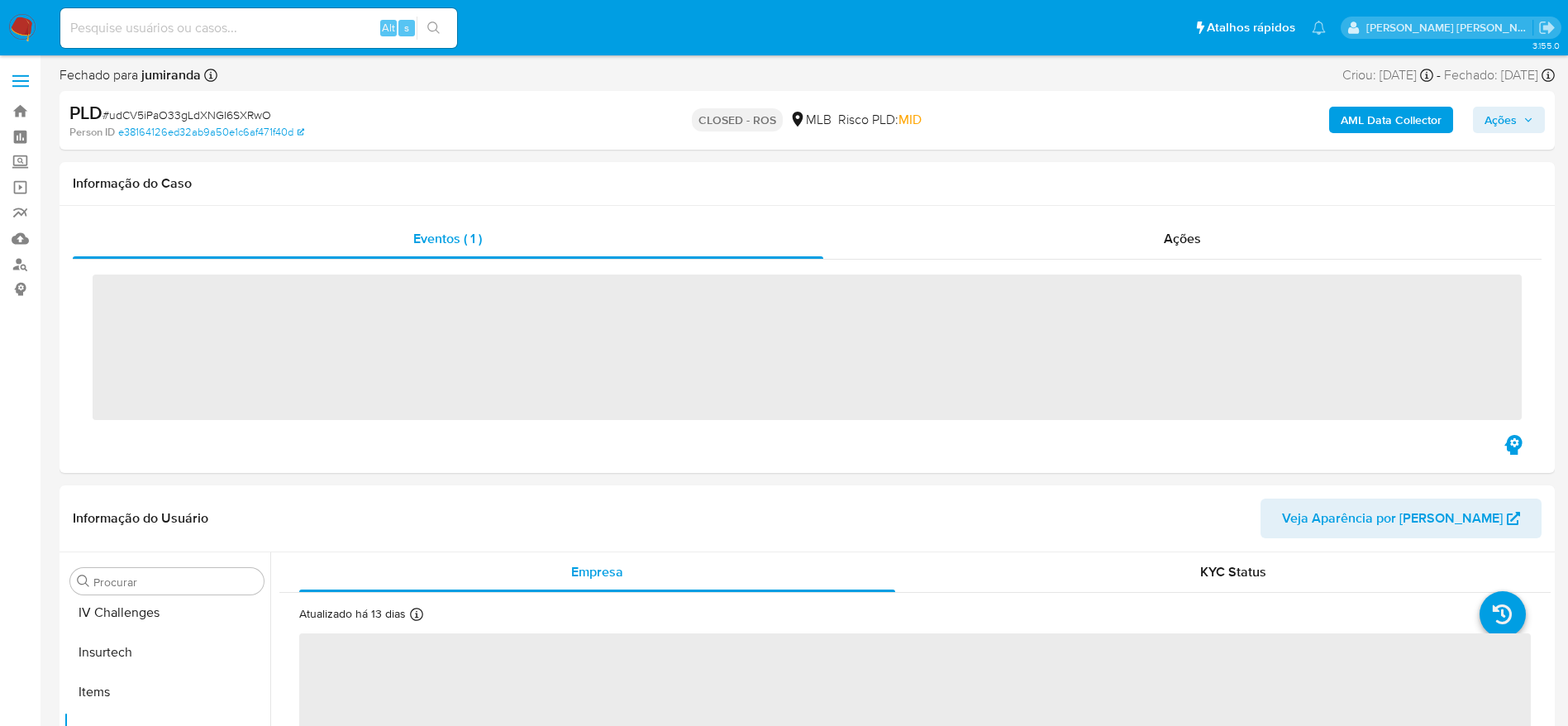
scroll to position [738, 0]
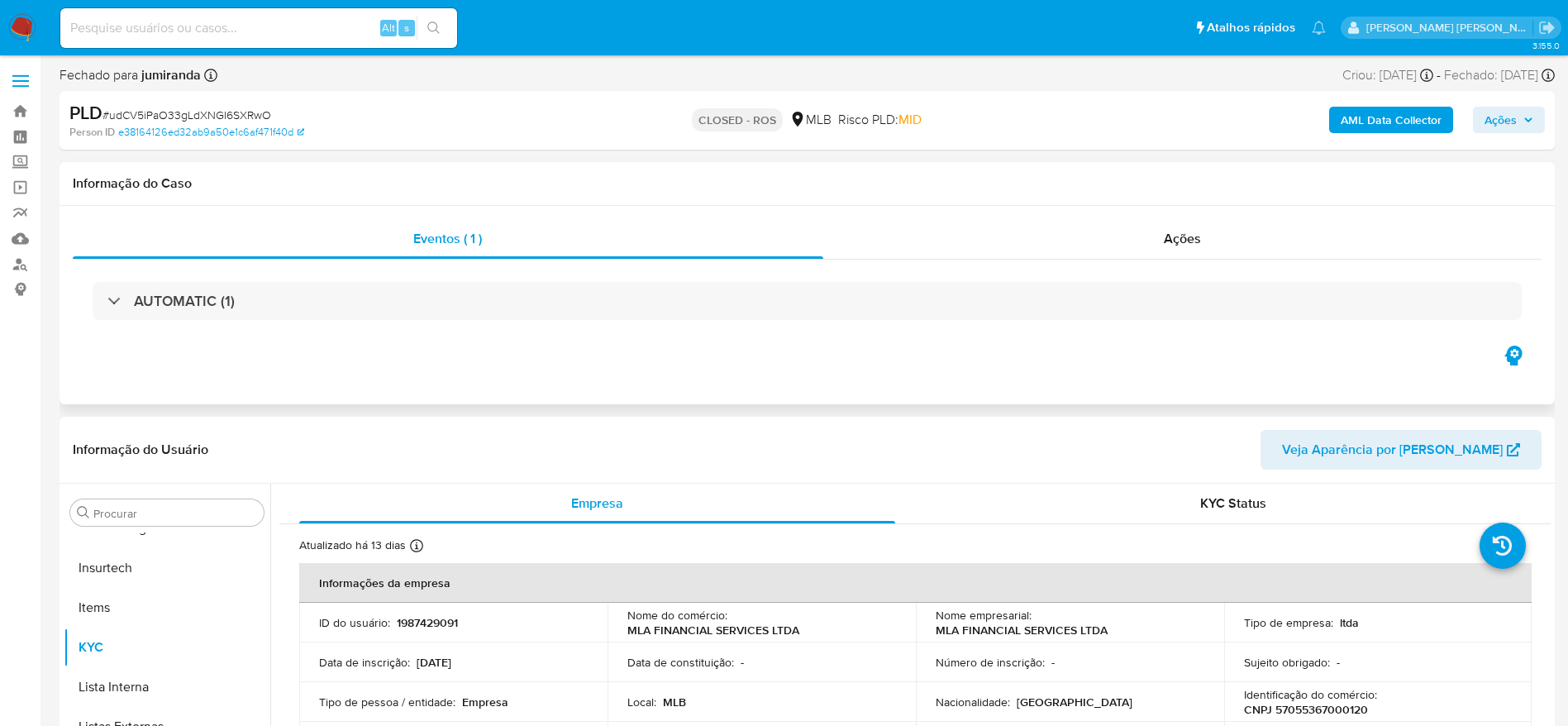
select select "10"
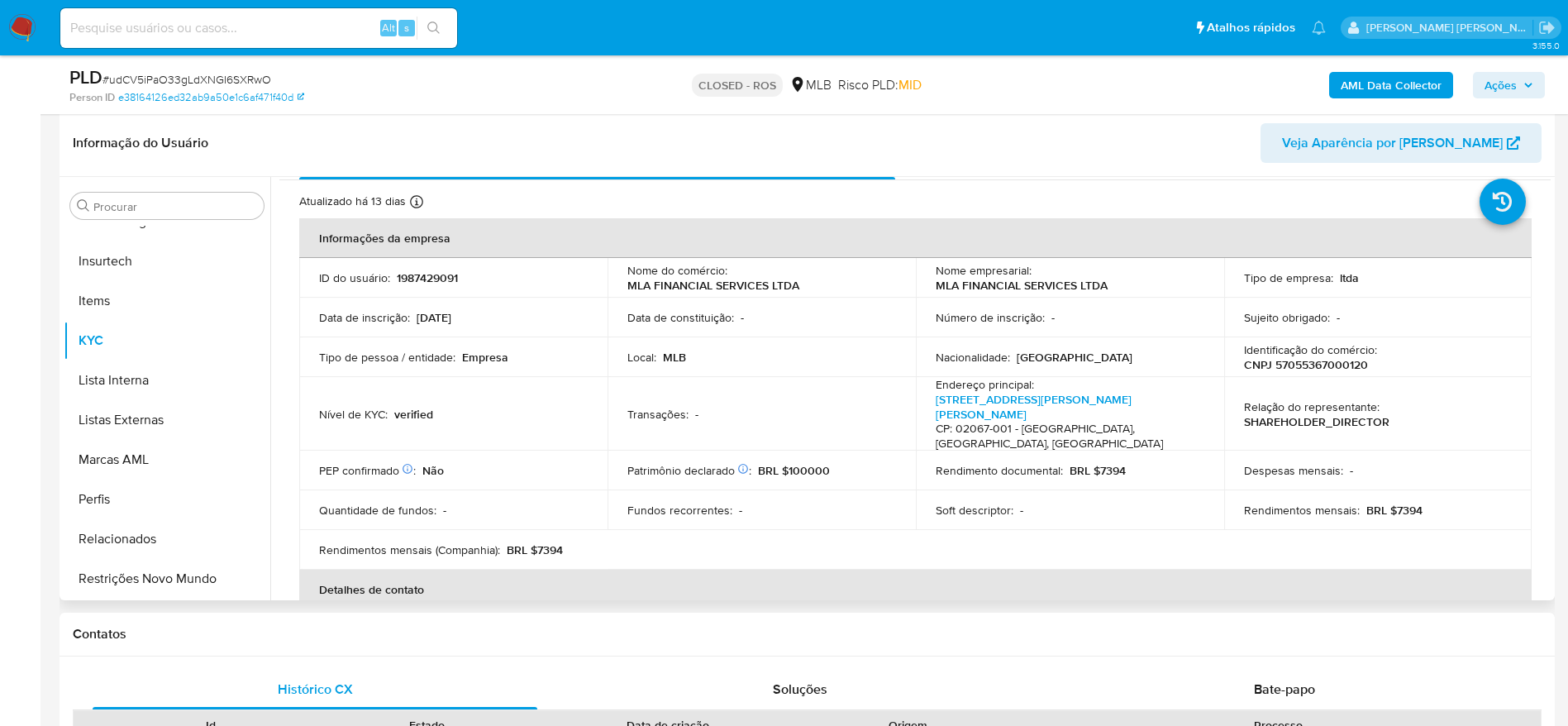
scroll to position [0, 0]
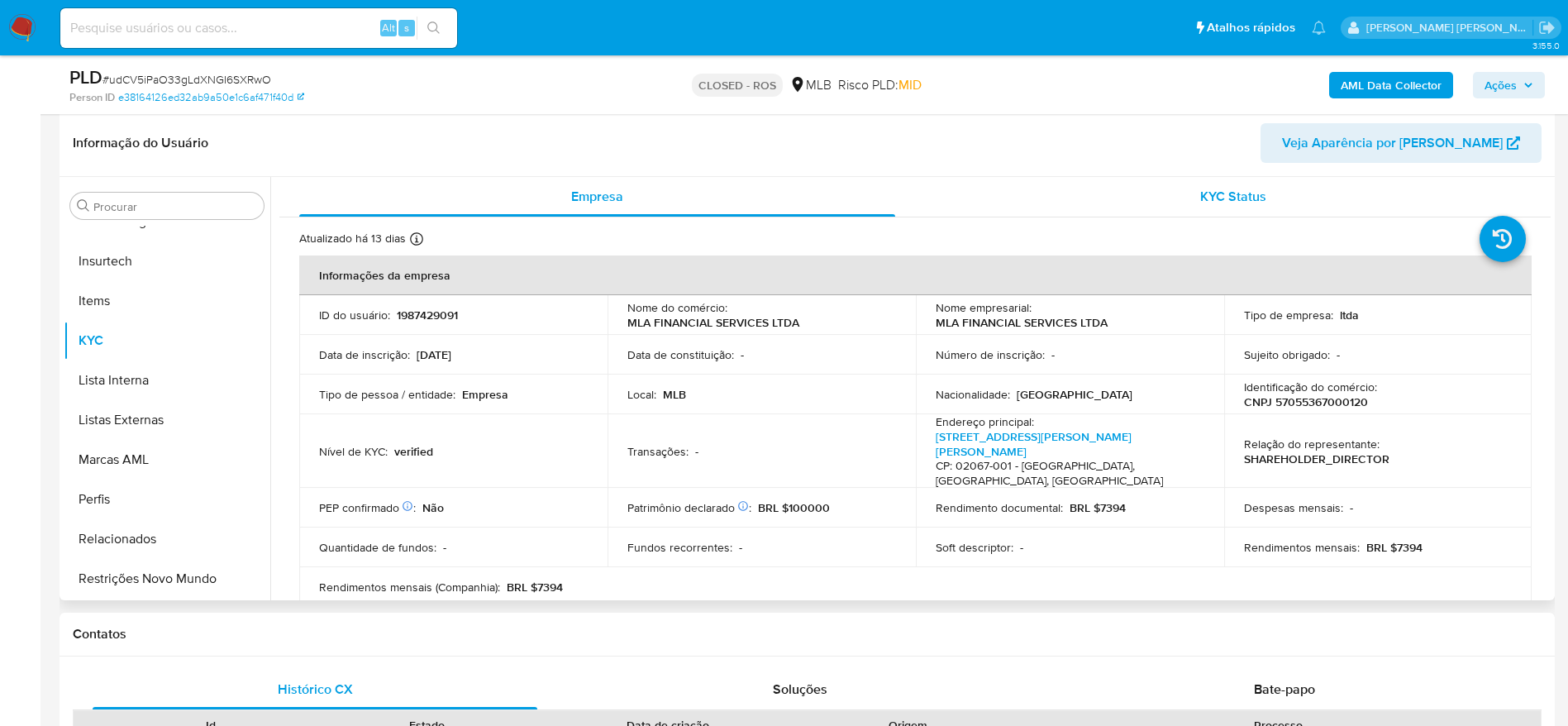
click at [1157, 186] on div "KYC Status" at bounding box center [1232, 196] width 596 height 40
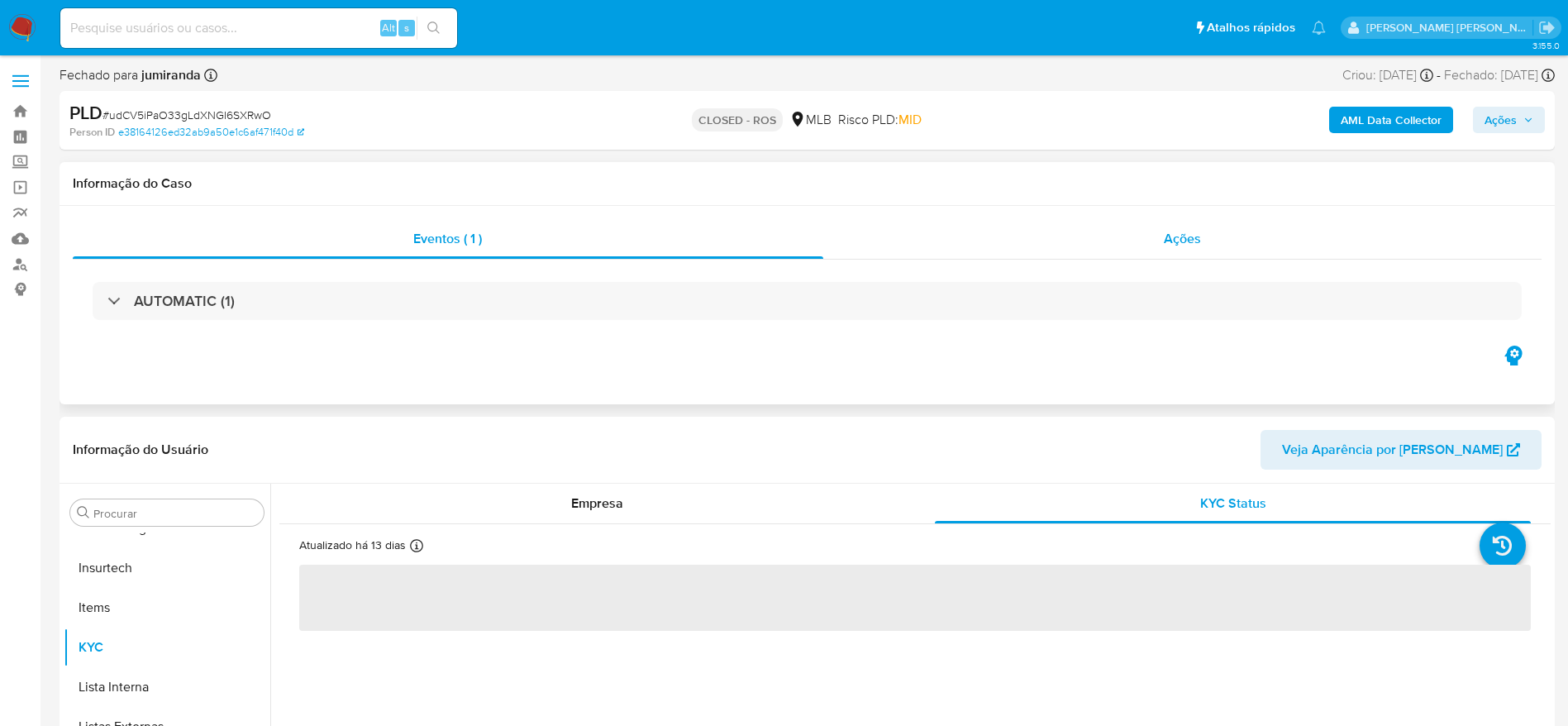
click at [1235, 234] on div "Ações" at bounding box center [1182, 238] width 719 height 40
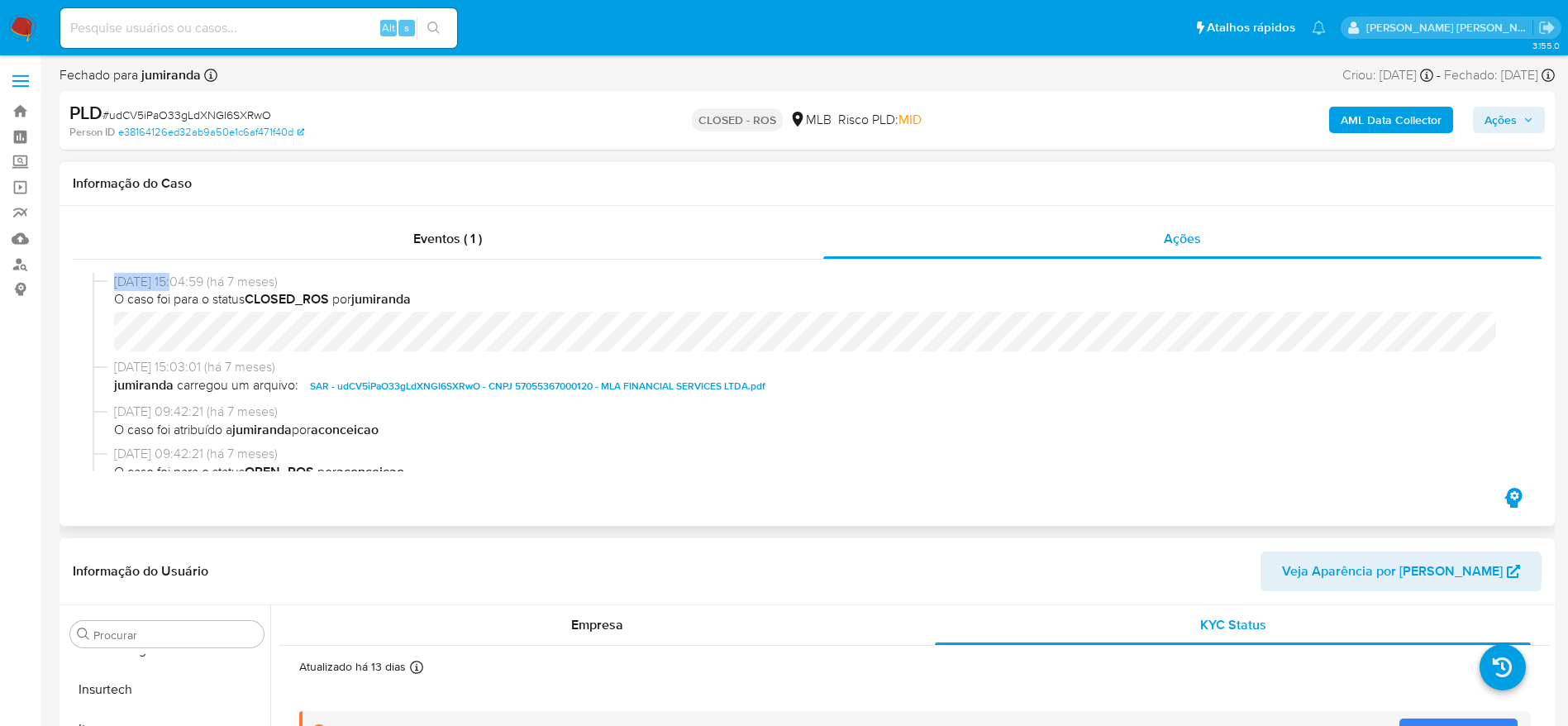
drag, startPoint x: 111, startPoint y: 279, endPoint x: 178, endPoint y: 282, distance: 67.1
click at [178, 282] on div "22/01/2025 15:04:59 (há 7 meses) O caso foi para o status CLOSED_ROS por jumira…" at bounding box center [806, 316] width 1429 height 86
copy span "22/01/2025"
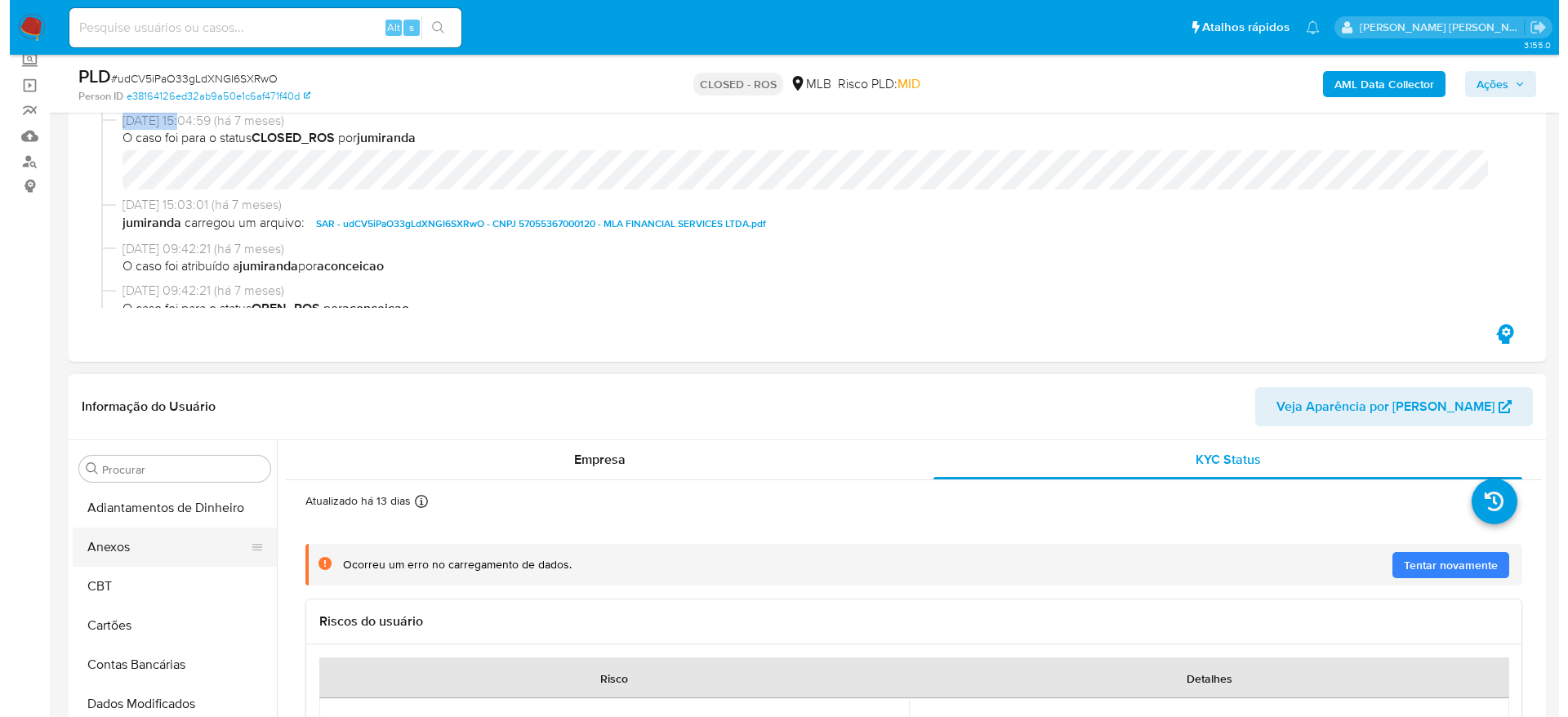
scroll to position [122, 0]
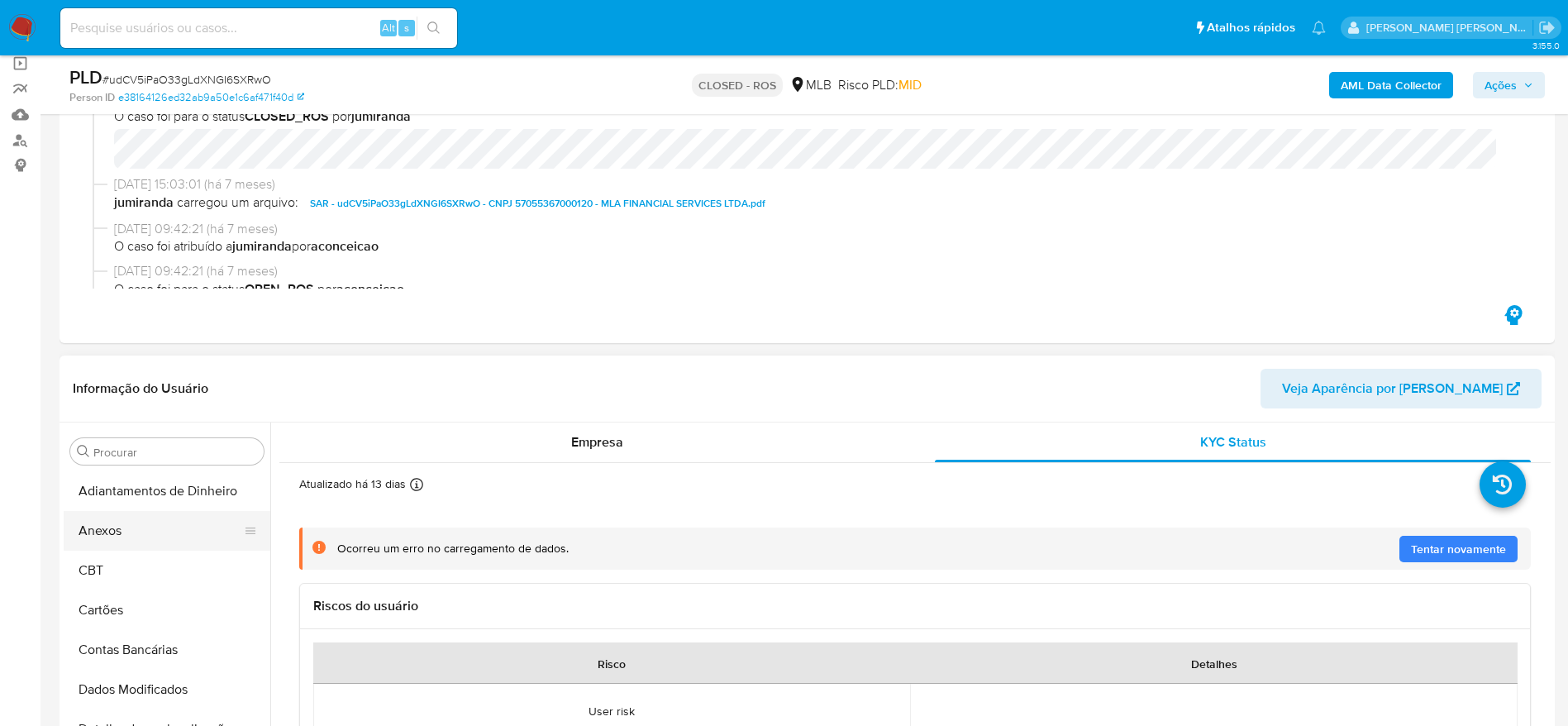
click at [148, 534] on button "Anexos" at bounding box center [160, 531] width 193 height 40
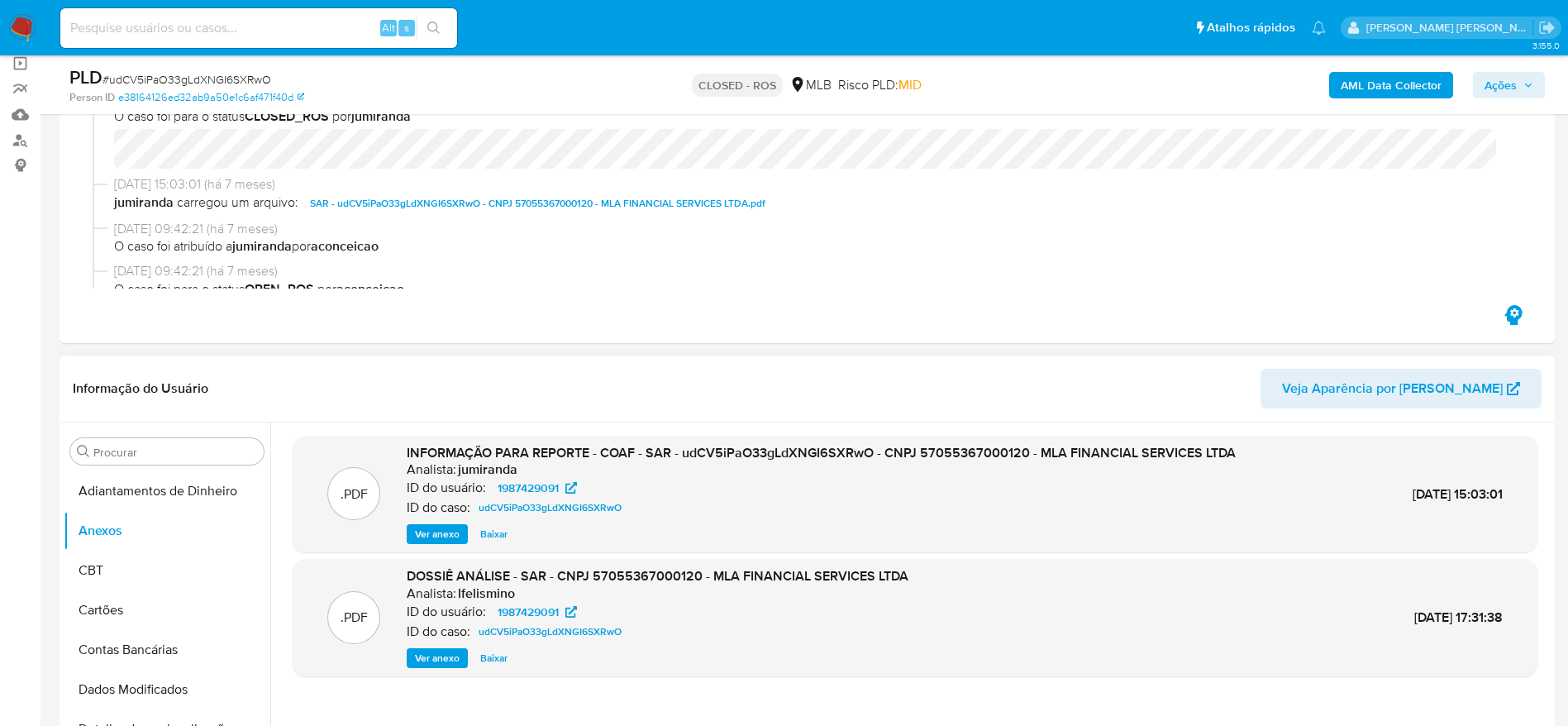
click at [430, 531] on span "Ver anexo" at bounding box center [437, 534] width 45 height 17
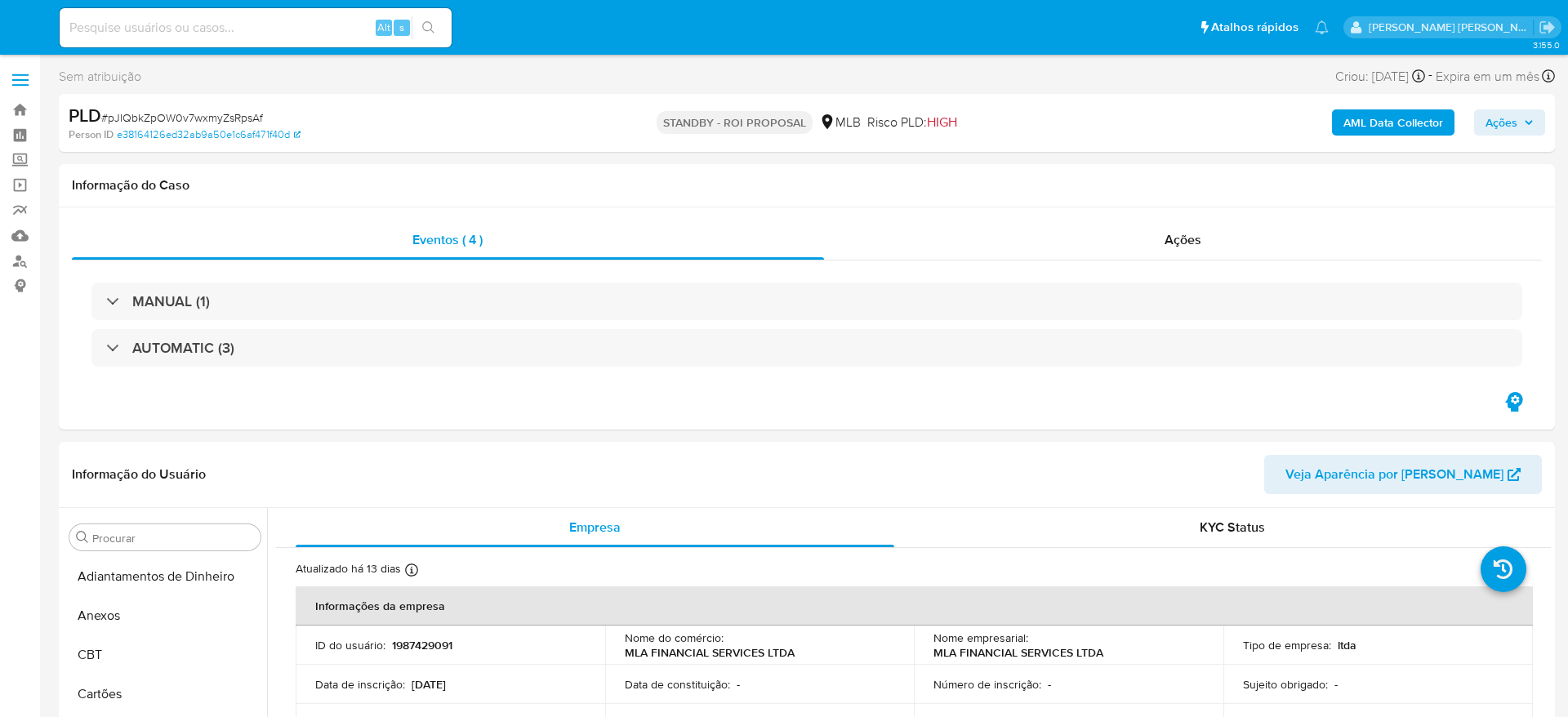
select select "10"
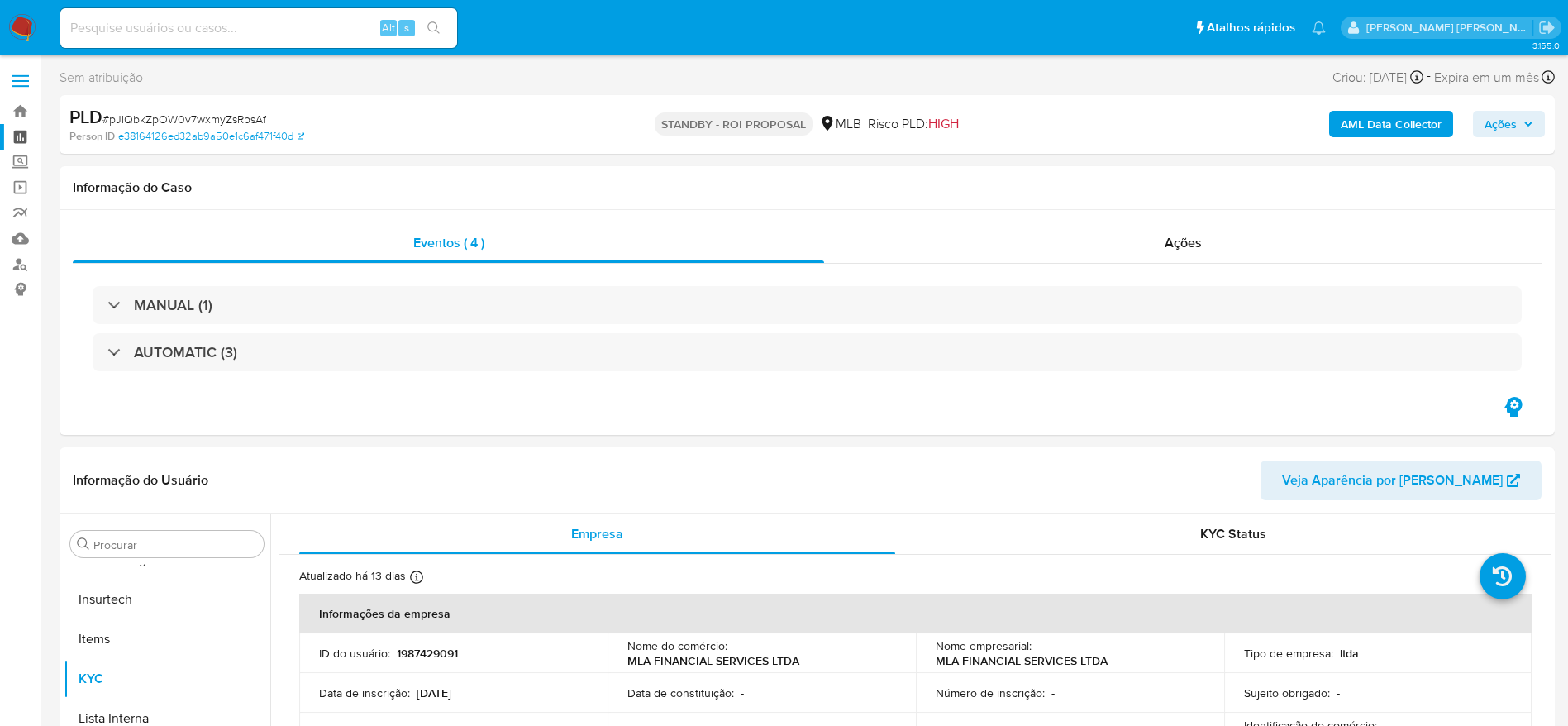
click at [24, 133] on link "Painel" at bounding box center [98, 136] width 197 height 25
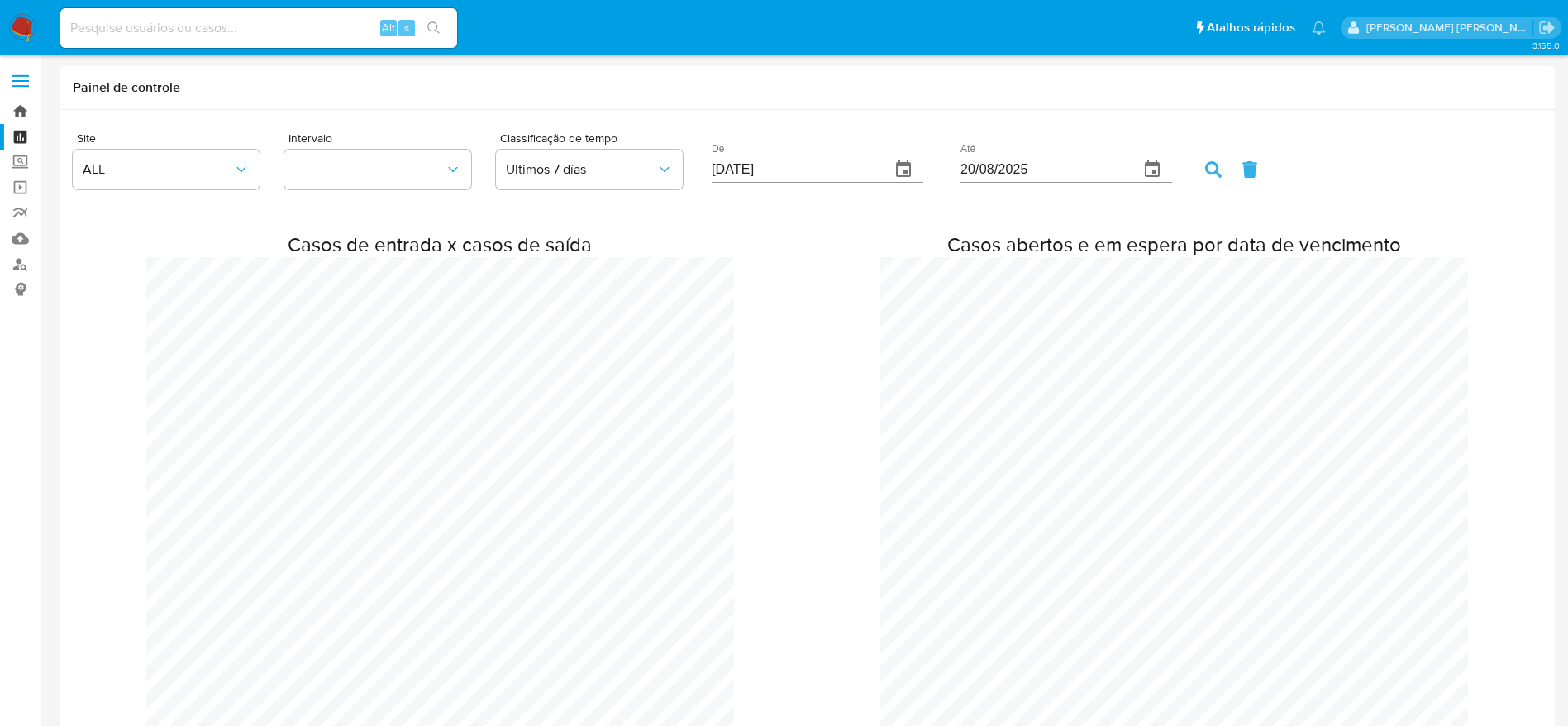
click at [15, 113] on link "Bandeja" at bounding box center [98, 111] width 197 height 25
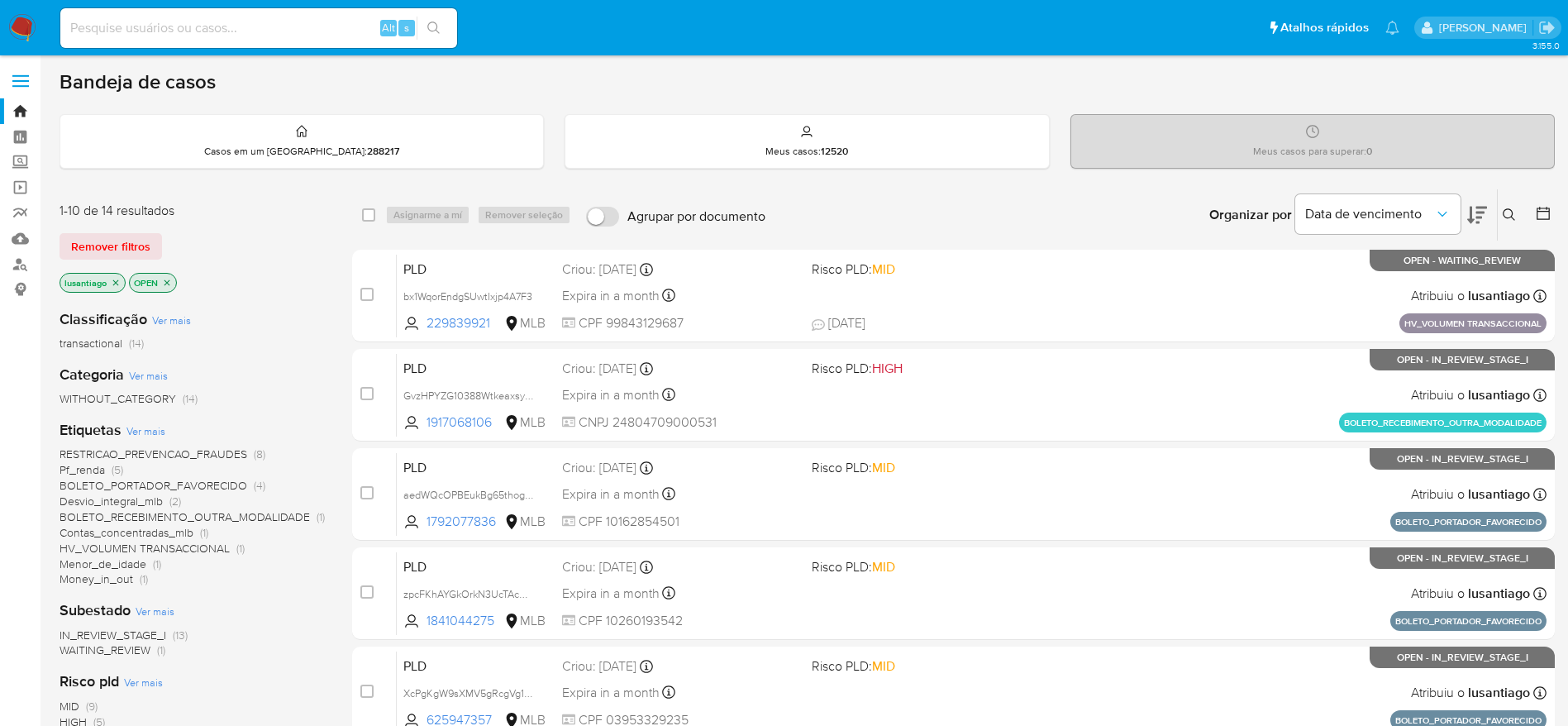
click at [197, 38] on input at bounding box center [259, 28] width 397 height 21
paste input "129208049"
type input "129208049"
click at [438, 23] on icon "search-icon" at bounding box center [434, 27] width 13 height 13
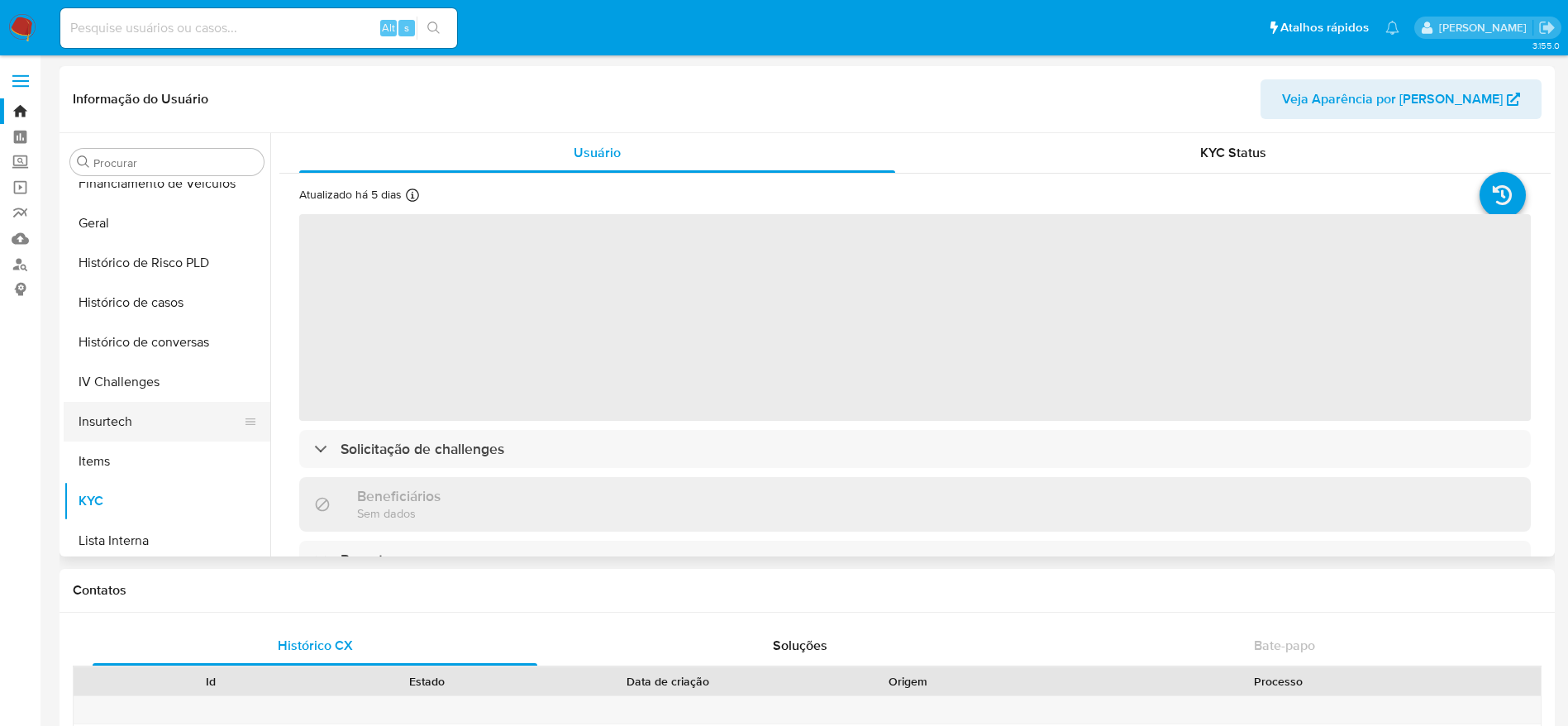
scroll to position [490, 0]
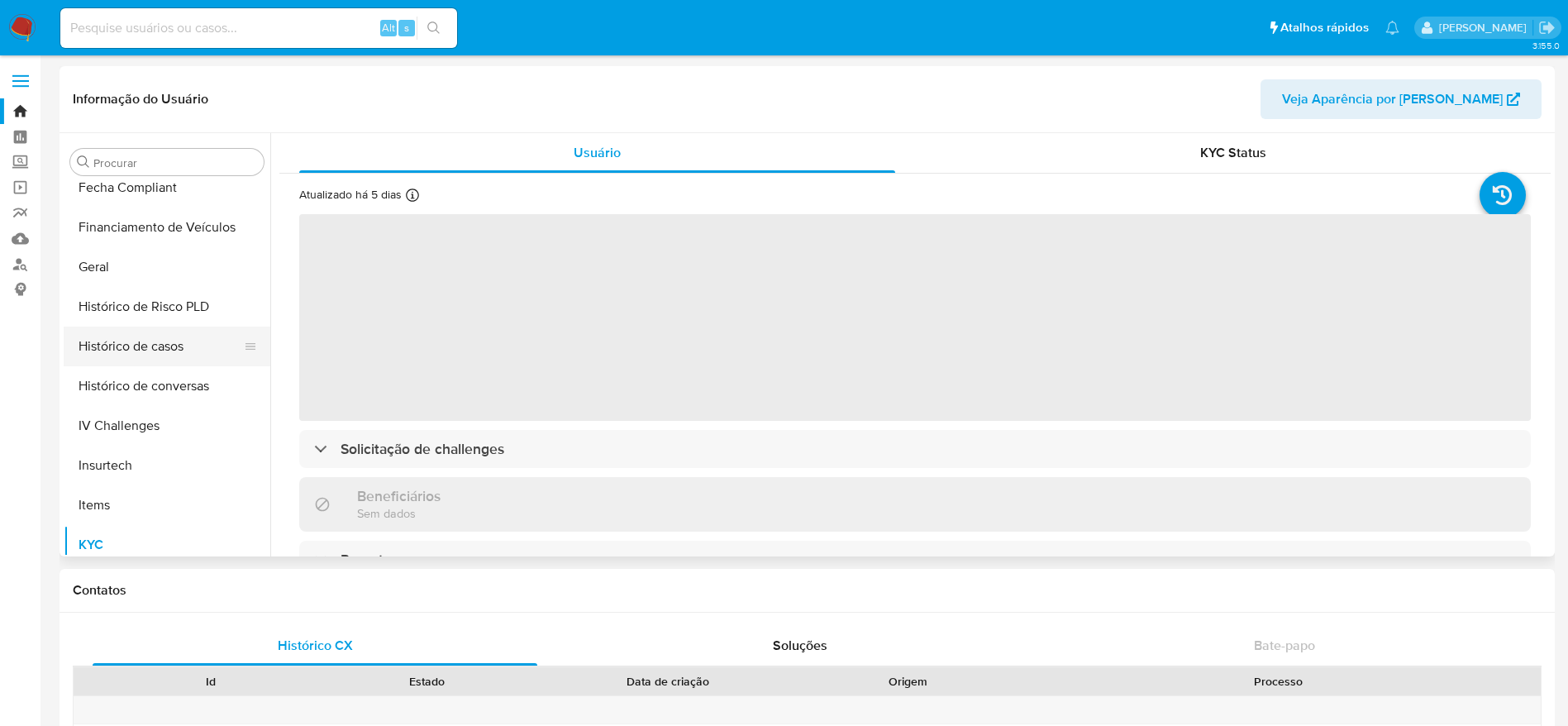
click at [144, 345] on button "Histórico de casos" at bounding box center [160, 346] width 193 height 40
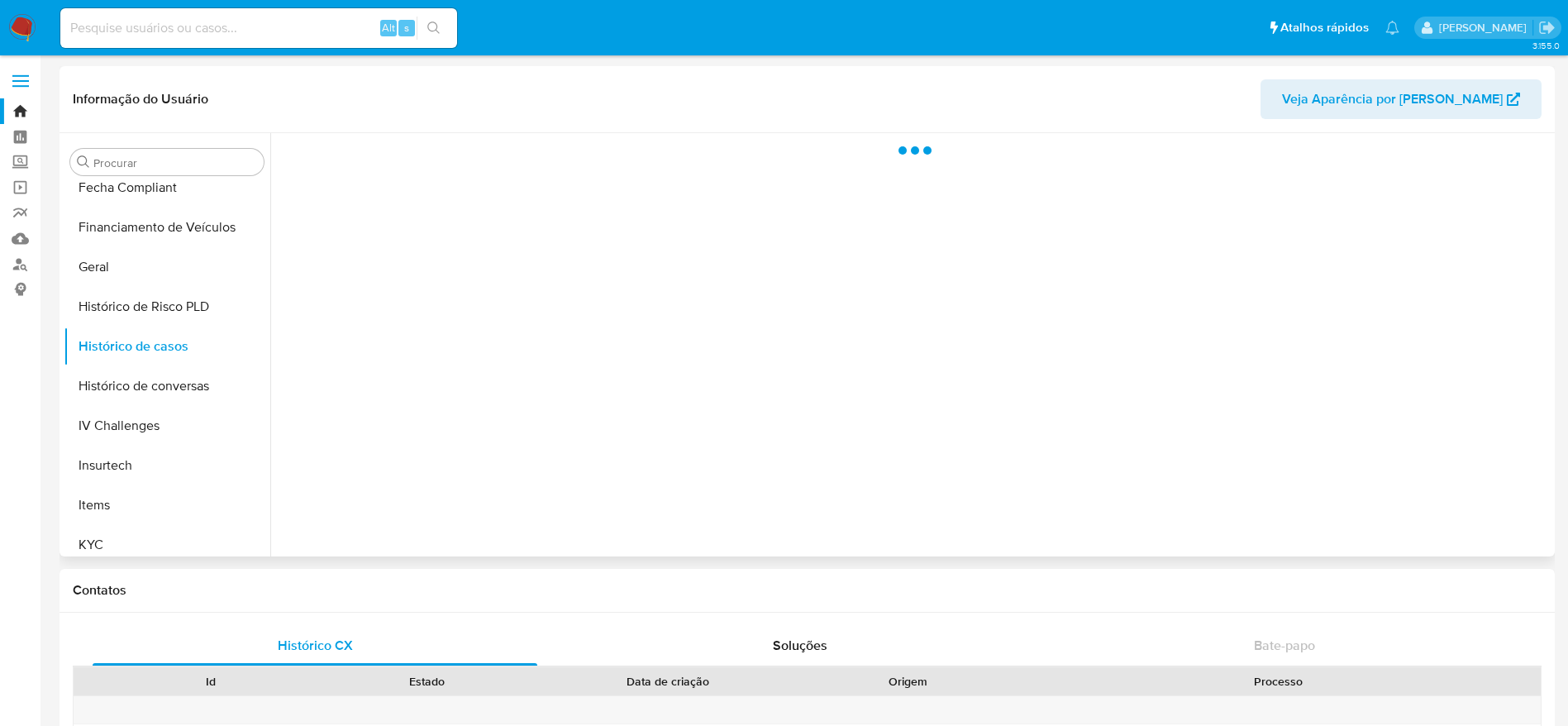
select select "10"
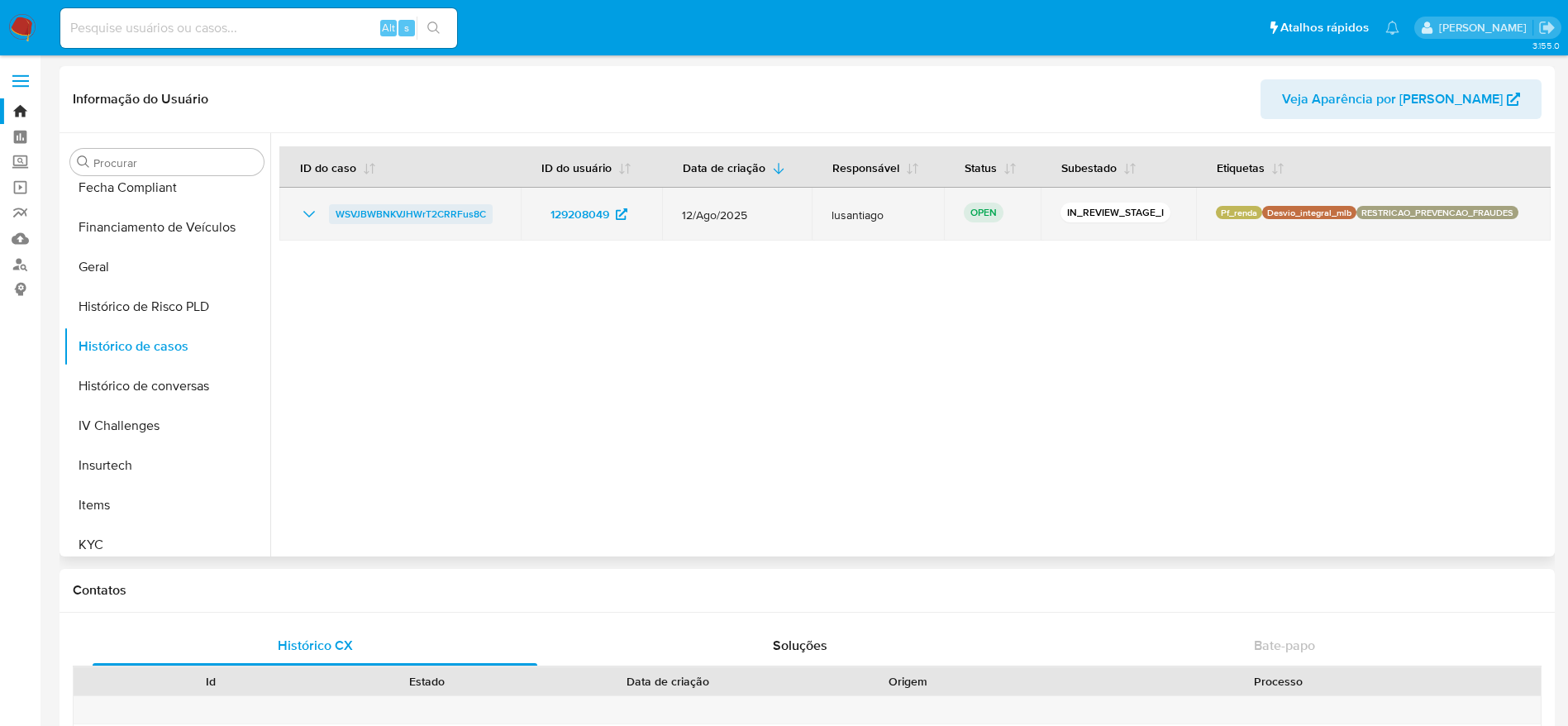
click at [399, 214] on span "WSVJBWBNKVJHWrT2CRRFus8C" at bounding box center [410, 214] width 150 height 20
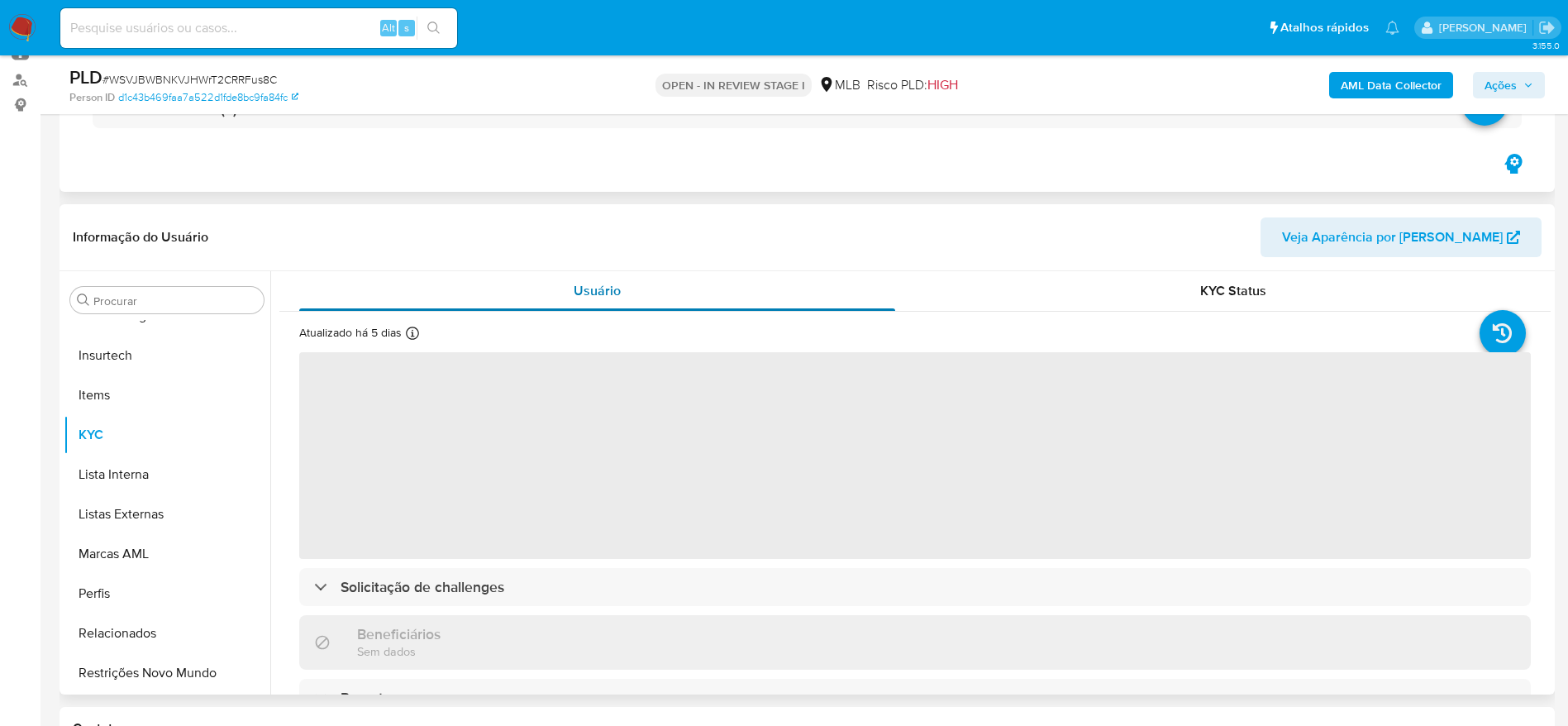
scroll to position [248, 0]
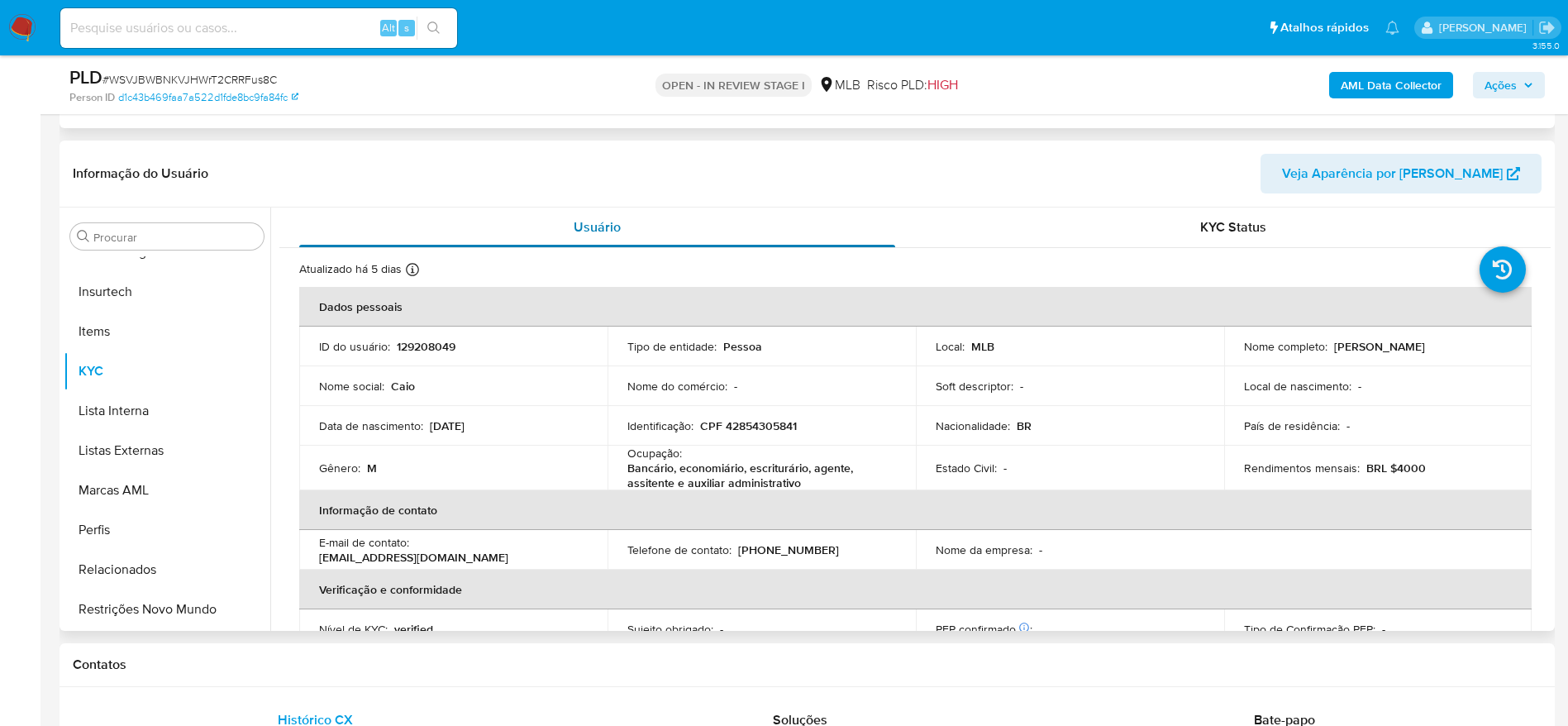
select select "10"
click at [758, 425] on p "CPF 42854305841" at bounding box center [748, 425] width 97 height 15
copy p "42854305841"
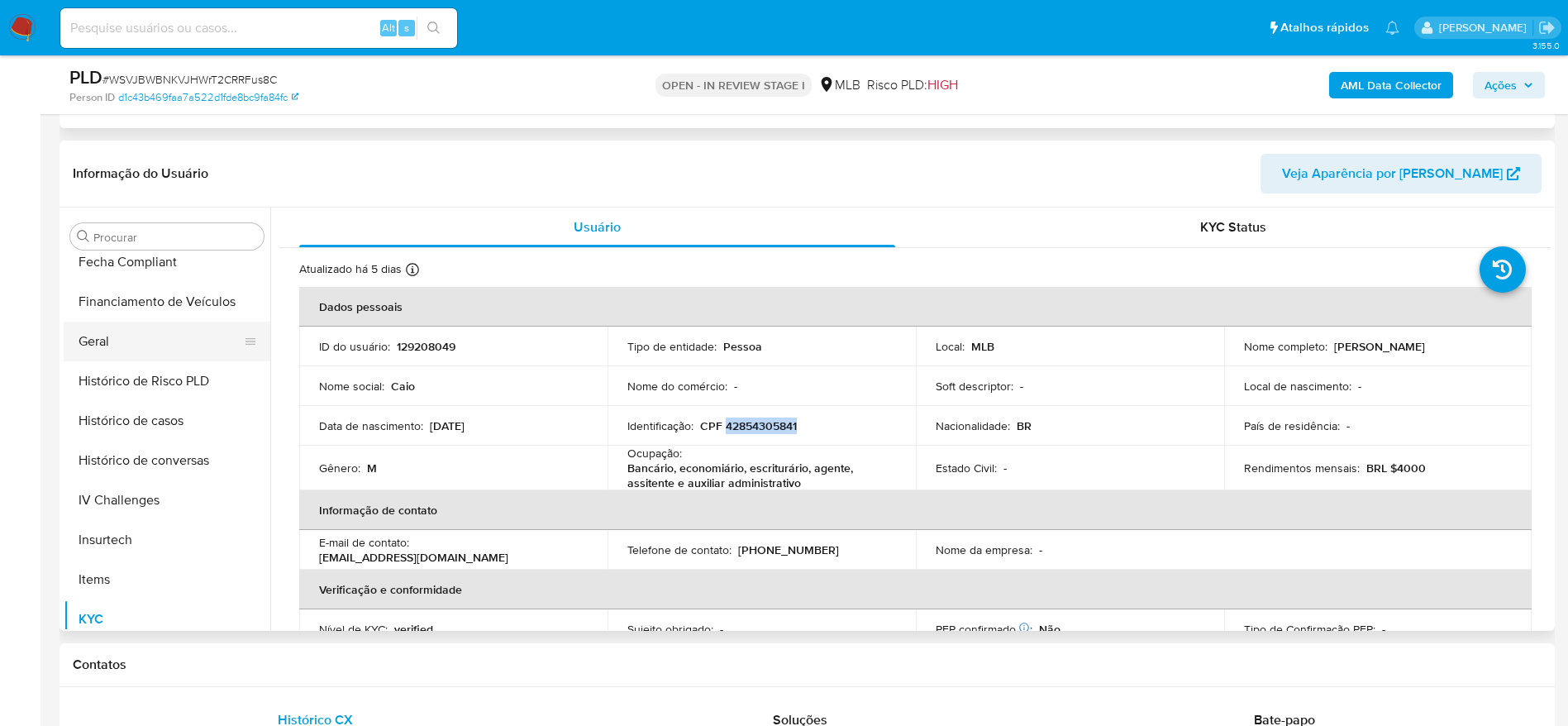
click at [112, 355] on button "Geral" at bounding box center [160, 341] width 193 height 40
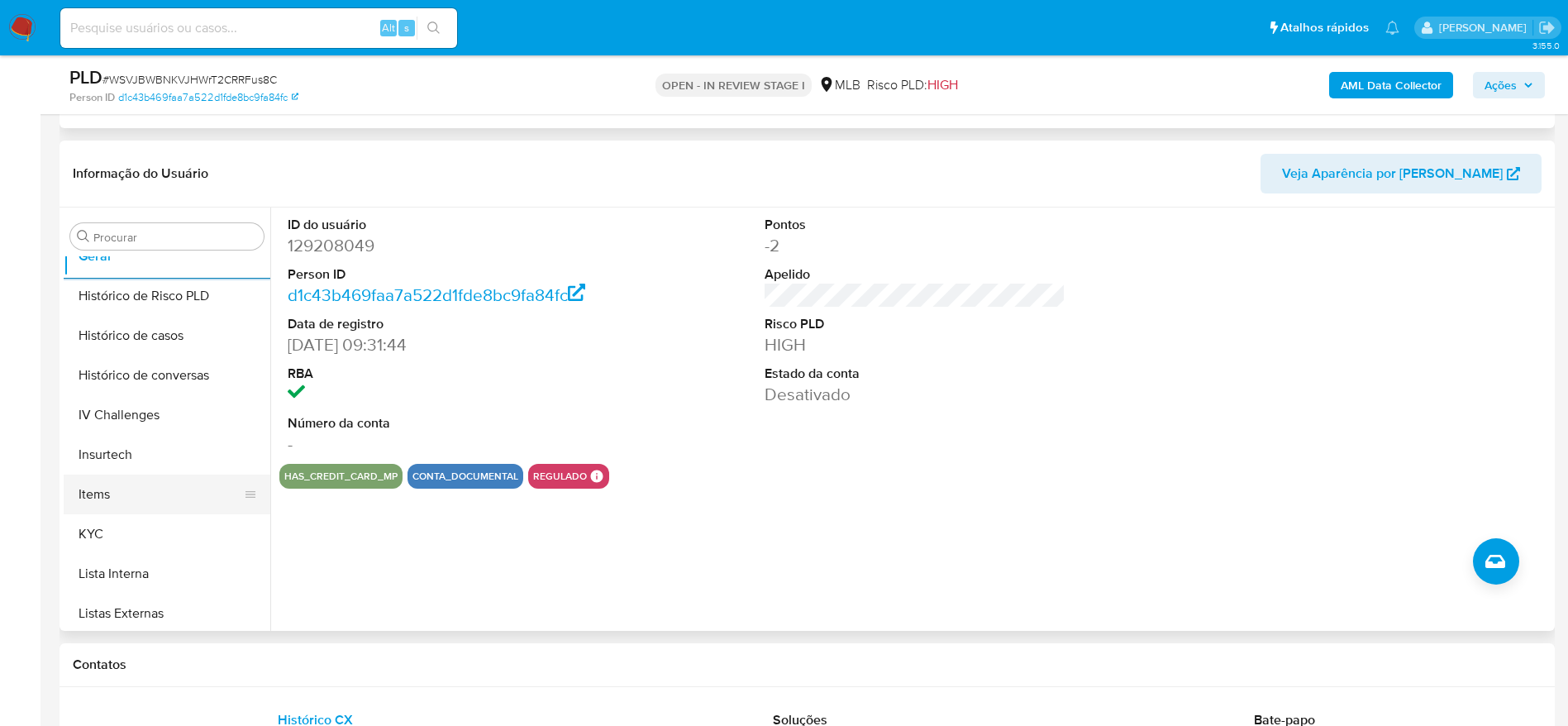
scroll to position [614, 0]
click at [125, 489] on button "KYC" at bounding box center [160, 495] width 193 height 40
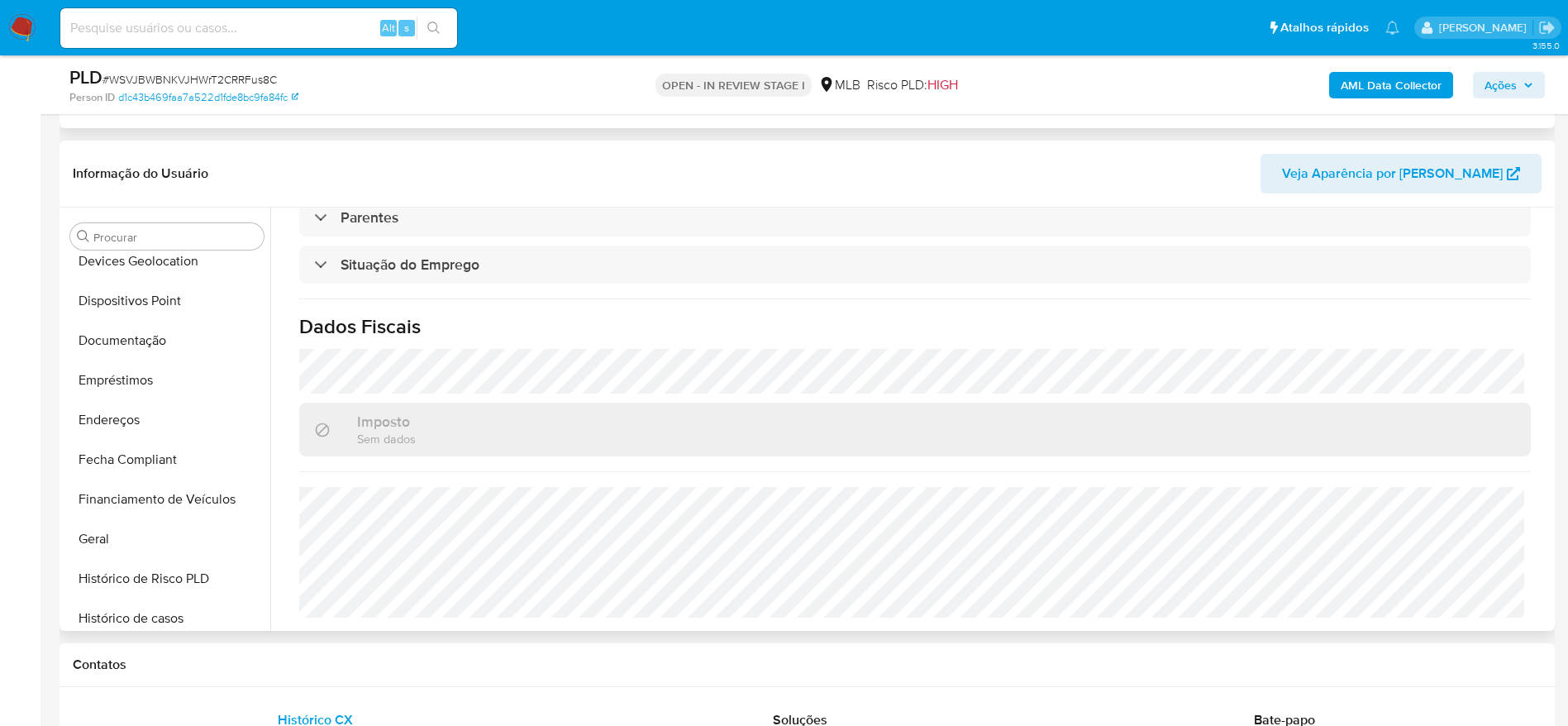
scroll to position [243, 0]
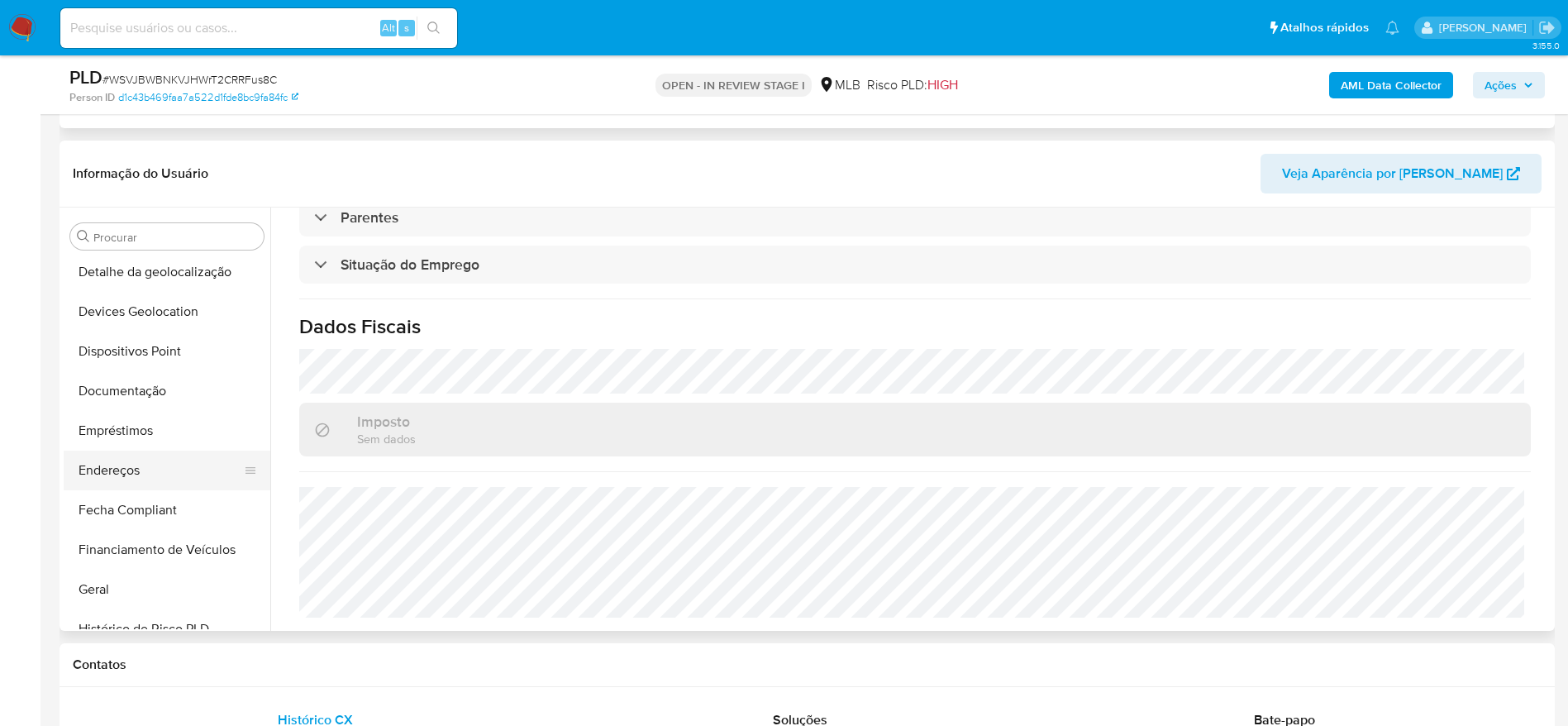
click at [112, 471] on button "Endereços" at bounding box center [160, 470] width 193 height 40
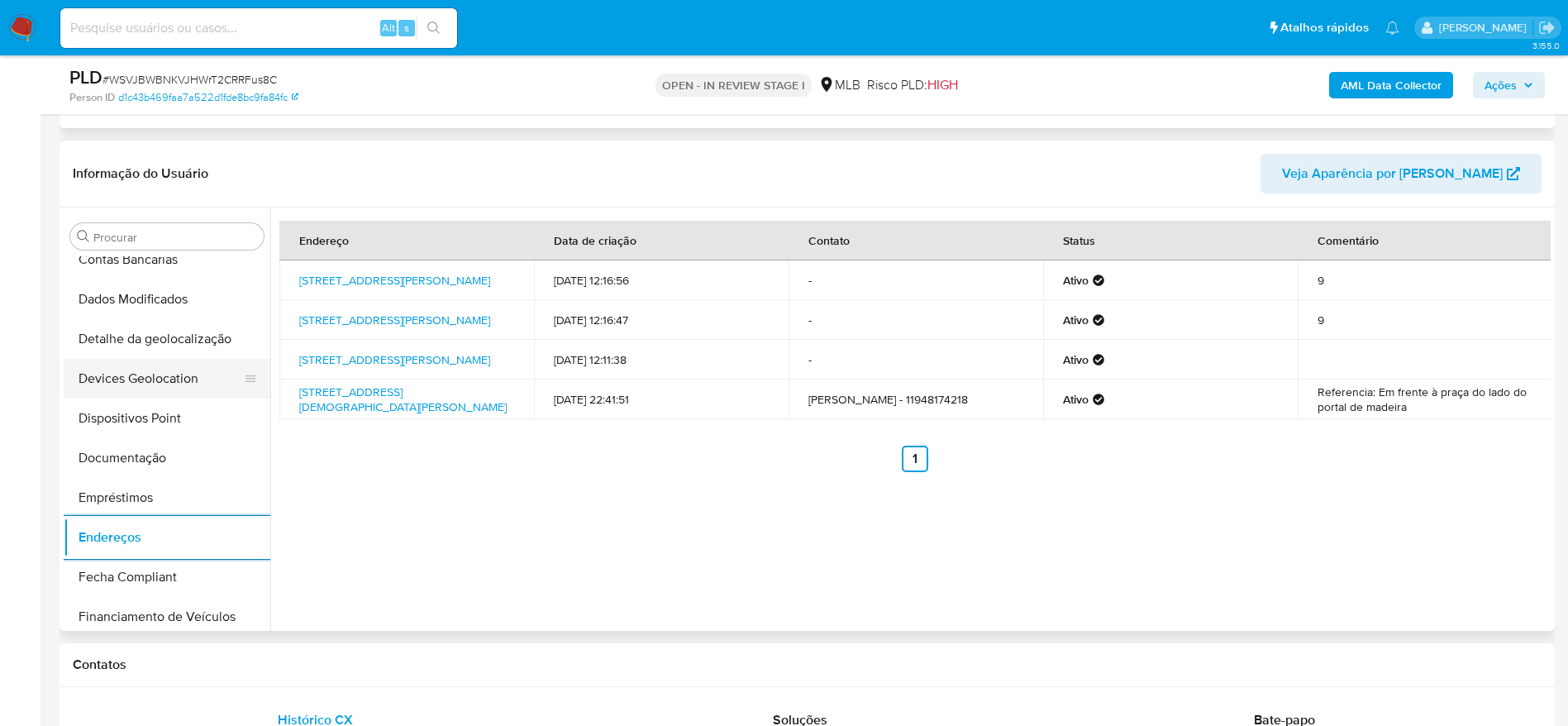
scroll to position [119, 0]
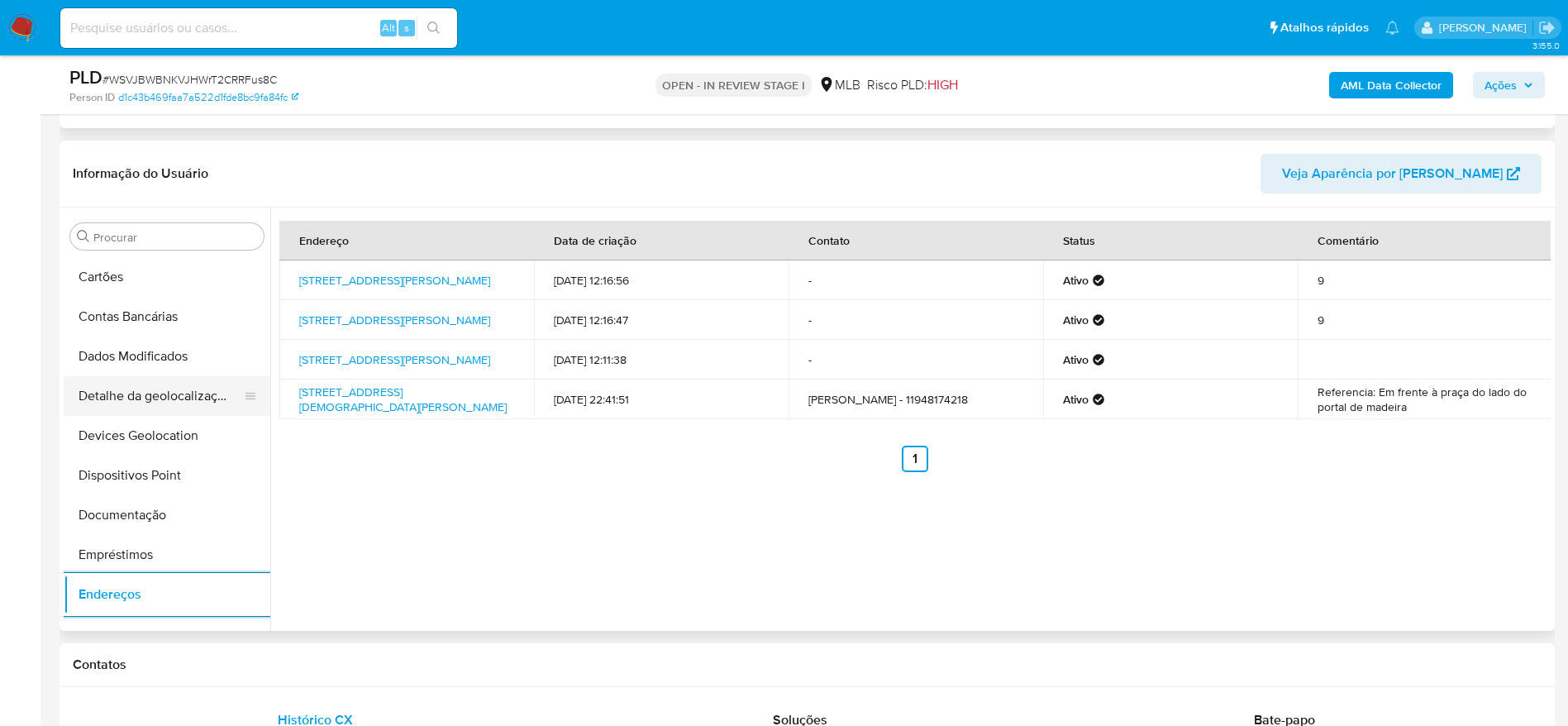
click at [155, 404] on button "Detalhe da geolocalização" at bounding box center [160, 396] width 193 height 40
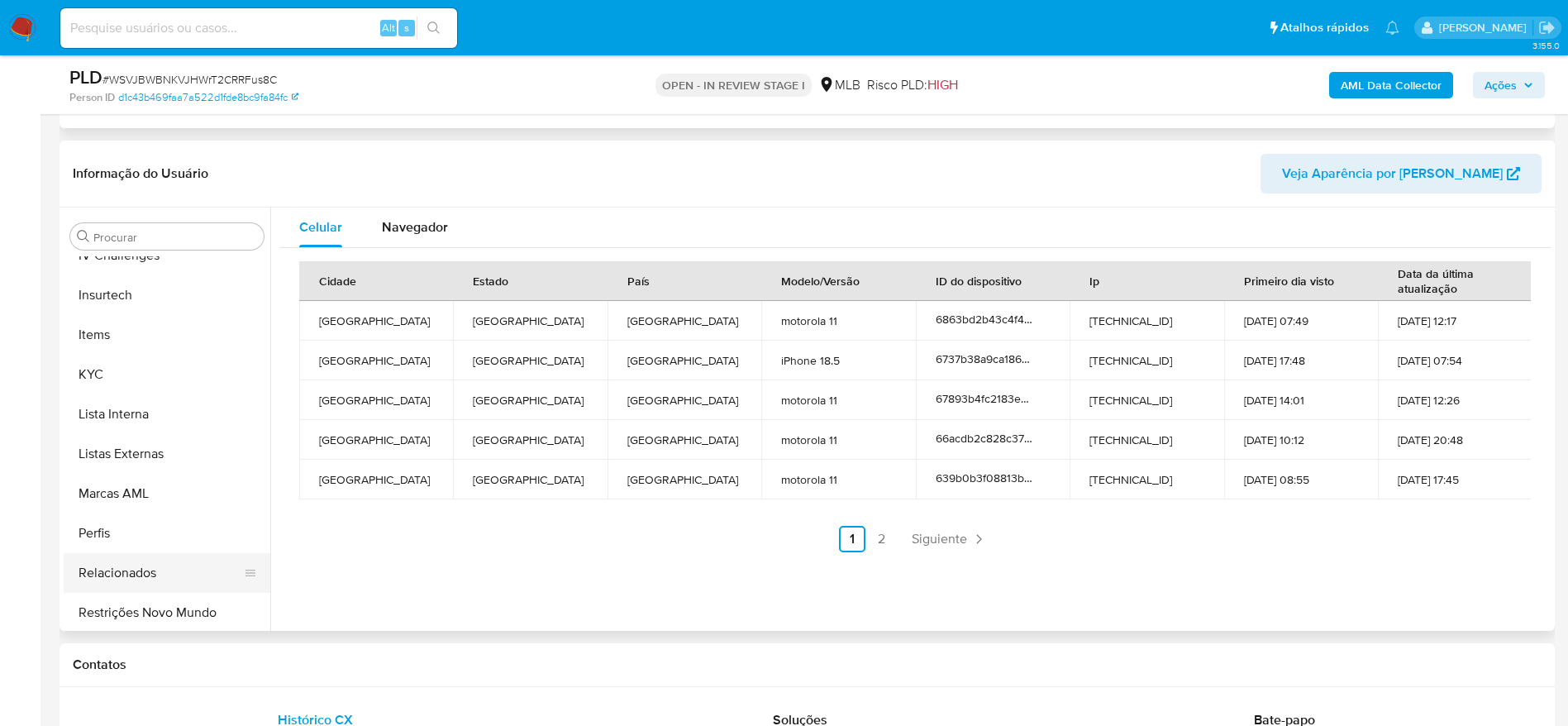
scroll to position [738, 0]
click at [143, 606] on button "Restrições Novo Mundo" at bounding box center [160, 609] width 193 height 40
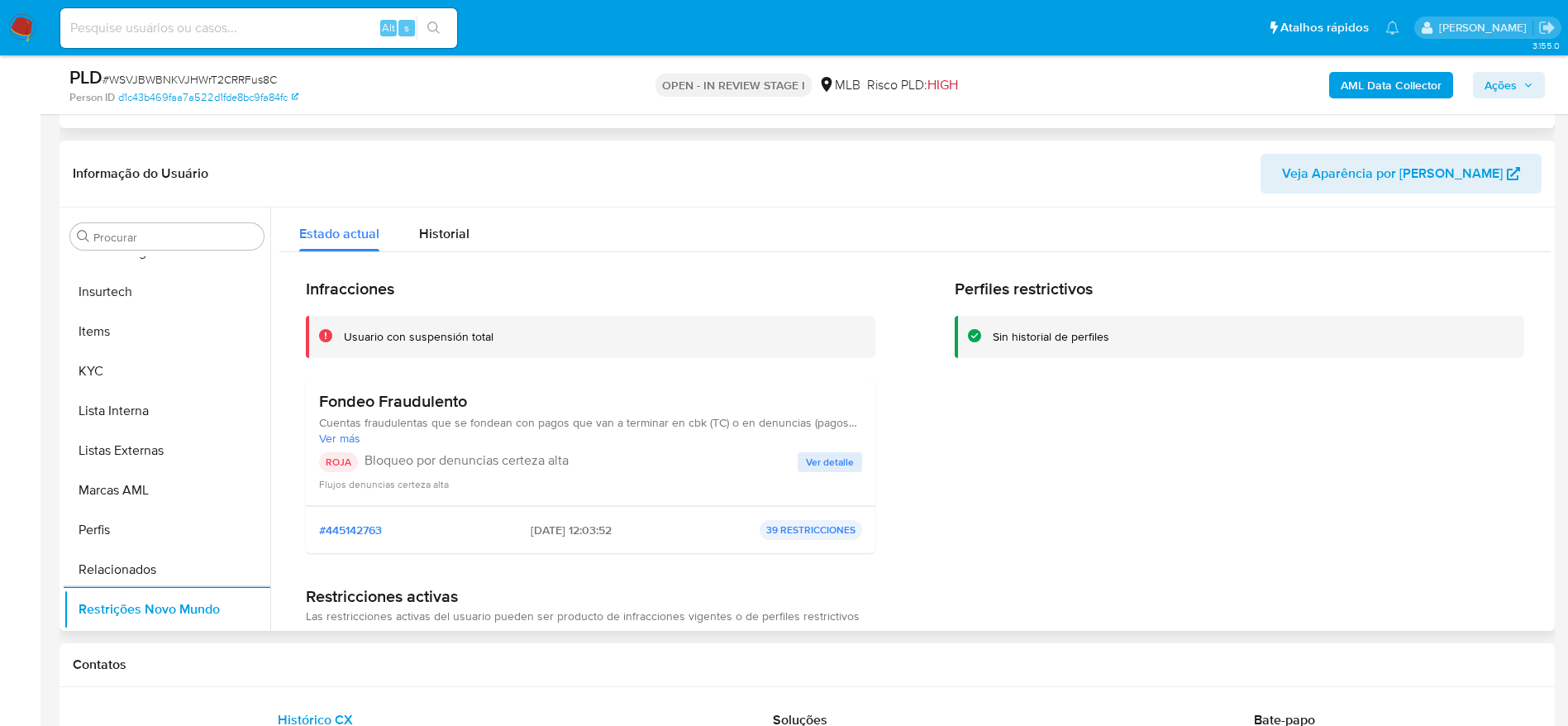
click at [835, 464] on span "Ver detalle" at bounding box center [830, 462] width 48 height 17
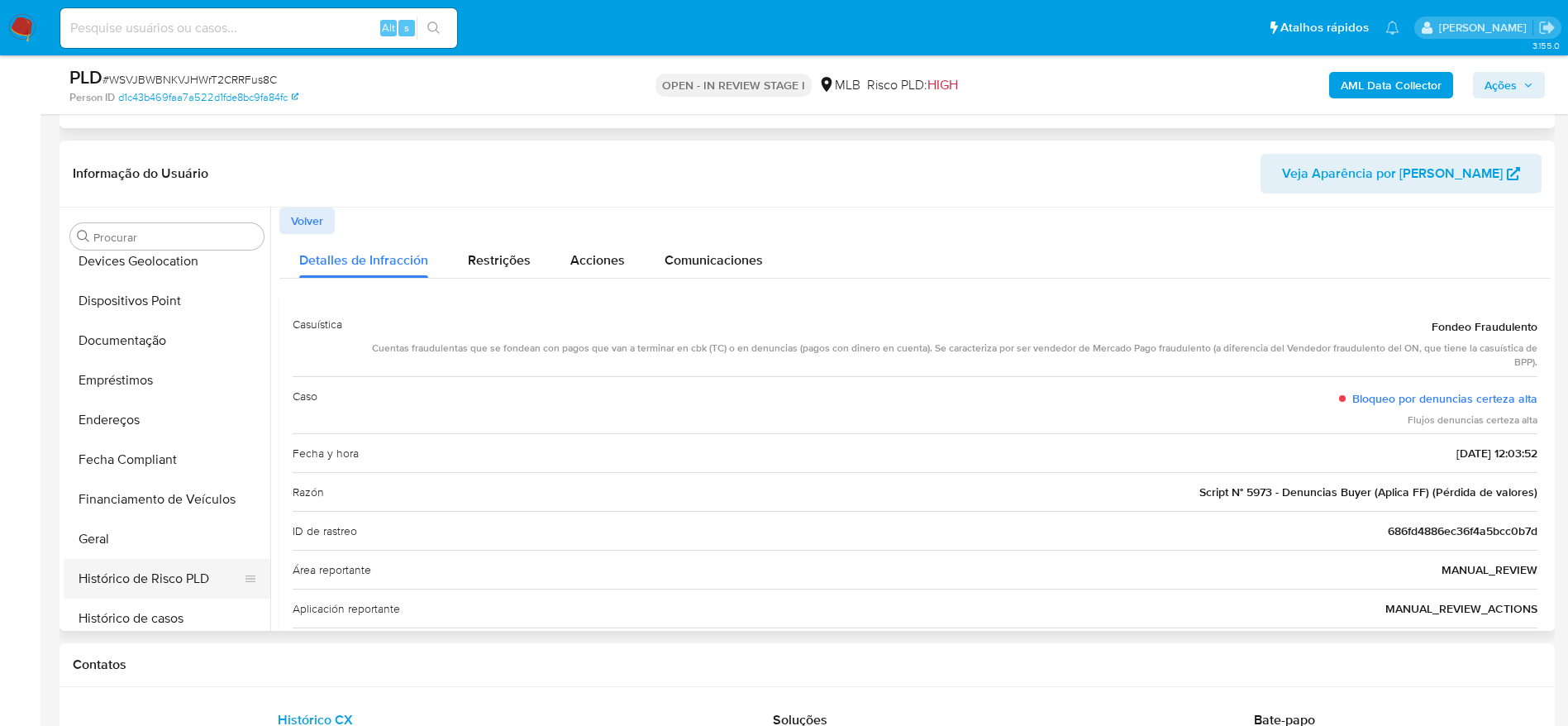
scroll to position [243, 0]
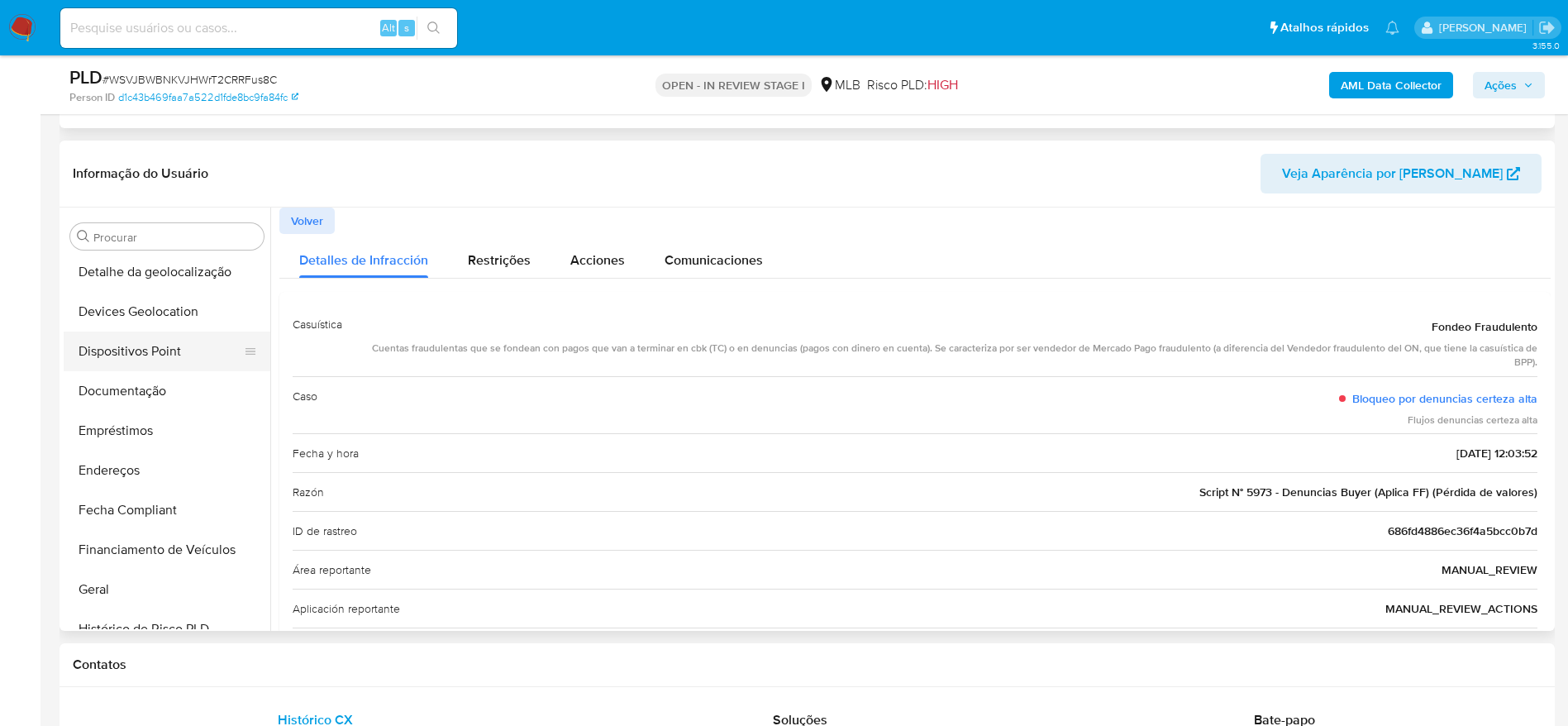
click at [149, 350] on button "Dispositivos Point" at bounding box center [160, 351] width 193 height 40
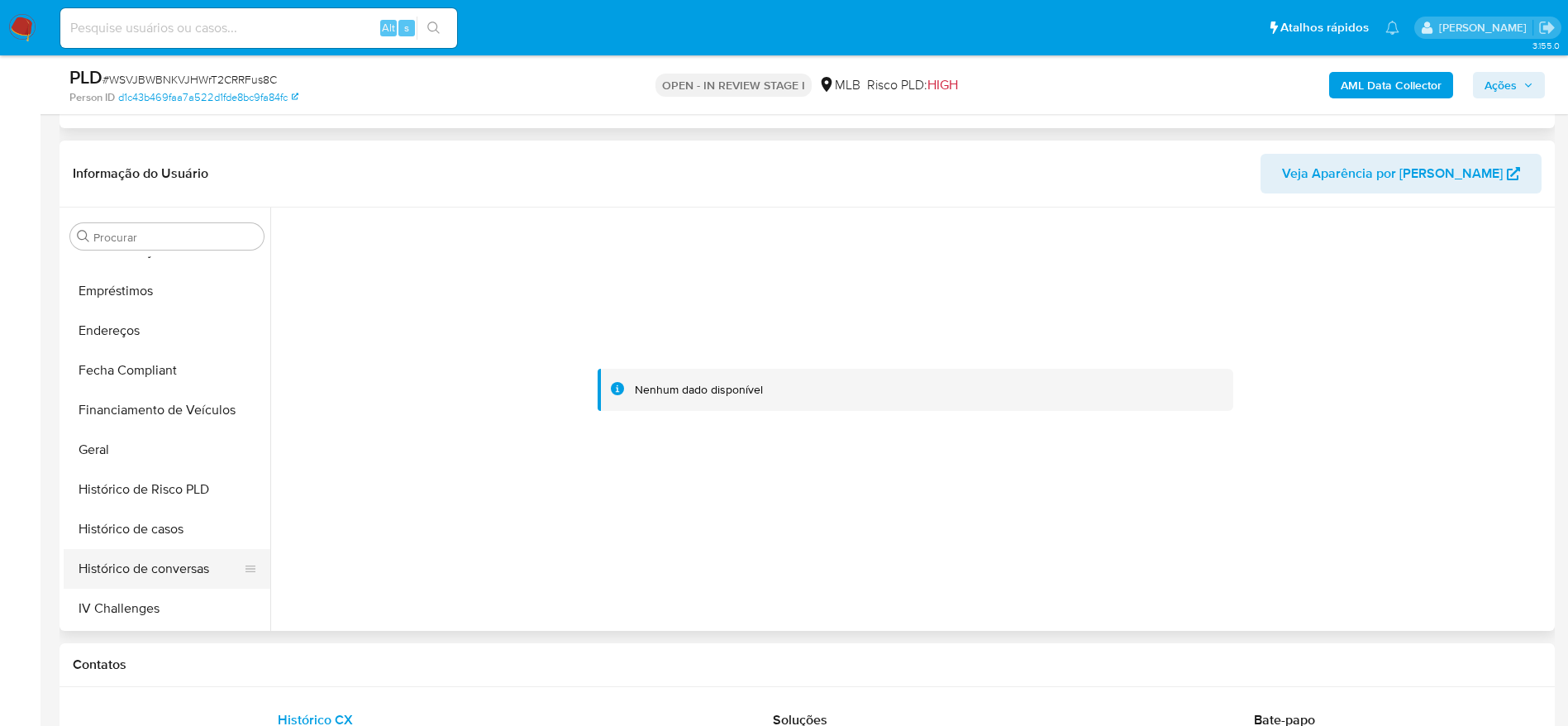
scroll to position [490, 0]
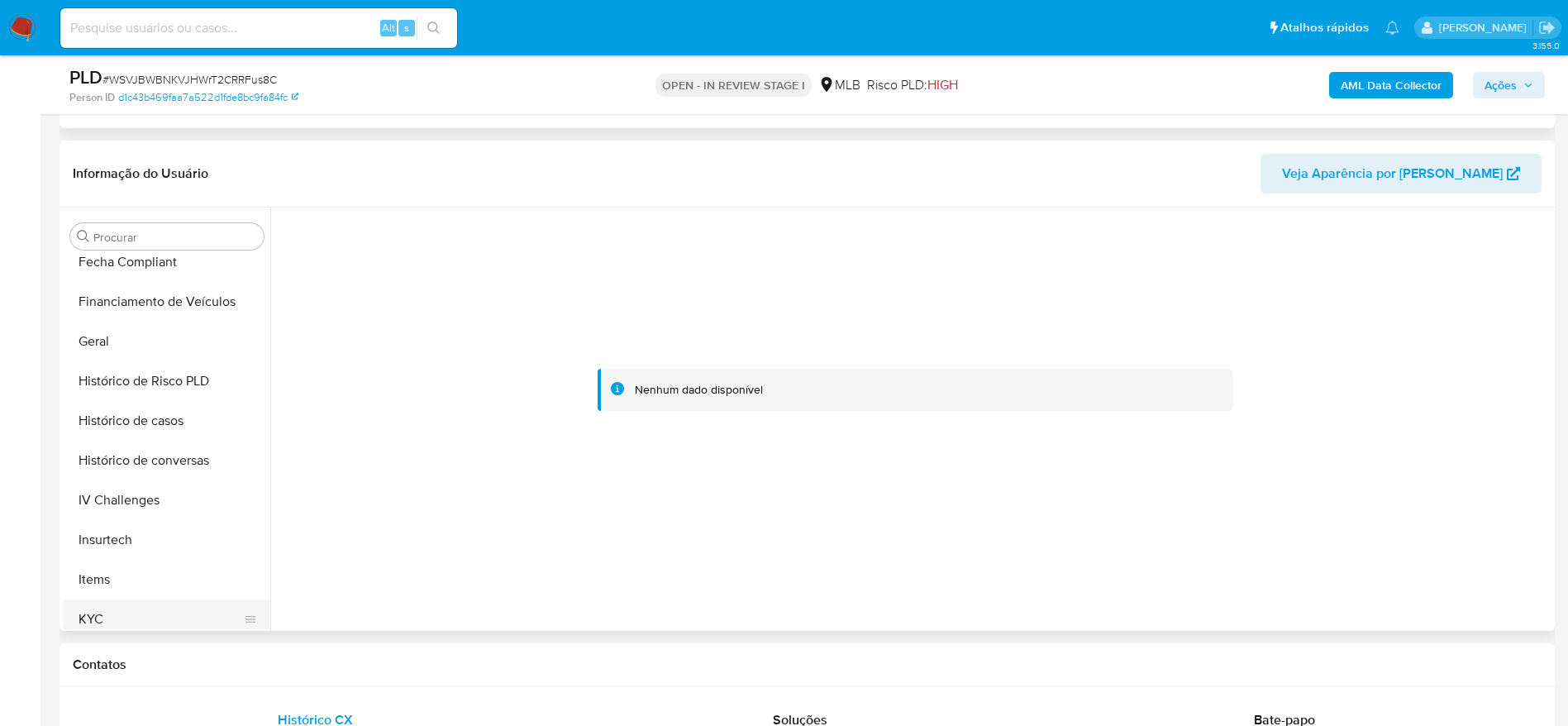
click at [124, 618] on button "KYC" at bounding box center [160, 619] width 193 height 40
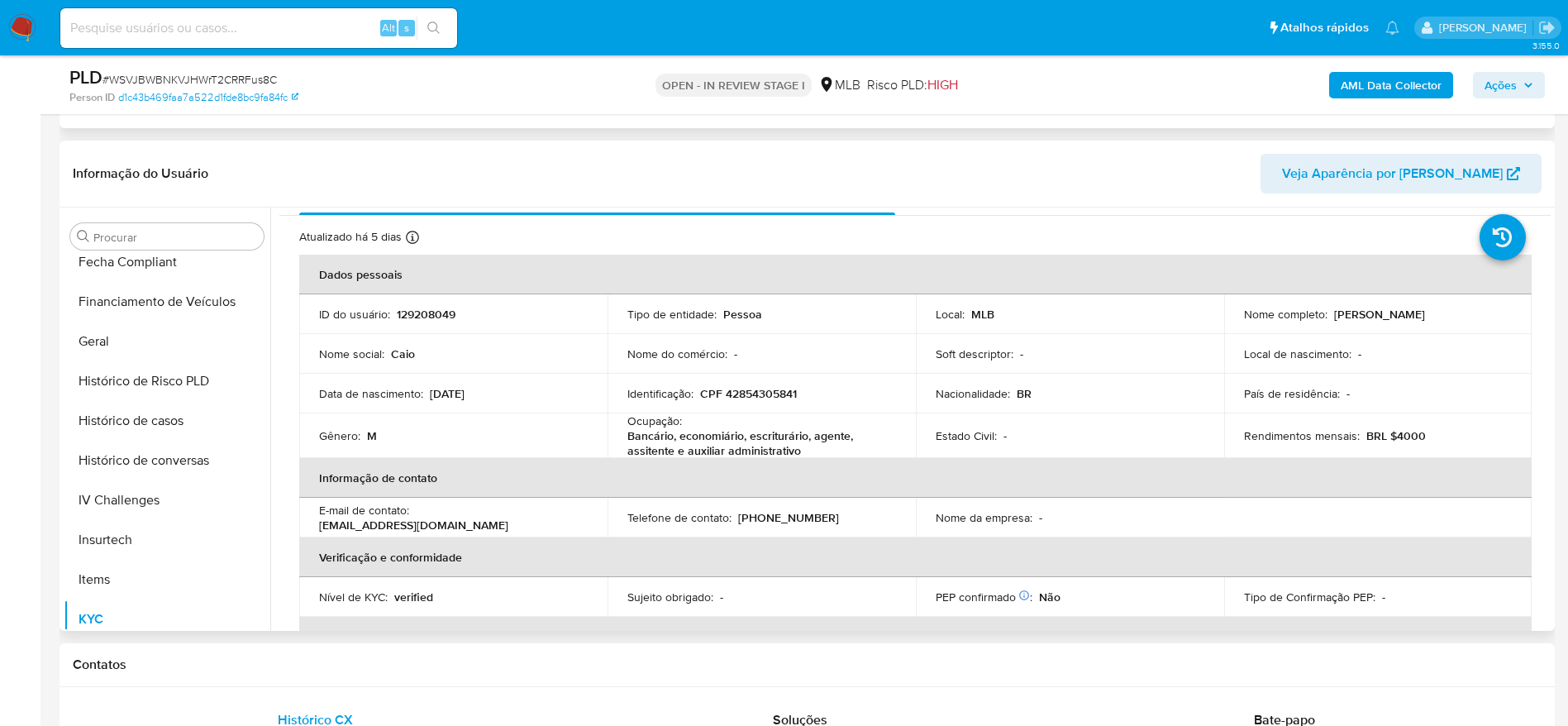
scroll to position [0, 0]
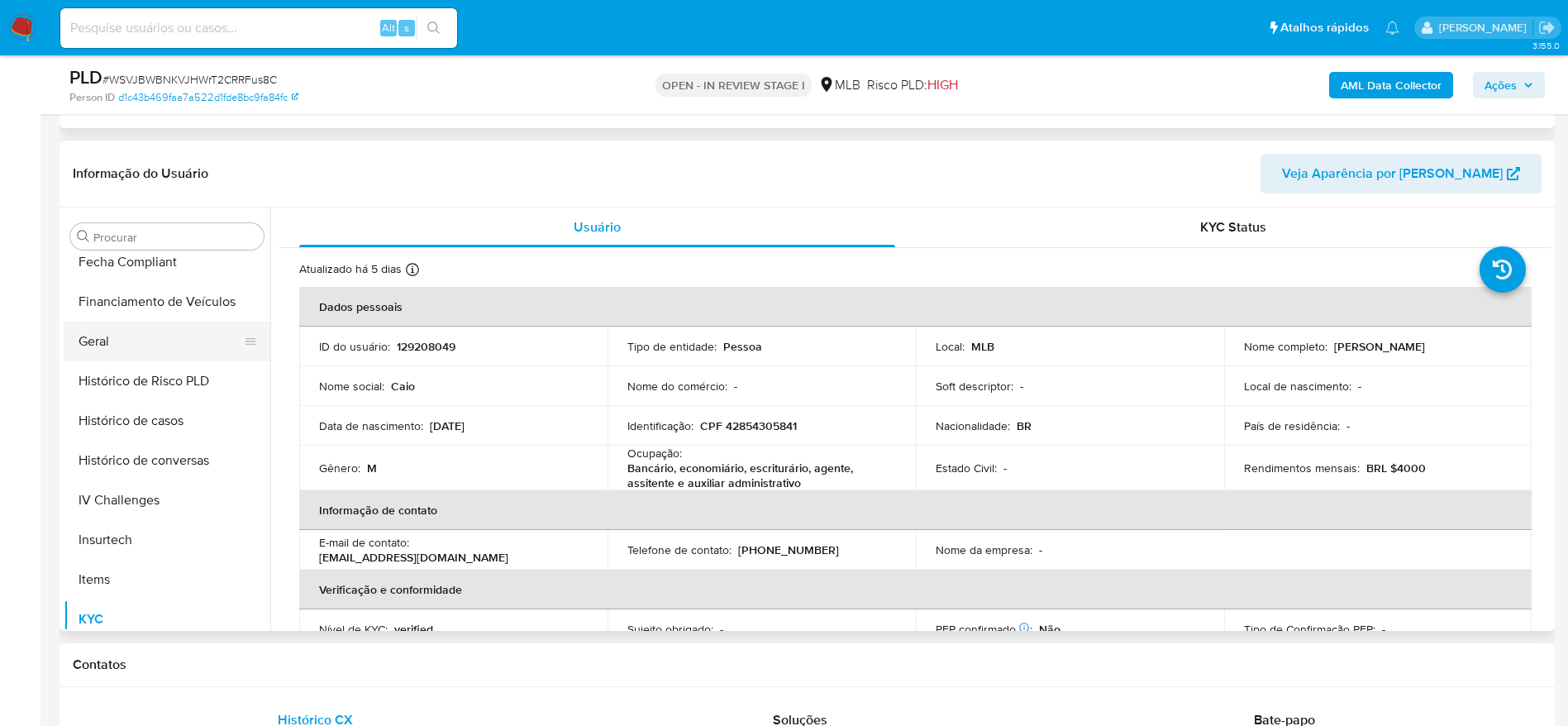
click at [149, 333] on button "Geral" at bounding box center [160, 341] width 193 height 40
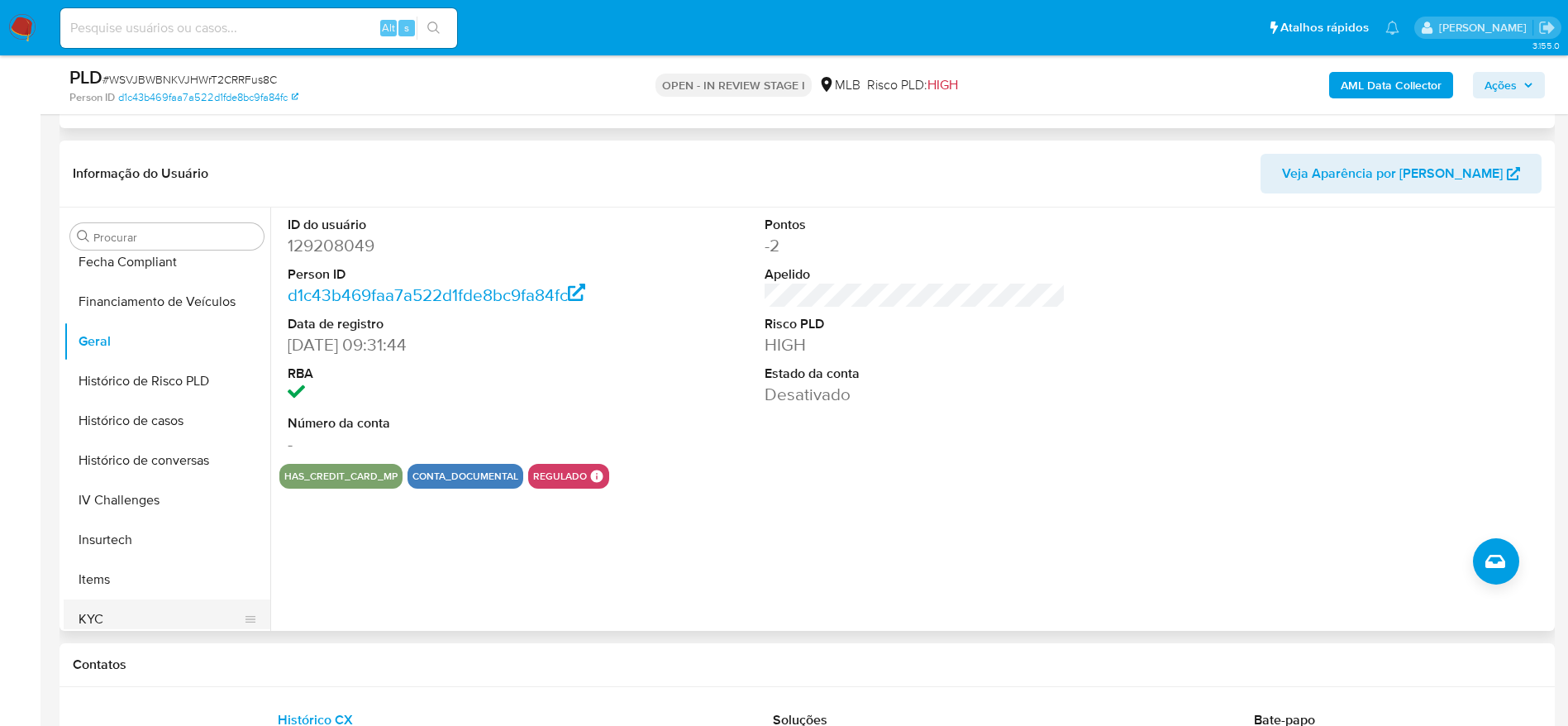
click at [120, 615] on button "KYC" at bounding box center [160, 619] width 193 height 40
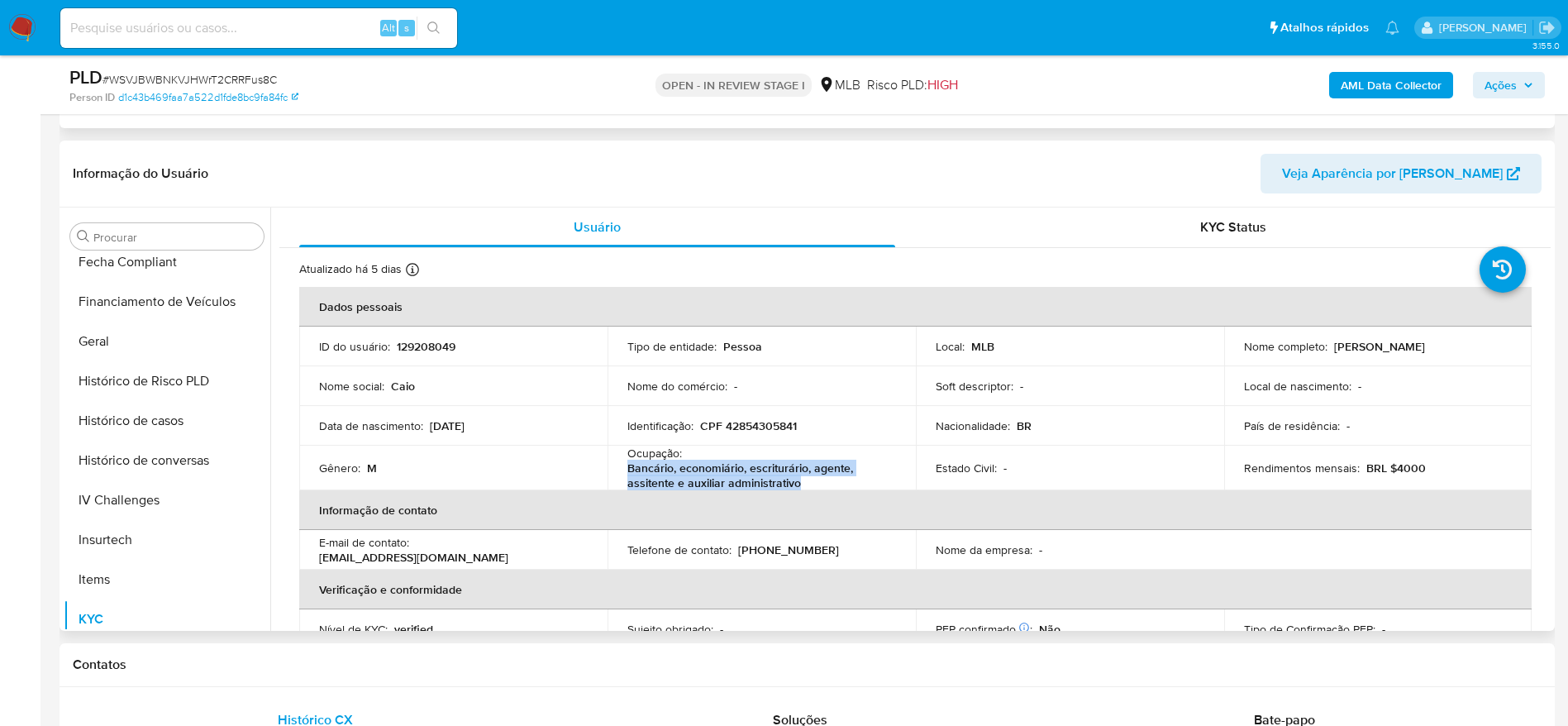
drag, startPoint x: 807, startPoint y: 483, endPoint x: 629, endPoint y: 472, distance: 178.3
click at [629, 472] on p "Bancário, economiário, escriturário, agente, assitente e auxiliar administrativo" at bounding box center [758, 476] width 262 height 30
copy p "Bancário, economiário, escriturário, agente, assitente e auxiliar administrativo"
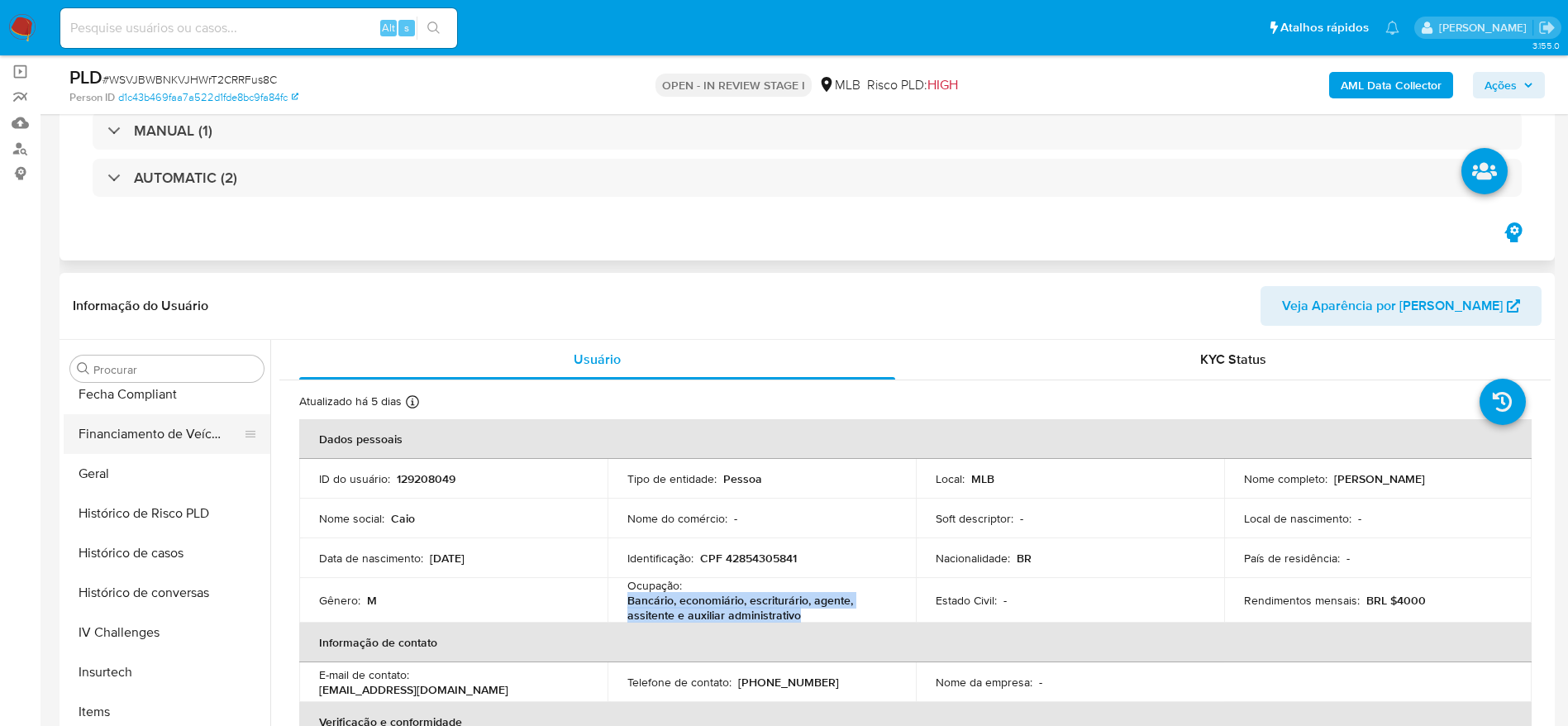
scroll to position [248, 0]
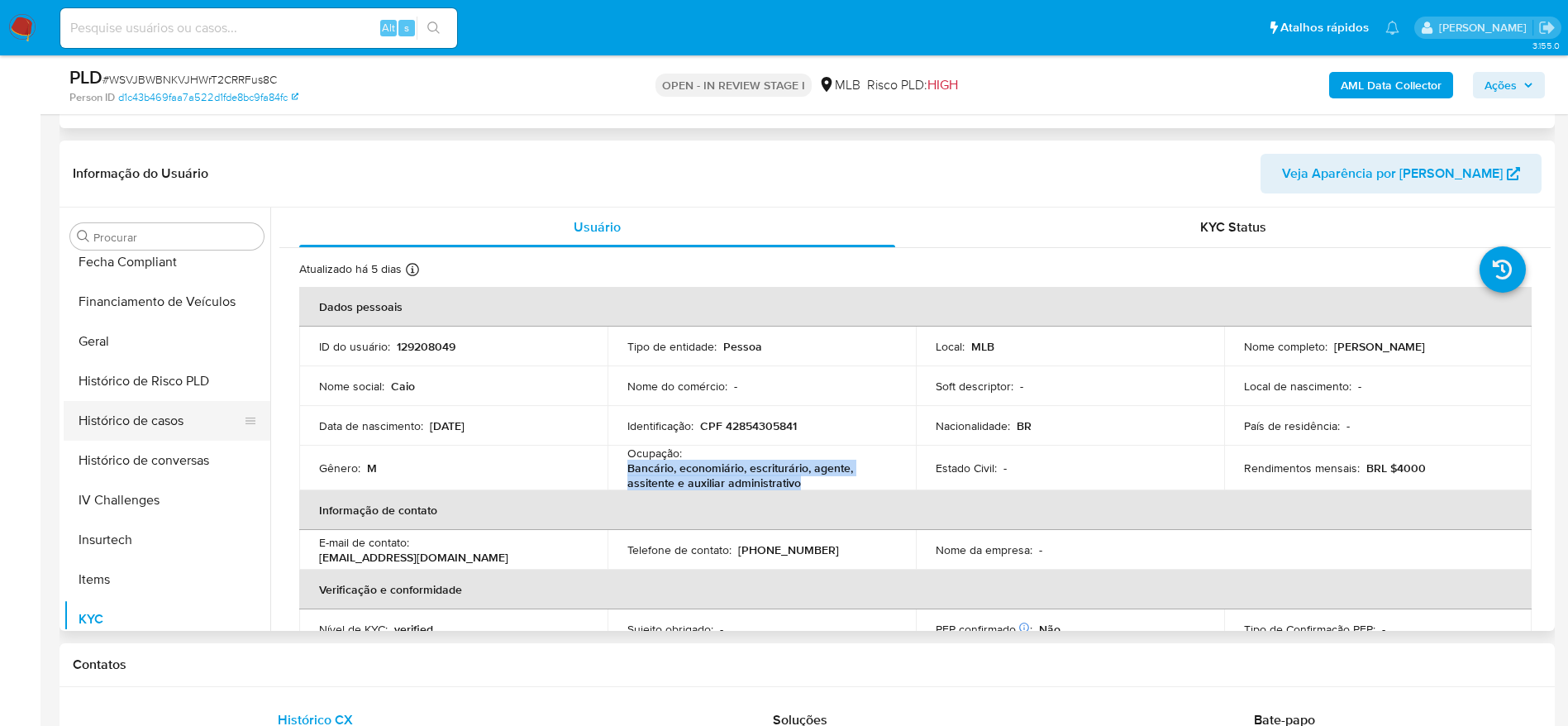
click at [141, 419] on button "Histórico de casos" at bounding box center [160, 420] width 193 height 40
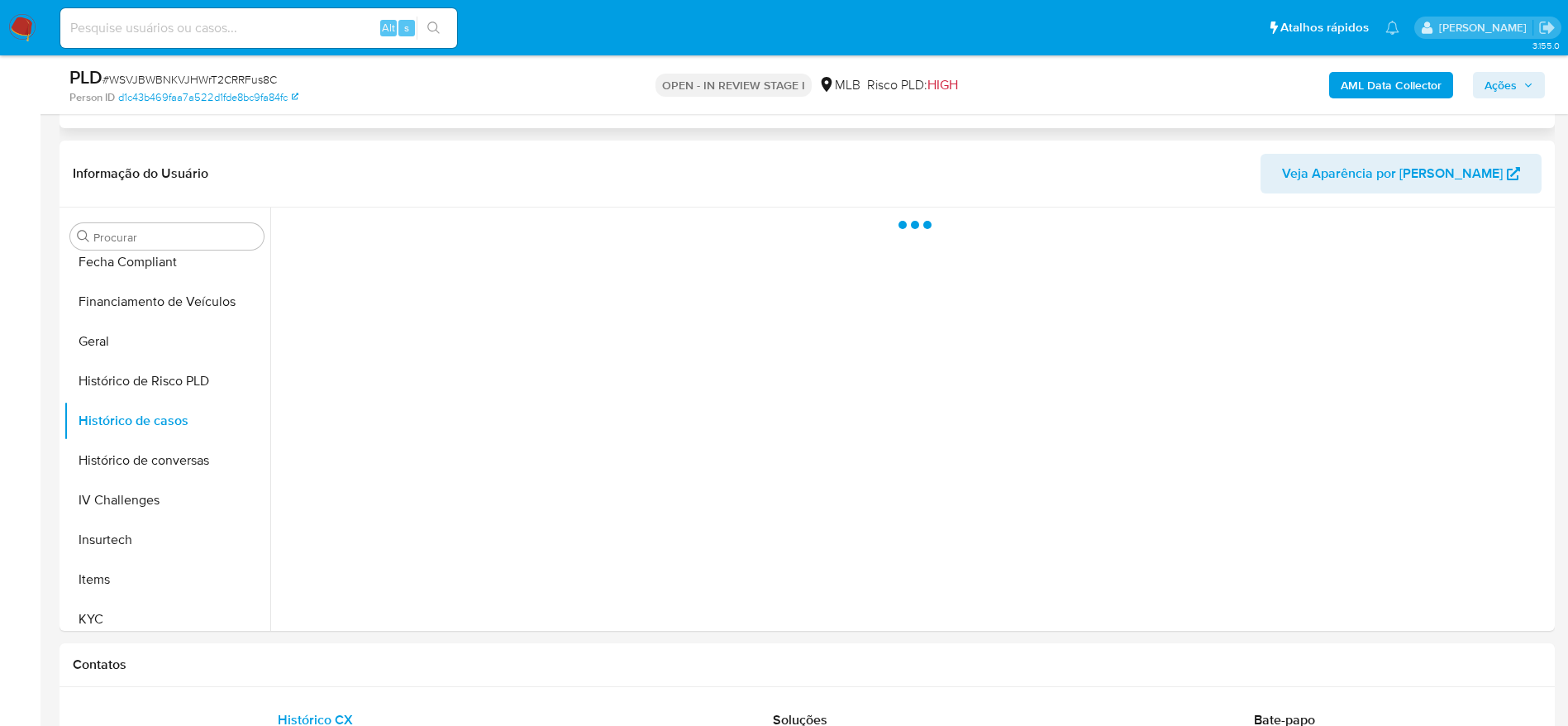
click at [1485, 80] on span "Ações" at bounding box center [1500, 85] width 33 height 26
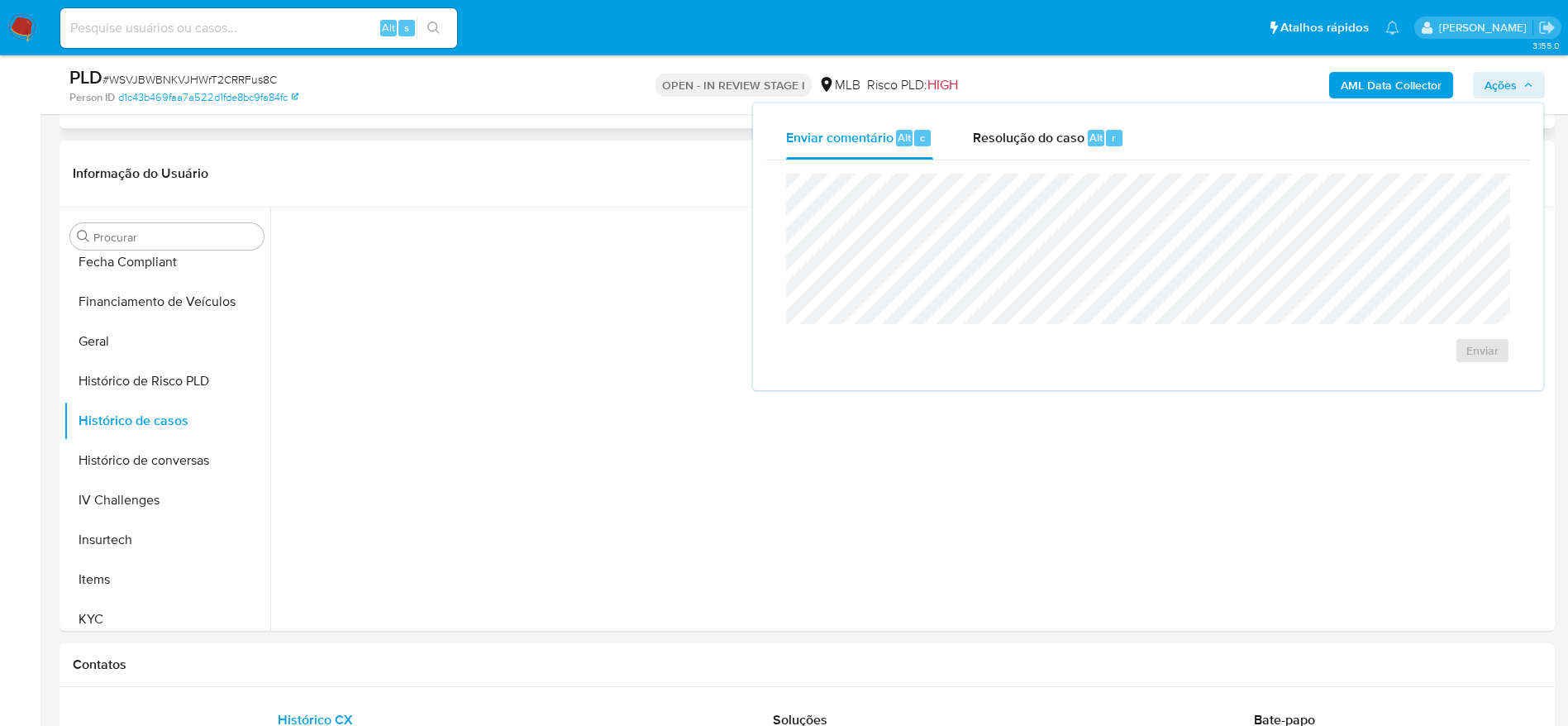
click at [1489, 81] on span "Ações" at bounding box center [1500, 85] width 33 height 26
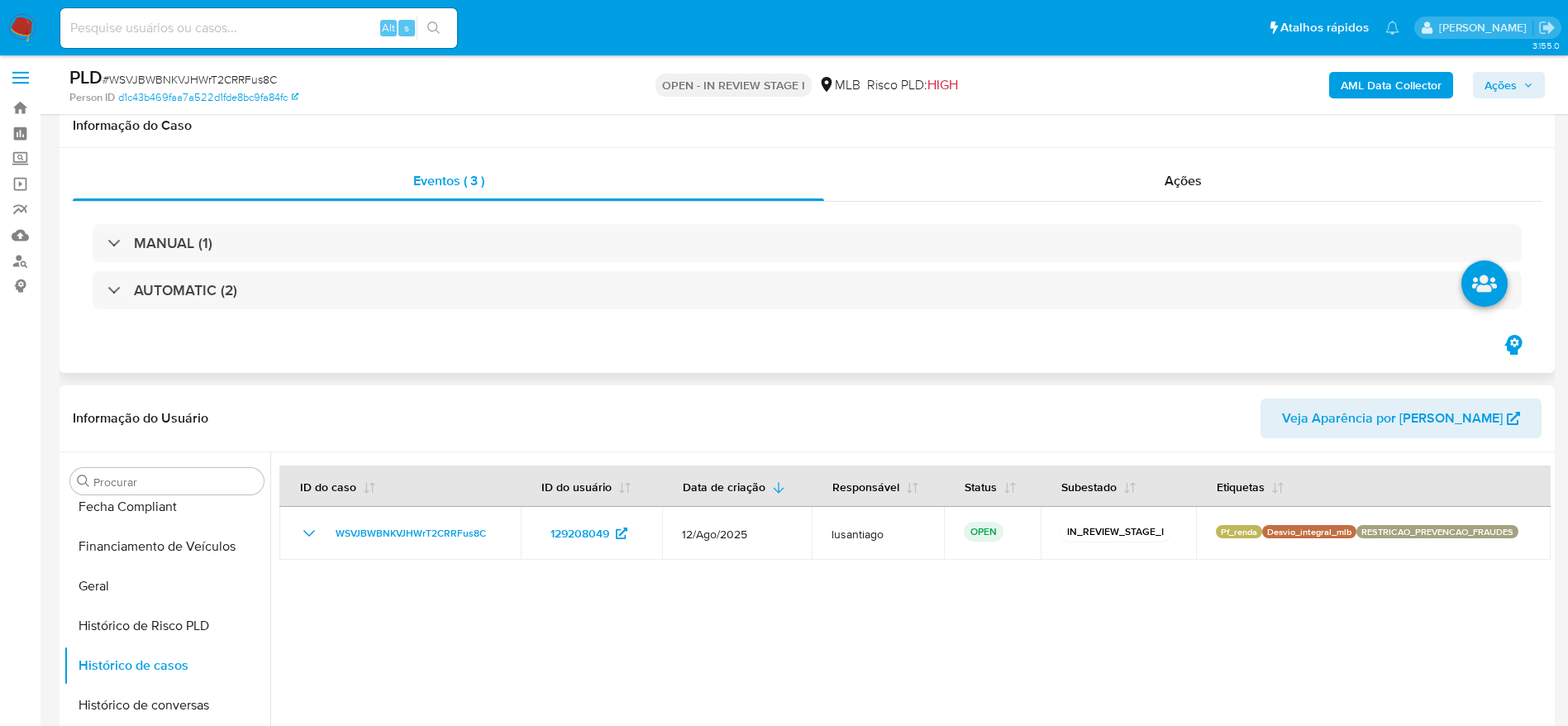
scroll to position [0, 0]
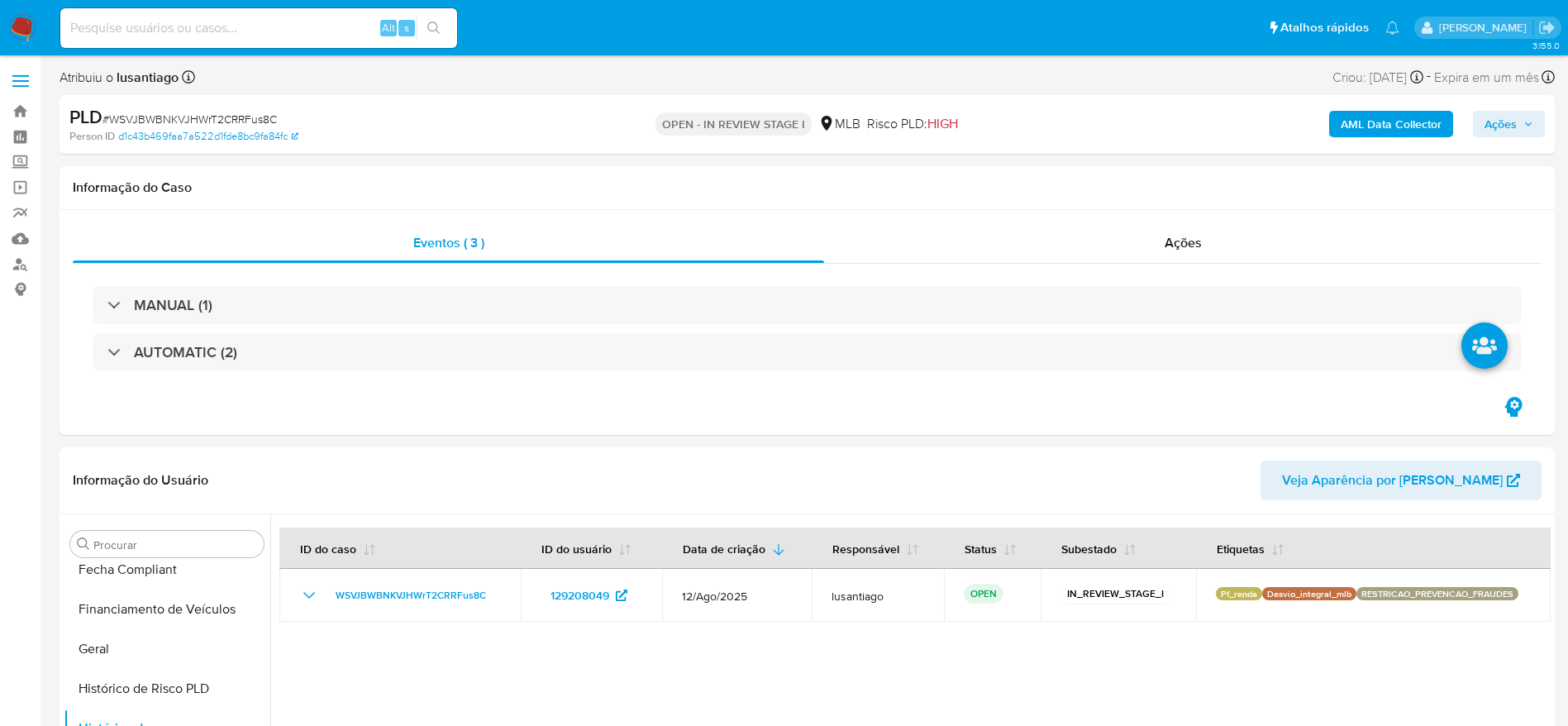
click at [1383, 134] on b "AML Data Collector" at bounding box center [1391, 124] width 101 height 26
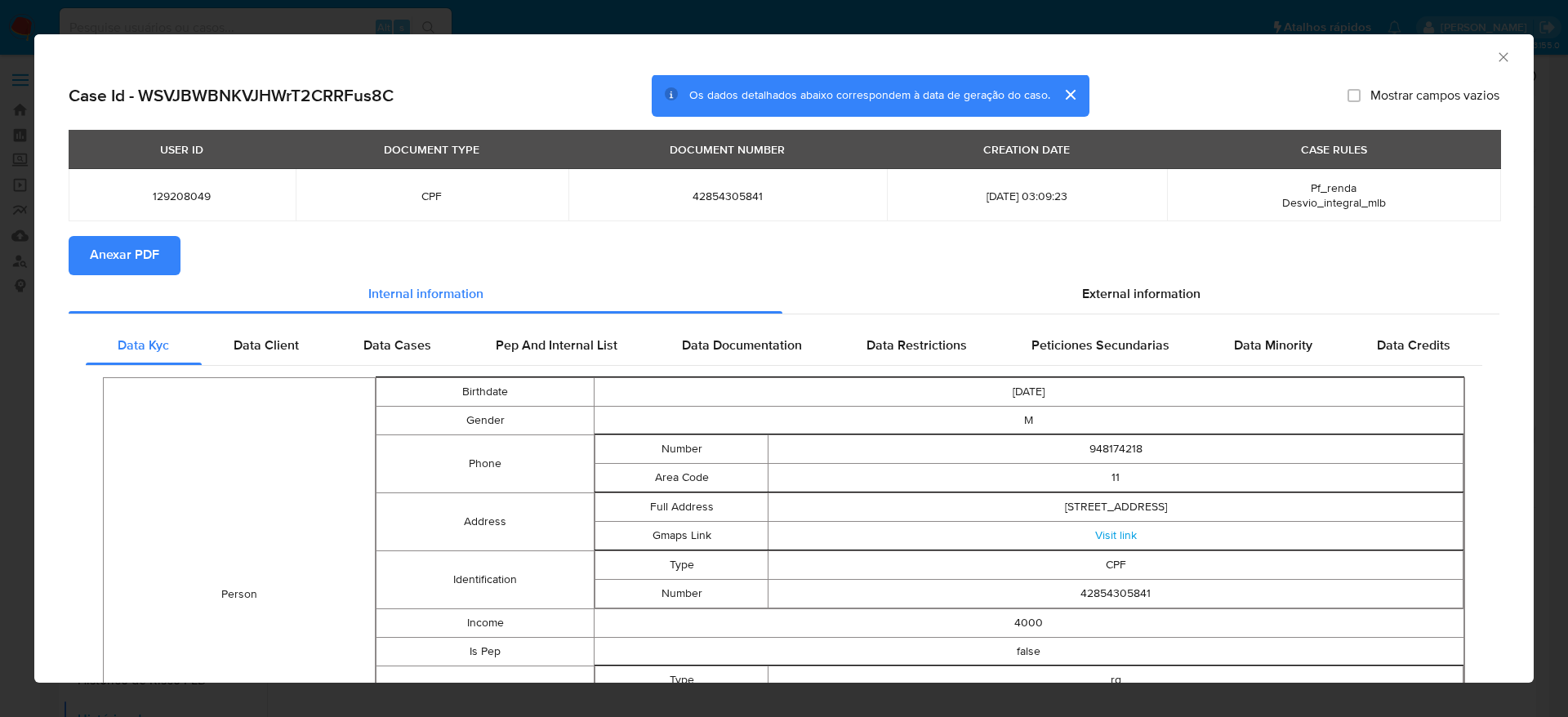
click at [138, 260] on span "Anexar PDF" at bounding box center [125, 255] width 69 height 36
click at [1495, 58] on icon "Fechar a janela" at bounding box center [1503, 56] width 16 height 16
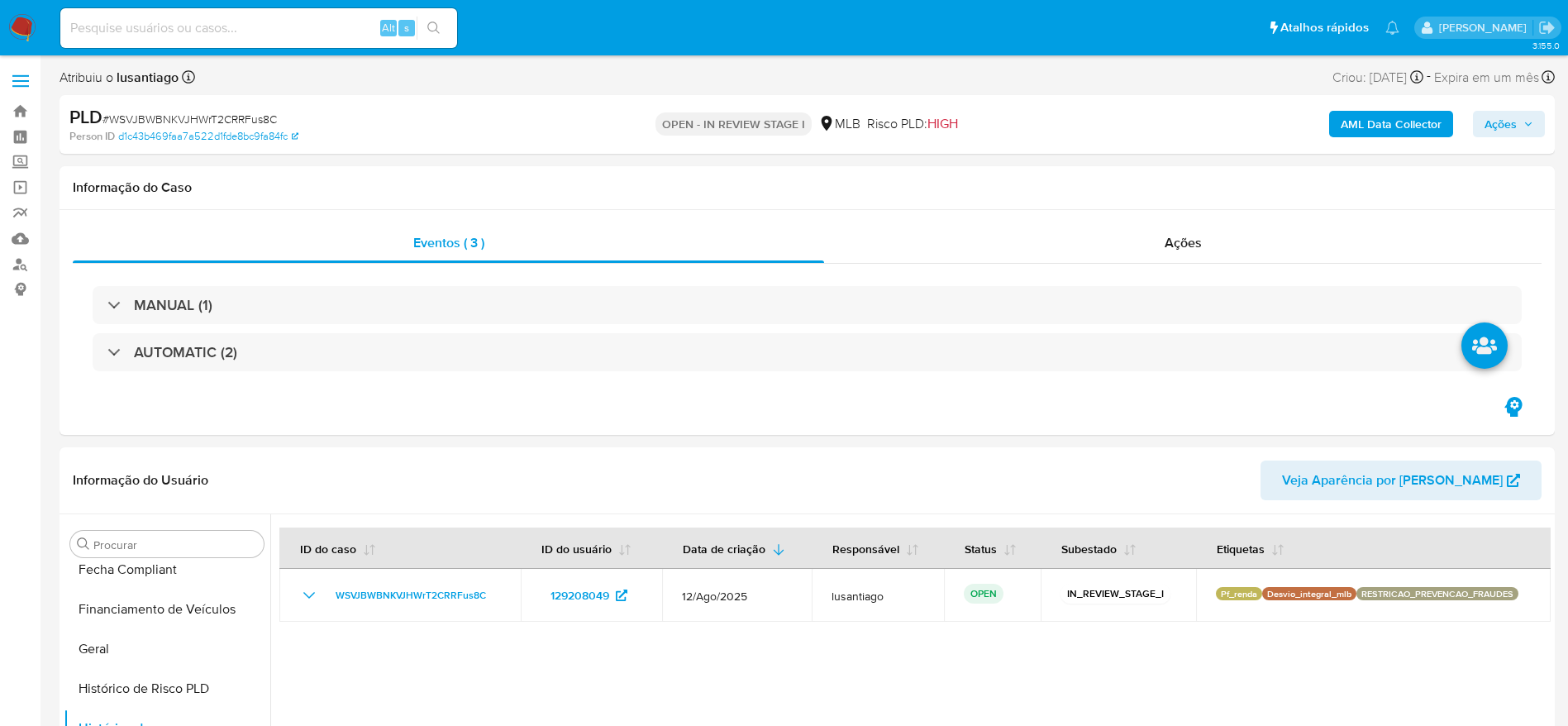
click at [1509, 113] on span "Ações" at bounding box center [1500, 124] width 33 height 26
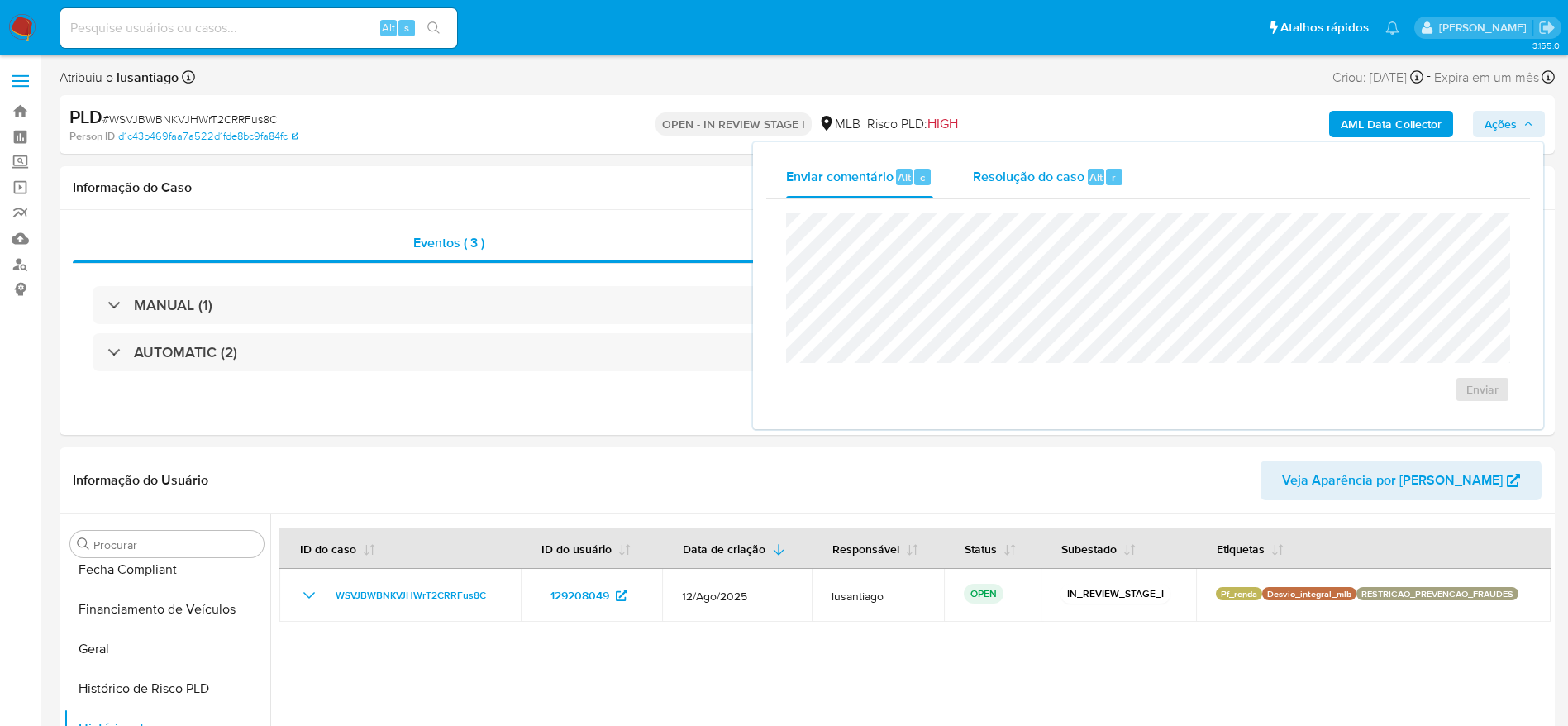
click at [1022, 188] on div "Resolução do caso Alt r" at bounding box center [1049, 177] width 151 height 43
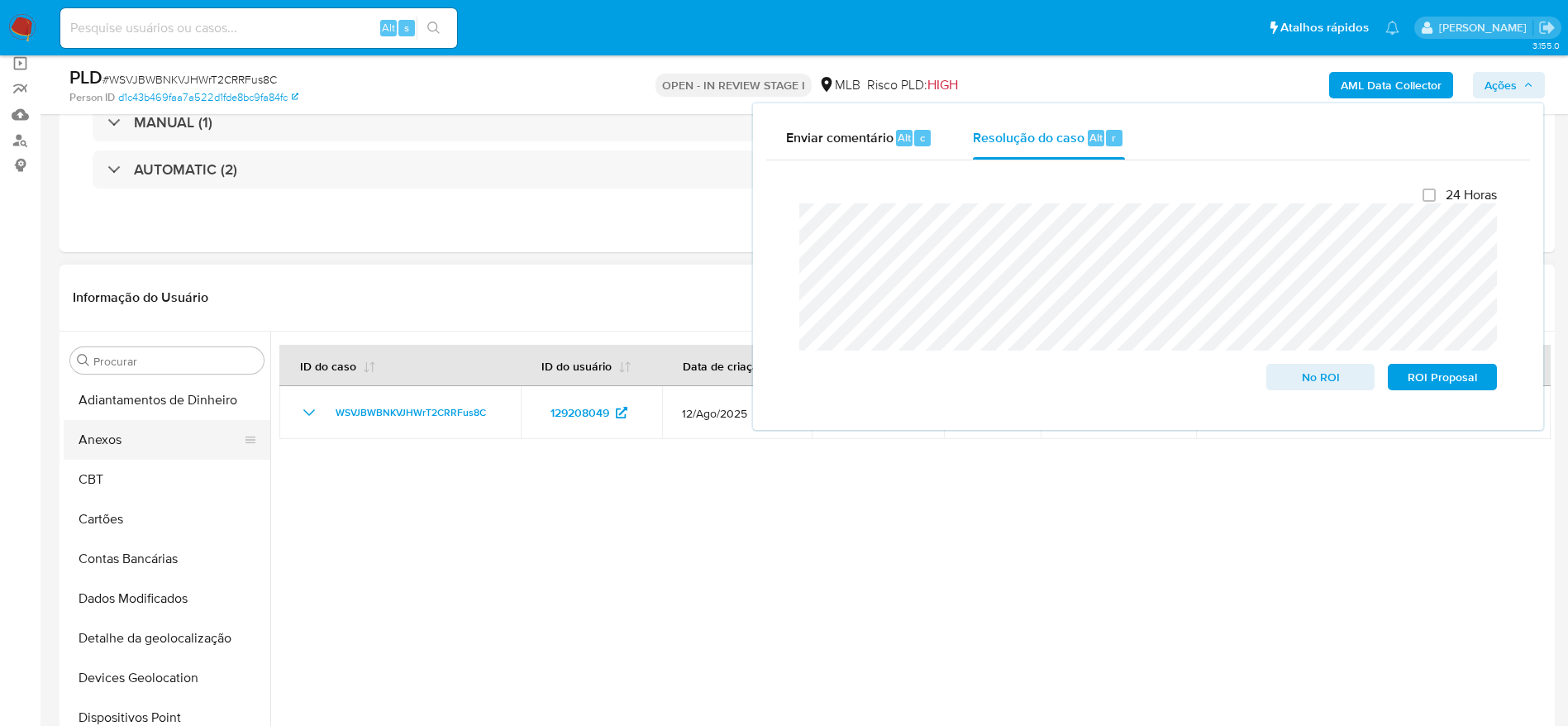
click at [127, 440] on button "Anexos" at bounding box center [160, 439] width 193 height 40
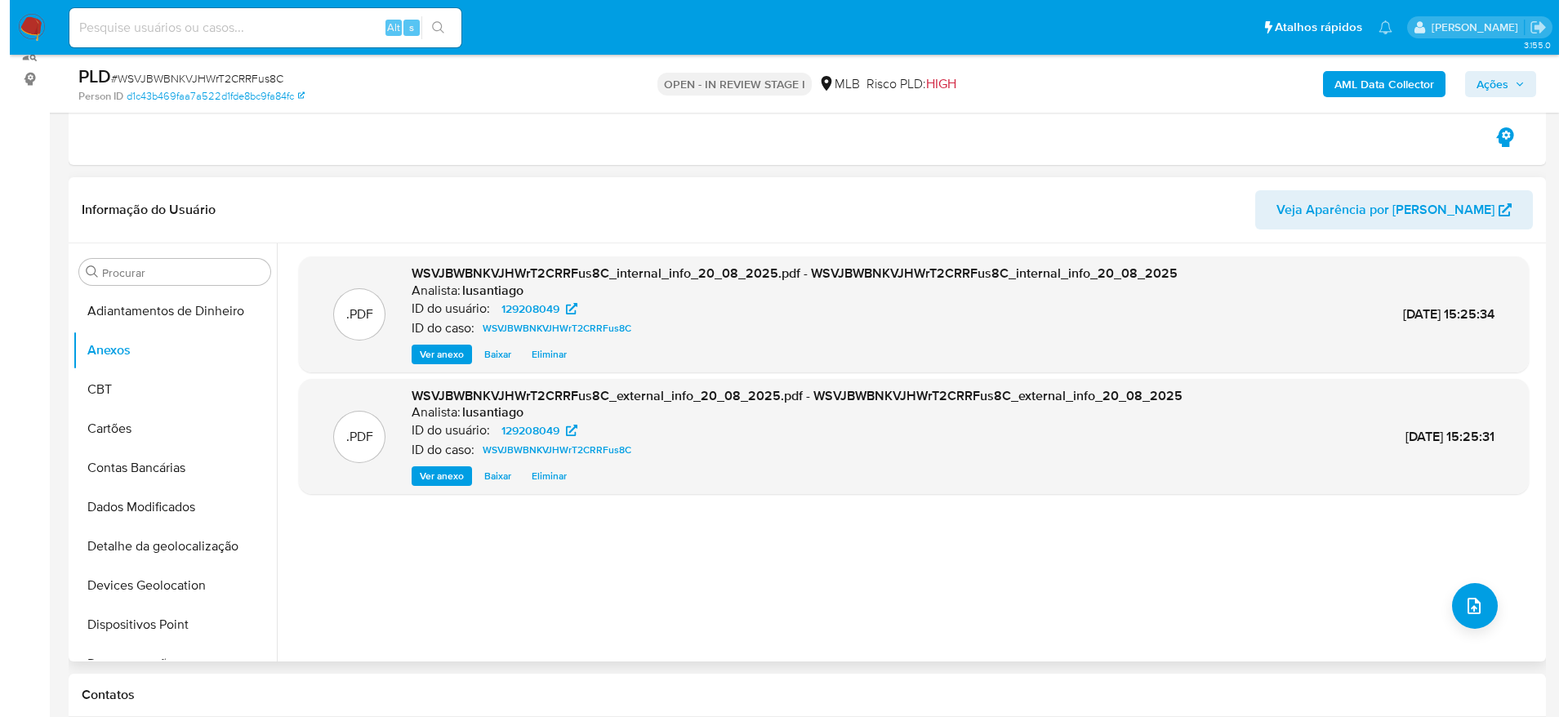
scroll to position [245, 0]
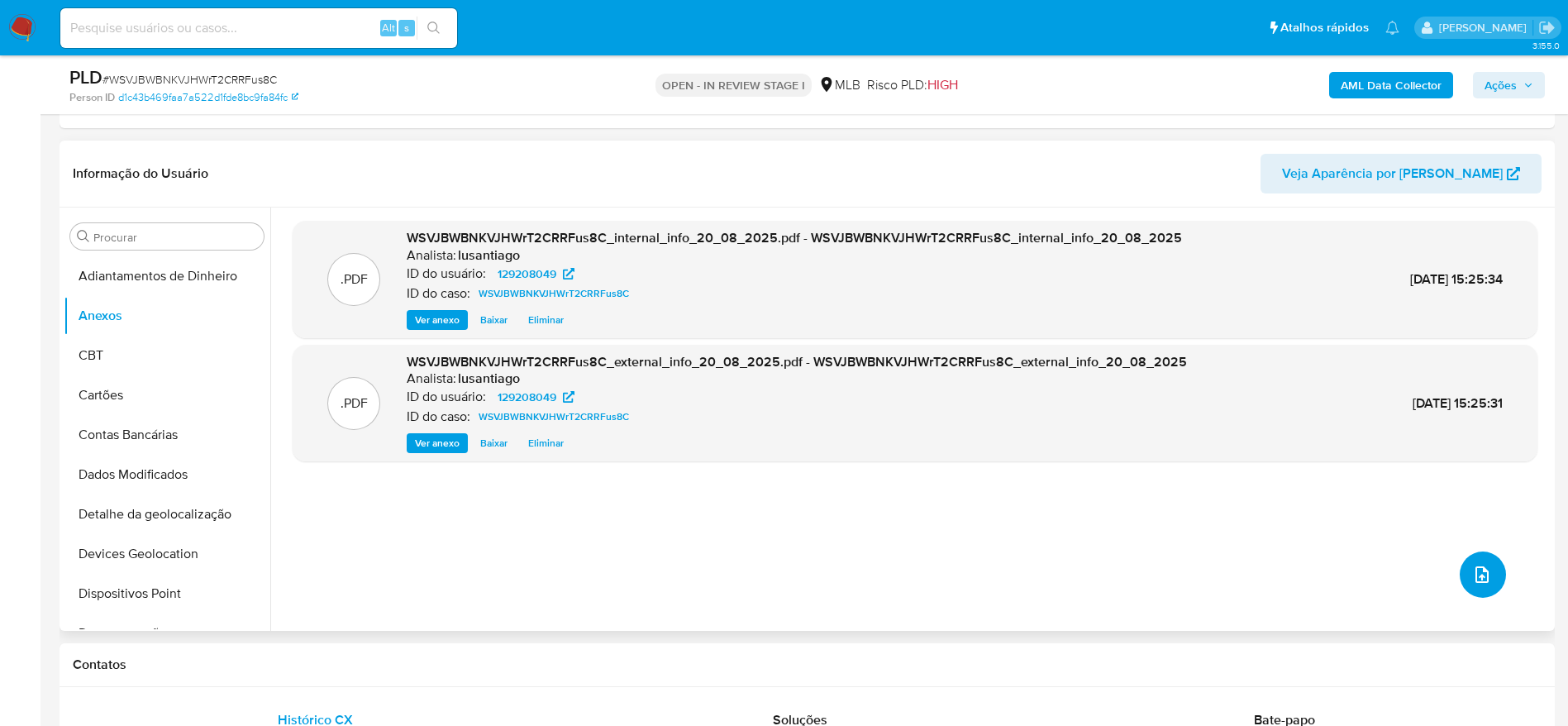
click at [1478, 570] on icon "upload-file" at bounding box center [1482, 575] width 20 height 20
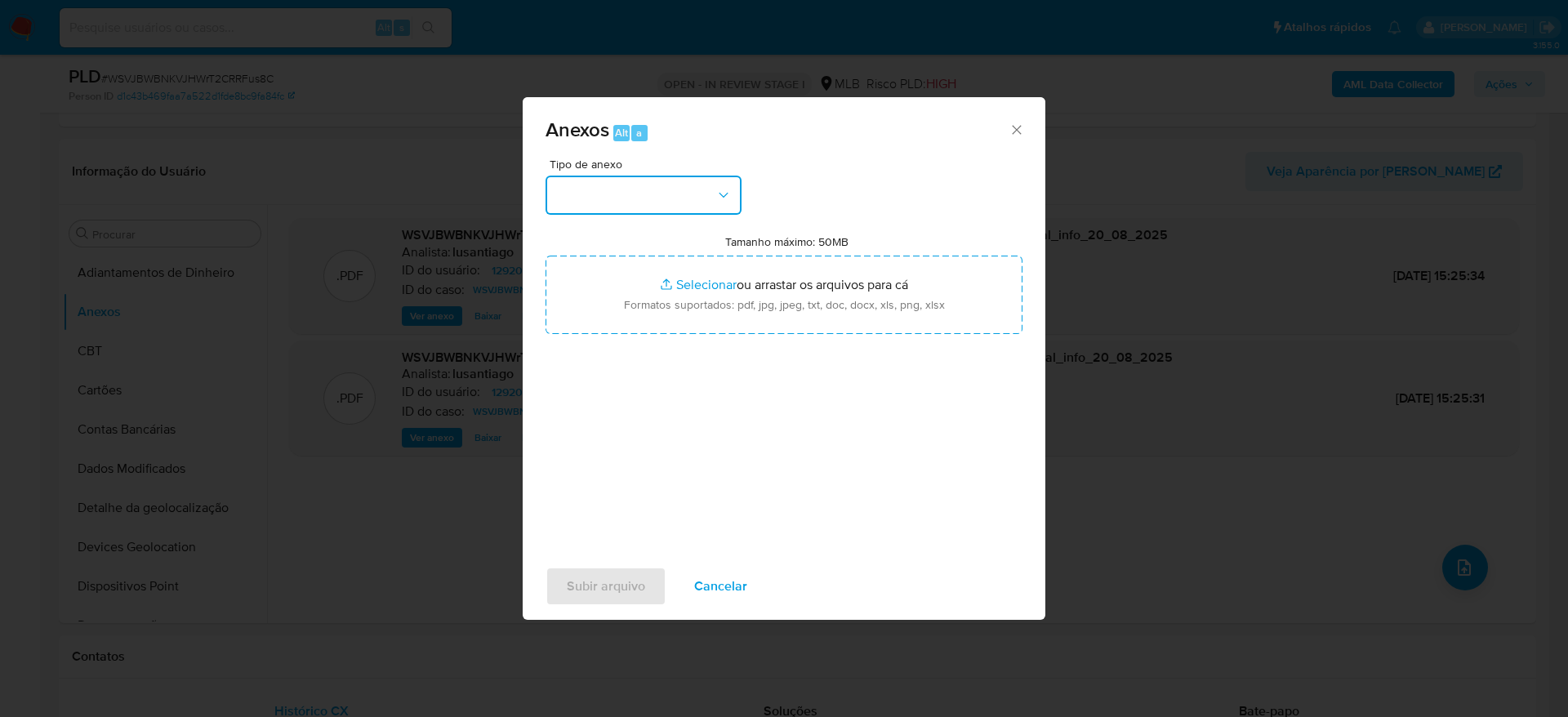
click at [619, 188] on button "button" at bounding box center [644, 194] width 196 height 39
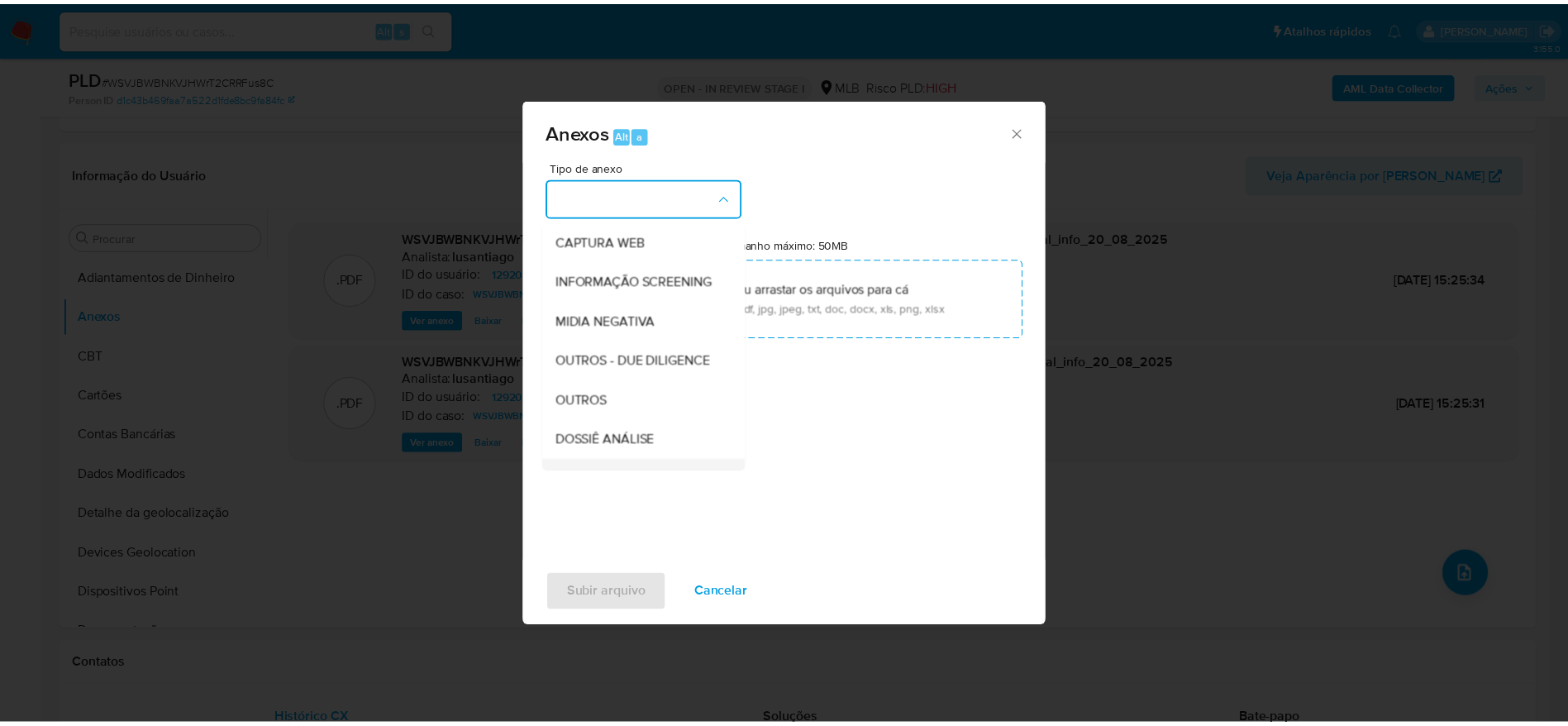
scroll to position [255, 0]
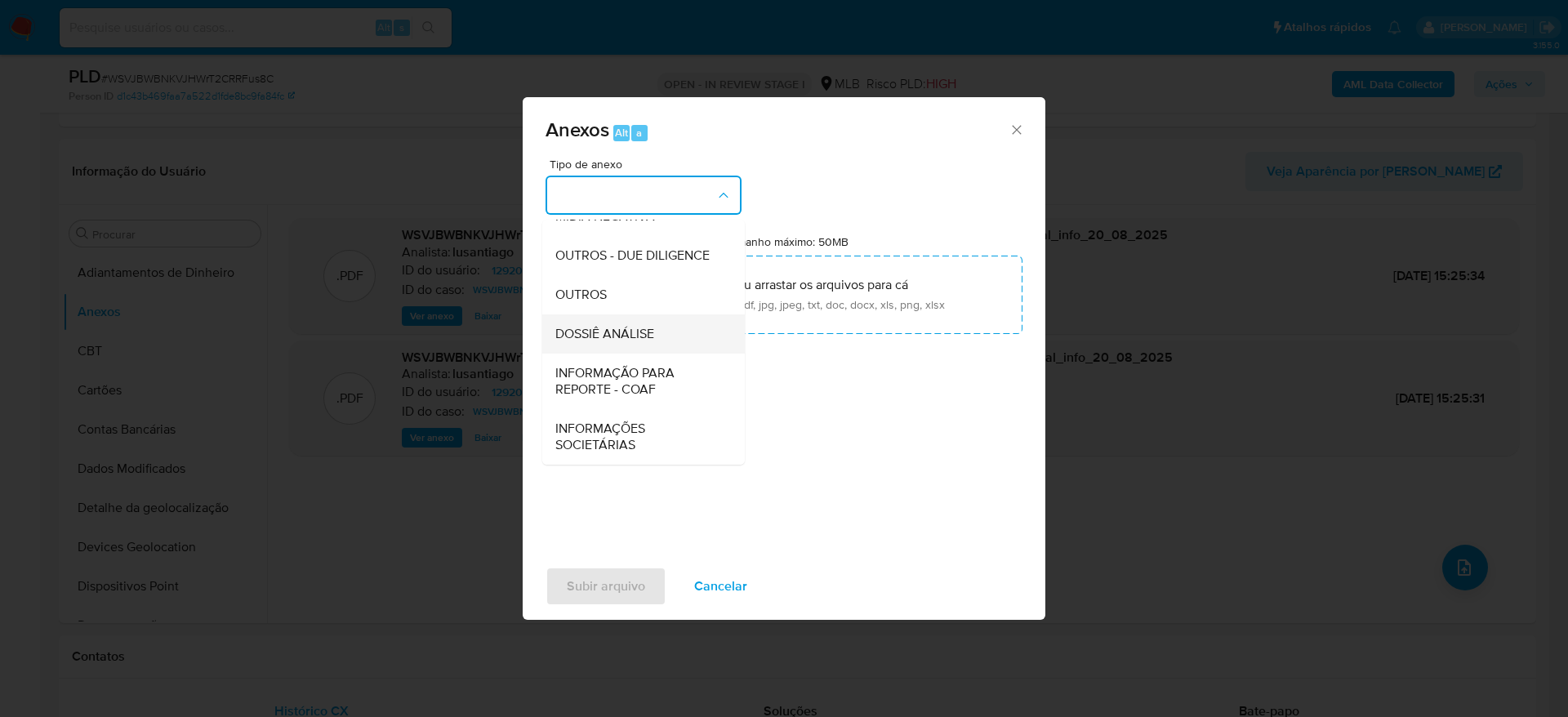
click at [627, 334] on span "DOSSIÊ ANÁLISE" at bounding box center [605, 334] width 99 height 16
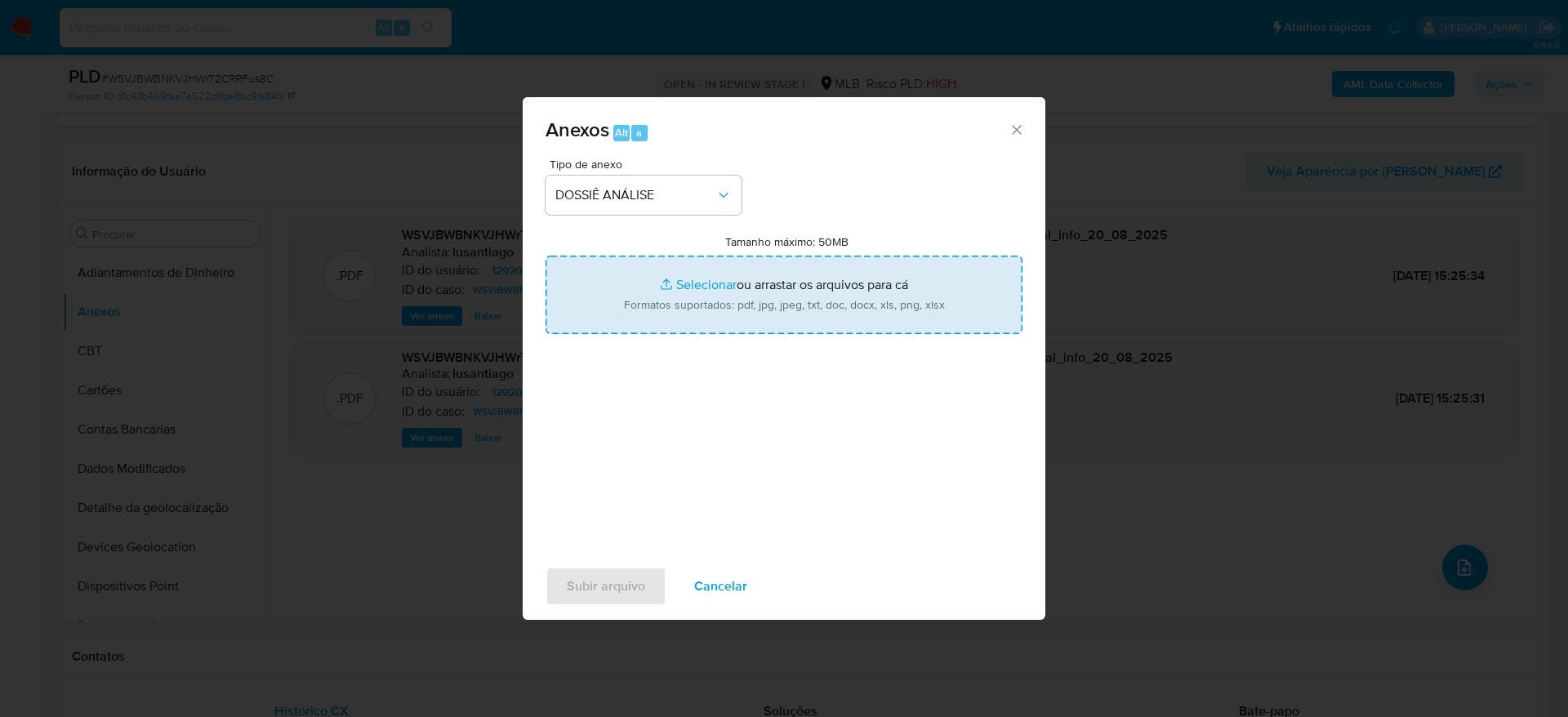
type input "C:\fakepath\Mulan 129208049_2025_08_20_11_01_36.xlsx"
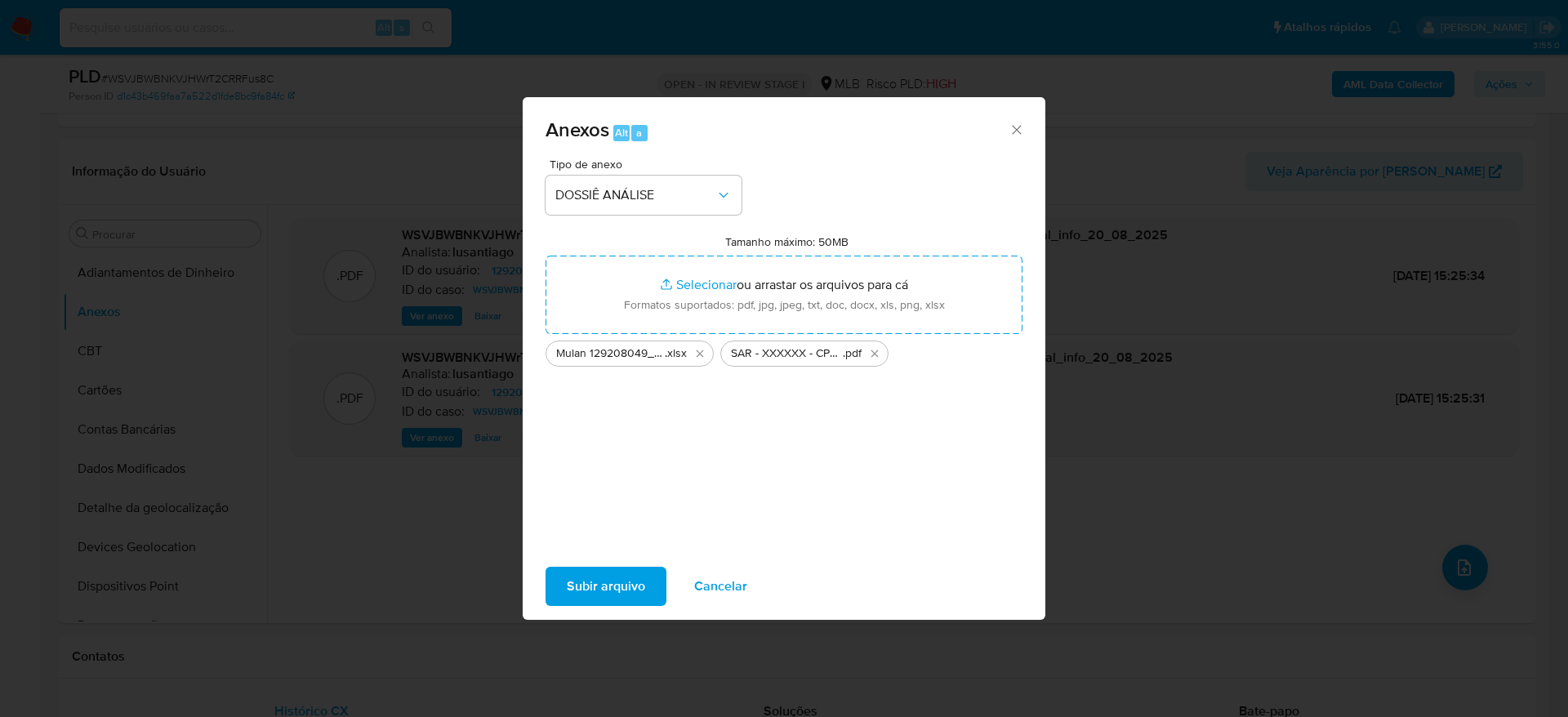
click at [602, 590] on span "Subir arquivo" at bounding box center [606, 586] width 78 height 36
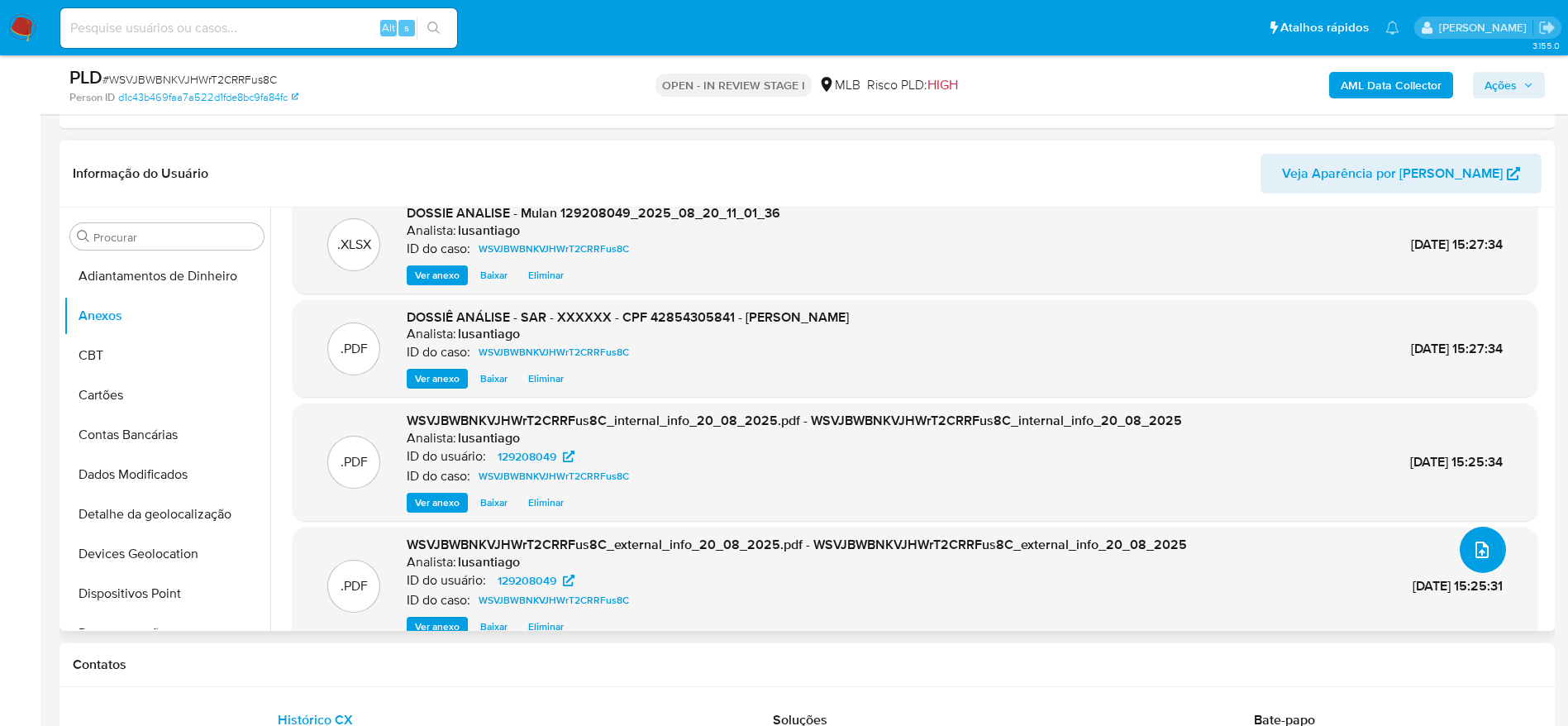
scroll to position [0, 0]
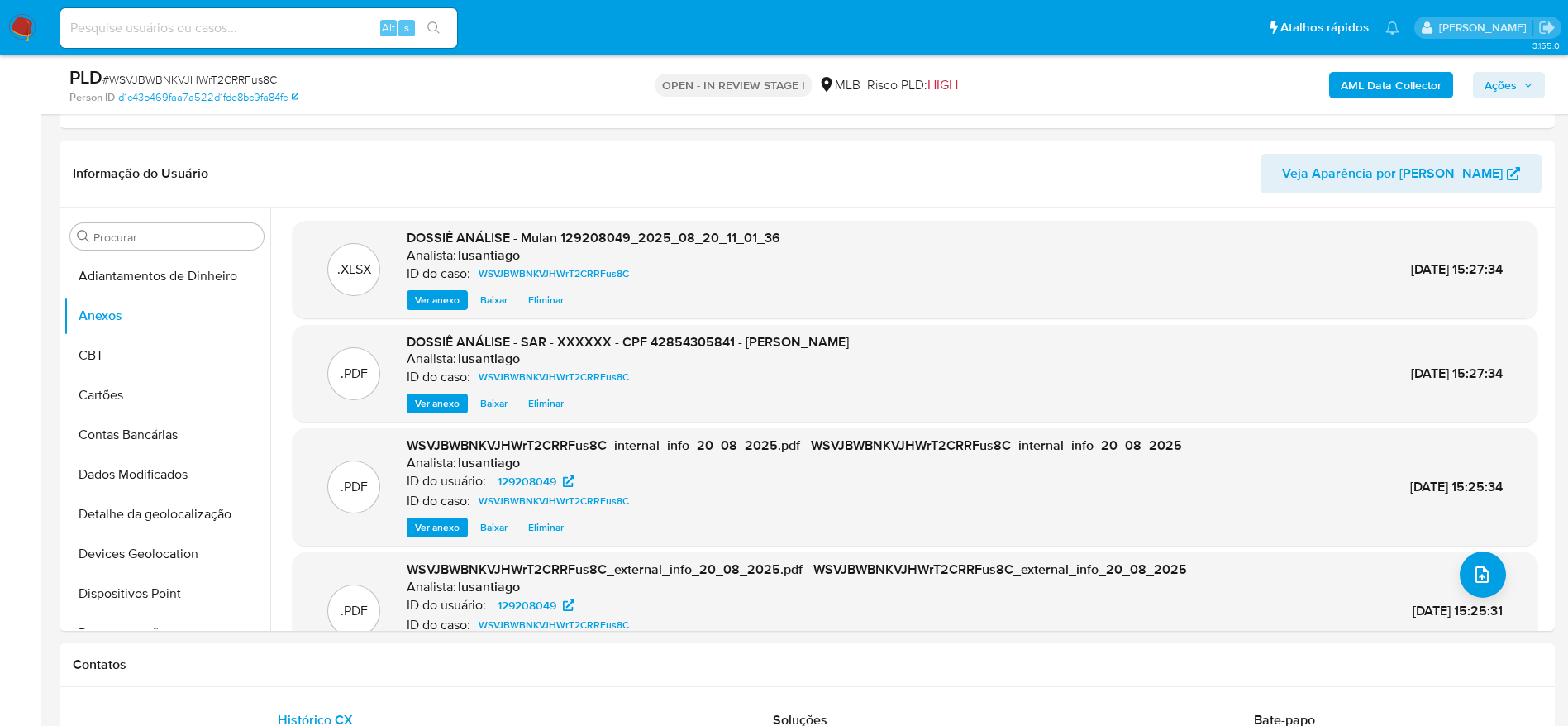
click at [1523, 81] on icon "button" at bounding box center [1528, 84] width 10 height 10
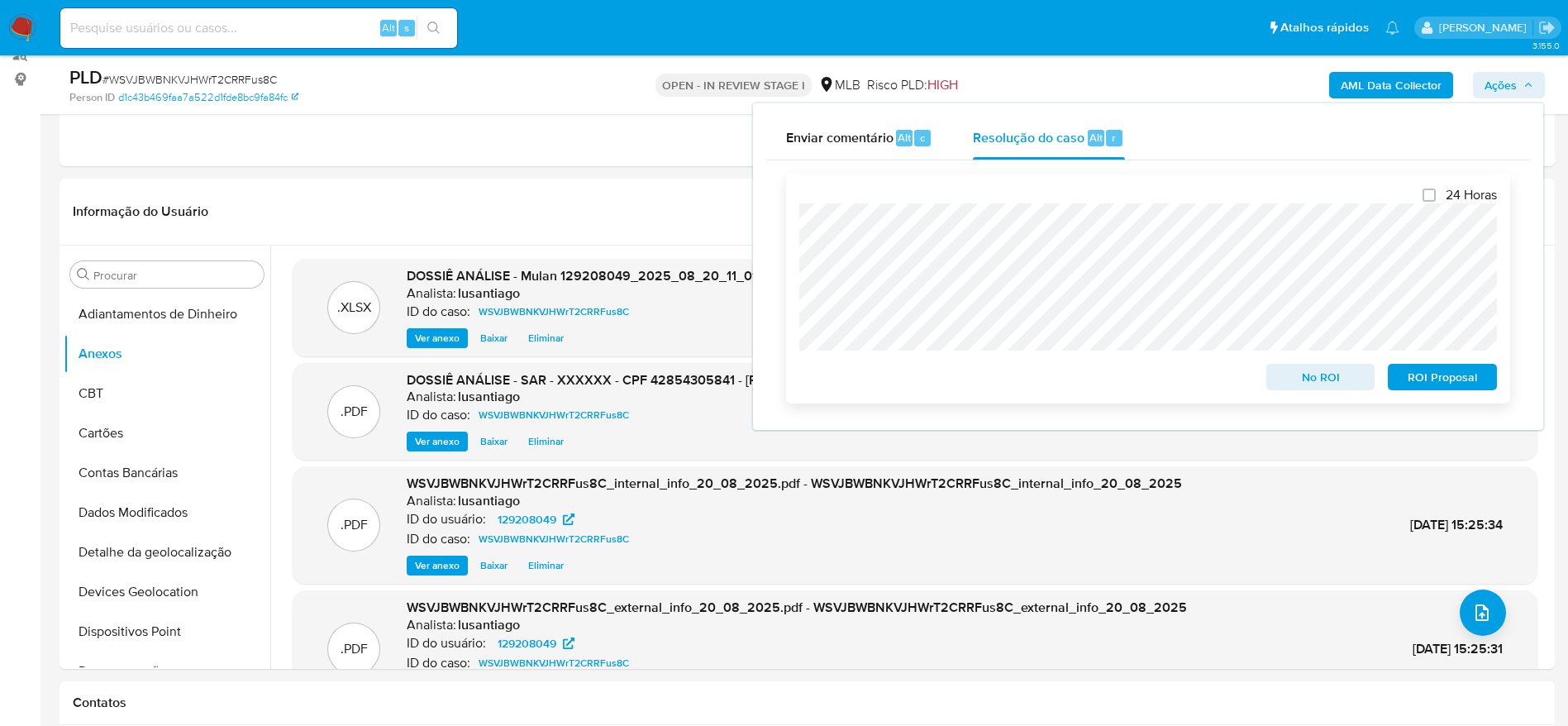
scroll to position [248, 0]
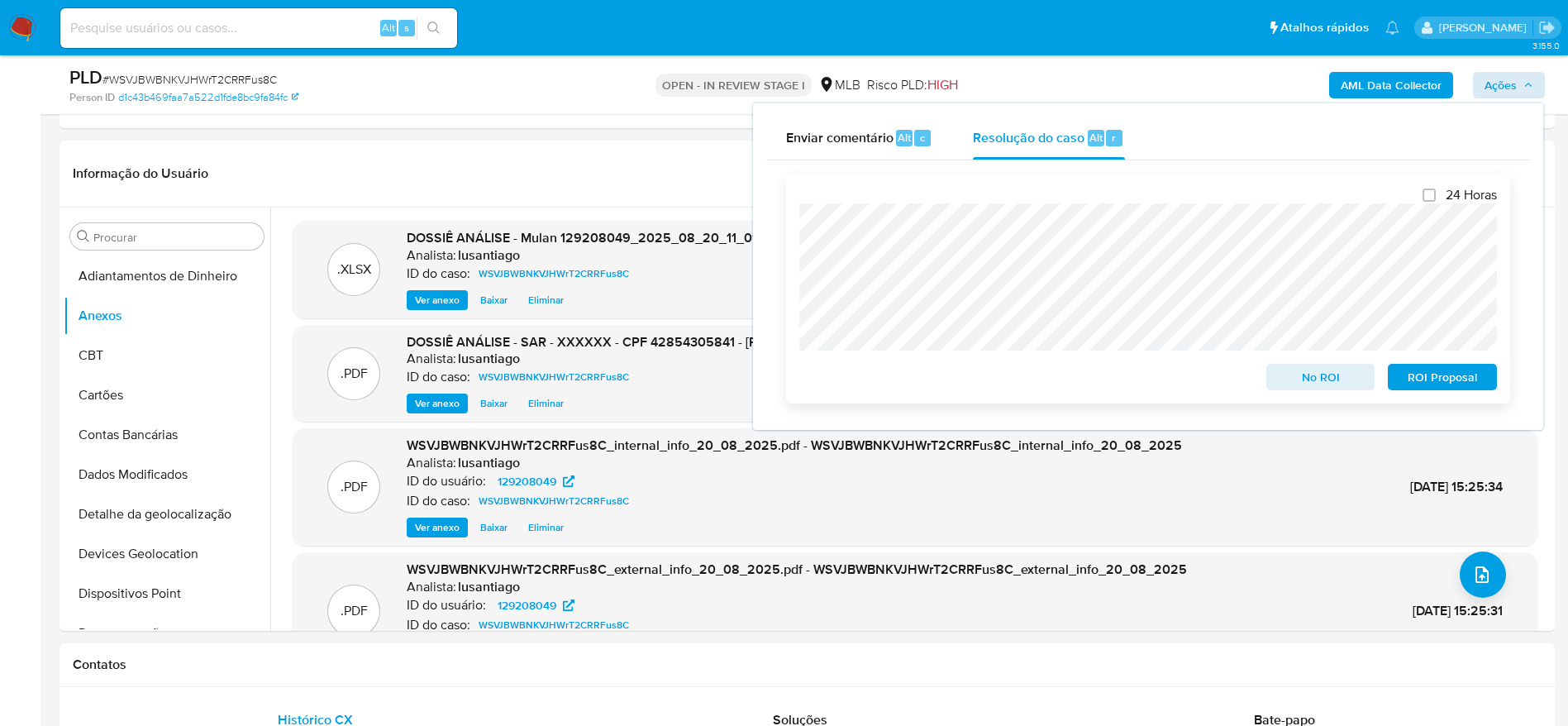
click at [1424, 380] on span "ROI Proposal" at bounding box center [1442, 377] width 86 height 23
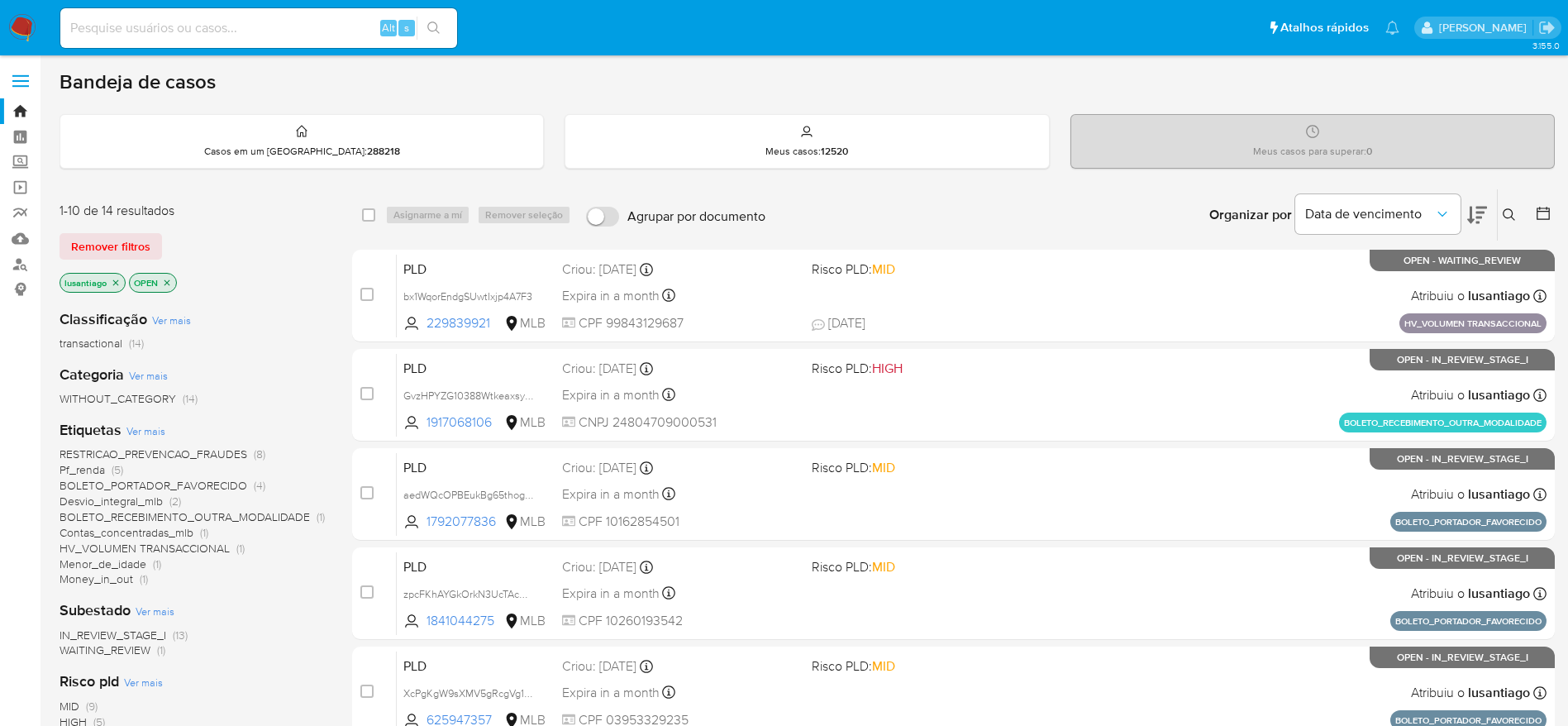
click at [278, 29] on input at bounding box center [259, 28] width 397 height 21
click at [279, 11] on div "Alt s" at bounding box center [259, 27] width 397 height 40
click at [274, 24] on input at bounding box center [259, 28] width 397 height 21
paste input "712686544"
type input "712686544"
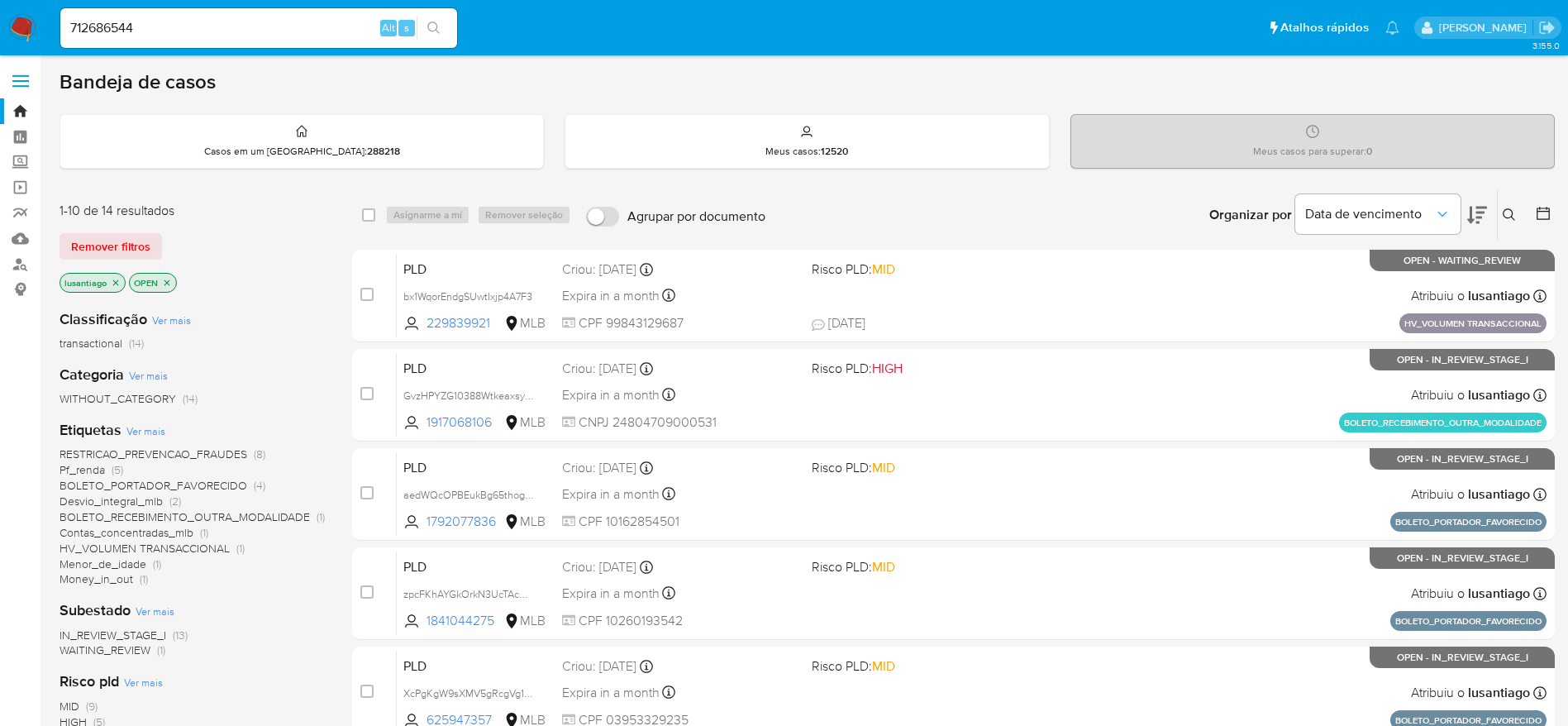
click at [437, 22] on icon "search-icon" at bounding box center [434, 27] width 13 height 13
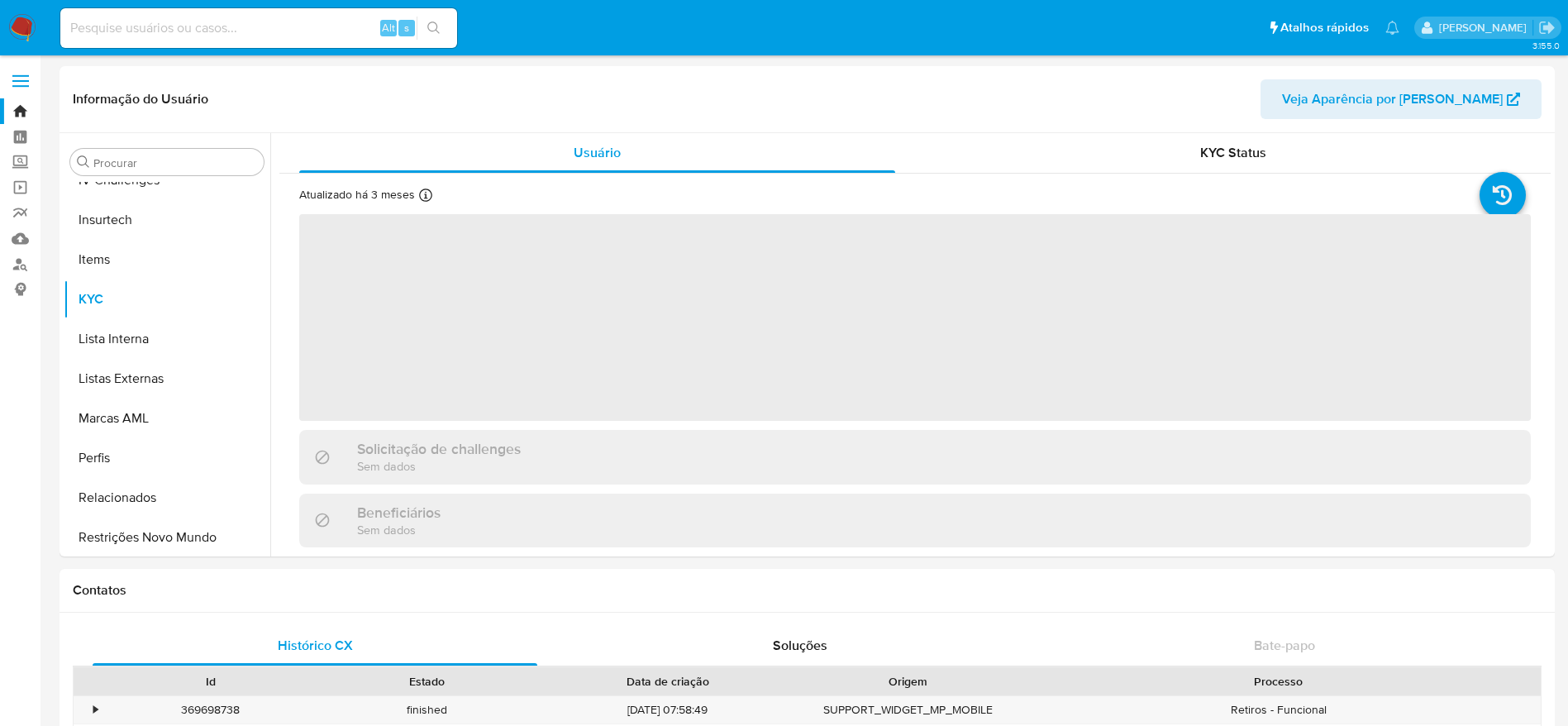
scroll to position [738, 0]
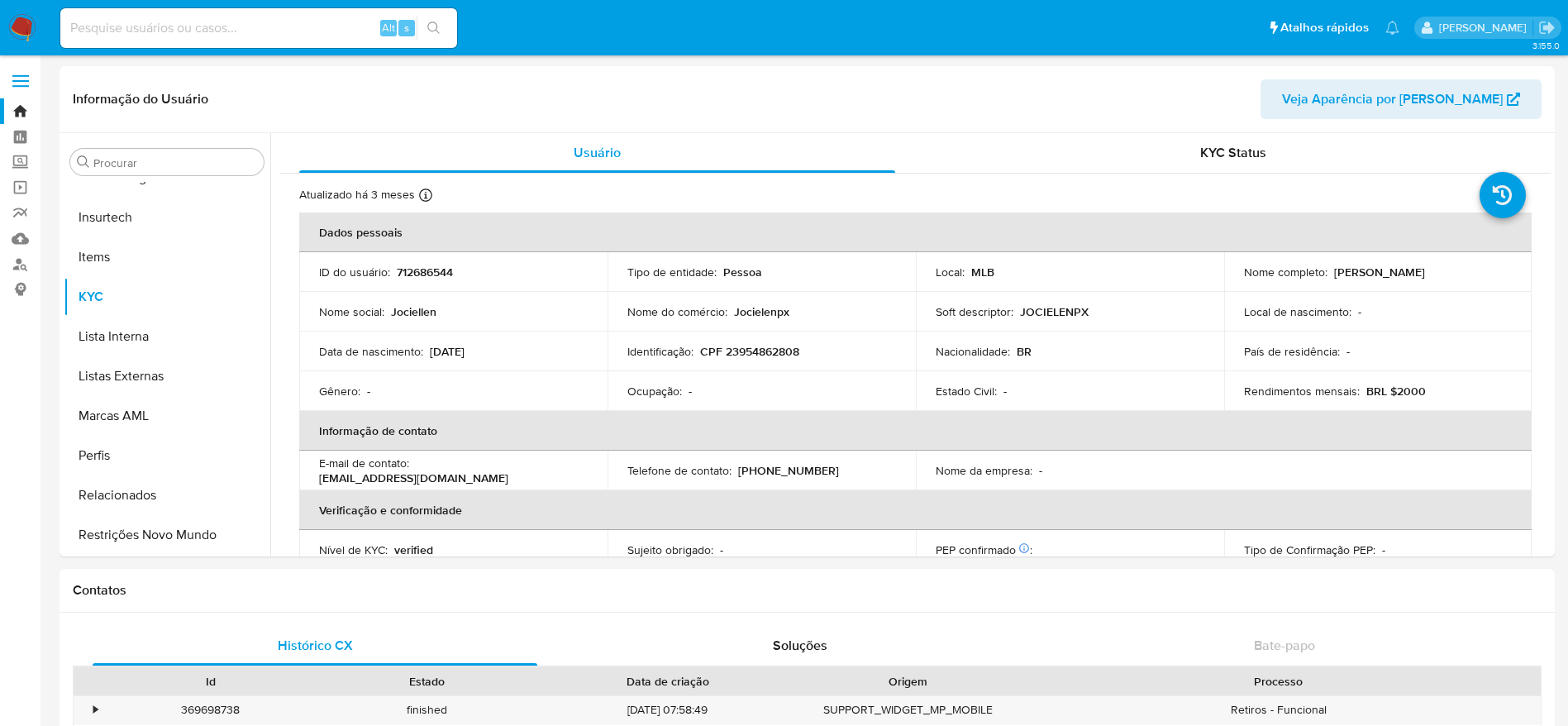
select select "10"
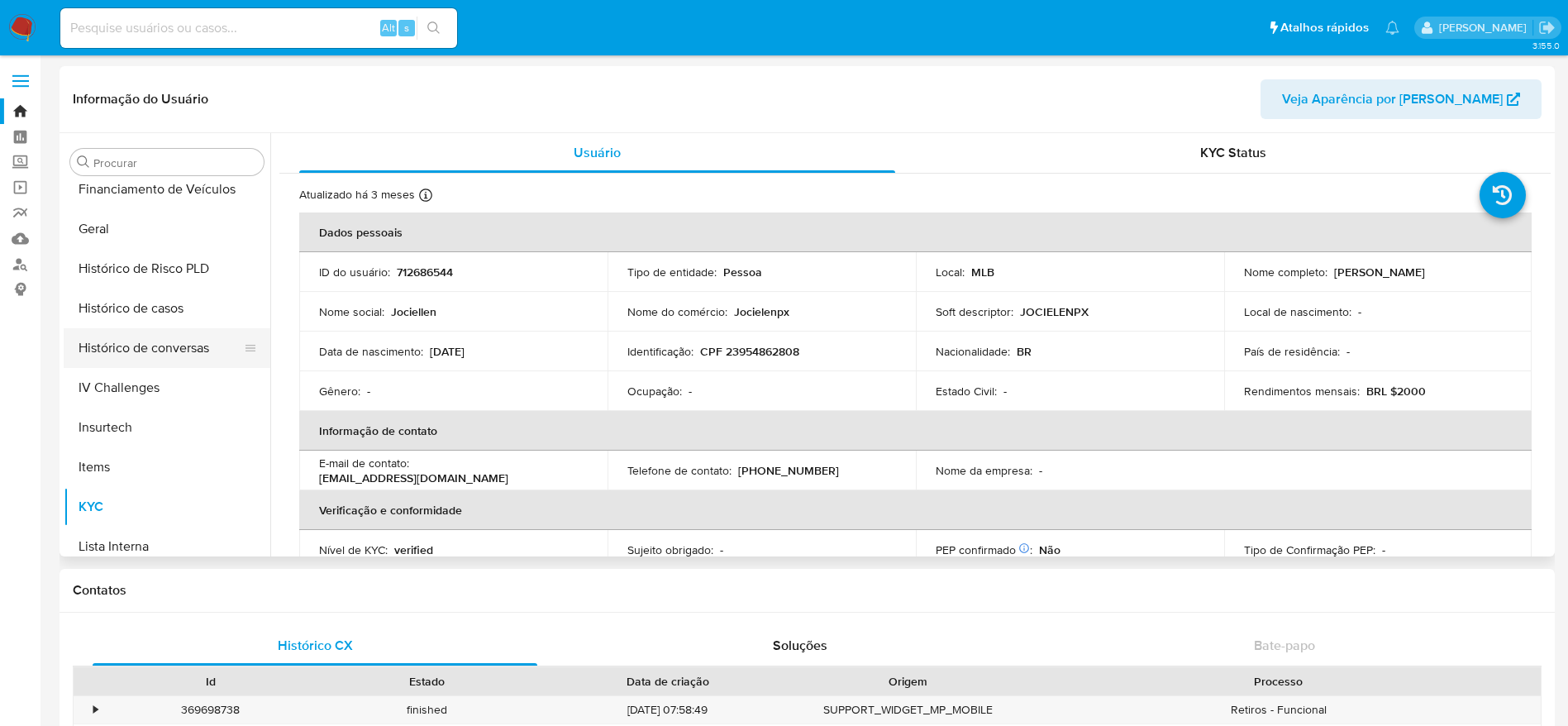
scroll to position [490, 0]
click at [126, 348] on button "Histórico de casos" at bounding box center [160, 346] width 193 height 40
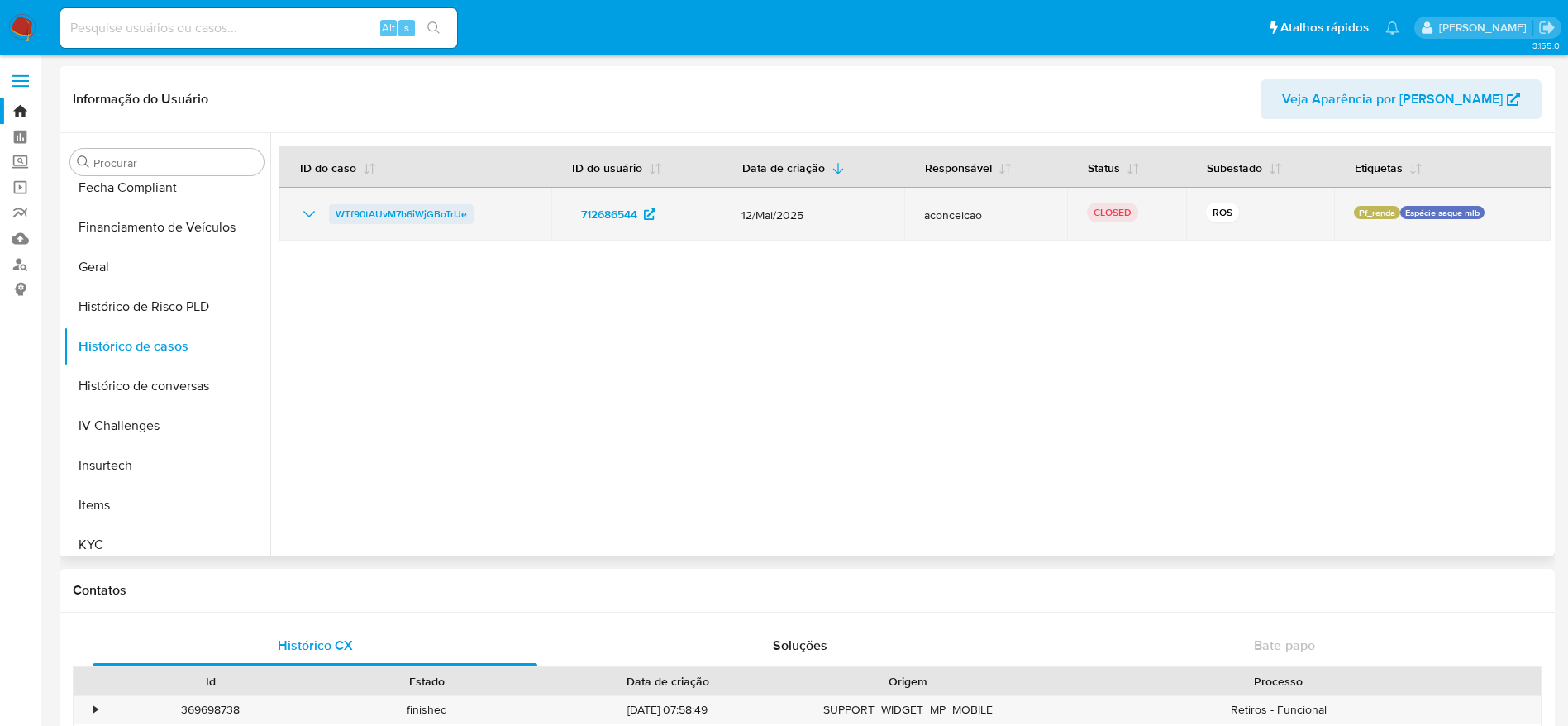
click at [430, 218] on span "WTf90tAUvM7b6iWjGBoTrIJe" at bounding box center [401, 214] width 132 height 20
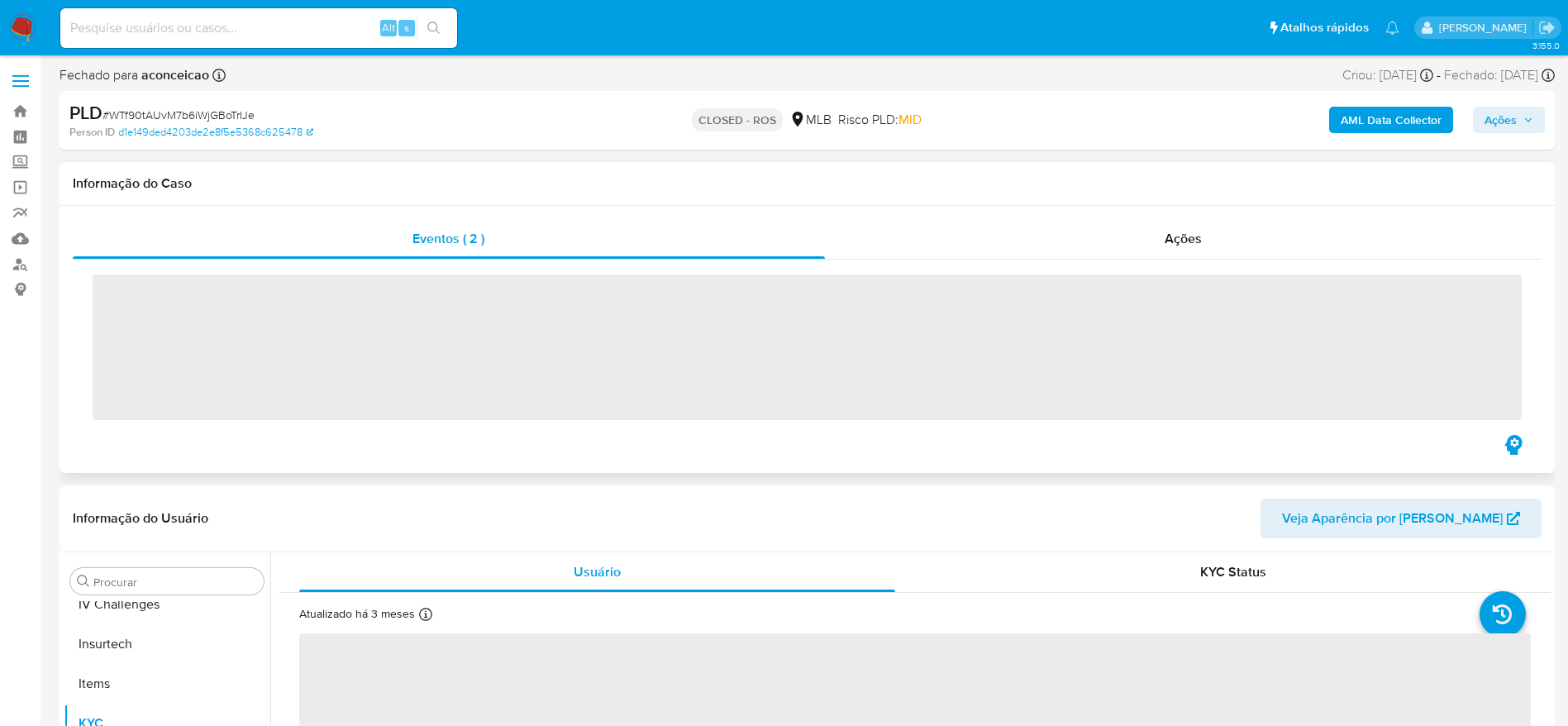
scroll to position [738, 0]
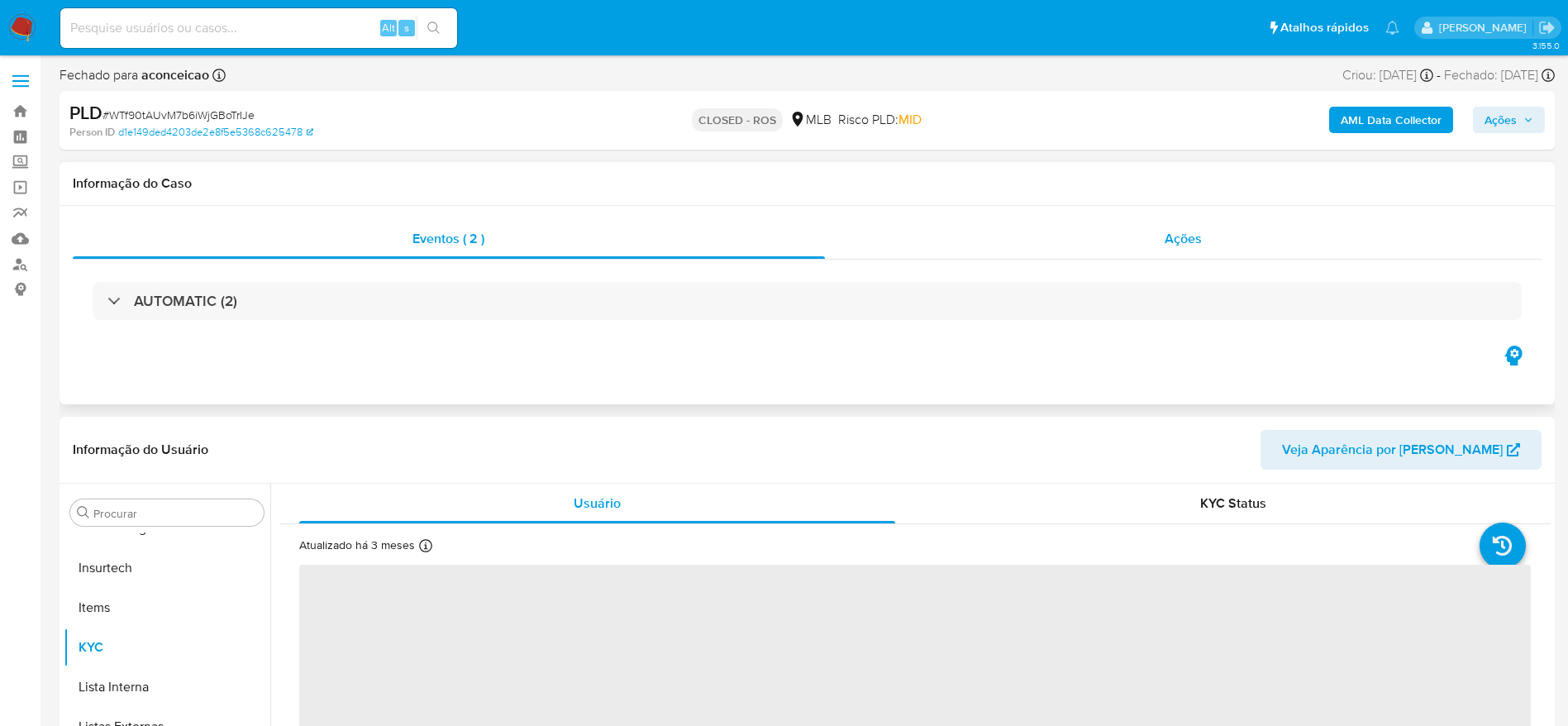
click at [1067, 236] on div "Ações" at bounding box center [1183, 238] width 718 height 40
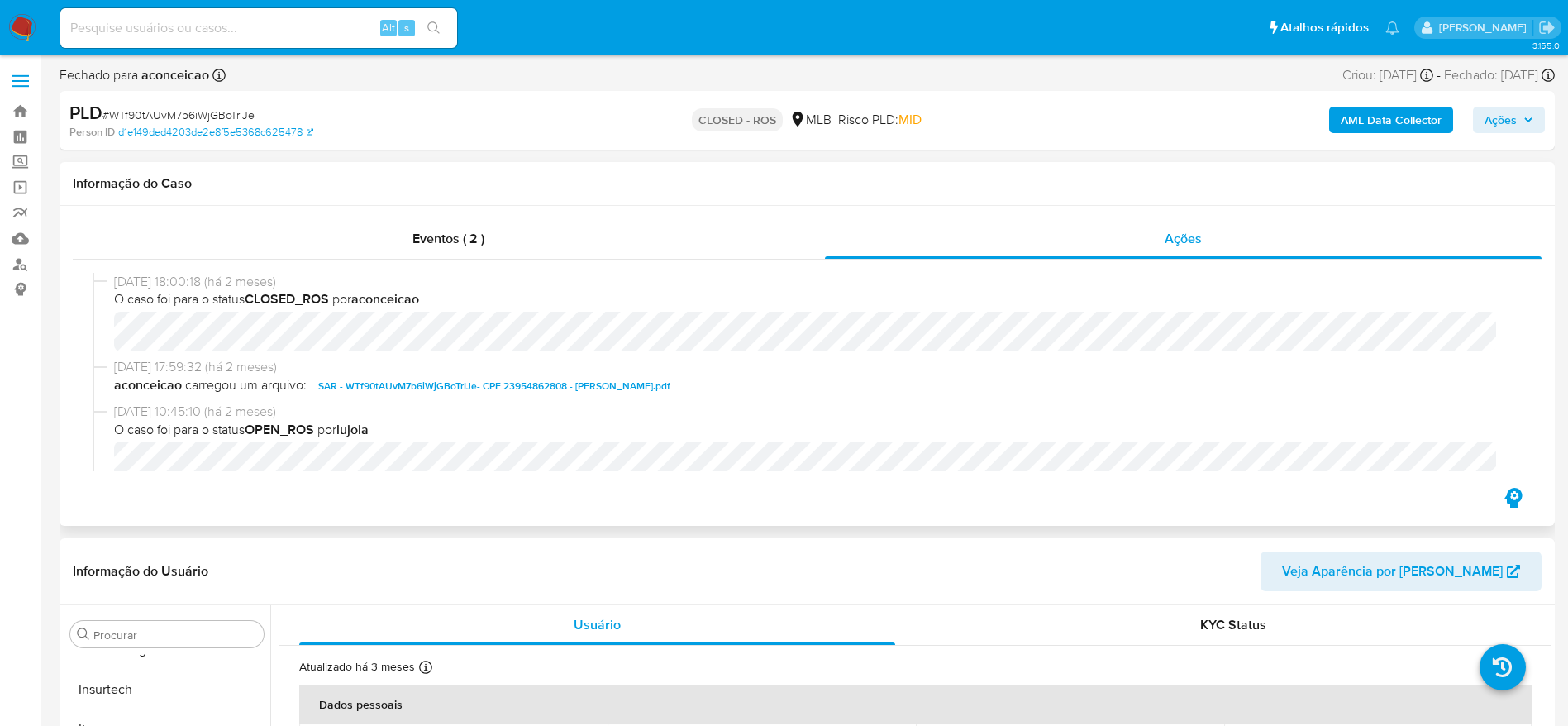
select select "10"
drag, startPoint x: 146, startPoint y: 287, endPoint x: 179, endPoint y: 287, distance: 33.0
click at [179, 287] on div "[DATE] 18:00:18 (há 2 meses) O caso foi para o status CLOSED_ROS por aconceicao" at bounding box center [806, 316] width 1429 height 86
copy div "[DATE]"
click at [277, 33] on input at bounding box center [259, 28] width 397 height 21
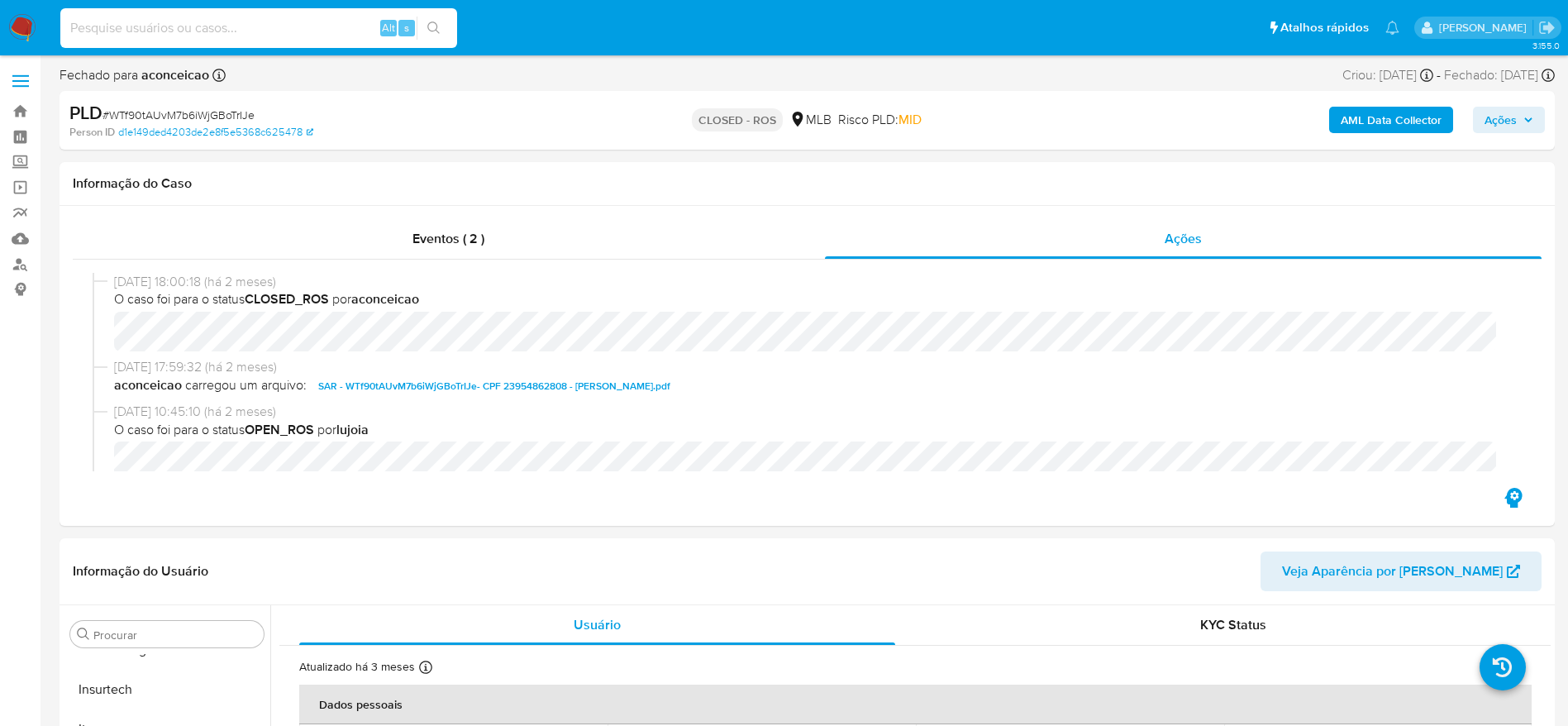
paste input "1788255998"
type input "1788255998"
click at [426, 34] on button "search-icon" at bounding box center [433, 28] width 34 height 23
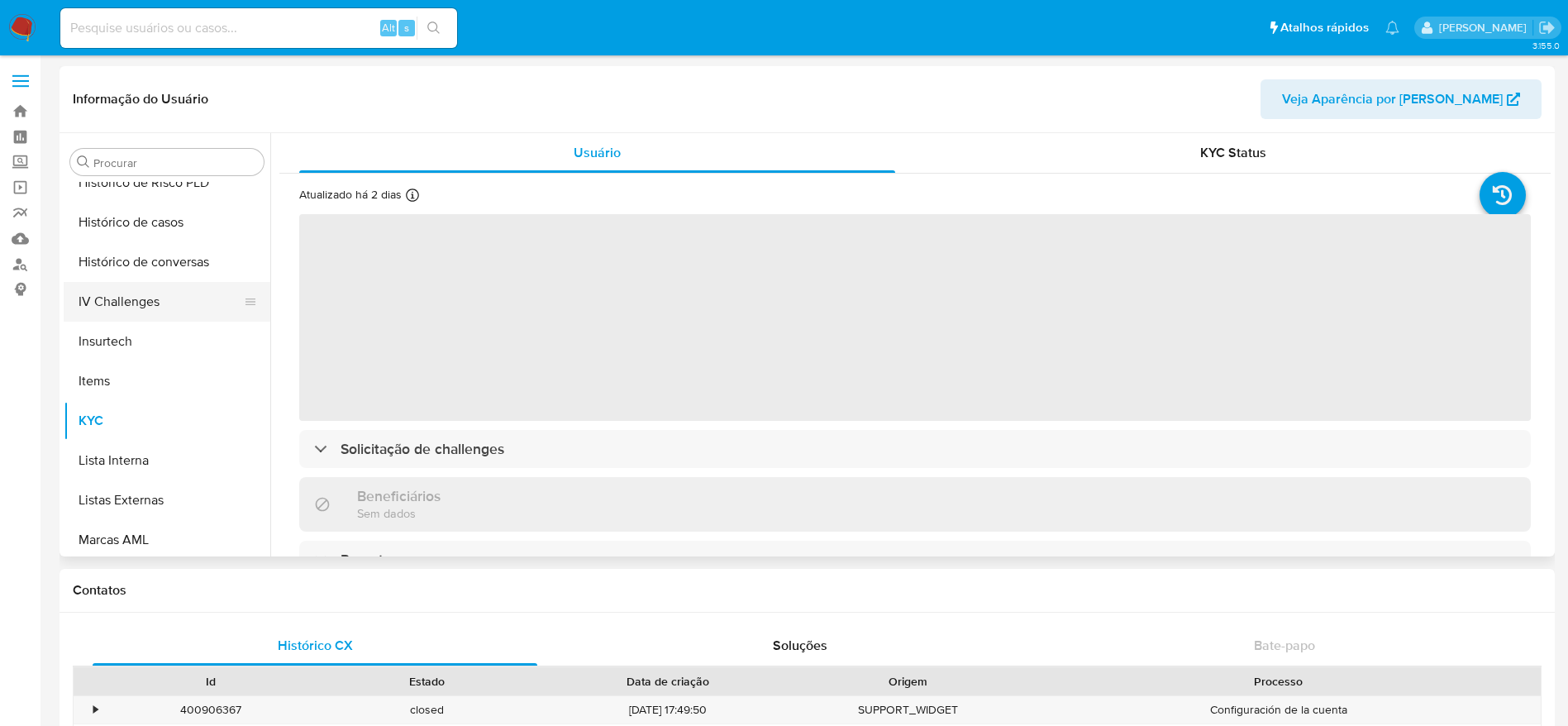
scroll to position [490, 0]
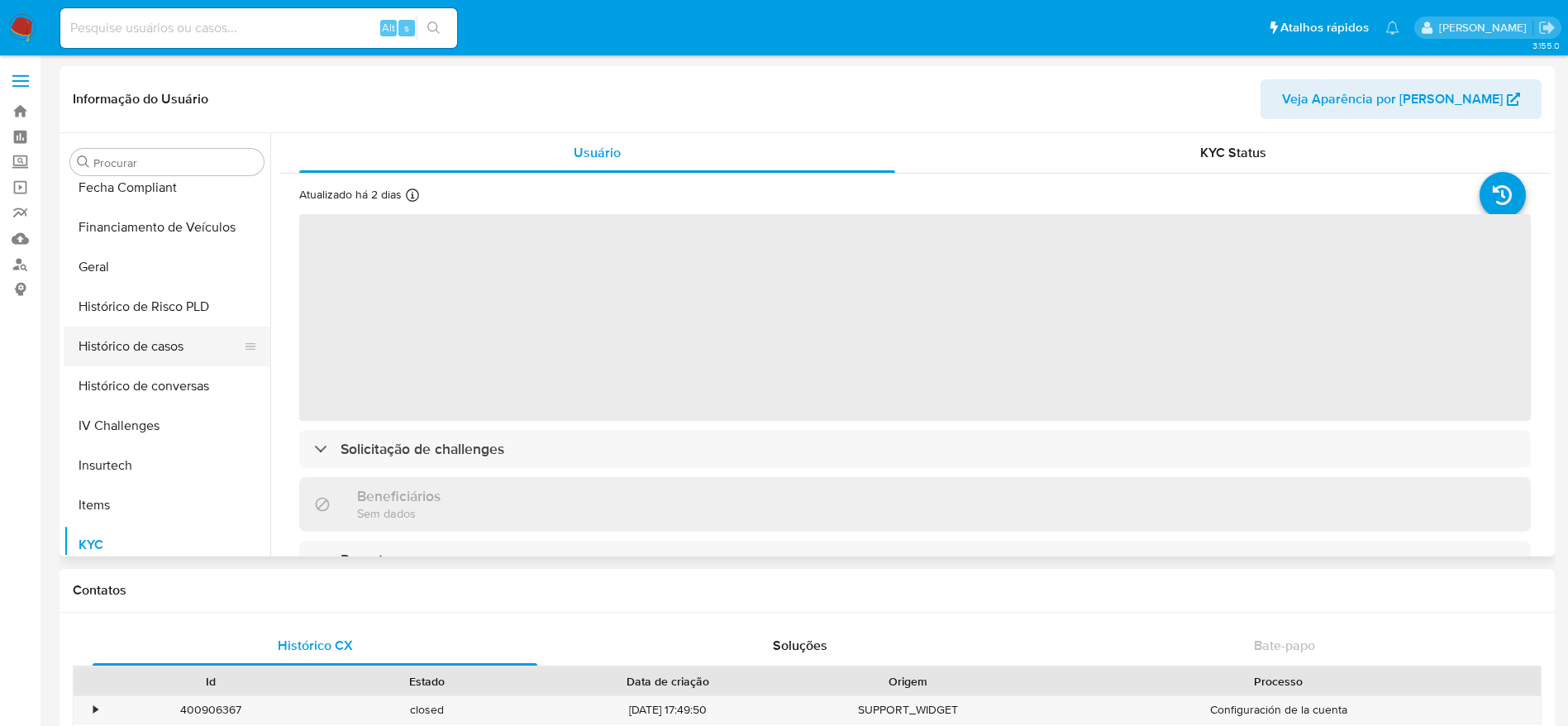
click at [153, 338] on button "Histórico de casos" at bounding box center [160, 346] width 193 height 40
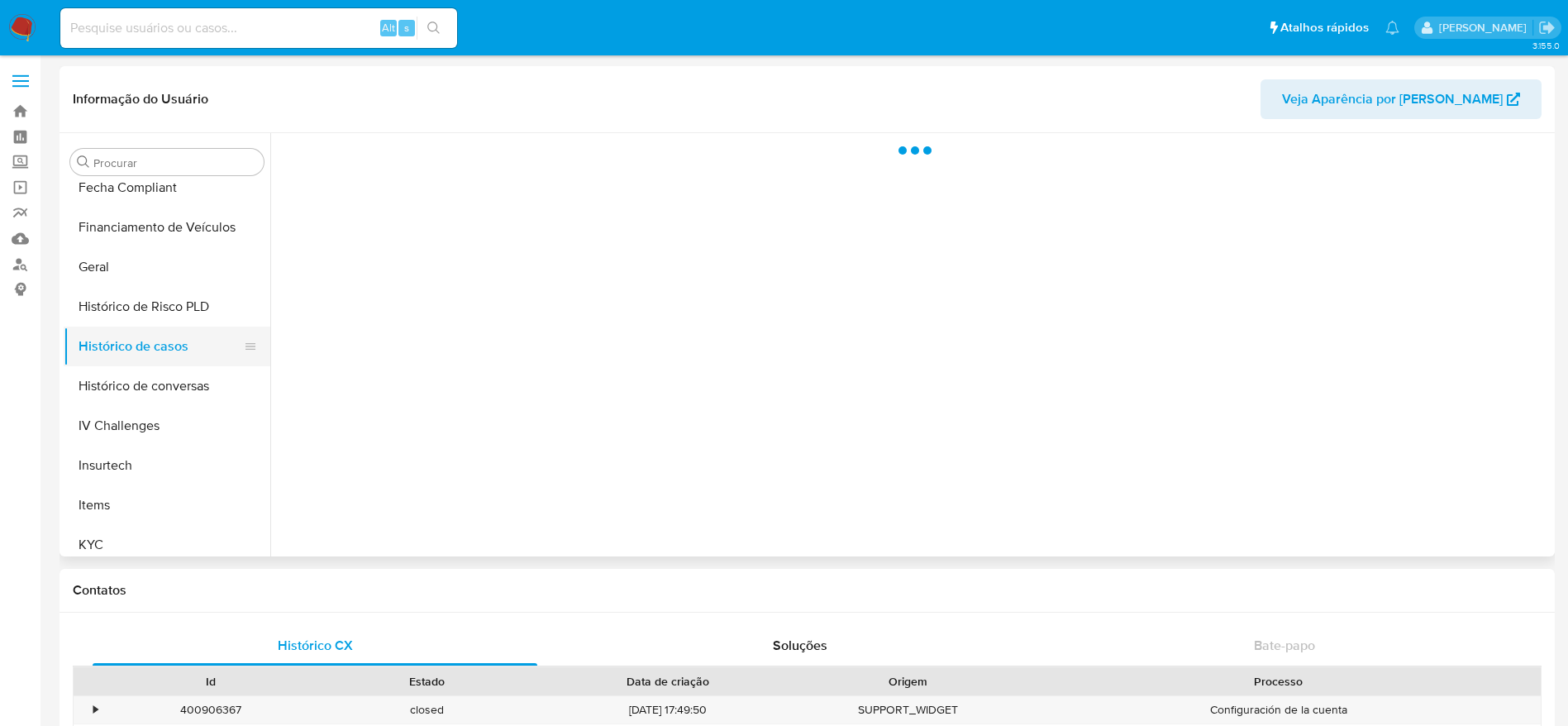
select select "10"
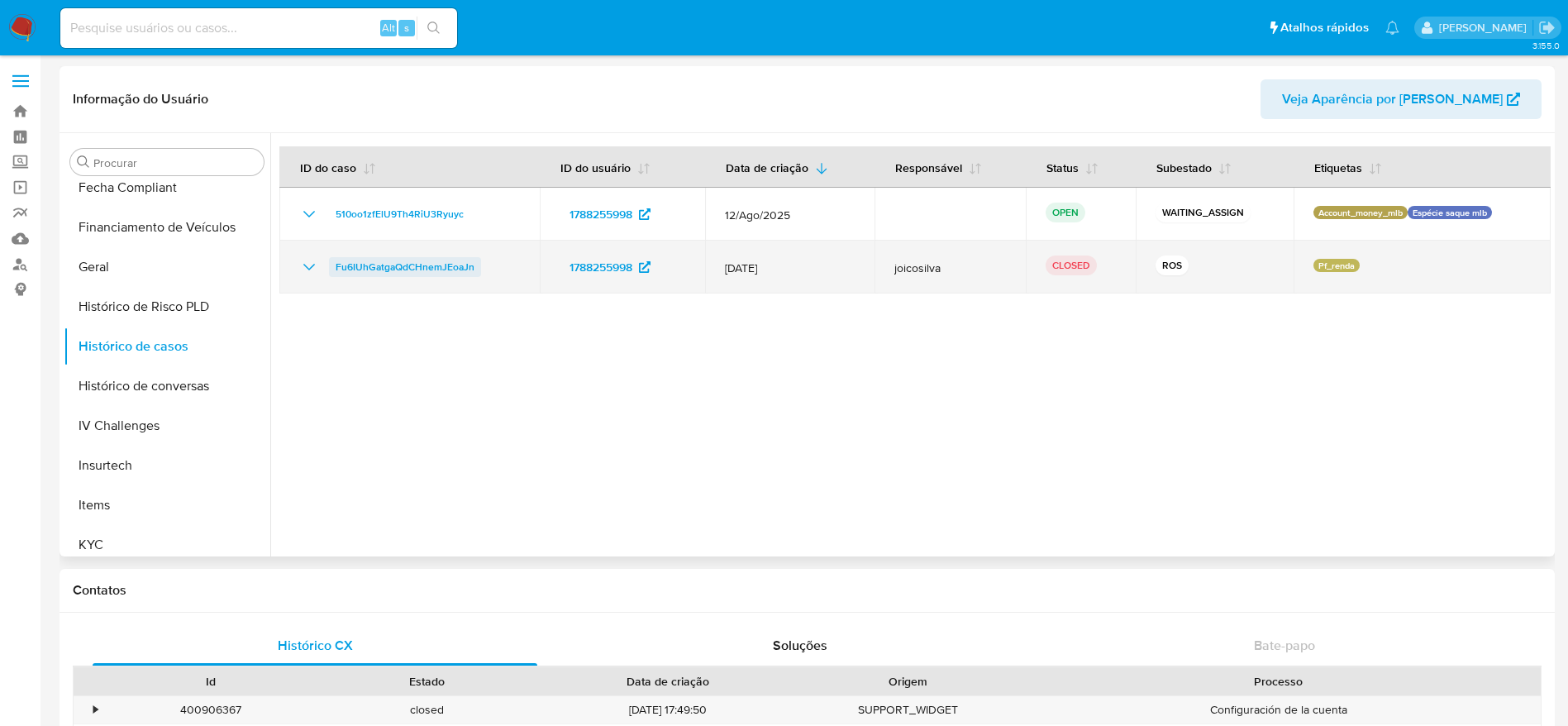
click at [378, 260] on span "Fu6IUhGatgaQdCHnemJEoaJn" at bounding box center [405, 267] width 139 height 20
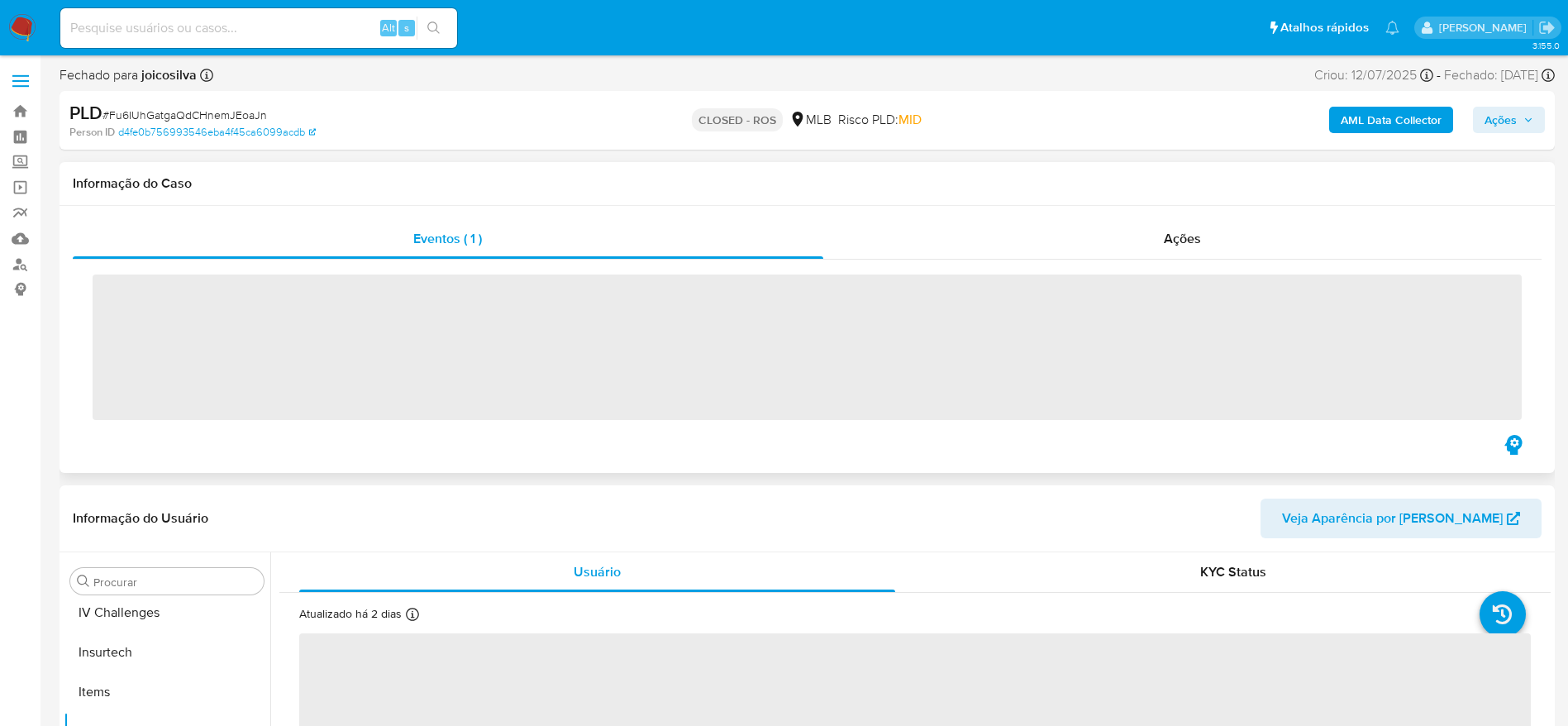
scroll to position [738, 0]
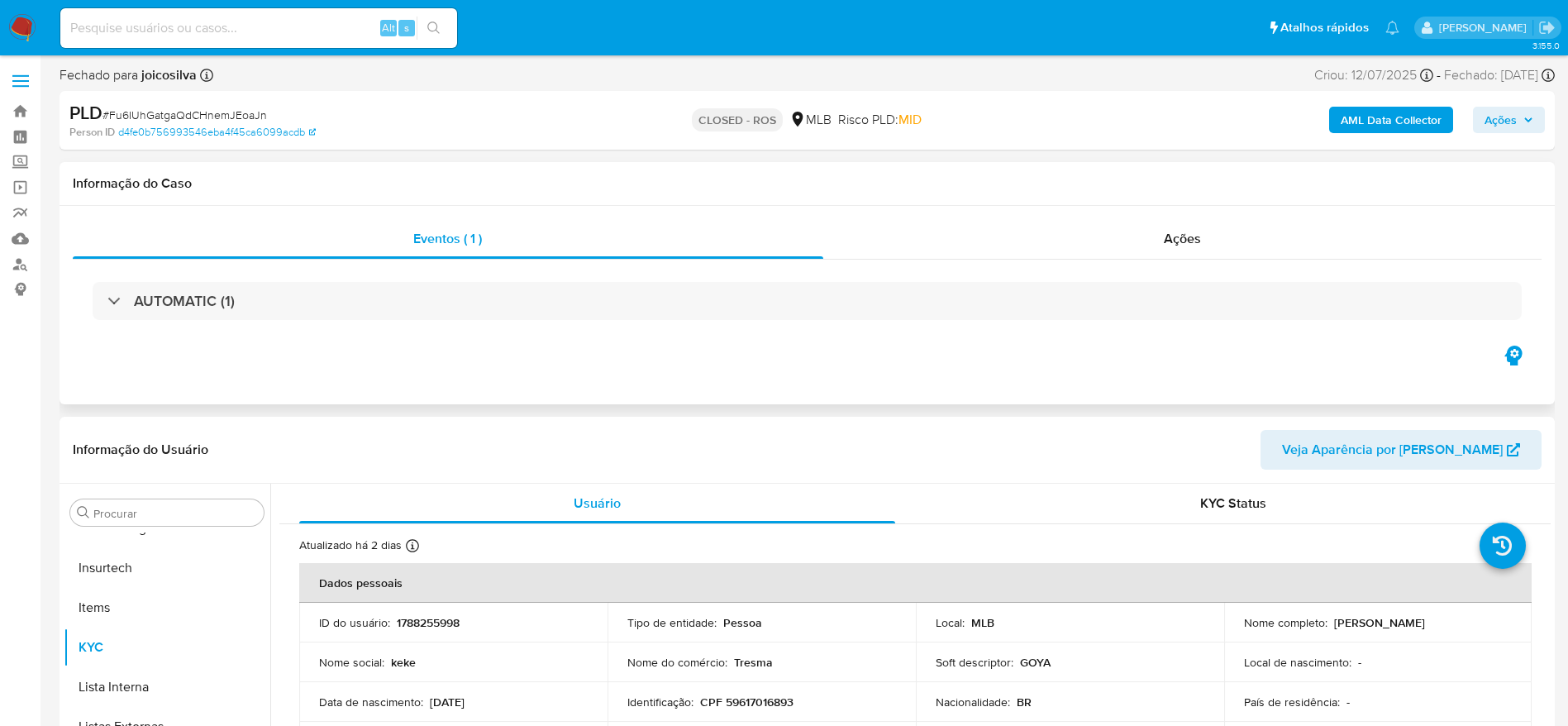
select select "10"
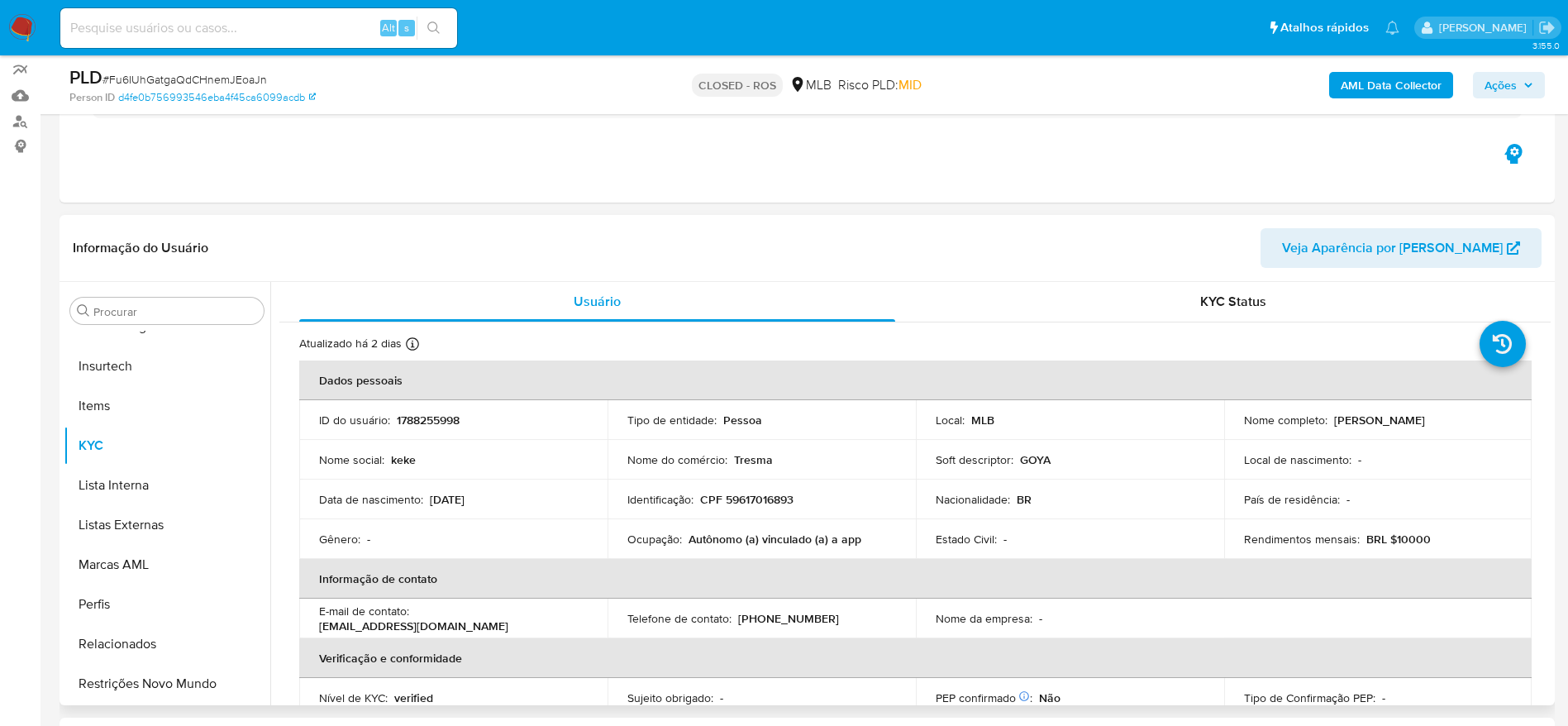
scroll to position [248, 0]
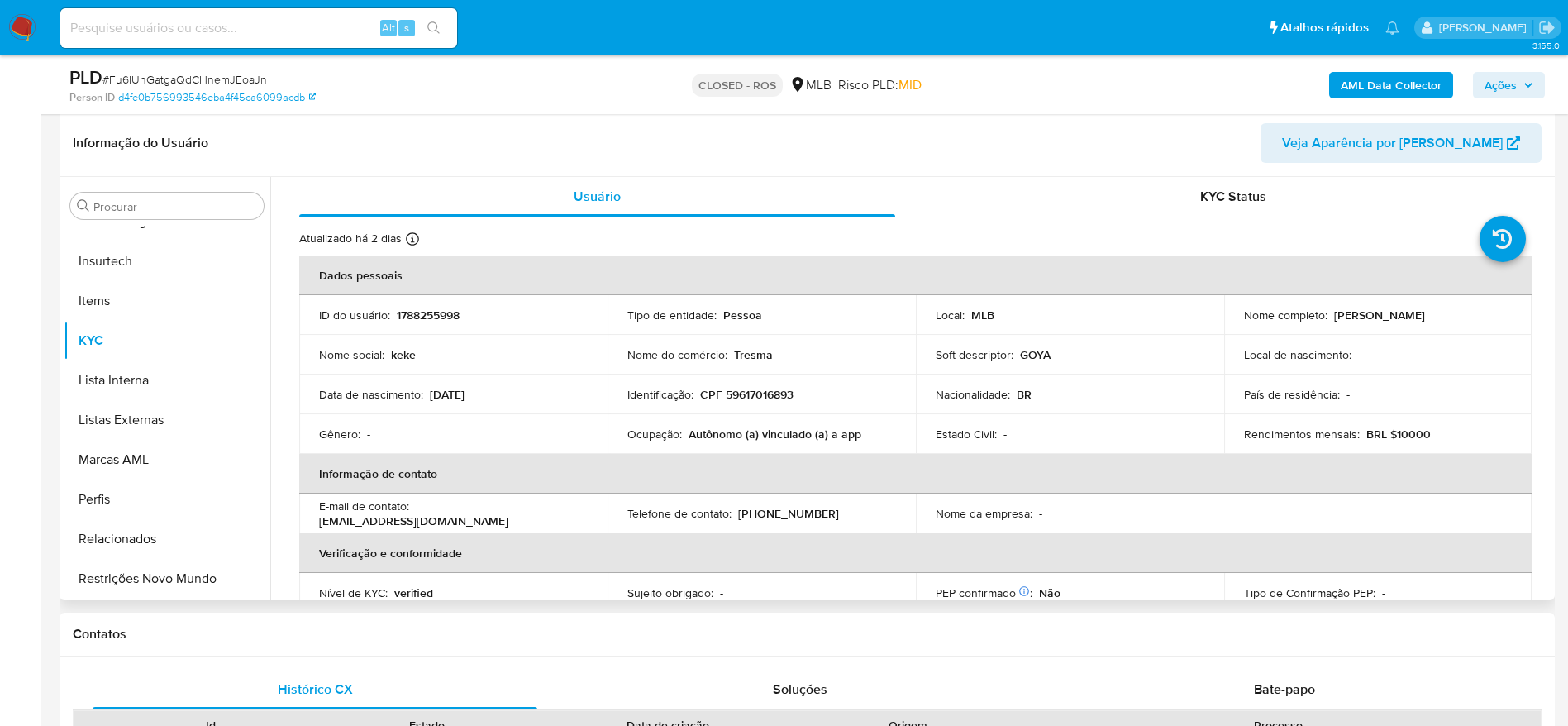
click at [747, 388] on p "CPF 59617016893" at bounding box center [747, 394] width 93 height 15
copy p "59617016893"
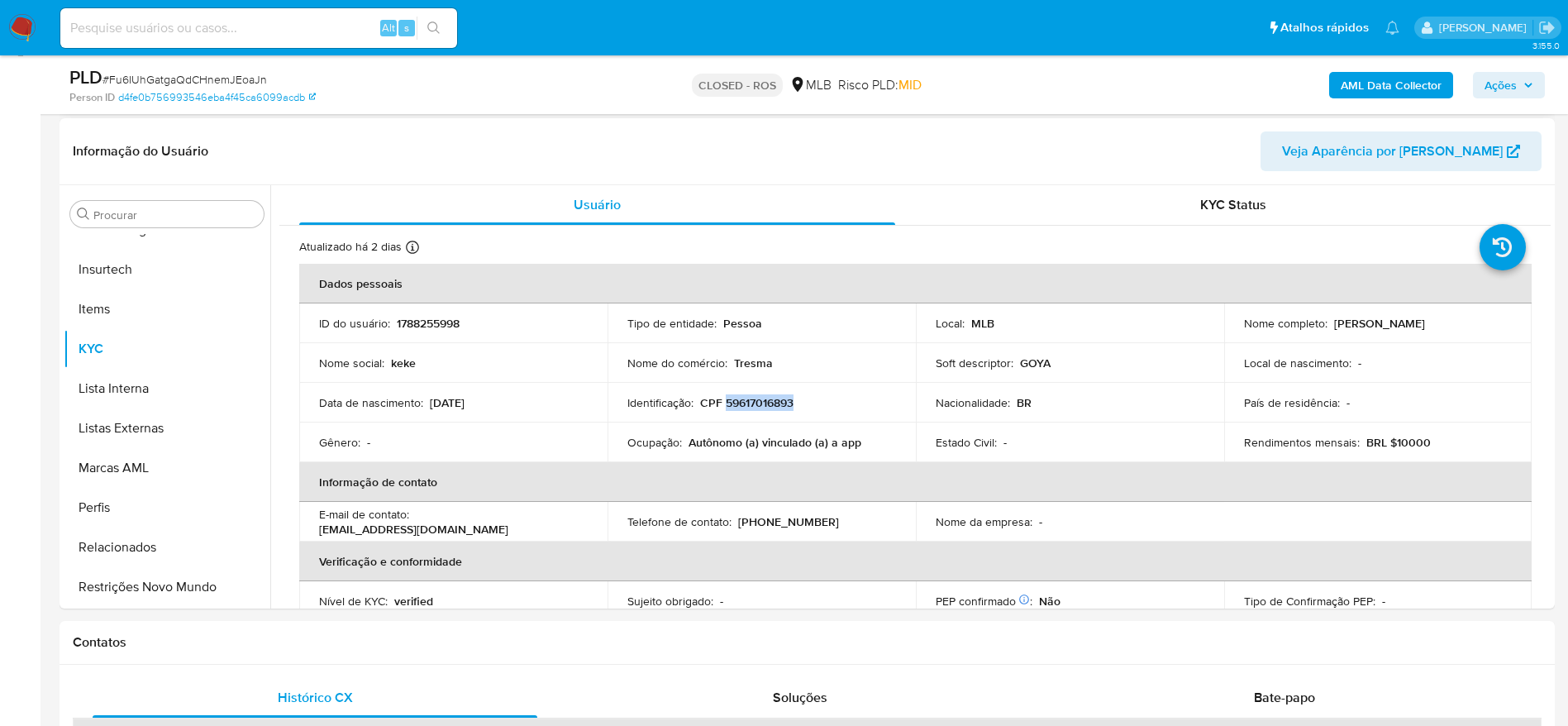
scroll to position [0, 0]
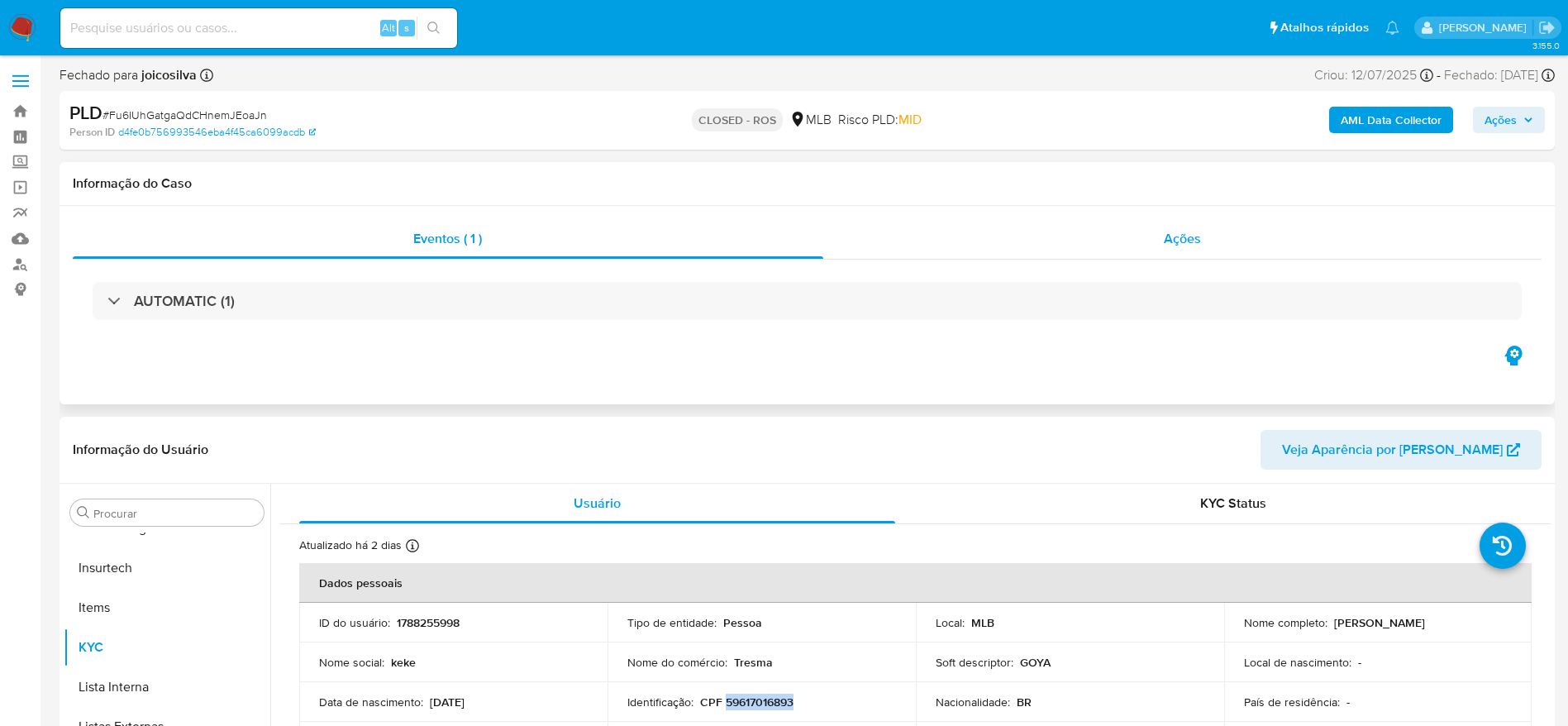
click at [1112, 246] on div "Ações" at bounding box center [1182, 238] width 719 height 40
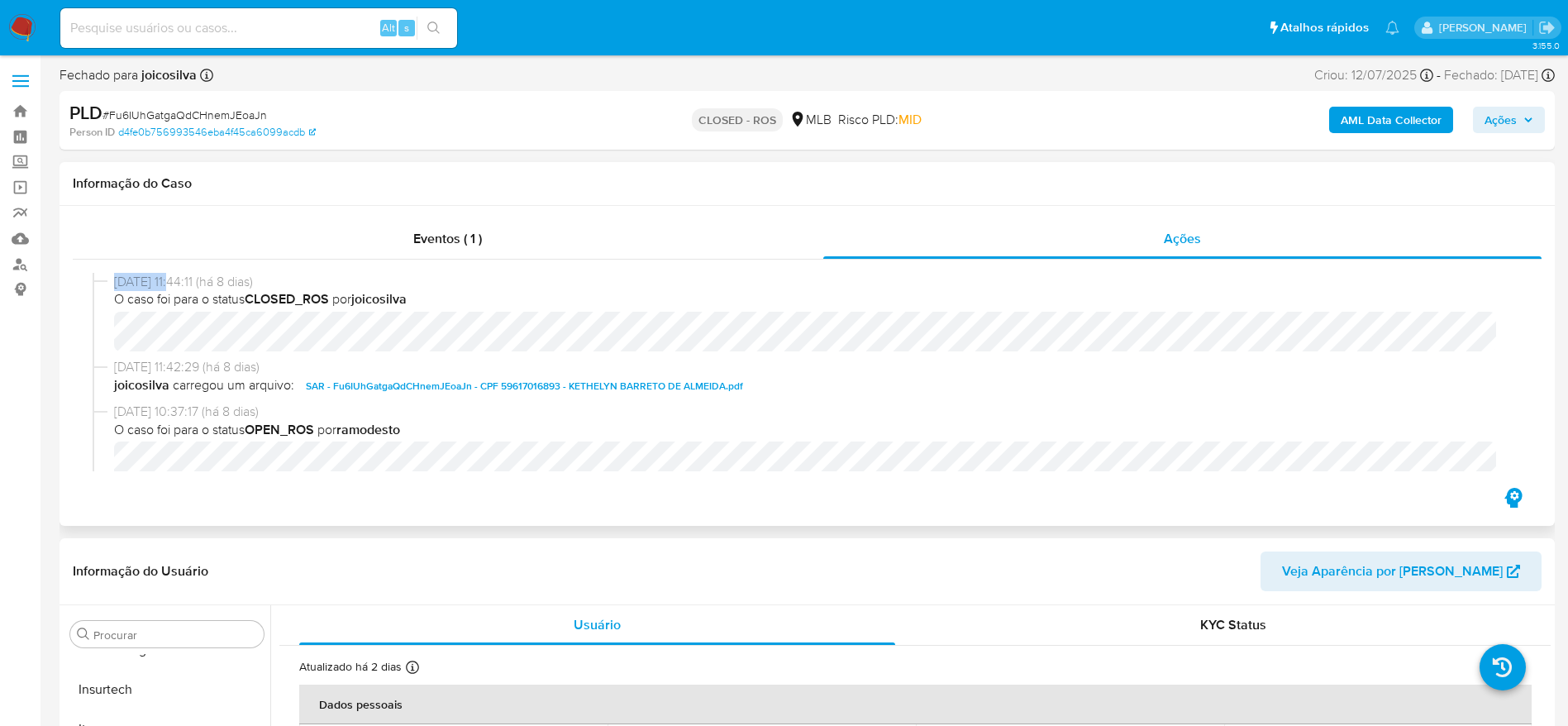
drag, startPoint x: 135, startPoint y: 284, endPoint x: 180, endPoint y: 287, distance: 45.1
click at [180, 287] on div "[DATE] 11:44:11 (há 8 dias) O caso foi para o status CLOSED_ROS por joicosilva" at bounding box center [806, 316] width 1429 height 86
copy span "[DATE]"
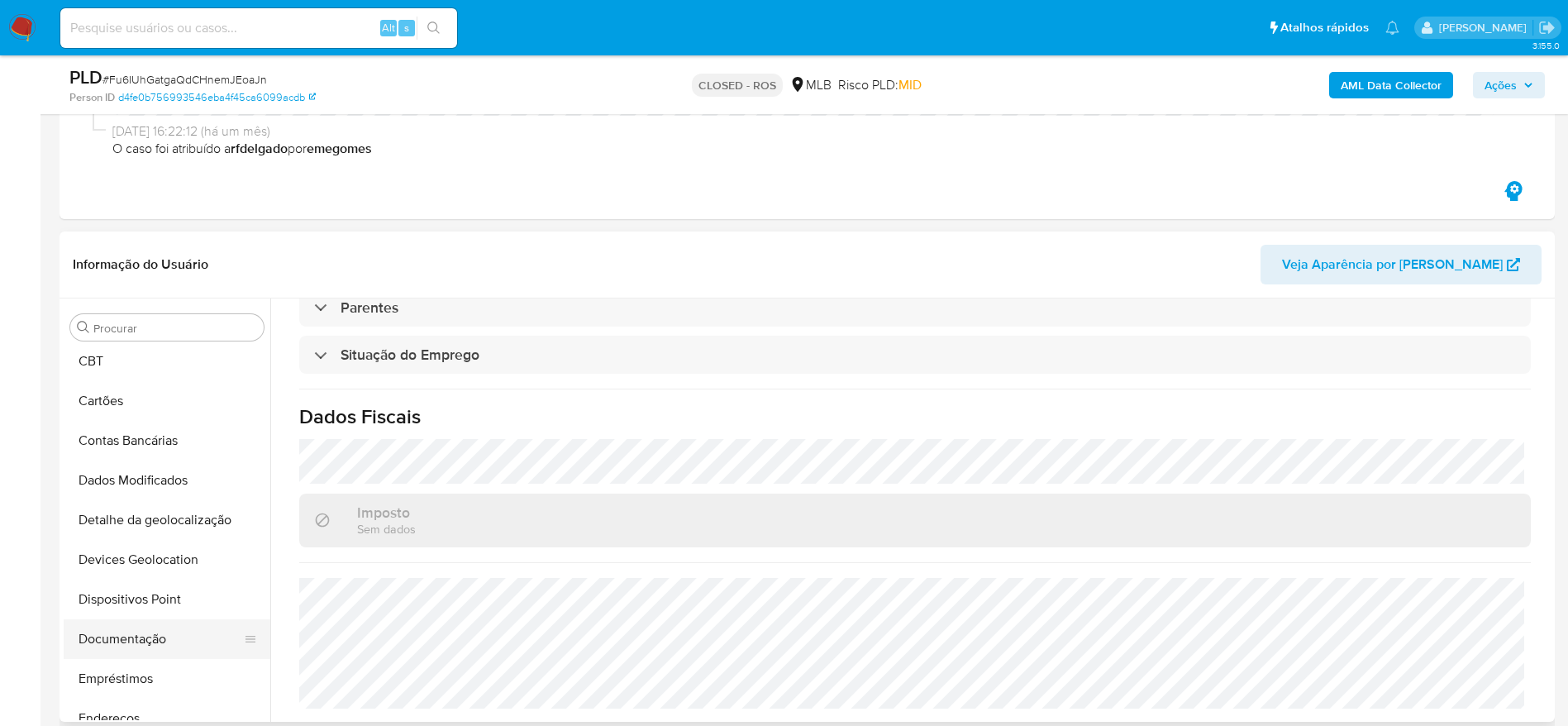
scroll to position [124, 0]
click at [148, 606] on button "Documentação" at bounding box center [160, 600] width 193 height 40
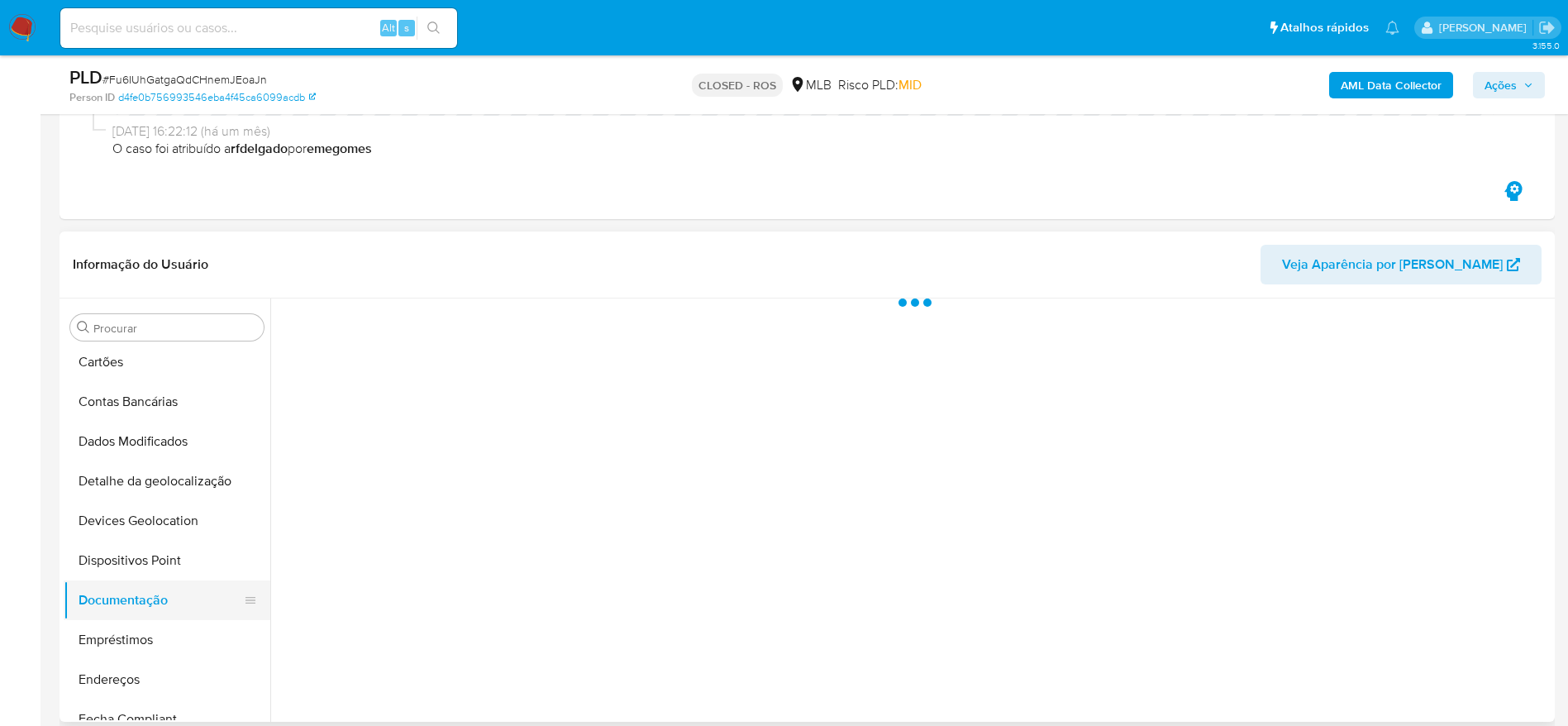
scroll to position [0, 0]
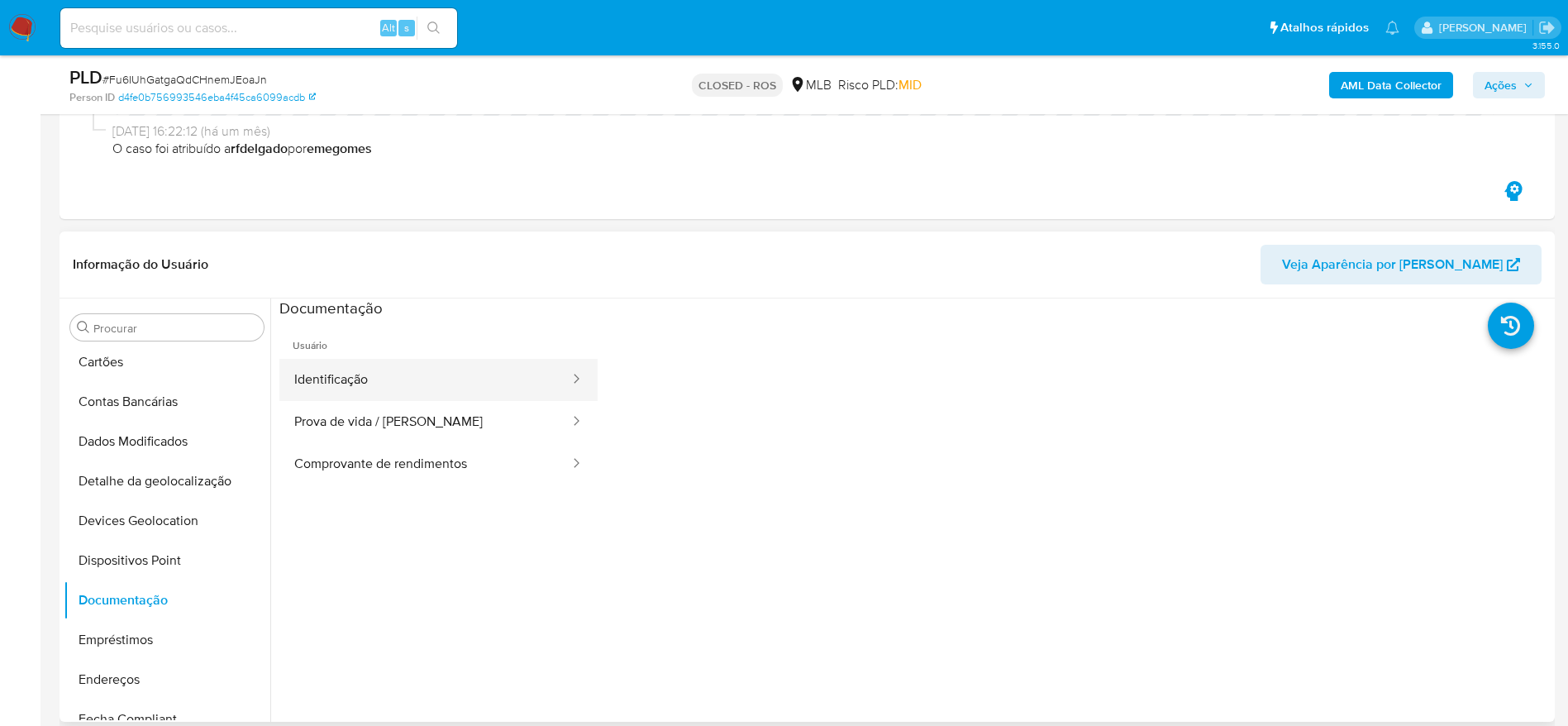
click at [458, 387] on button "Identificação" at bounding box center [425, 380] width 292 height 42
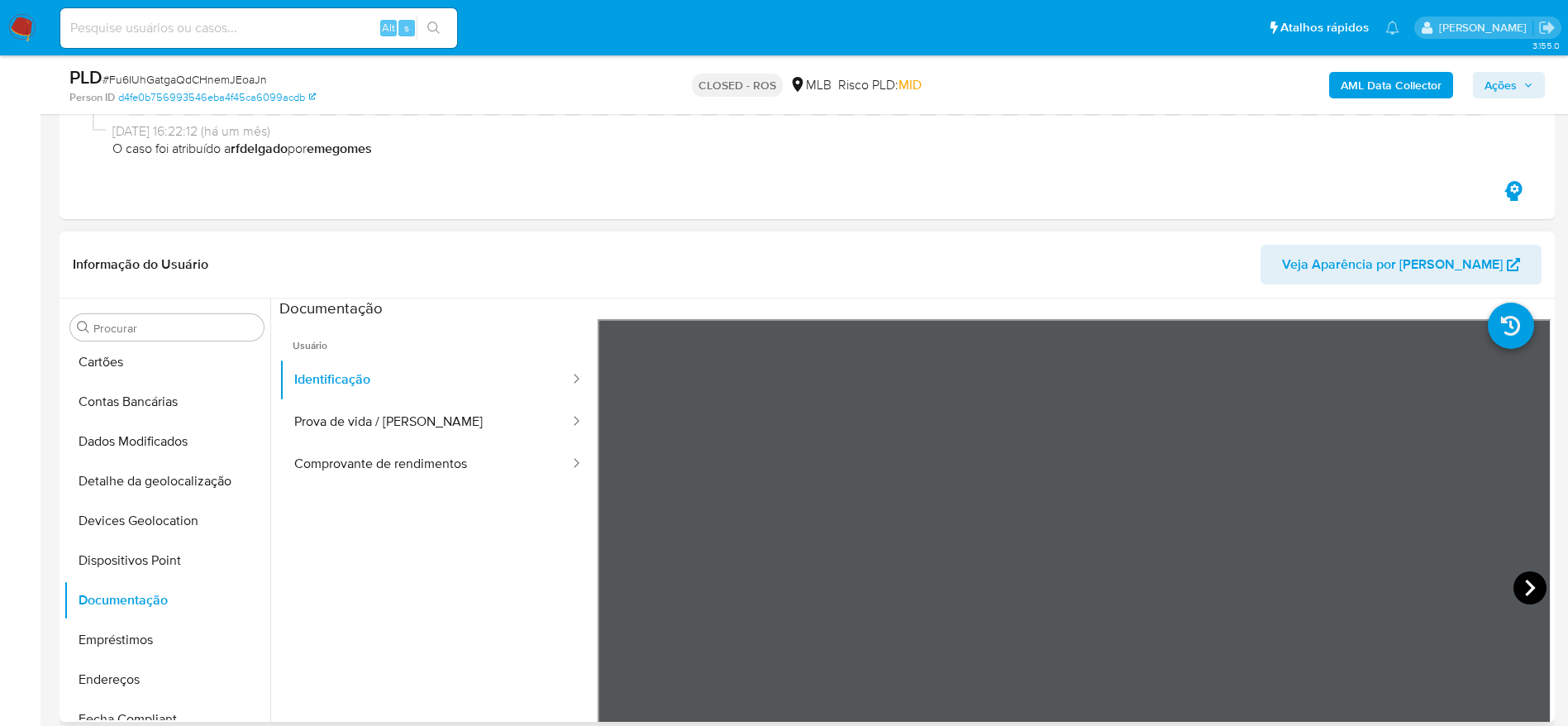
click at [1525, 592] on icon at bounding box center [1529, 588] width 10 height 17
click at [1218, 280] on div "Informação do Usuário Veja Aparência por Pessoa Procurar Adiantamentos de Dinhe…" at bounding box center [807, 477] width 1495 height 490
click at [613, 583] on icon at bounding box center [618, 588] width 33 height 33
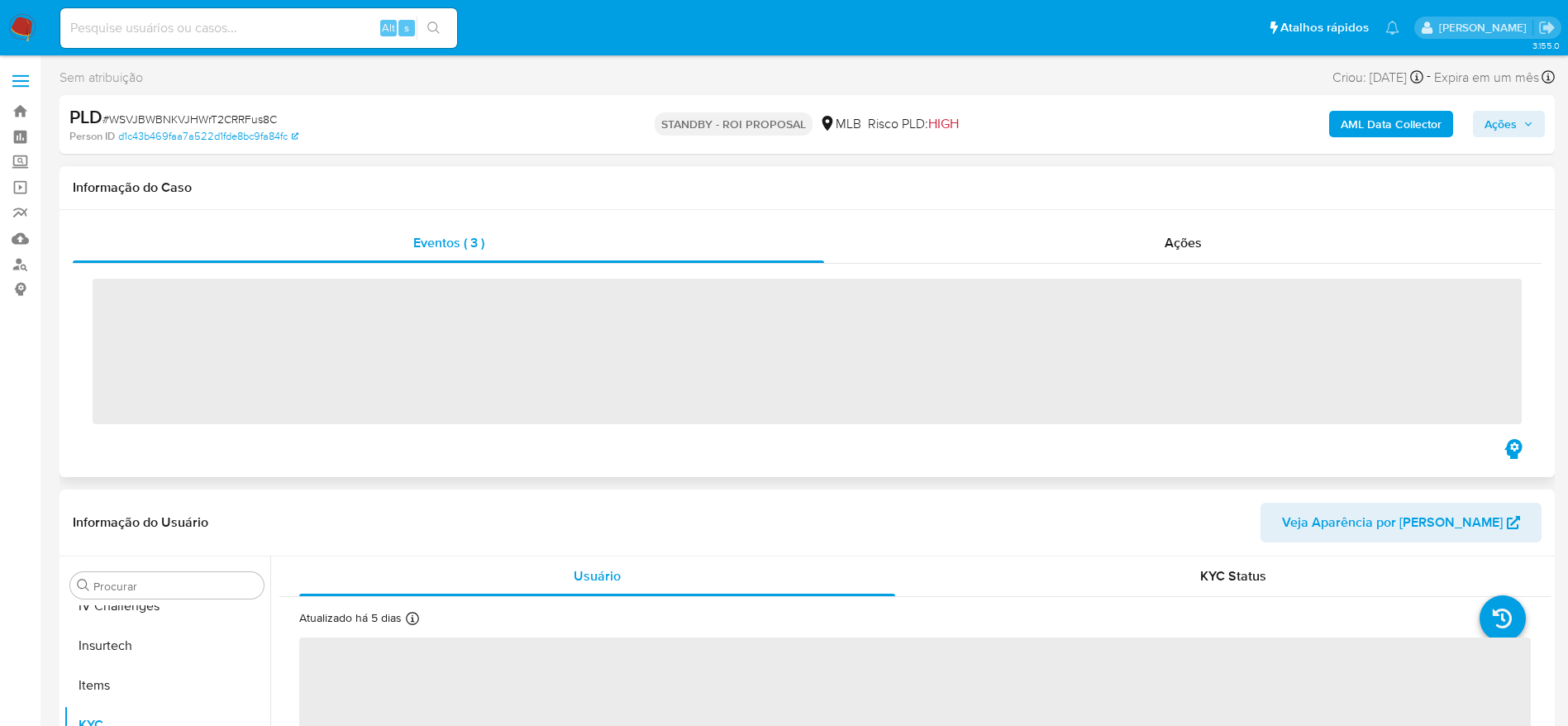
scroll to position [738, 0]
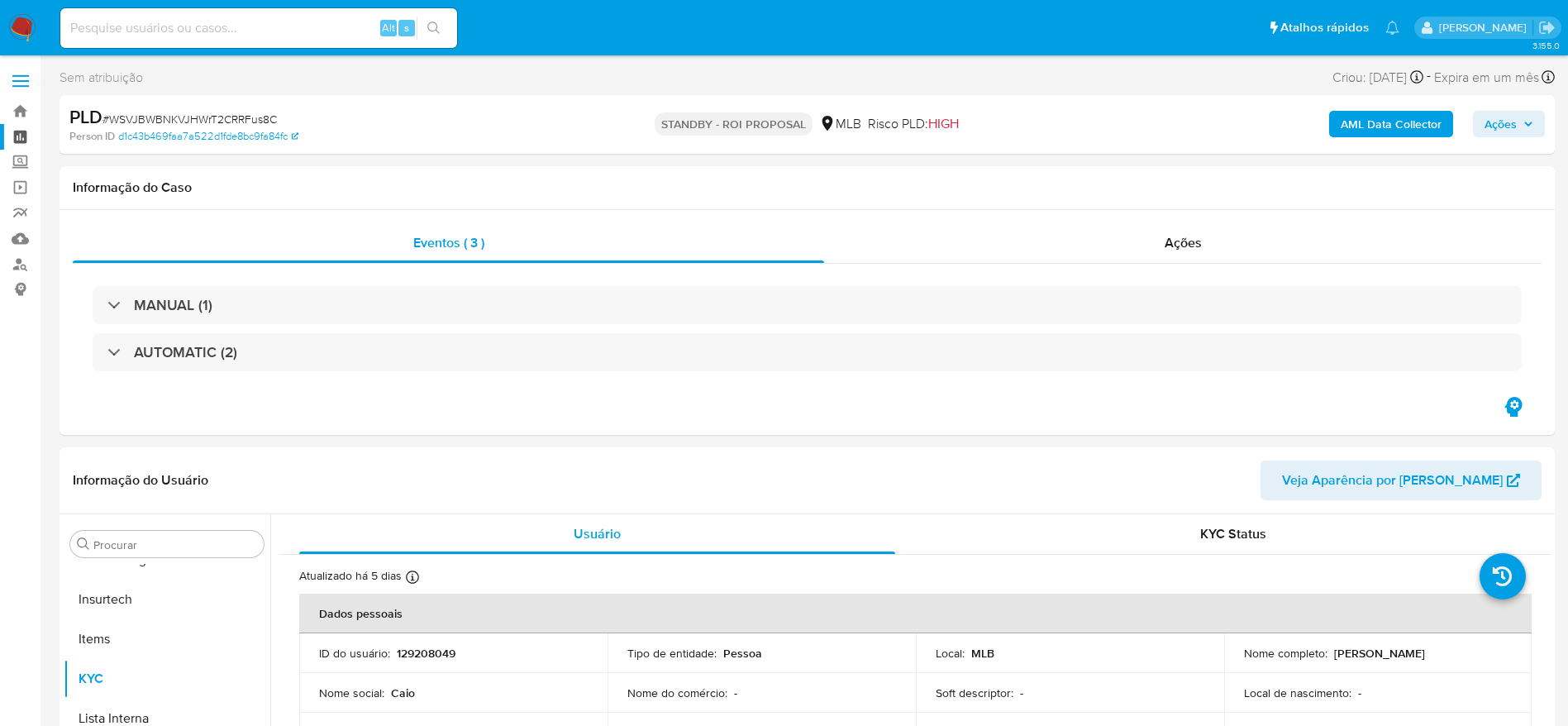
click at [20, 136] on link "Painel" at bounding box center [98, 136] width 197 height 25
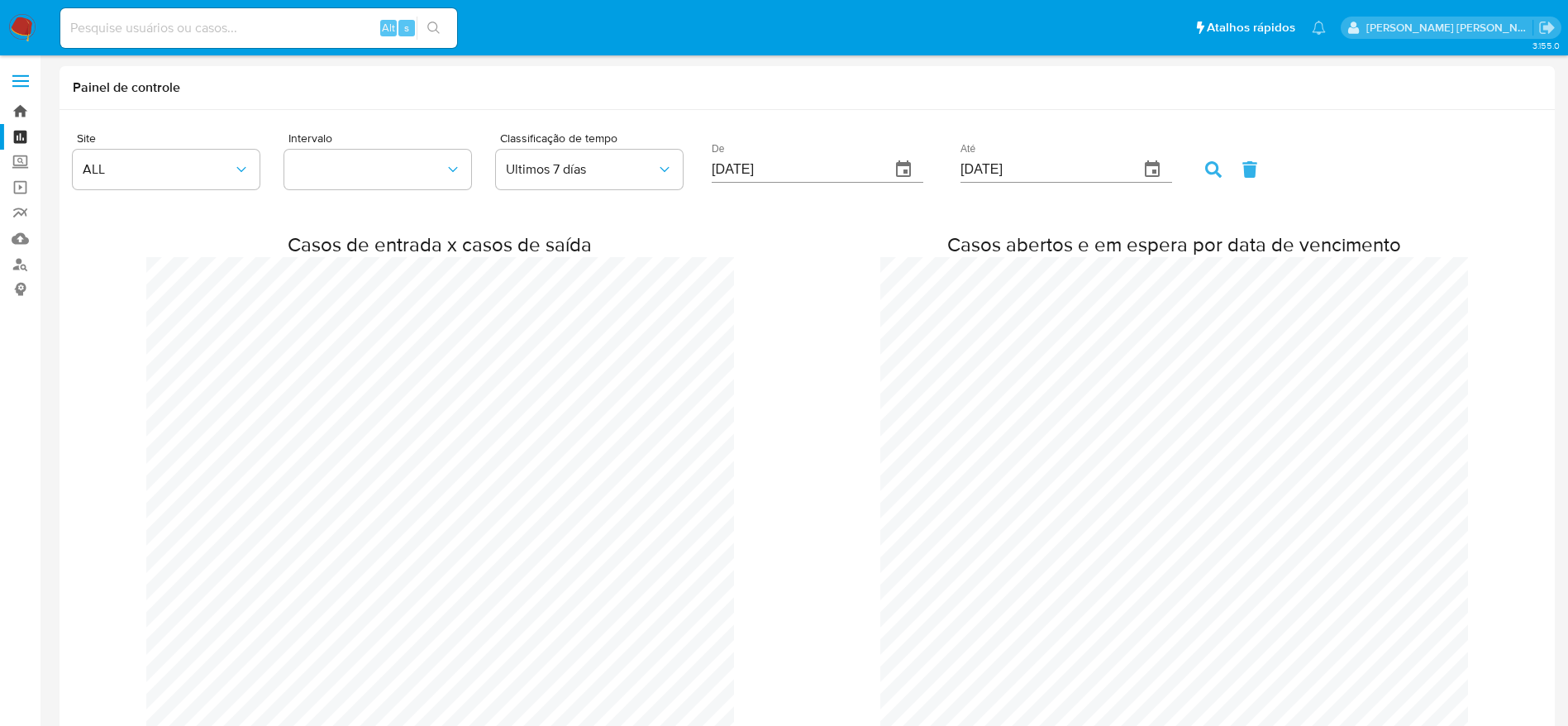
click link "Bandeja"
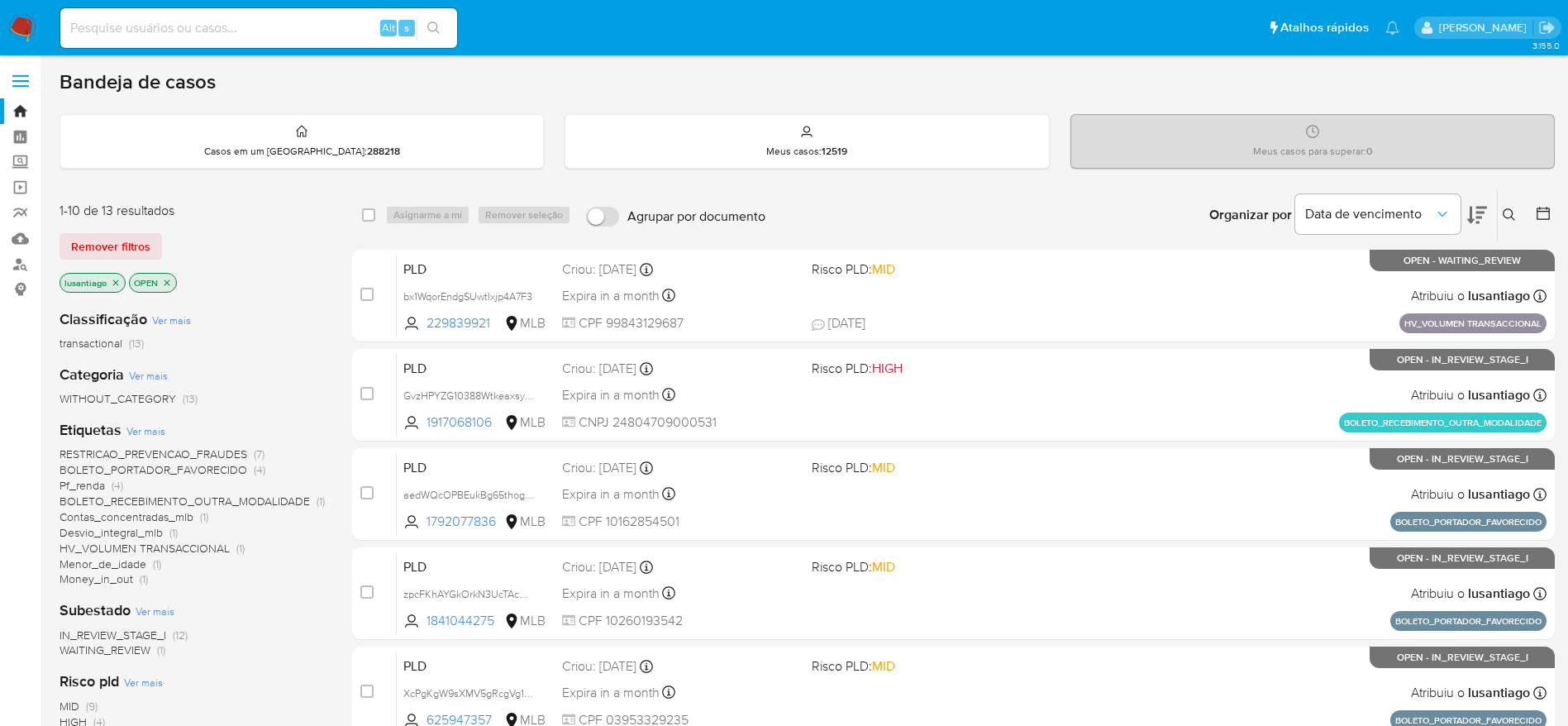
click at [117, 564] on span "Menor_de_idade" at bounding box center [103, 563] width 87 height 17
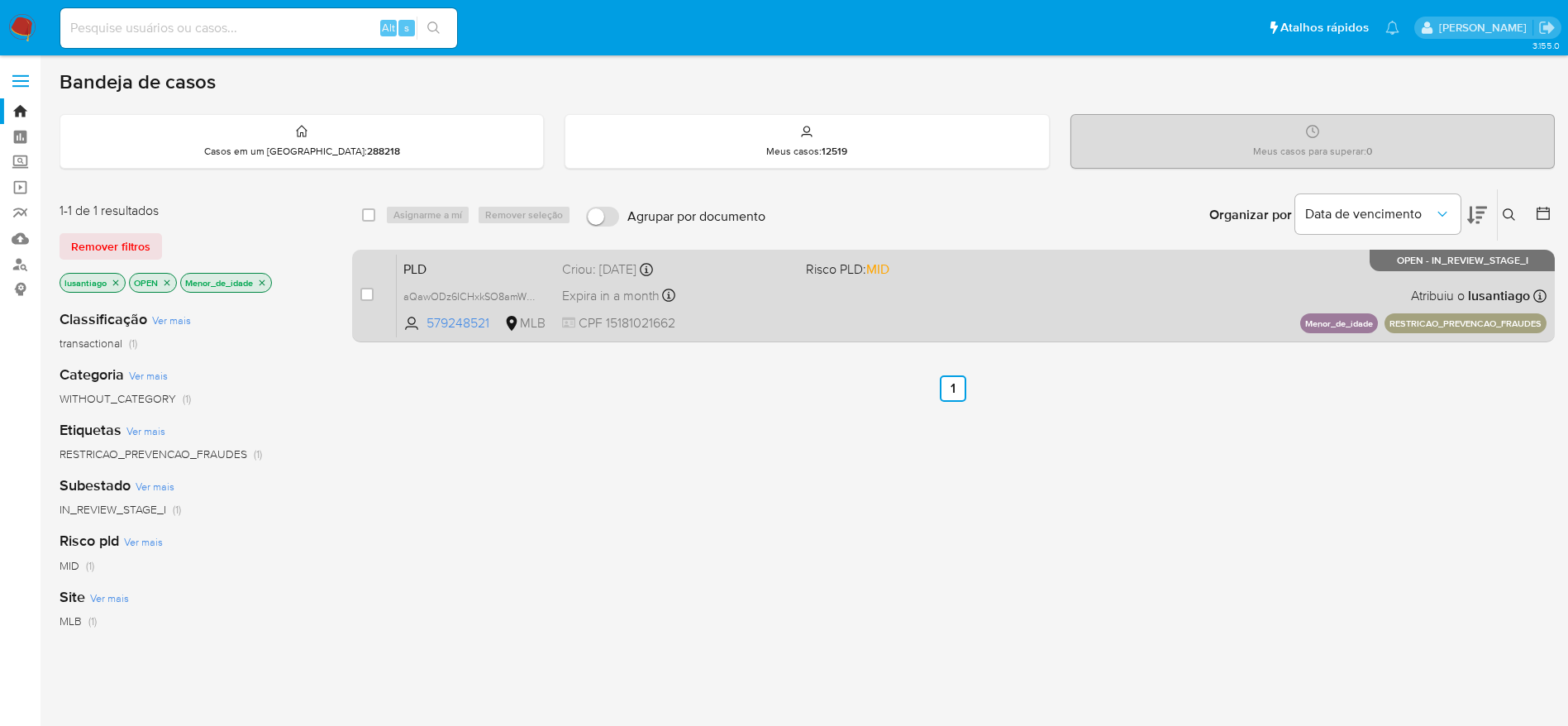
click at [781, 315] on span "CPF 15181021662" at bounding box center [677, 323] width 231 height 18
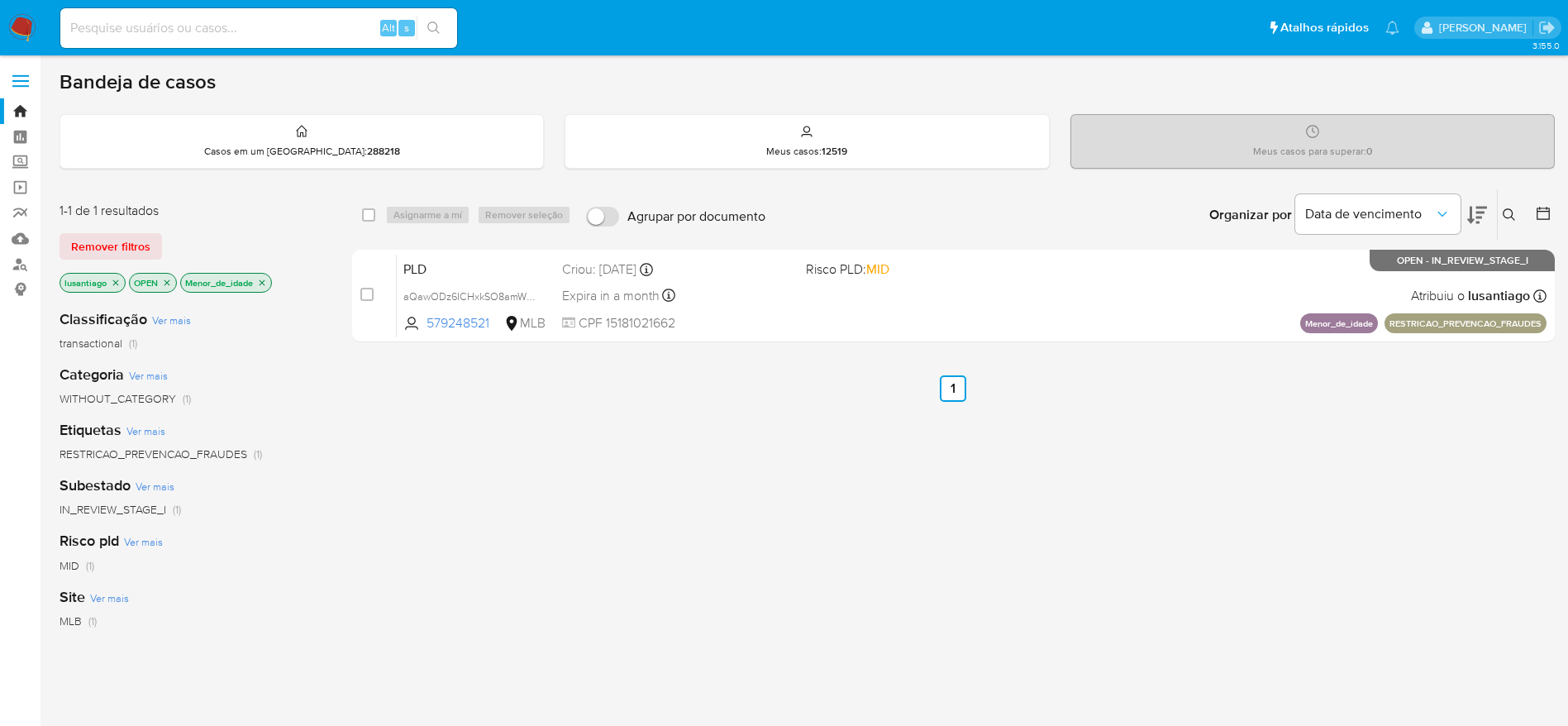
click at [265, 279] on icon "close-filter" at bounding box center [262, 282] width 10 height 10
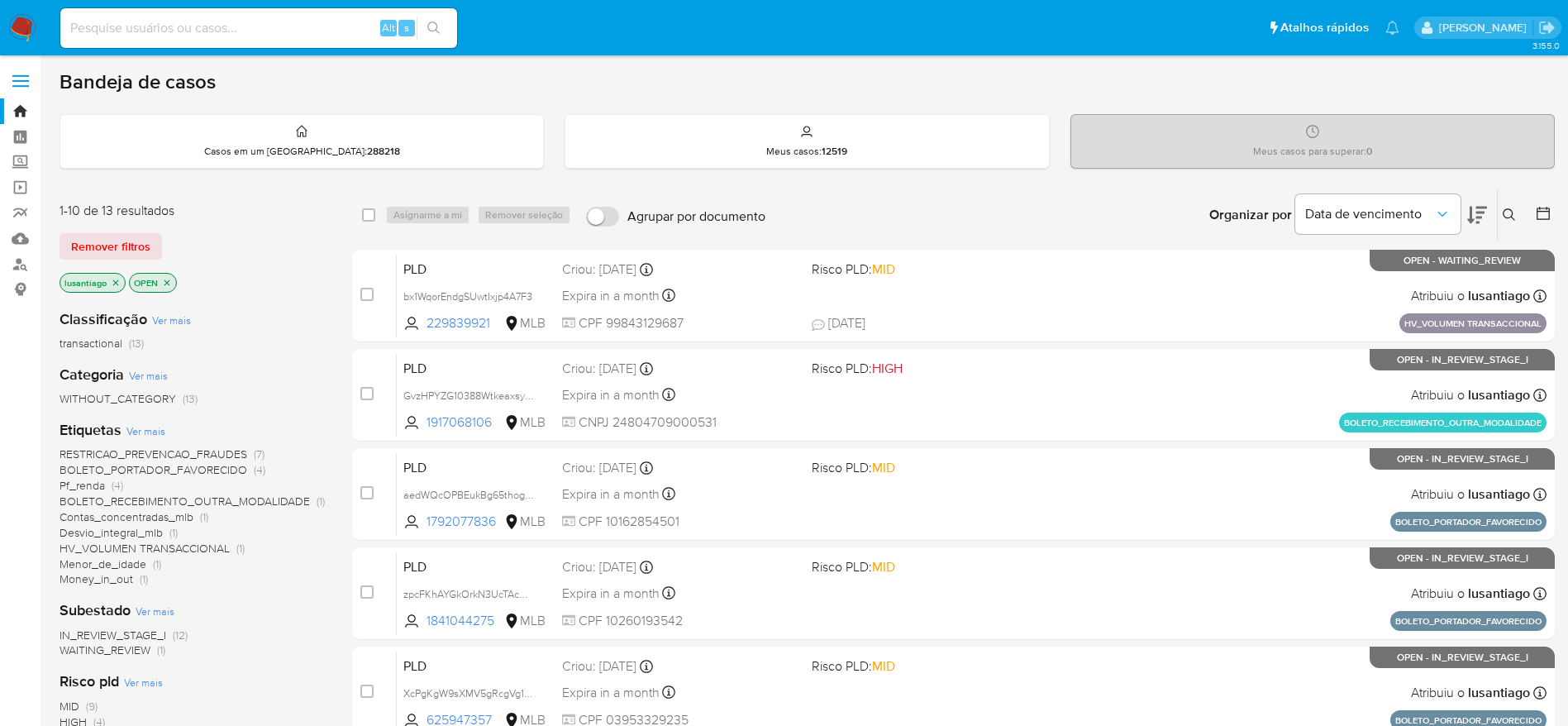
click at [103, 582] on span "Money_in_out" at bounding box center [97, 578] width 74 height 17
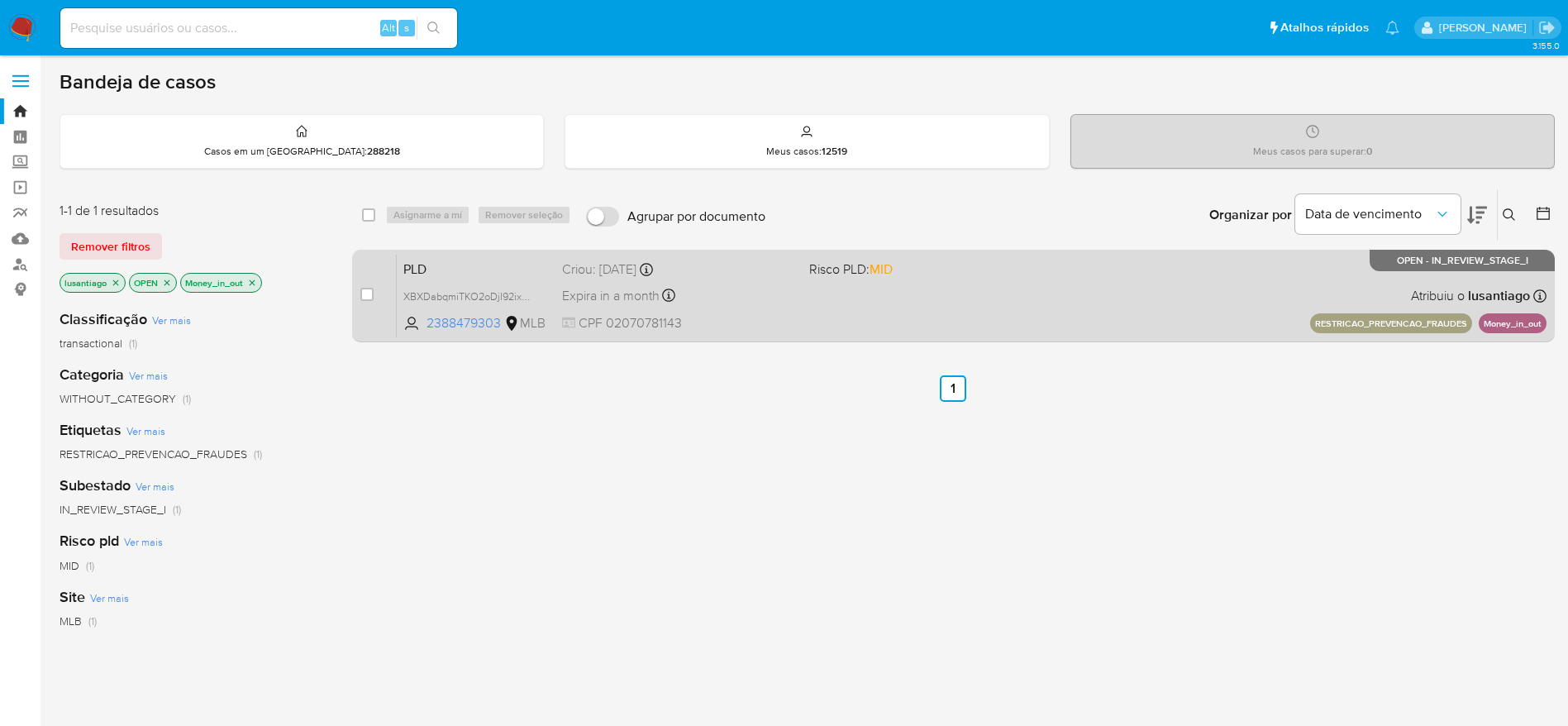
click at [473, 281] on div "PLD XBXDabqmiTKO2oDjI92ixqnQ 2388479303 MLB Risco PLD: MID Criou: 12/08/2025 Cr…" at bounding box center [972, 295] width 1150 height 83
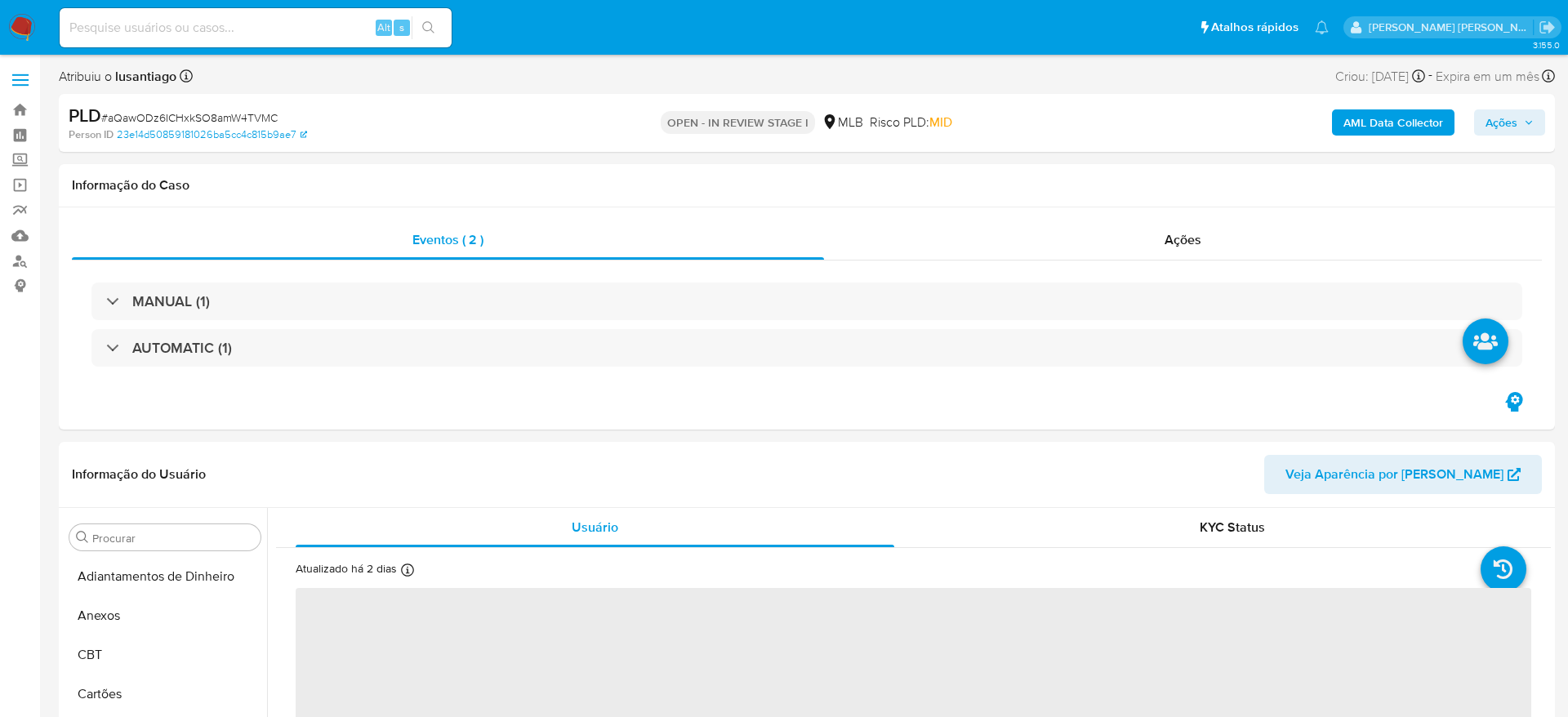
select select "10"
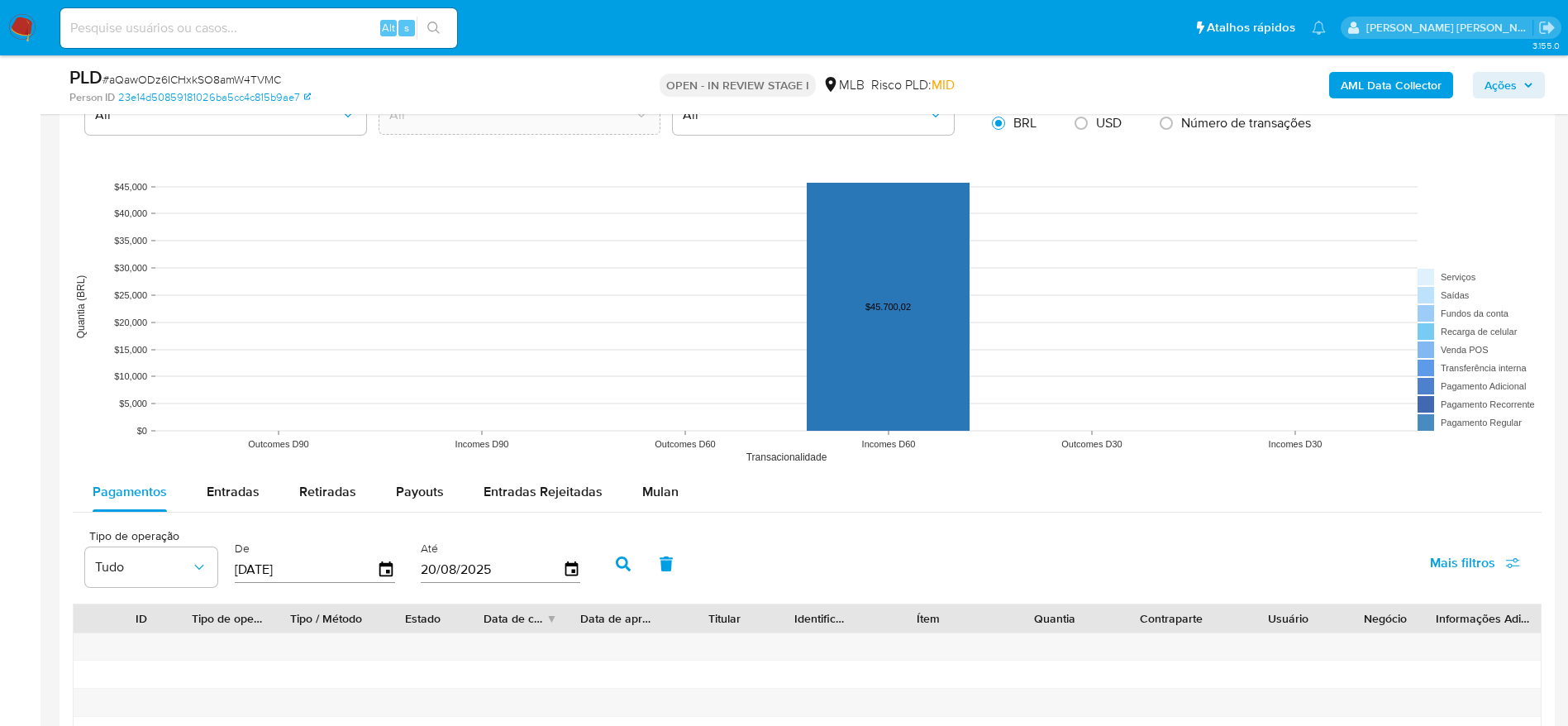
scroll to position [1737, 0]
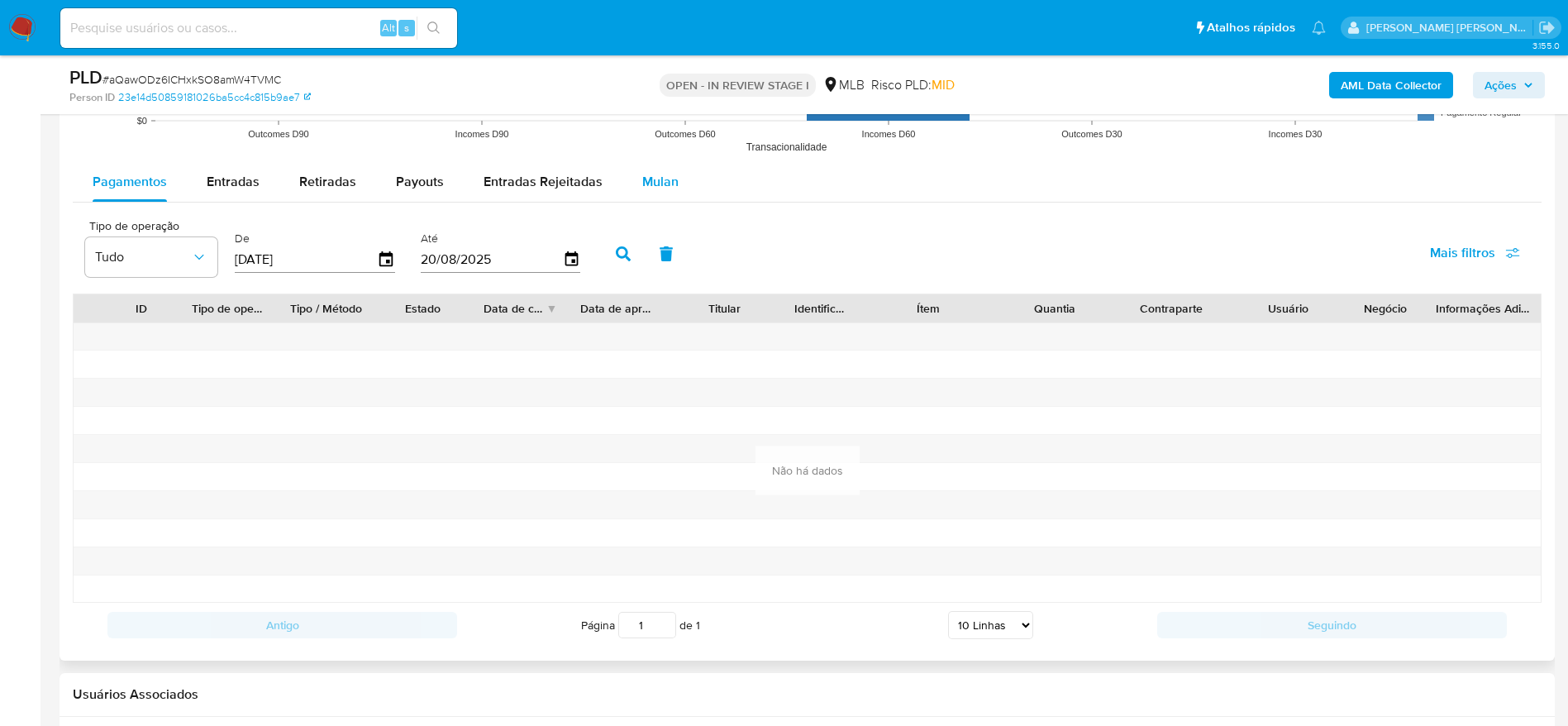
click at [665, 181] on span "Mulan" at bounding box center [660, 182] width 36 height 19
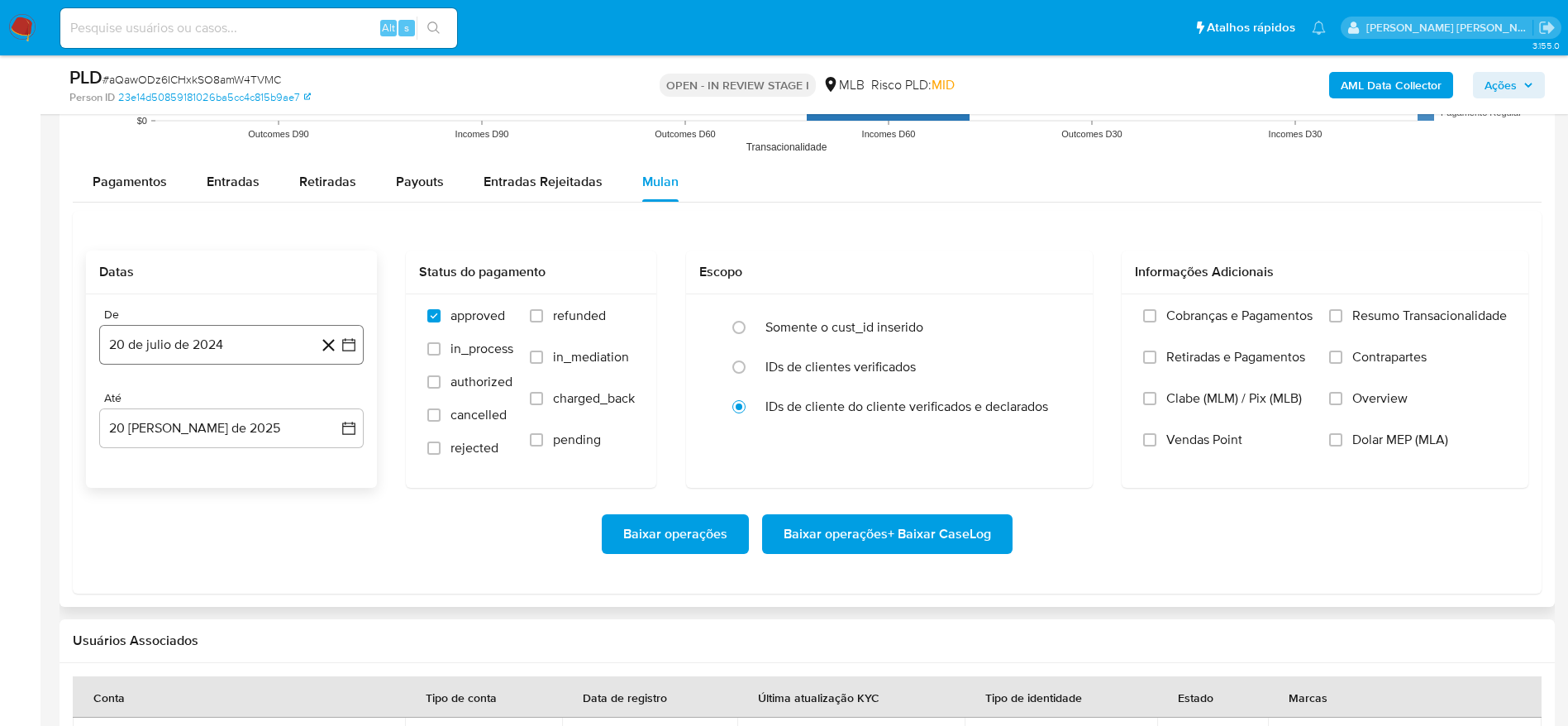
click at [241, 339] on button "20 de julio de 2024" at bounding box center [231, 345] width 264 height 40
click at [241, 401] on span "julio 2024" at bounding box center [223, 404] width 62 height 17
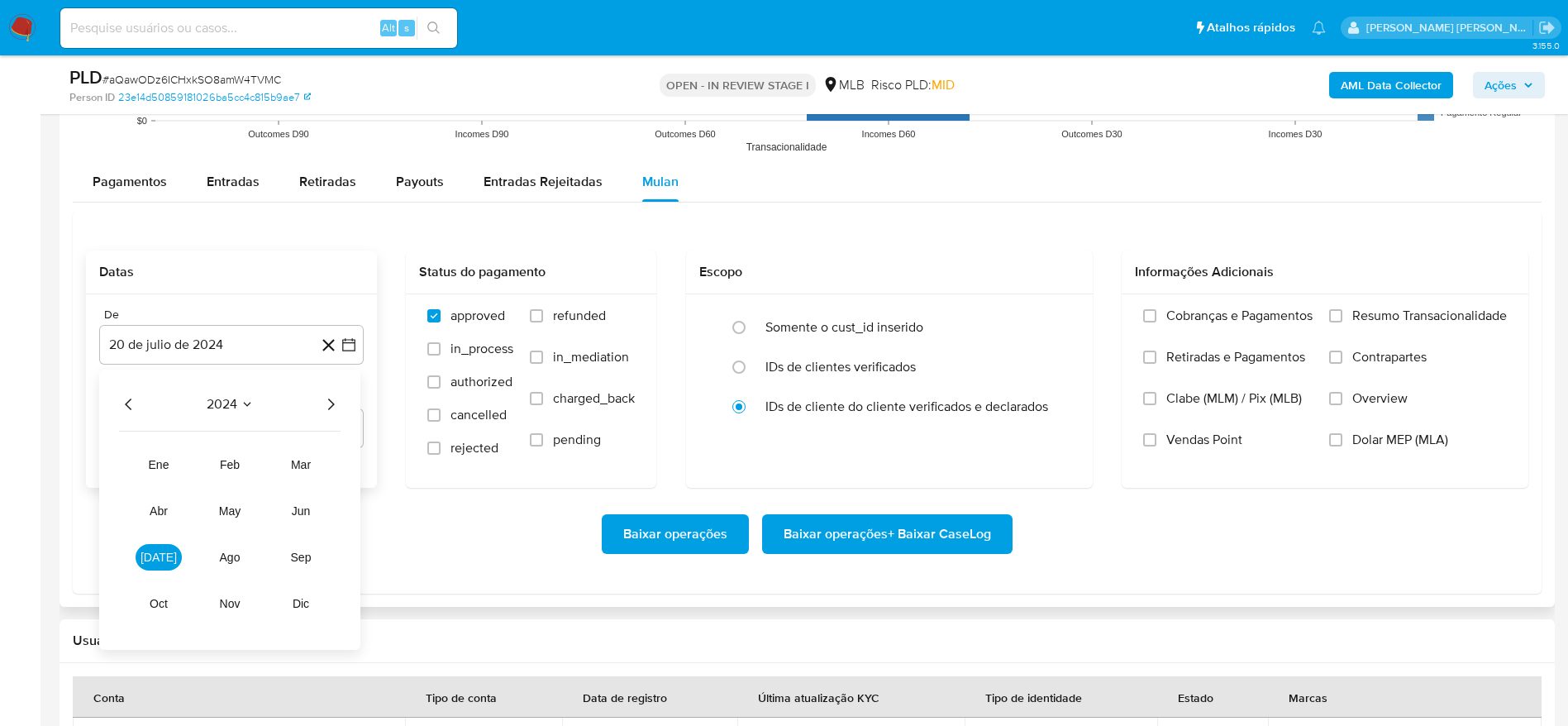
click at [333, 405] on icon "Año siguiente" at bounding box center [330, 404] width 20 height 20
click at [148, 567] on button "[DATE]" at bounding box center [158, 557] width 47 height 26
click at [177, 463] on button "1" at bounding box center [165, 466] width 26 height 26
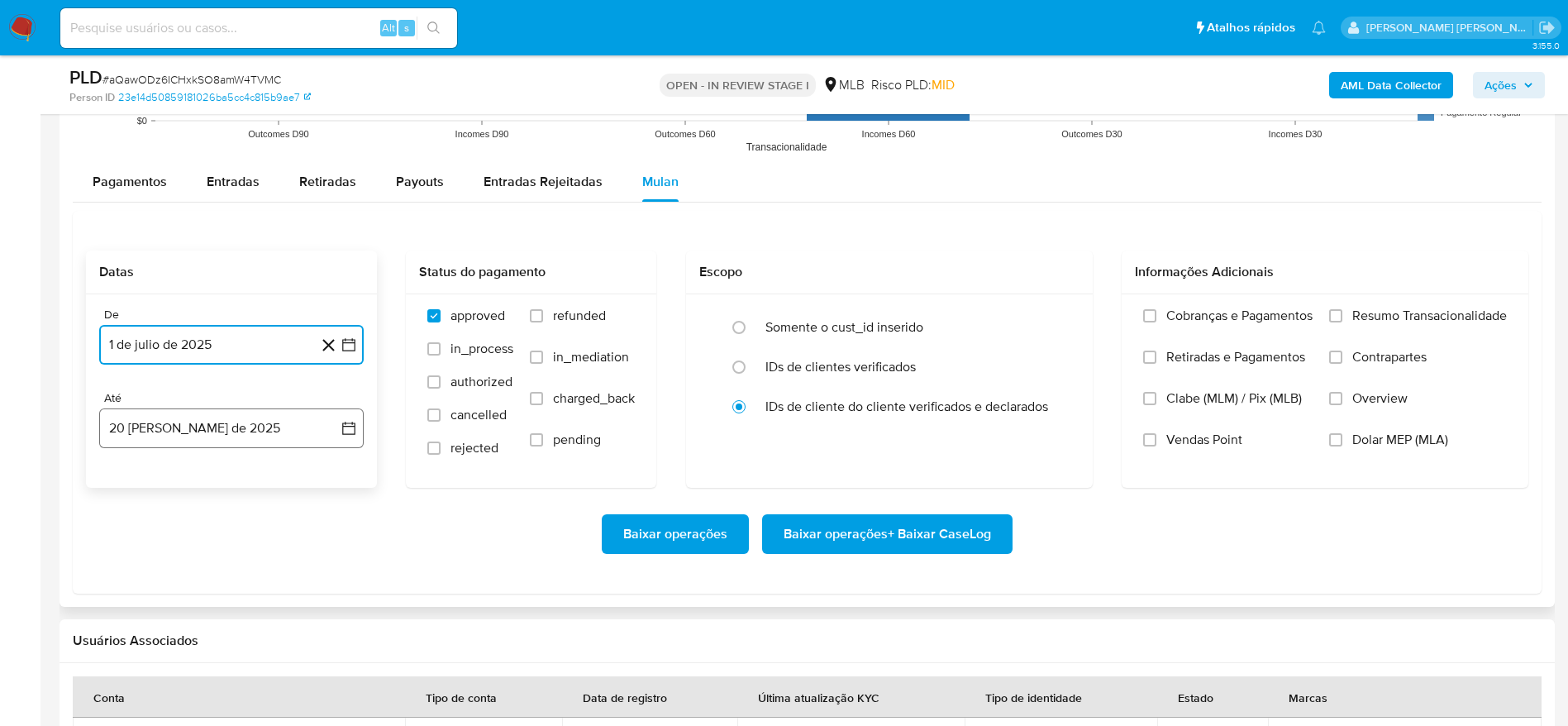
click at [178, 421] on button "20 [PERSON_NAME] de 2025" at bounding box center [231, 428] width 264 height 40
click at [171, 643] on button "19" at bounding box center [165, 649] width 26 height 26
click at [1449, 311] on span "Resumo Transacionalidade" at bounding box center [1430, 316] width 155 height 17
click at [1342, 311] on input "Resumo Transacionalidade" at bounding box center [1335, 316] width 13 height 13
click at [863, 533] on span "Baixar operações + Baixar CaseLog" at bounding box center [887, 534] width 207 height 36
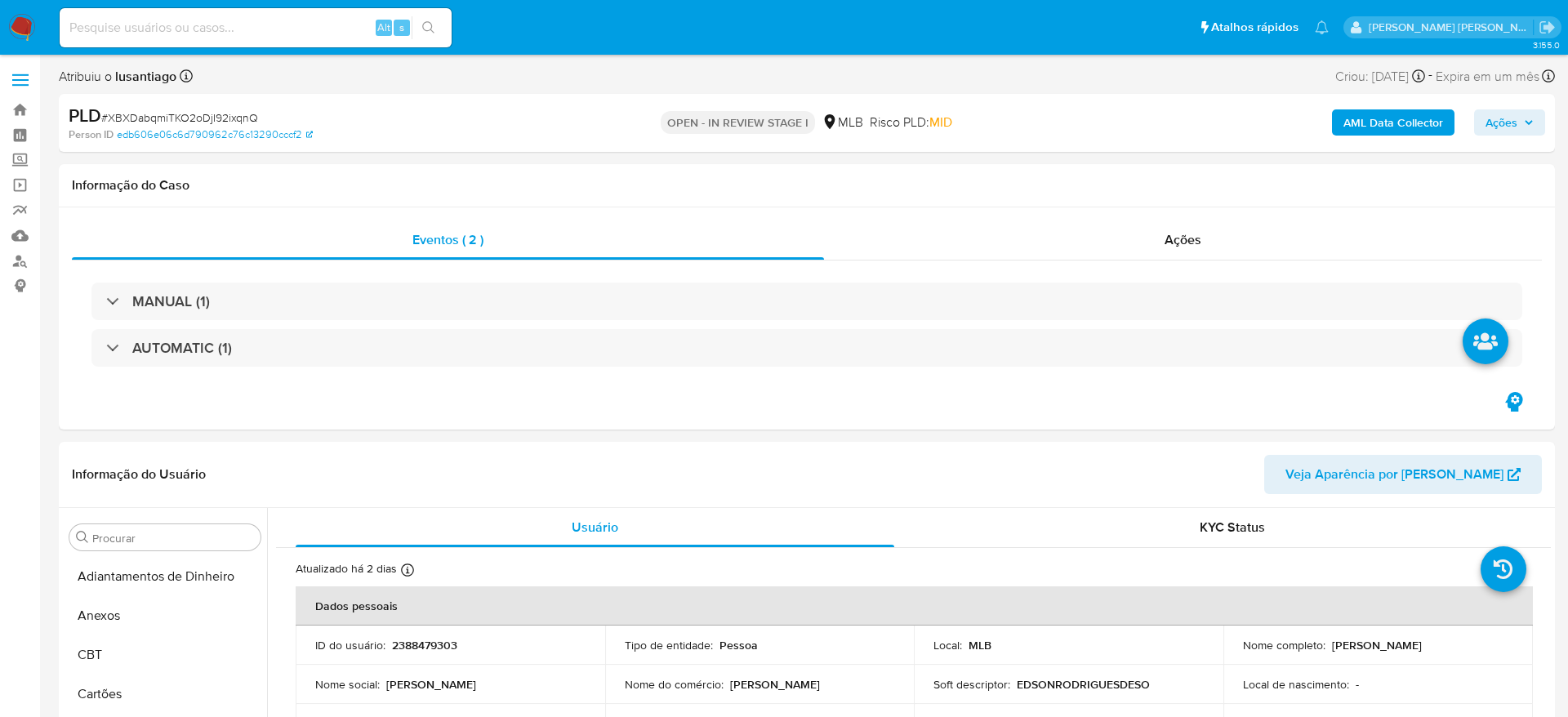
select select "10"
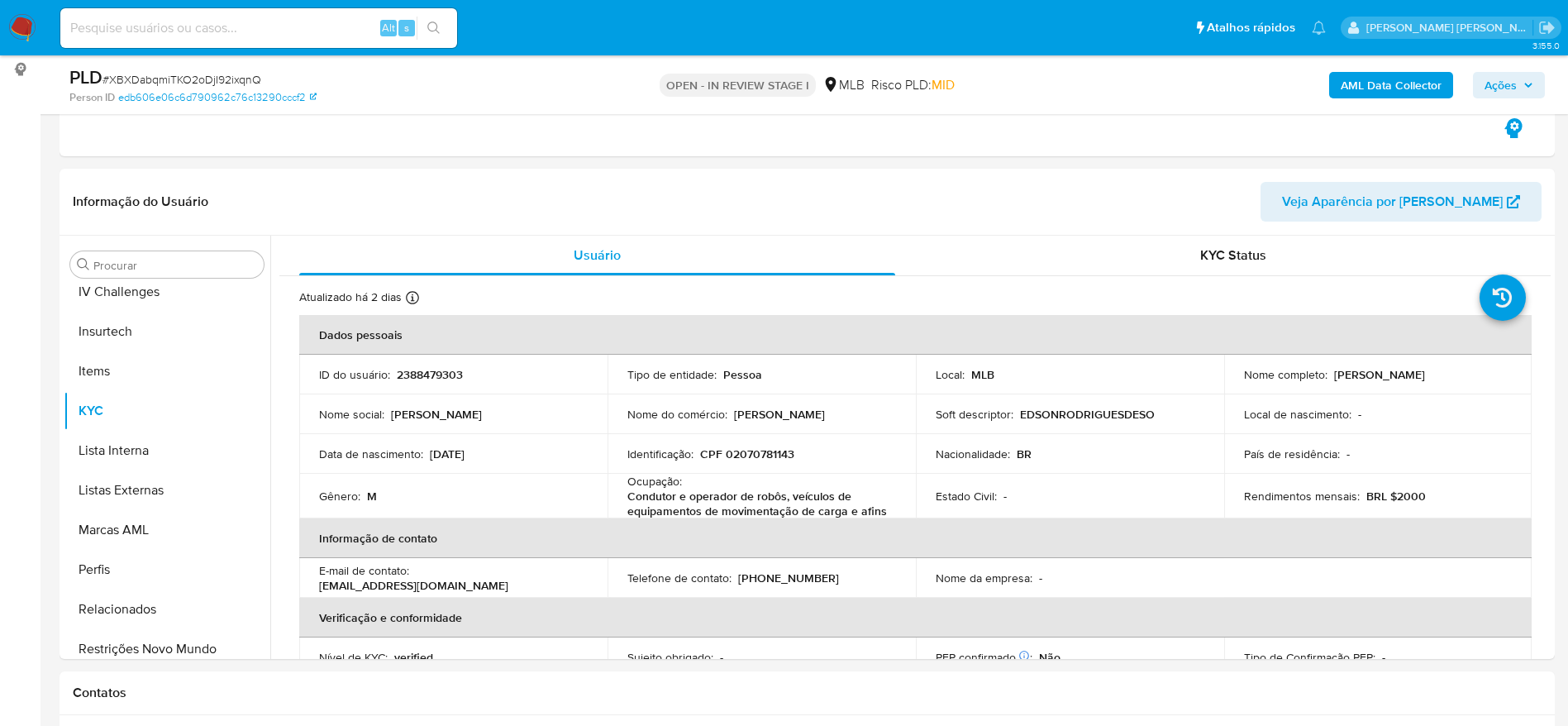
scroll to position [738, 0]
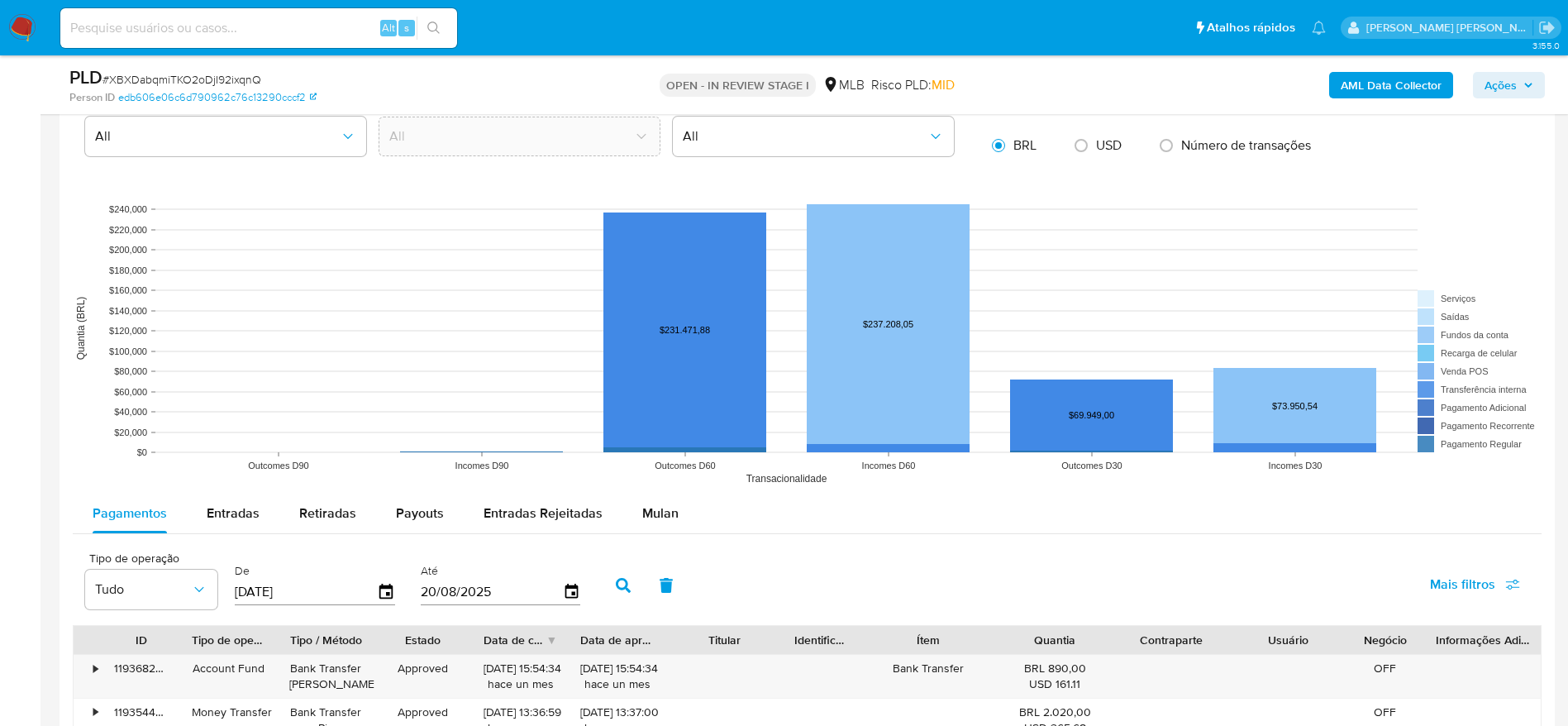
drag, startPoint x: 638, startPoint y: 508, endPoint x: 474, endPoint y: 442, distance: 176.8
click at [642, 508] on span "Mulan" at bounding box center [660, 513] width 36 height 19
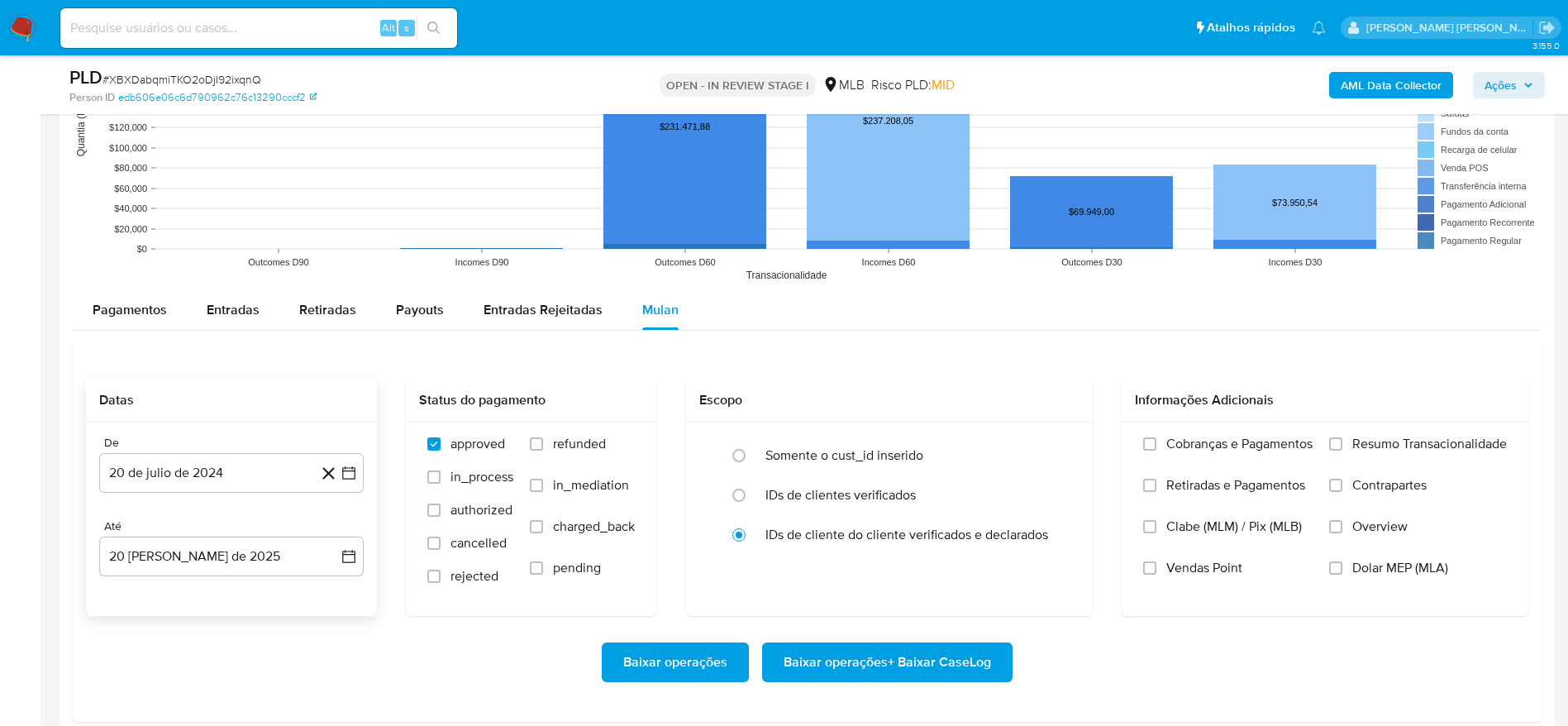
scroll to position [1862, 0]
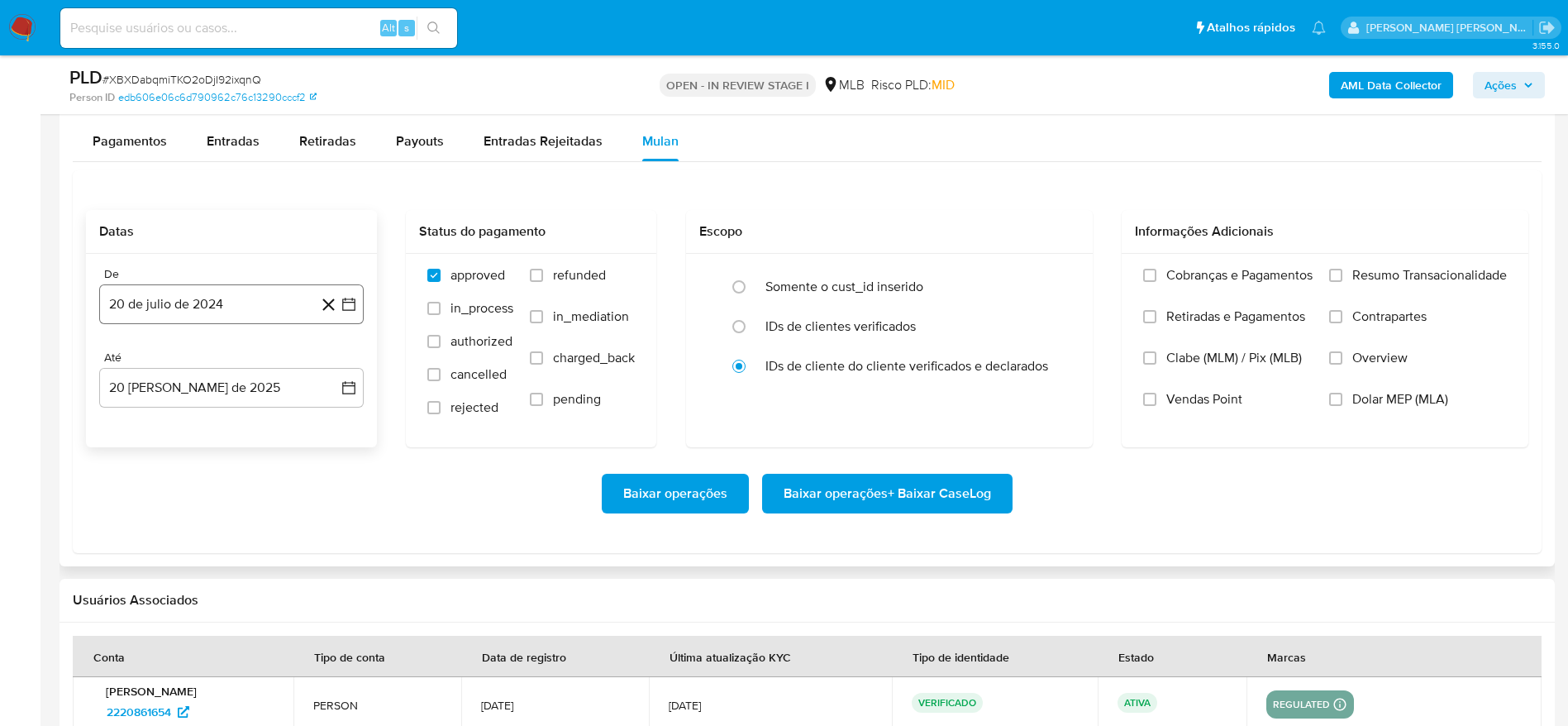
click at [174, 316] on button "20 de julio de 2024" at bounding box center [231, 304] width 264 height 40
click at [221, 369] on span "julio 2024" at bounding box center [223, 364] width 62 height 17
click at [326, 365] on icon "Año siguiente" at bounding box center [330, 364] width 20 height 20
click at [165, 520] on span "[DATE]" at bounding box center [158, 517] width 36 height 13
click at [158, 425] on button "1" at bounding box center [165, 425] width 26 height 26
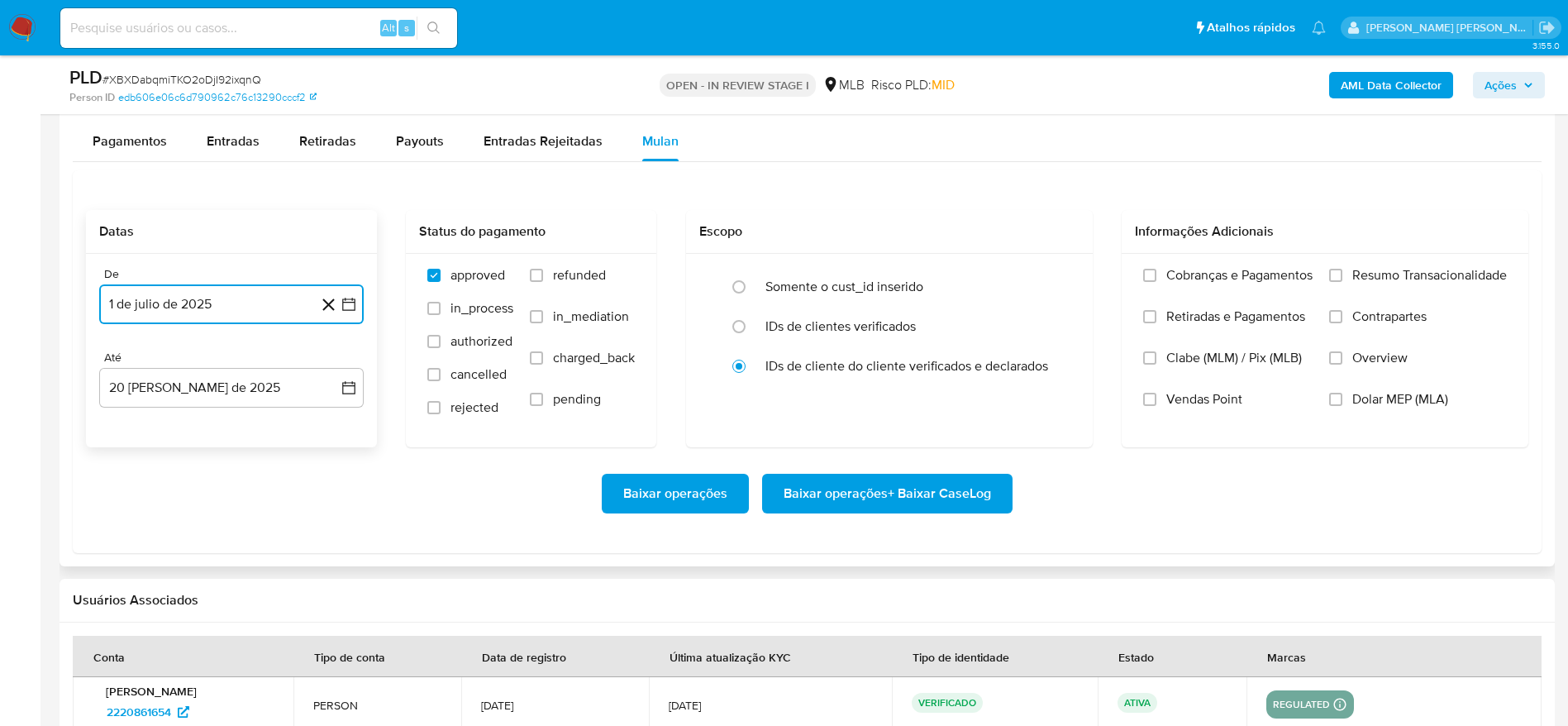
drag, startPoint x: 184, startPoint y: 385, endPoint x: 195, endPoint y: 409, distance: 26.4
click at [184, 384] on button "20 [PERSON_NAME] de 2025" at bounding box center [231, 388] width 264 height 40
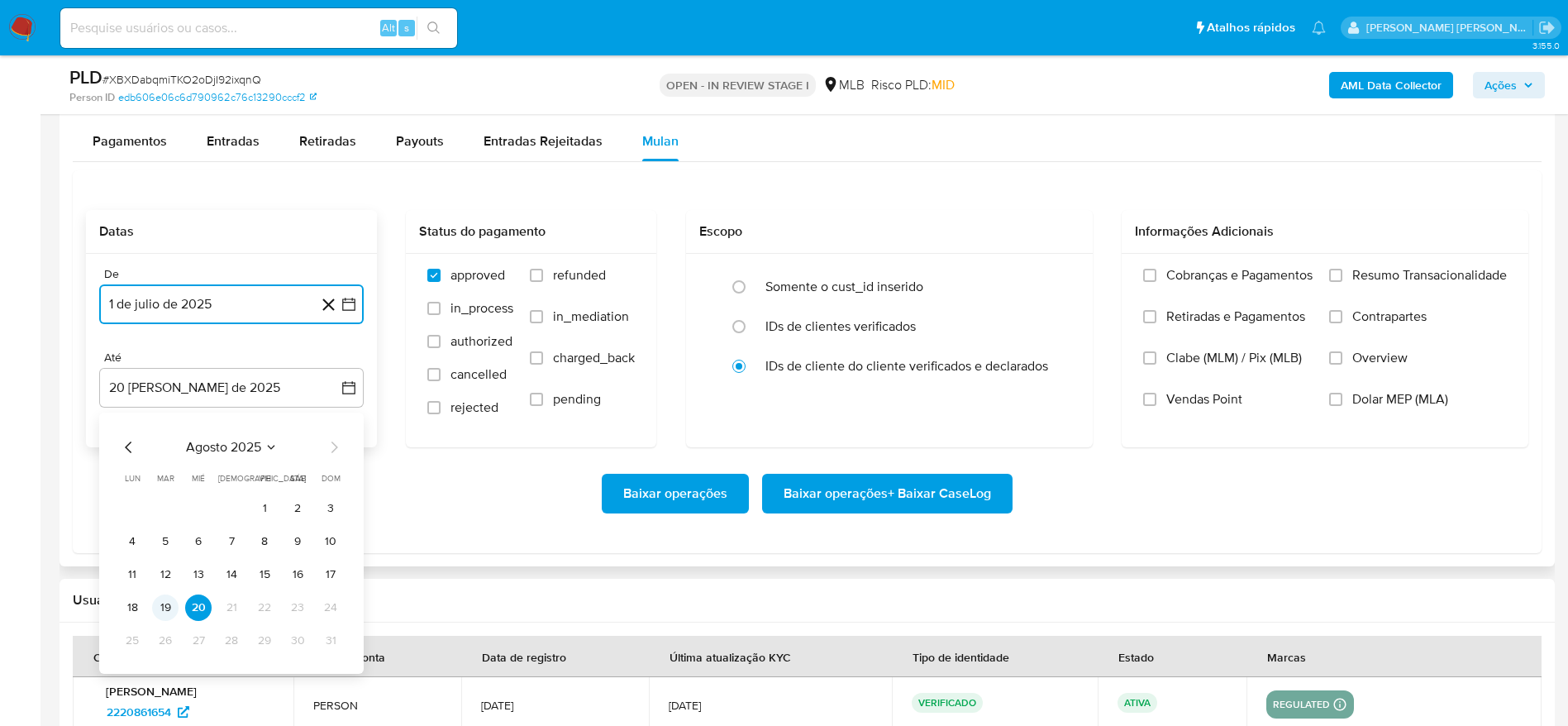
click at [170, 607] on button "19" at bounding box center [165, 608] width 26 height 26
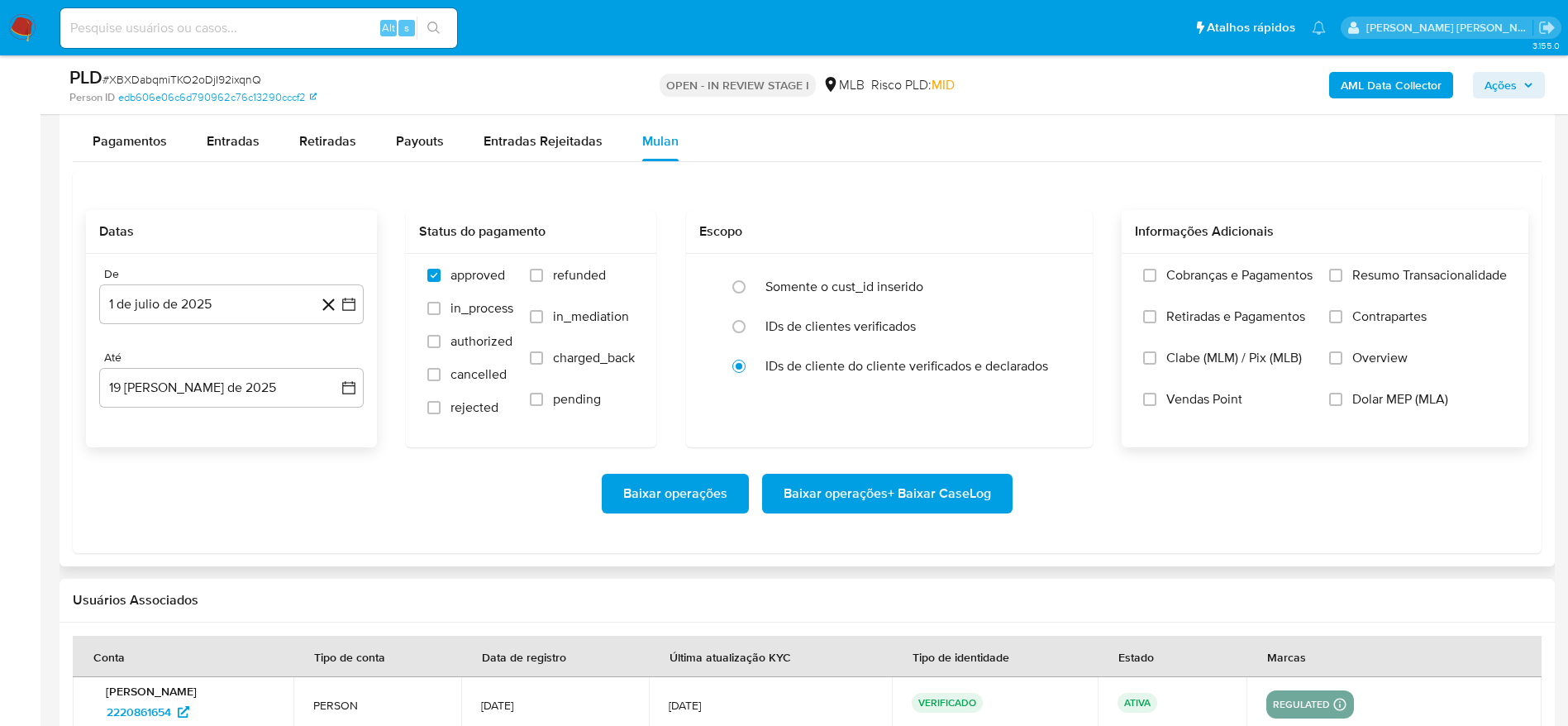
click at [1436, 269] on span "Resumo Transacionalidade" at bounding box center [1430, 275] width 155 height 17
click at [1342, 269] on input "Resumo Transacionalidade" at bounding box center [1335, 275] width 13 height 13
click at [925, 497] on span "Baixar operações + Baixar CaseLog" at bounding box center [887, 493] width 207 height 36
